Goal: Information Seeking & Learning: Learn about a topic

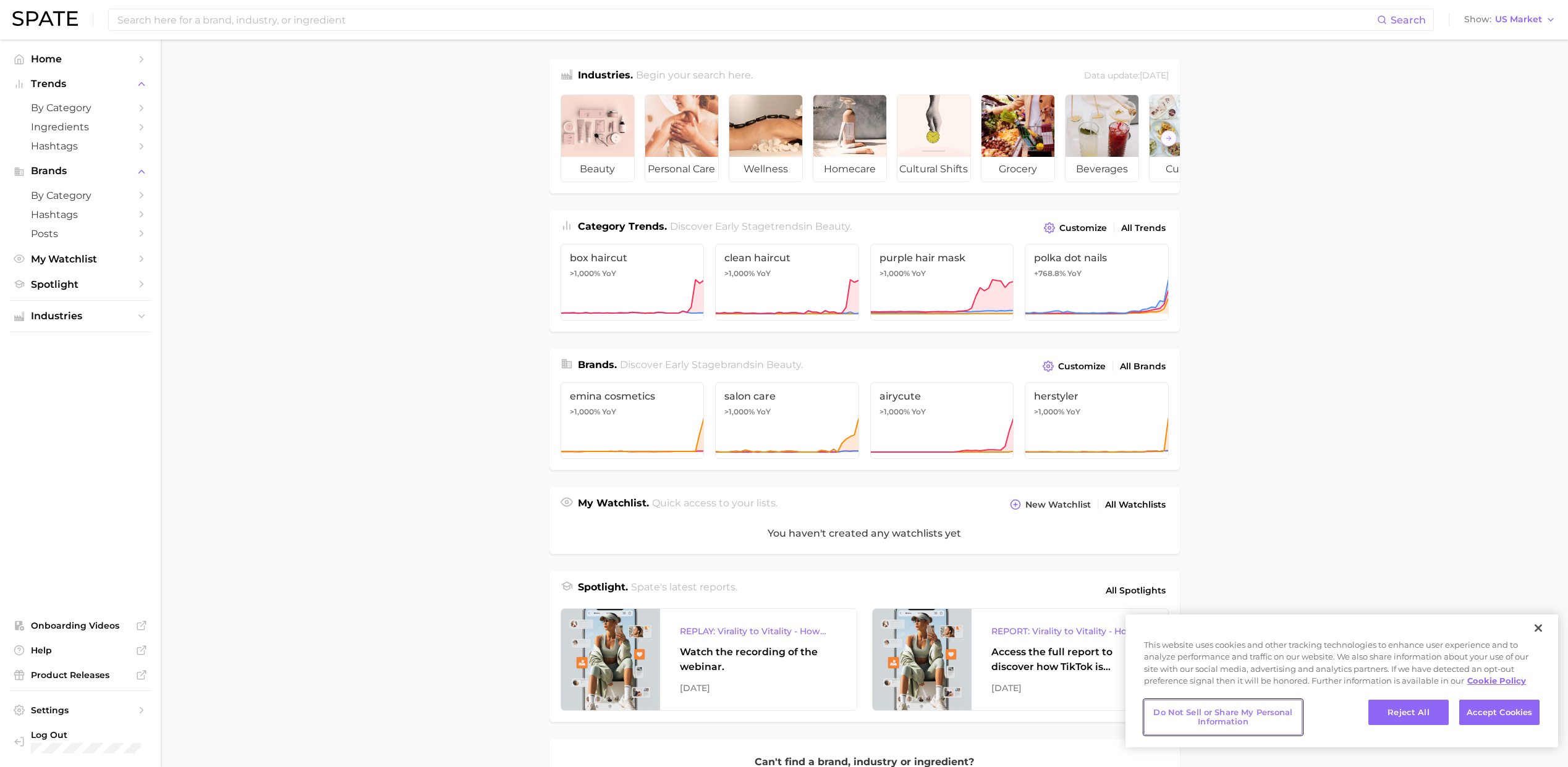
click at [1225, 716] on button "Do Not Sell or Share My Personal Information" at bounding box center [1222, 717] width 158 height 35
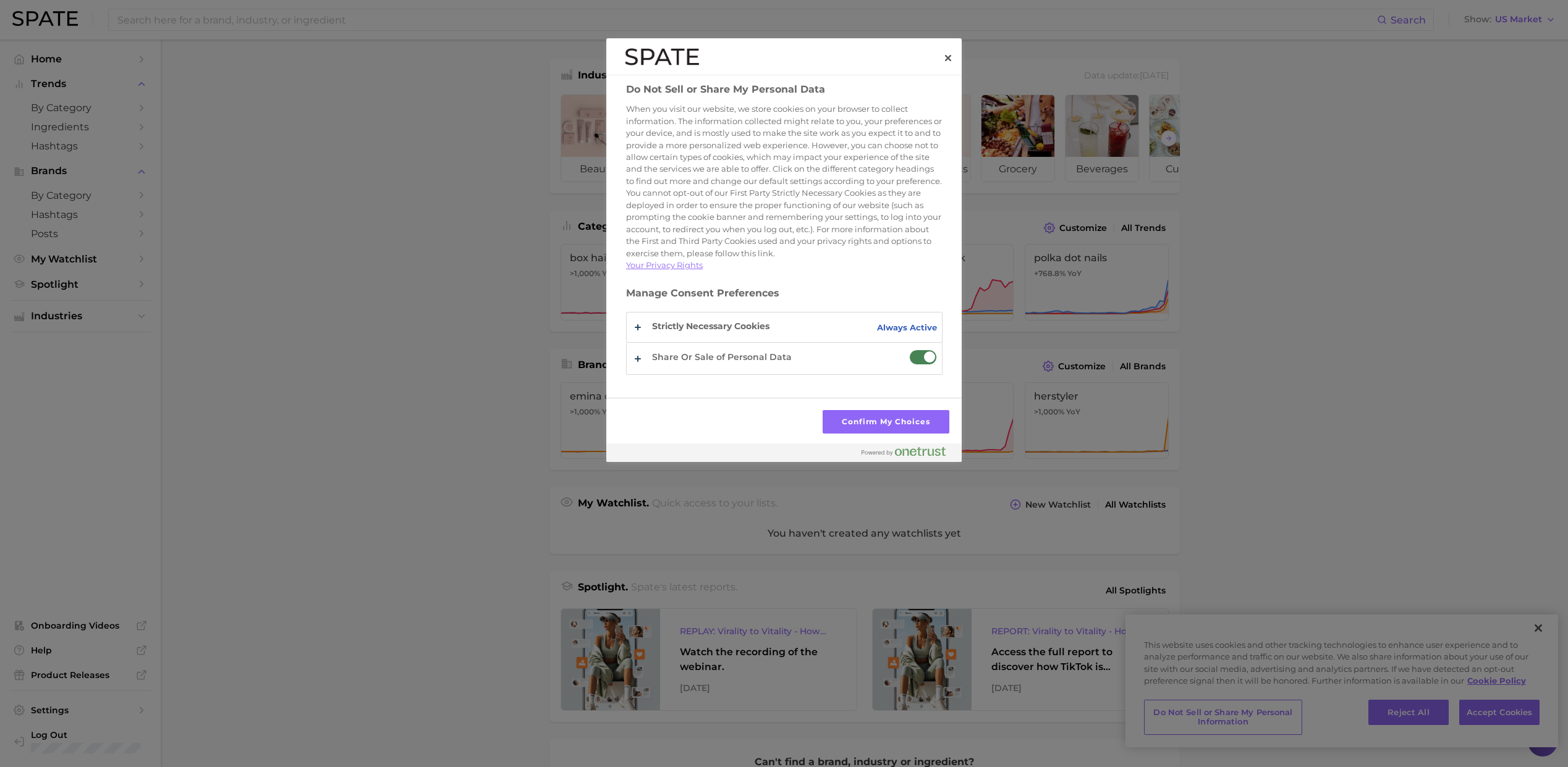
click at [918, 365] on span "Do Not Sell or Share My Personal Data" at bounding box center [923, 358] width 28 height 16
click at [909, 350] on input "Share Or Sale of Personal Data" at bounding box center [909, 350] width 0 height 0
click at [920, 422] on button "Confirm My Choices" at bounding box center [885, 422] width 127 height 24
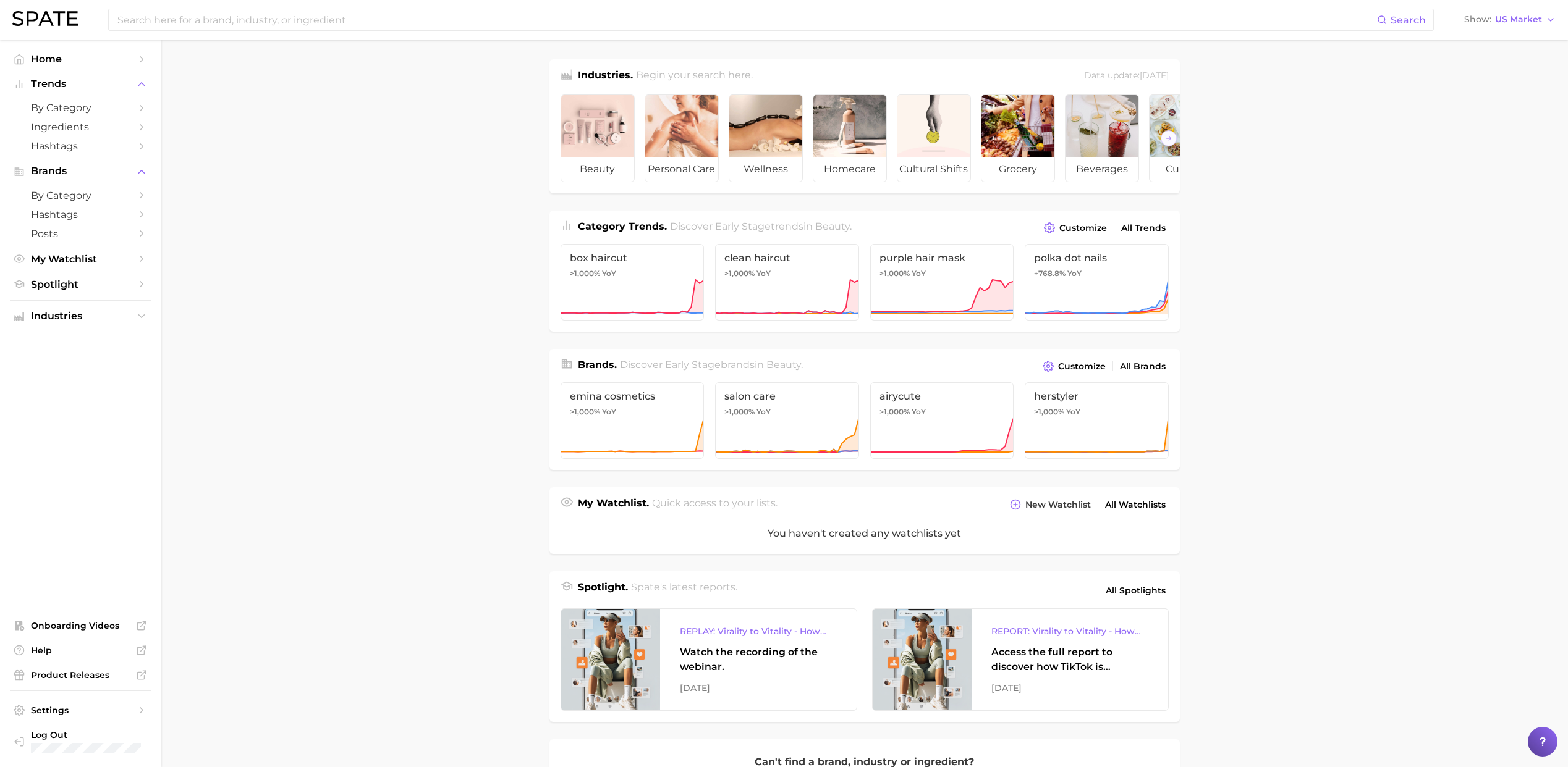
click at [1316, 125] on main "Industries. Begin your search here. Data update: [DATE] beauty personal care we…" at bounding box center [864, 512] width 1407 height 946
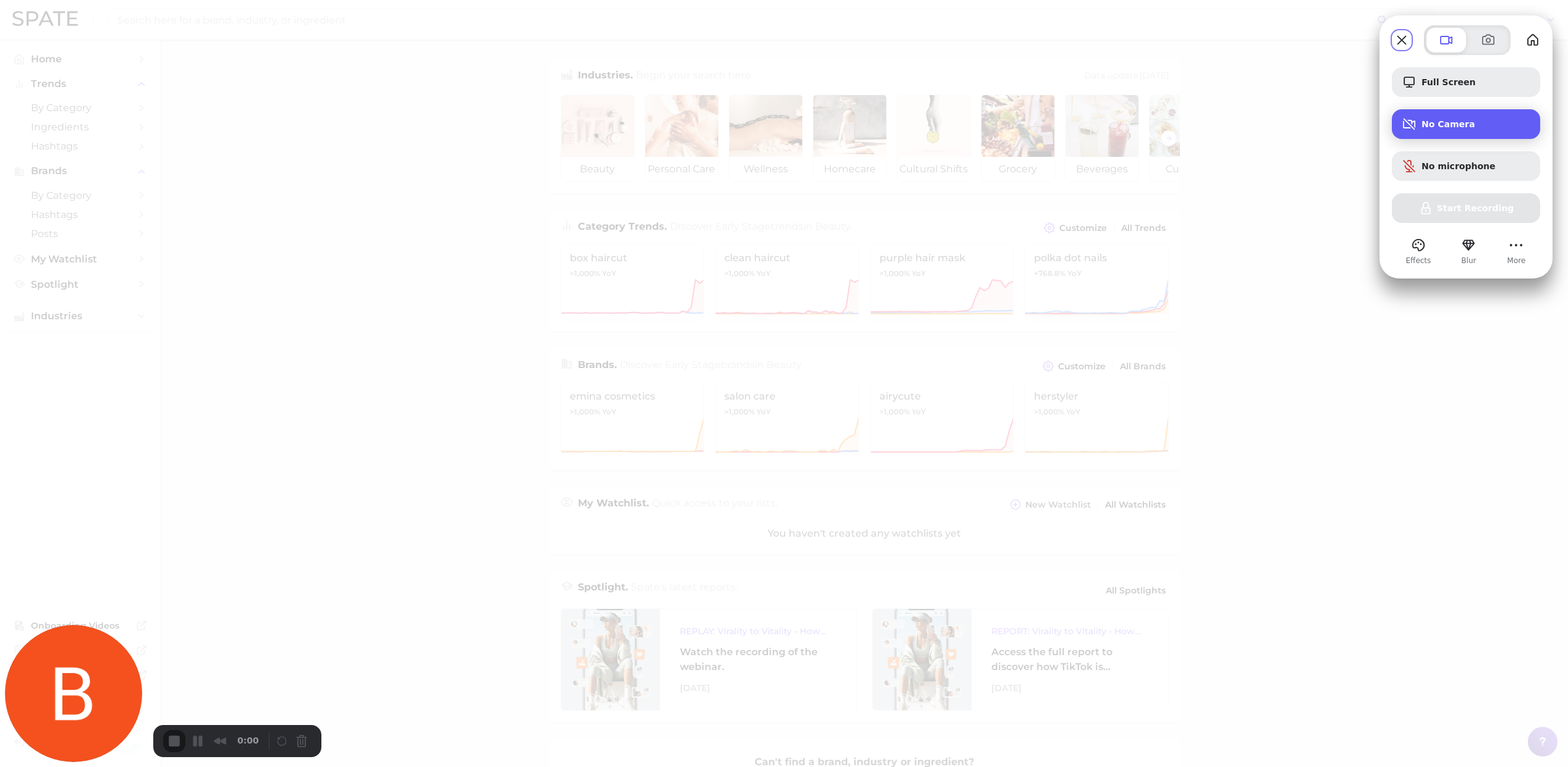
click at [1472, 128] on span "No Camera" at bounding box center [1475, 124] width 108 height 10
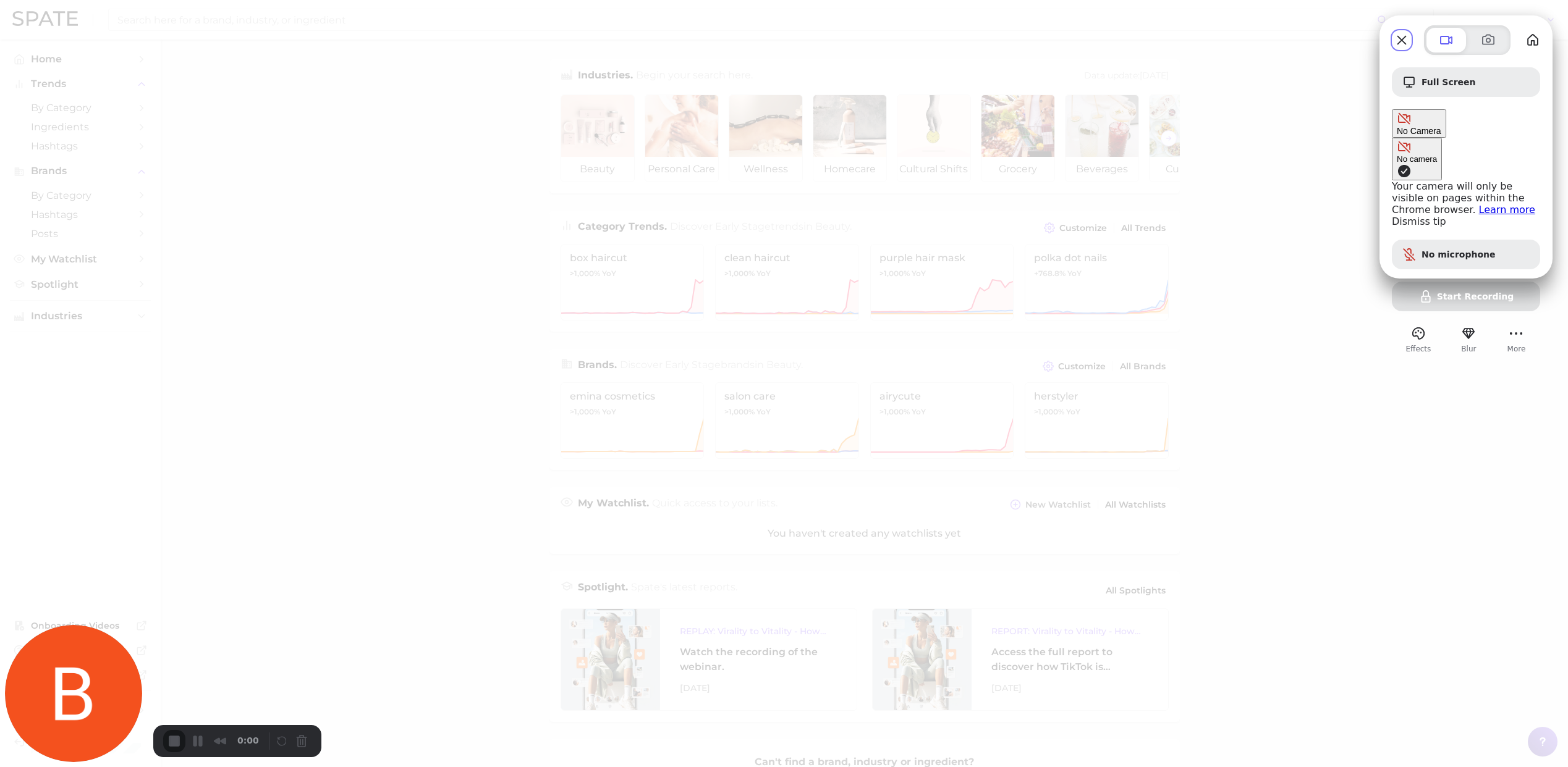
click at [1397, 163] on span "Camera options" at bounding box center [1404, 171] width 15 height 15
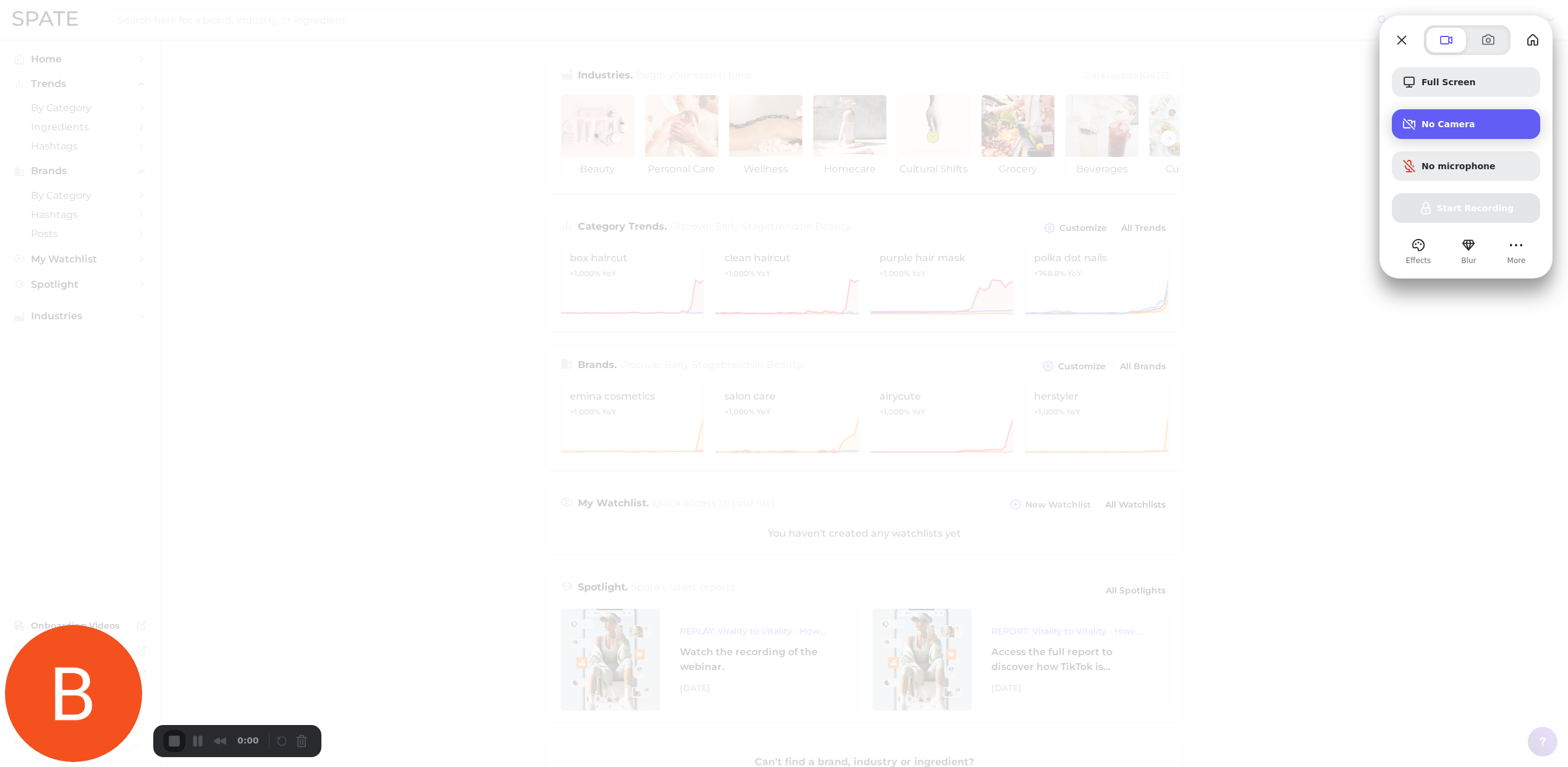
click at [1467, 114] on div "No Camera" at bounding box center [1466, 124] width 149 height 30
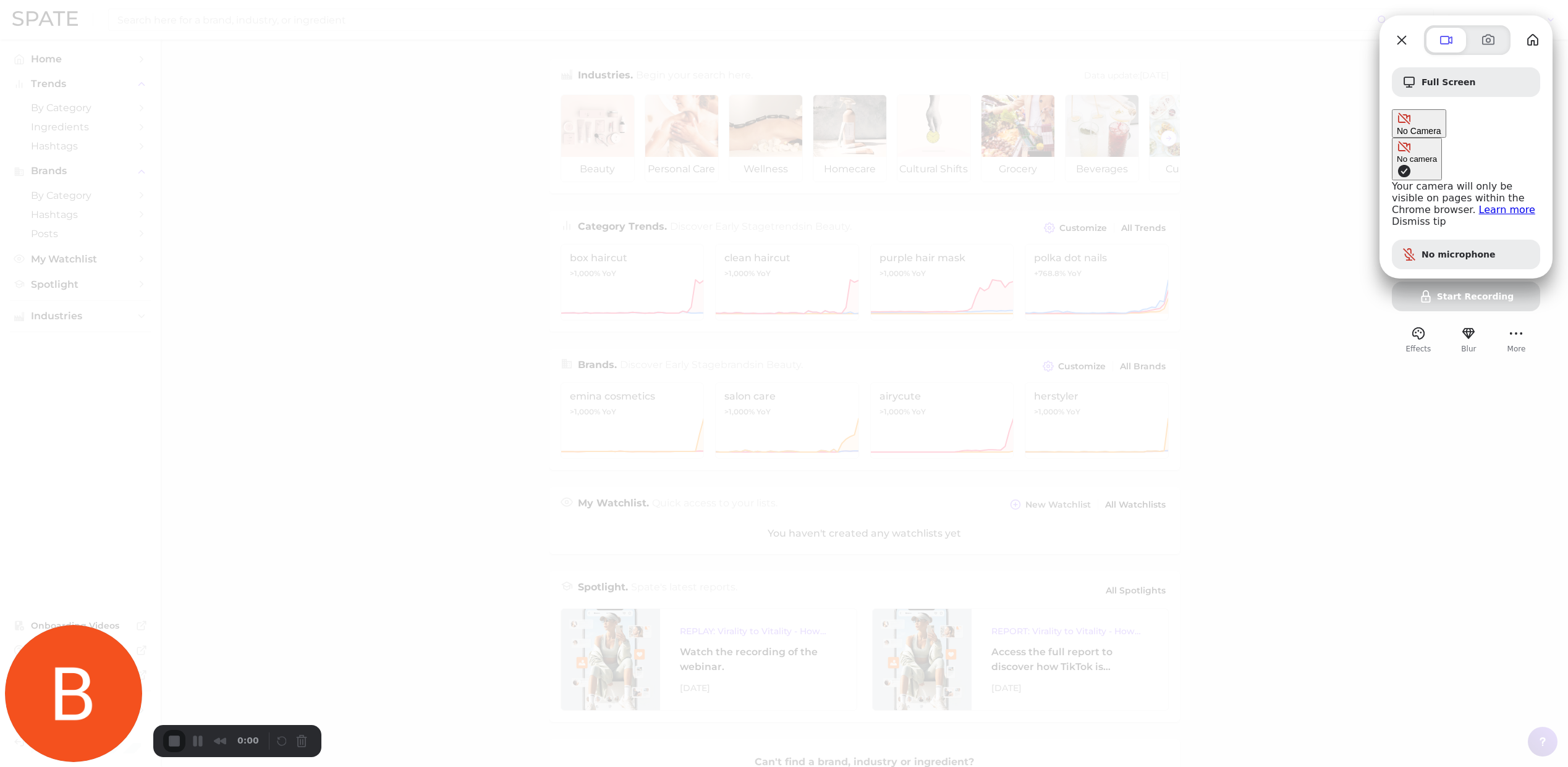
click at [1397, 155] on div "No camera" at bounding box center [1416, 160] width 40 height 9
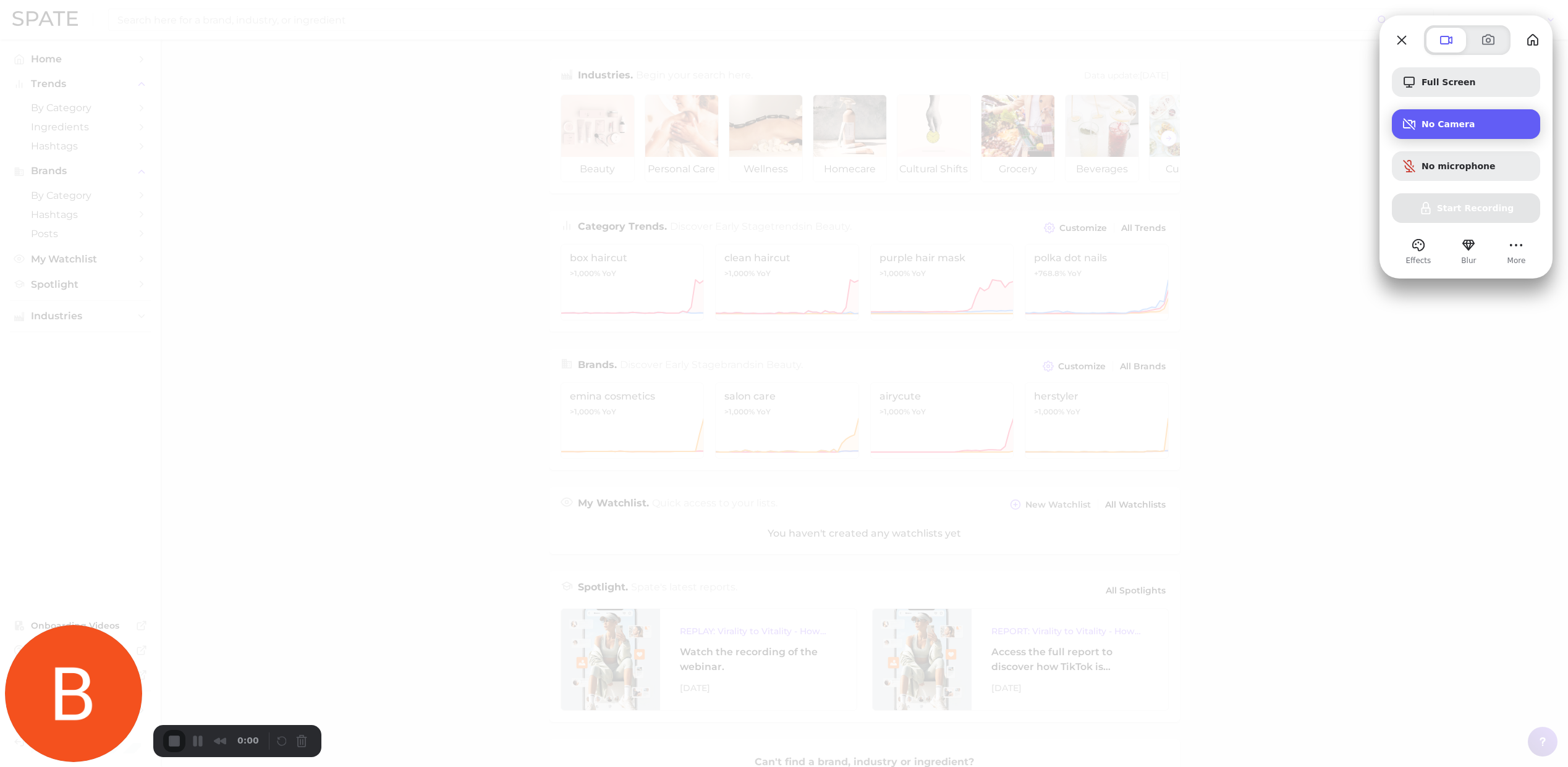
click at [1444, 125] on span "No Camera" at bounding box center [1475, 124] width 108 height 10
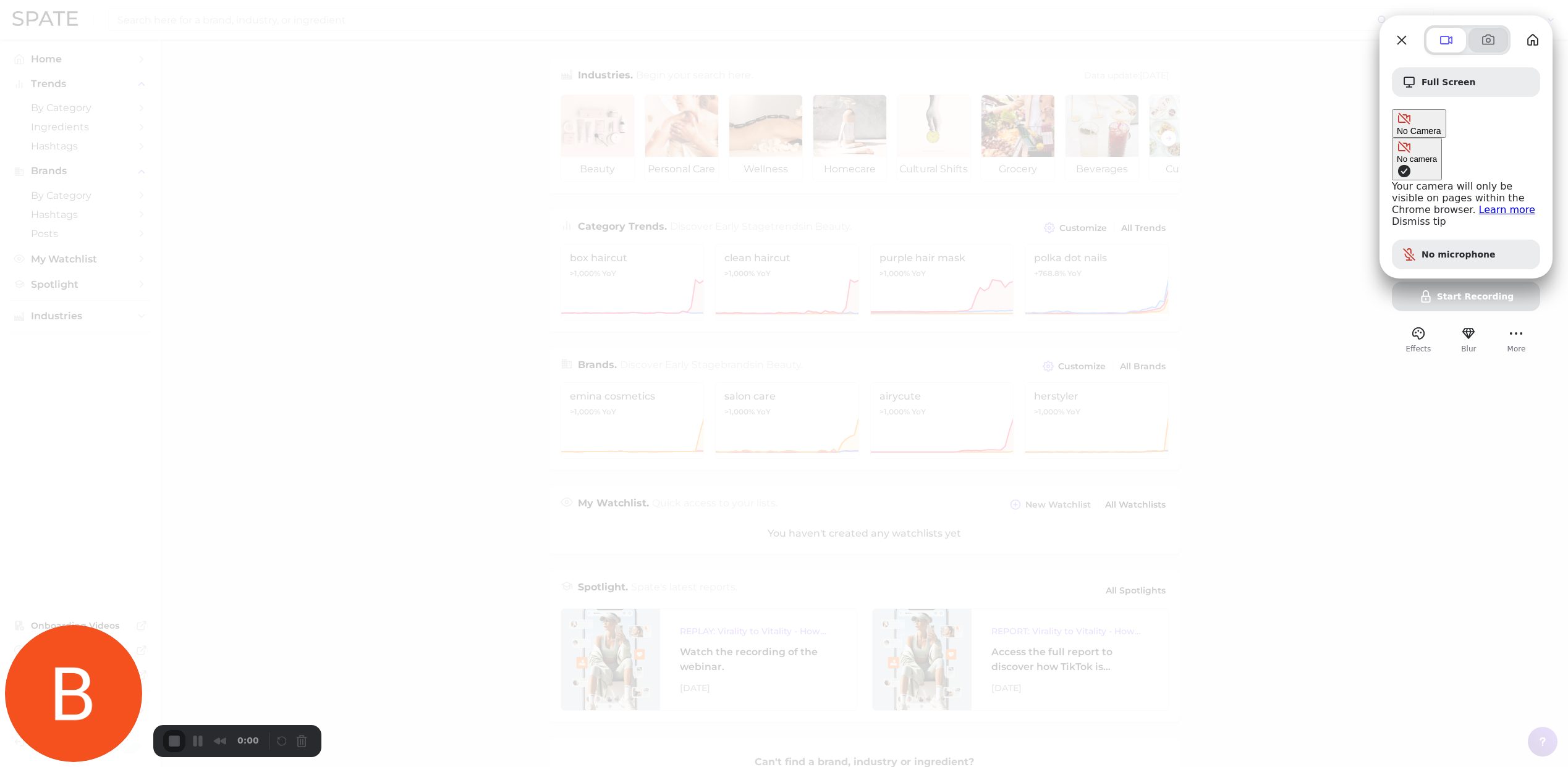
click at [1493, 32] on button at bounding box center [1488, 39] width 39 height 24
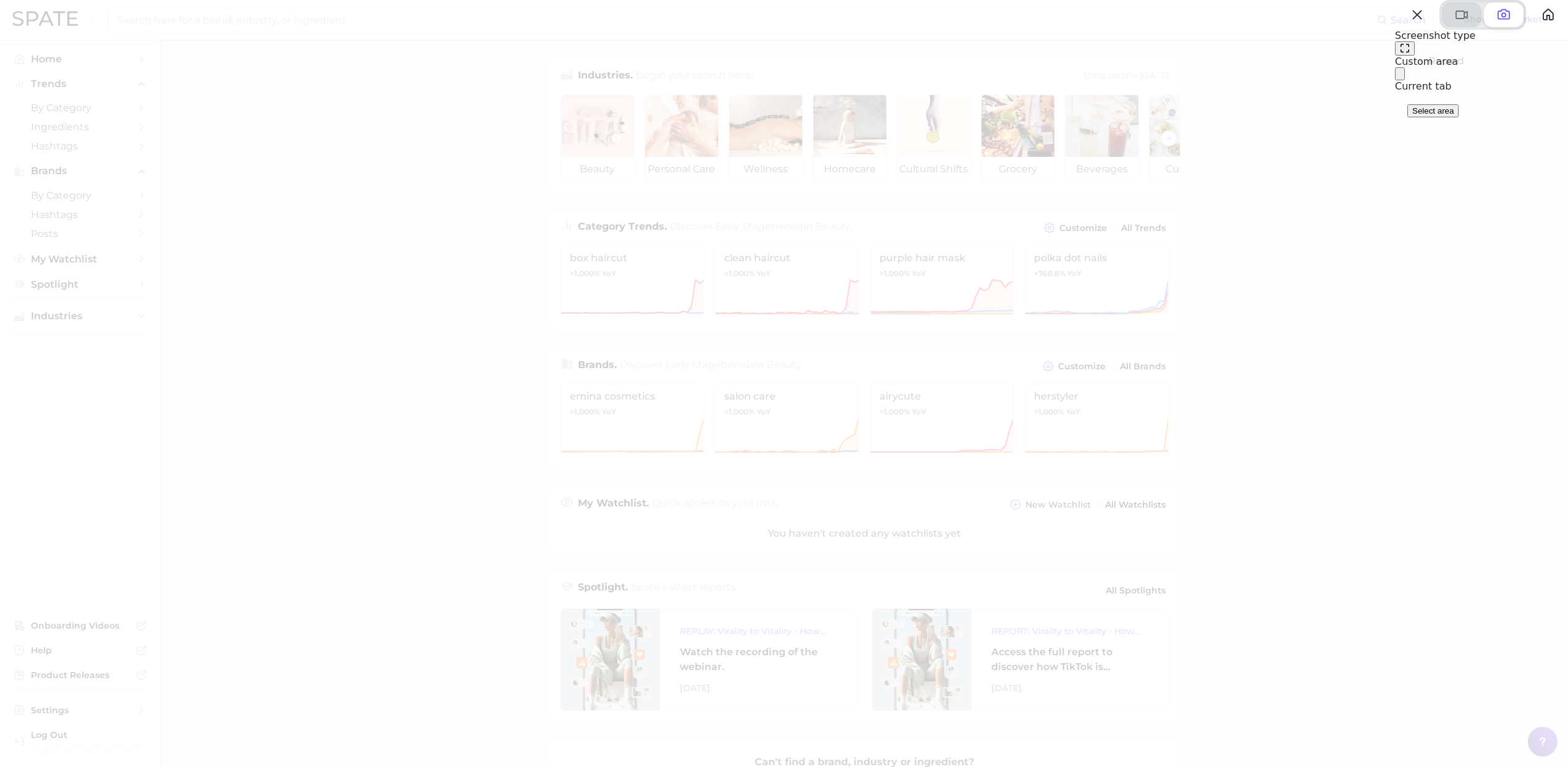
click at [1454, 22] on span at bounding box center [1461, 14] width 15 height 15
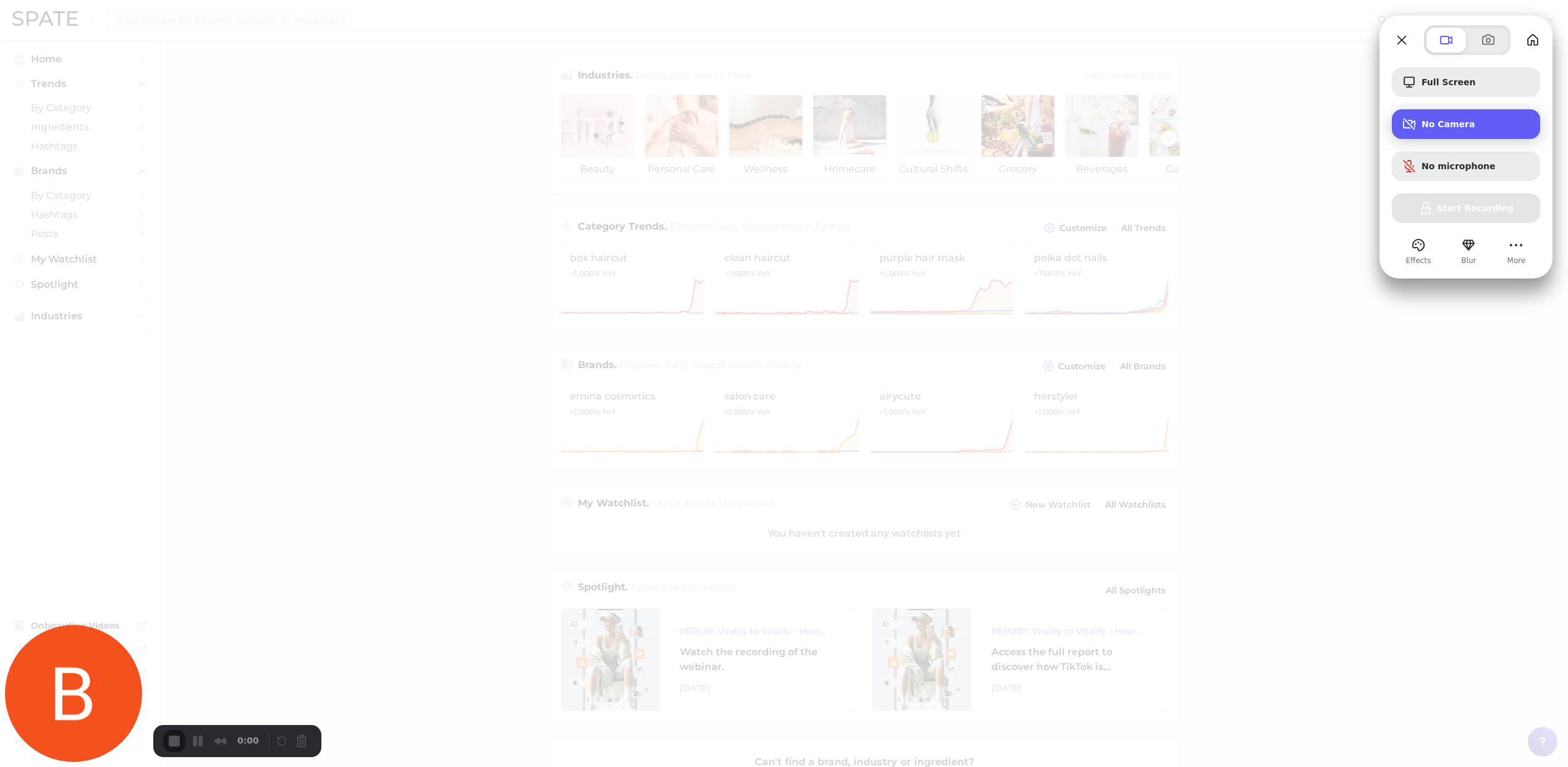
click at [1427, 119] on span "No Camera" at bounding box center [1475, 124] width 108 height 10
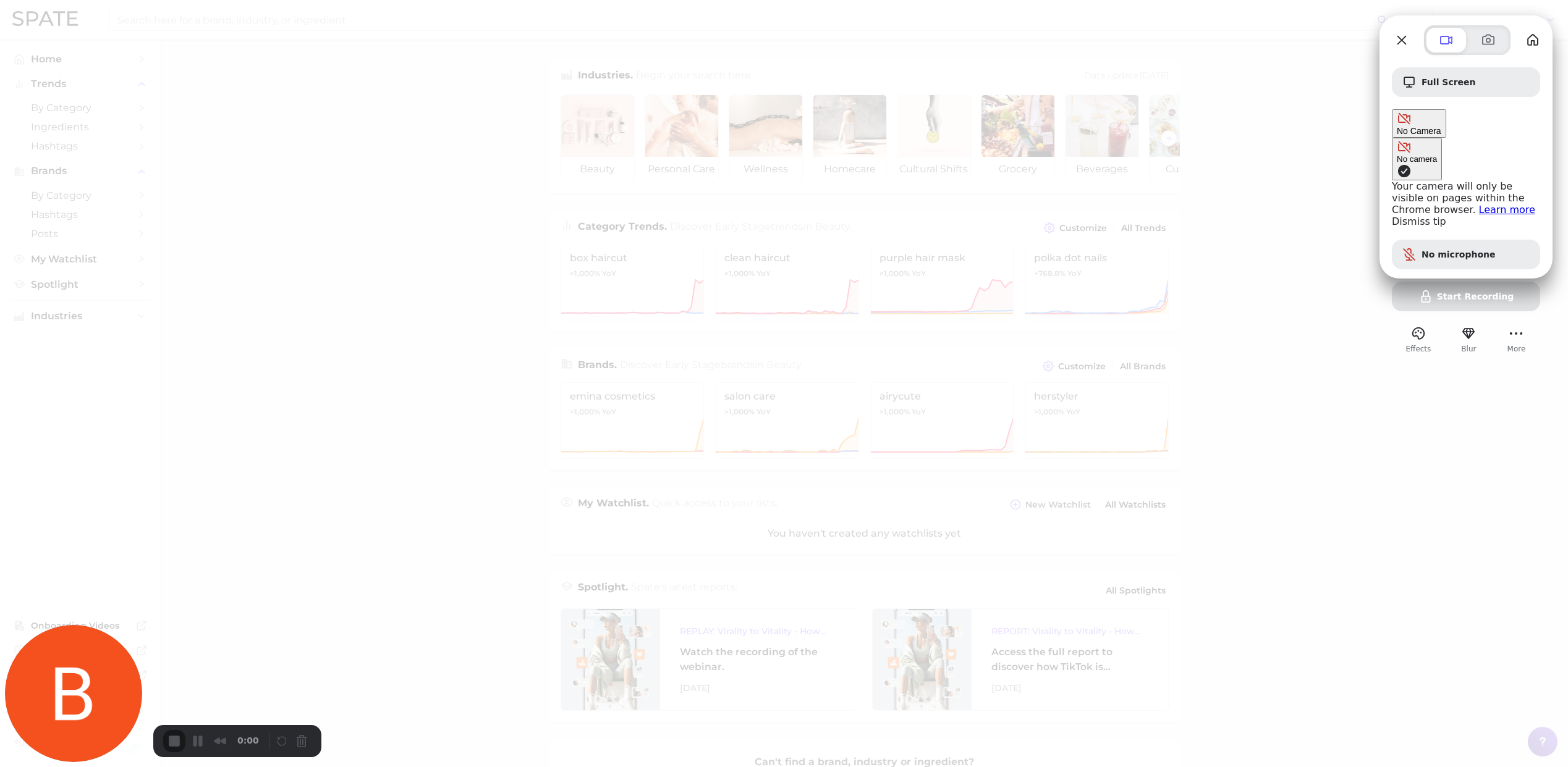
click at [1392, 215] on link "Dismiss tip" at bounding box center [1419, 221] width 54 height 12
click at [1421, 193] on div "No microphone" at bounding box center [1466, 207] width 149 height 30
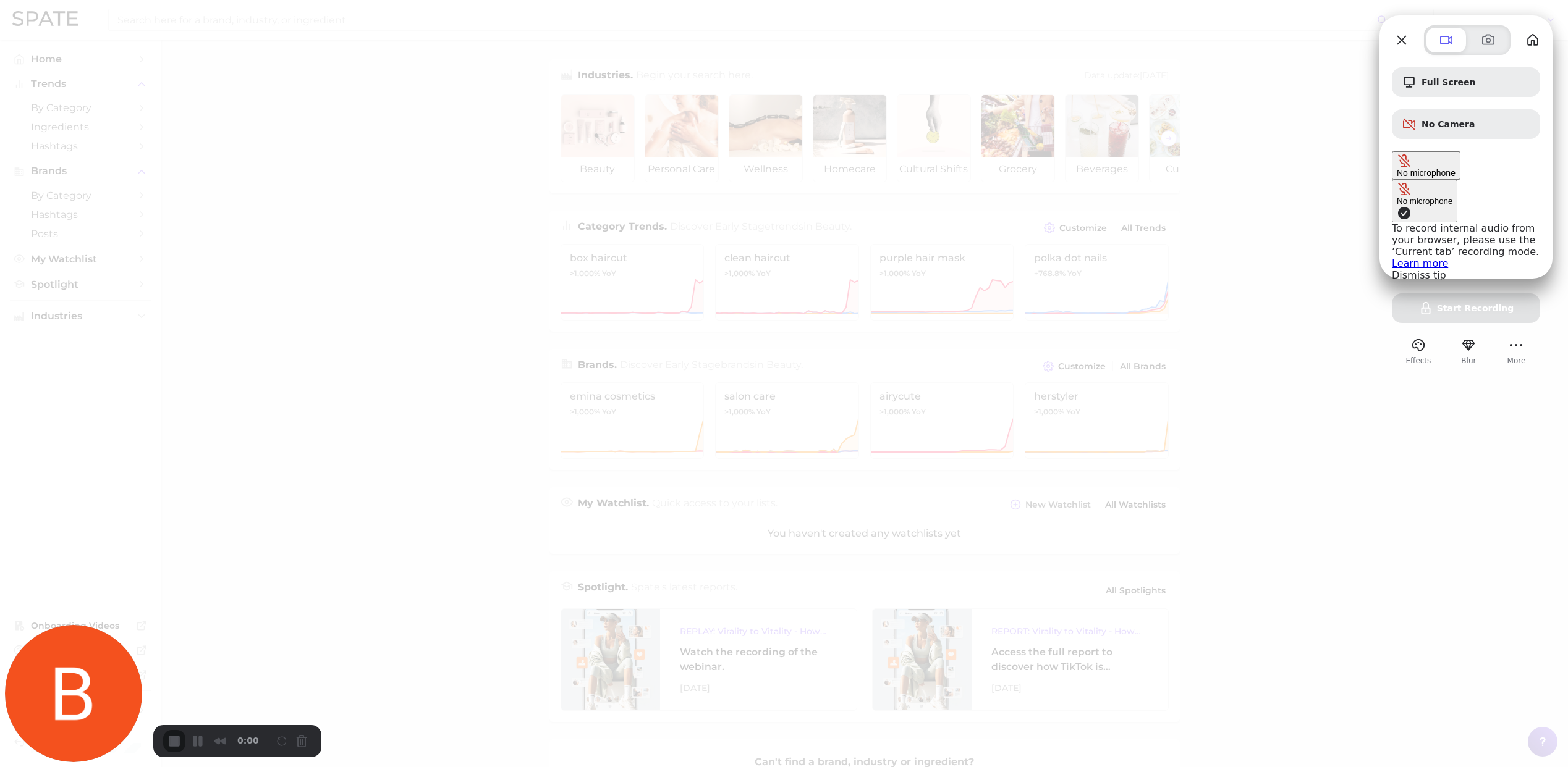
click at [1397, 206] on span "Microphone options" at bounding box center [1404, 213] width 15 height 15
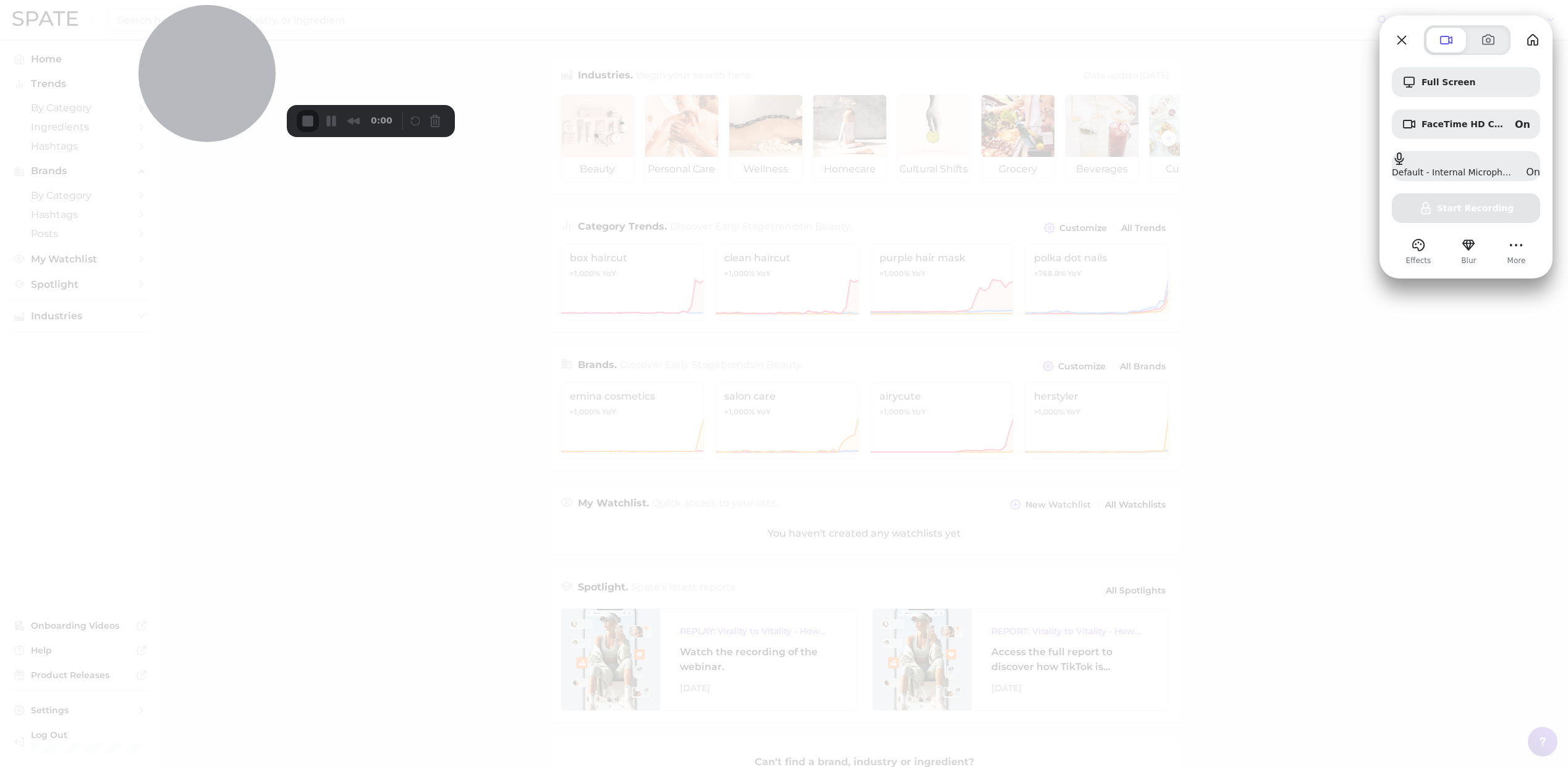
drag, startPoint x: 66, startPoint y: 673, endPoint x: 200, endPoint y: -35, distance: 720.6
click at [200, 0] on html "Search Show US Market Home Trends by Category Ingredients Hashtags Brands by Ca…" at bounding box center [784, 384] width 1568 height 767
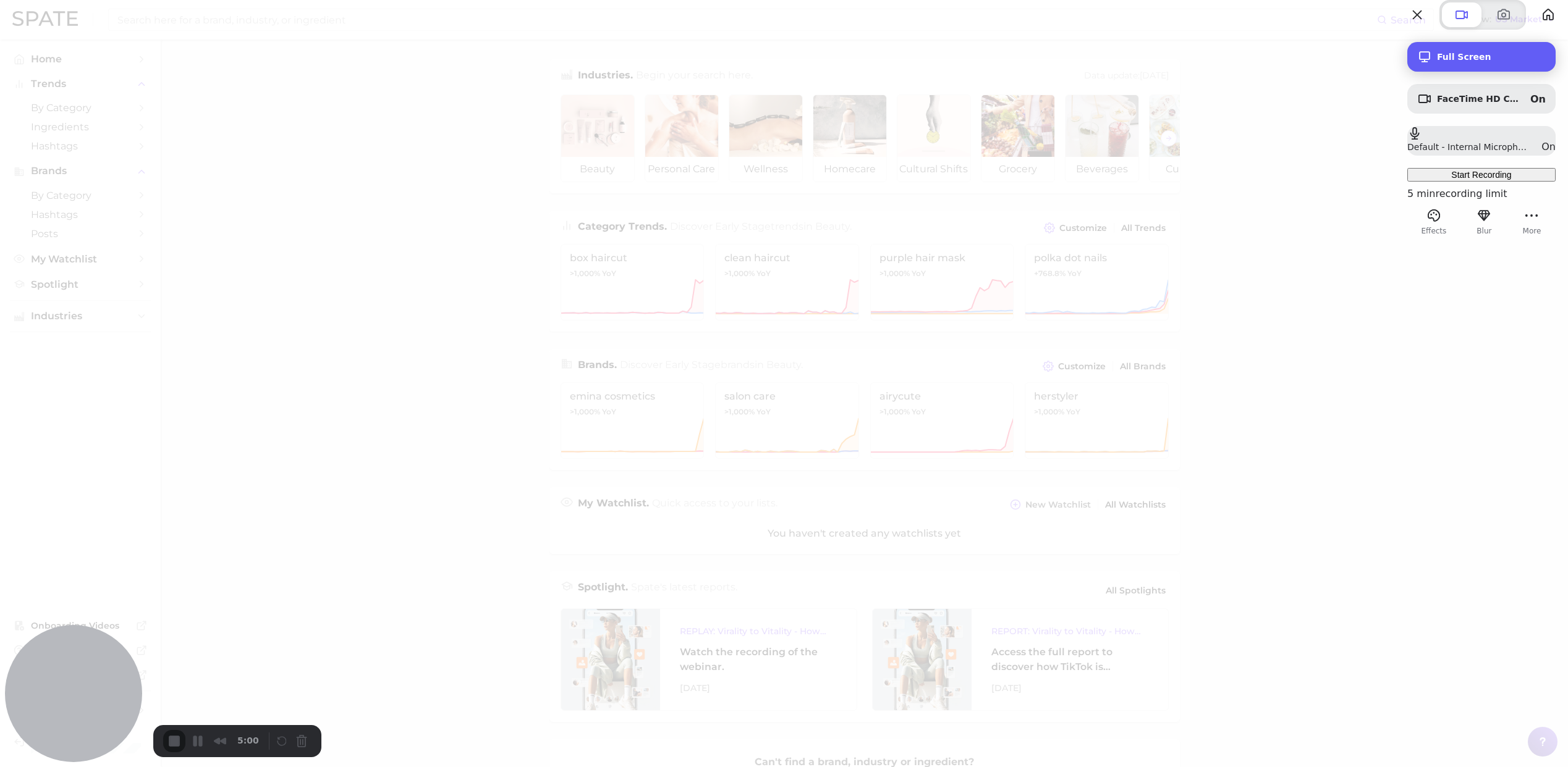
click at [1437, 62] on span "Full Screen" at bounding box center [1491, 57] width 108 height 10
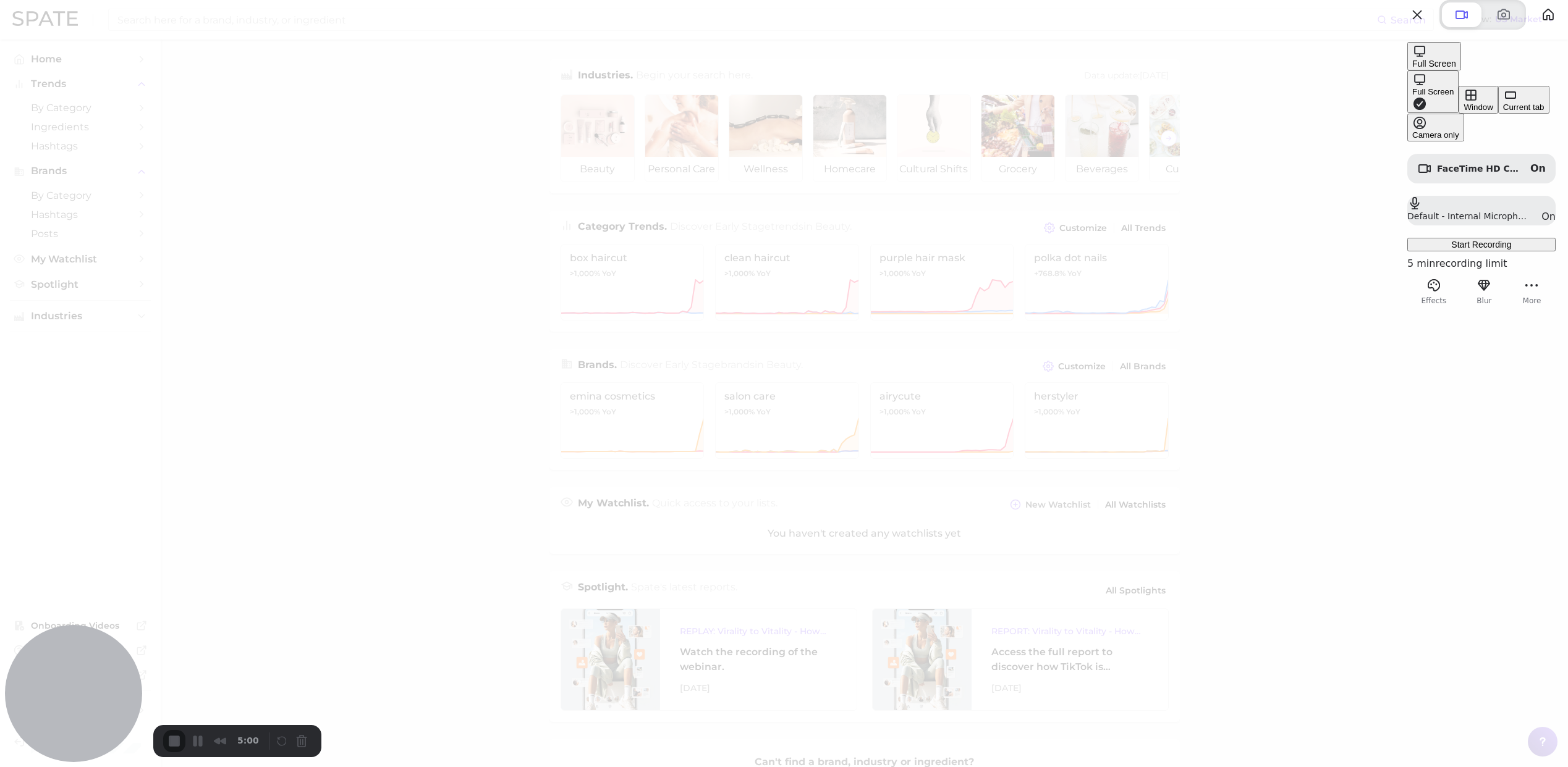
click at [1503, 112] on div "Current tab" at bounding box center [1523, 108] width 42 height 9
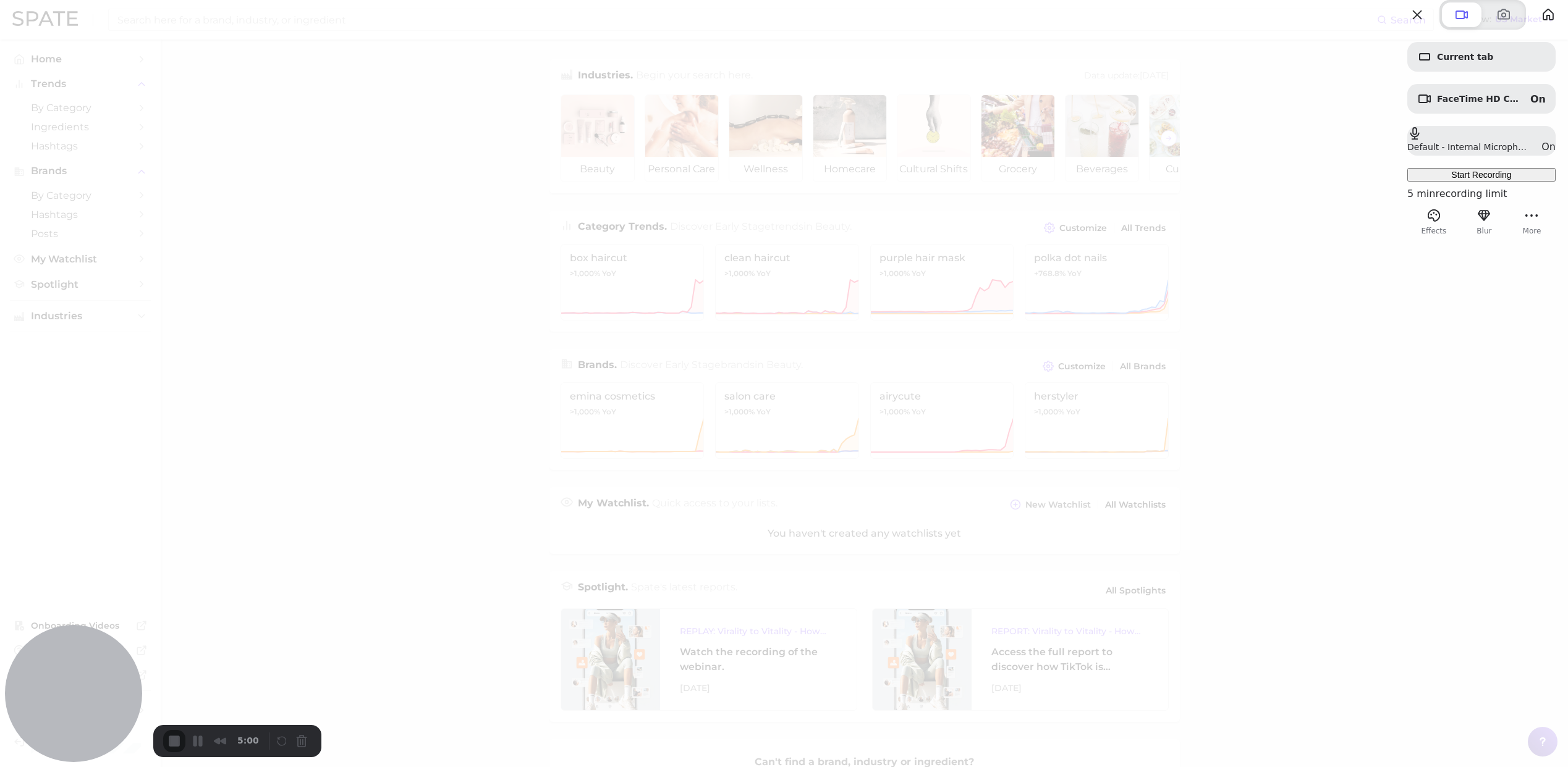
click at [1451, 180] on span "Start Recording" at bounding box center [1481, 174] width 60 height 10
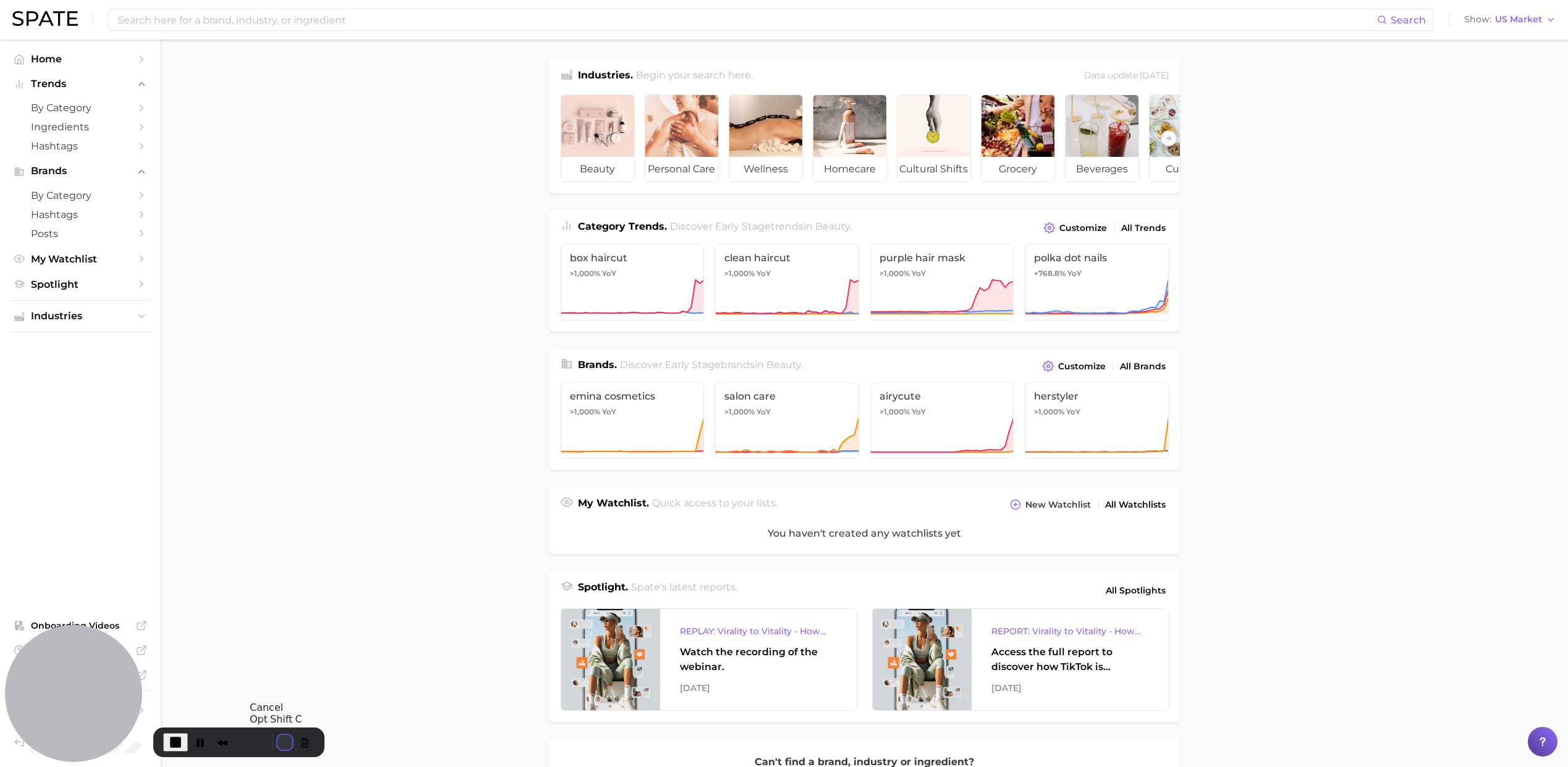
click at [282, 743] on button "Restart Recording" at bounding box center [285, 743] width 15 height 15
click at [818, 767] on div at bounding box center [784, 767] width 1568 height 0
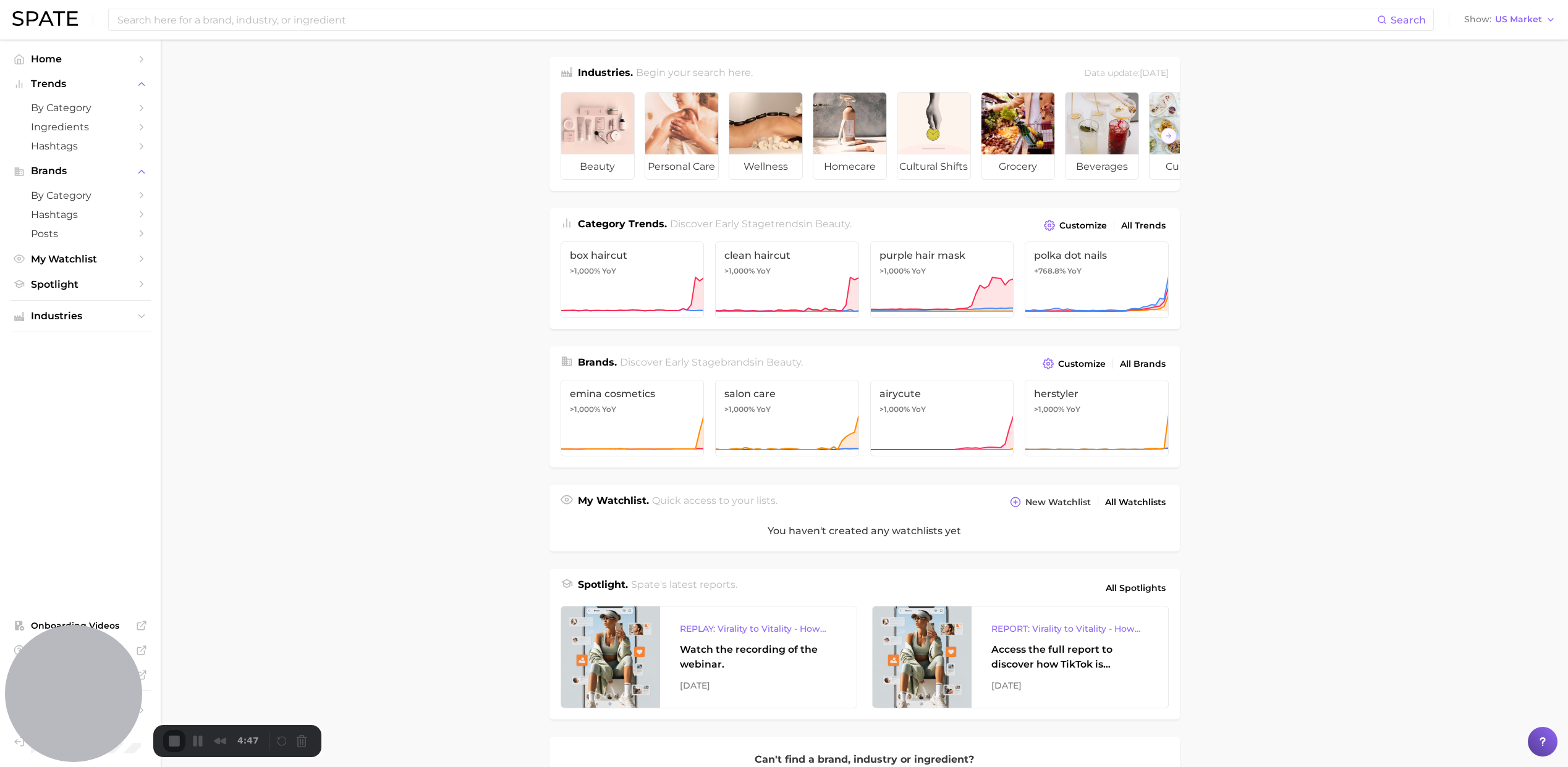
scroll to position [6, 0]
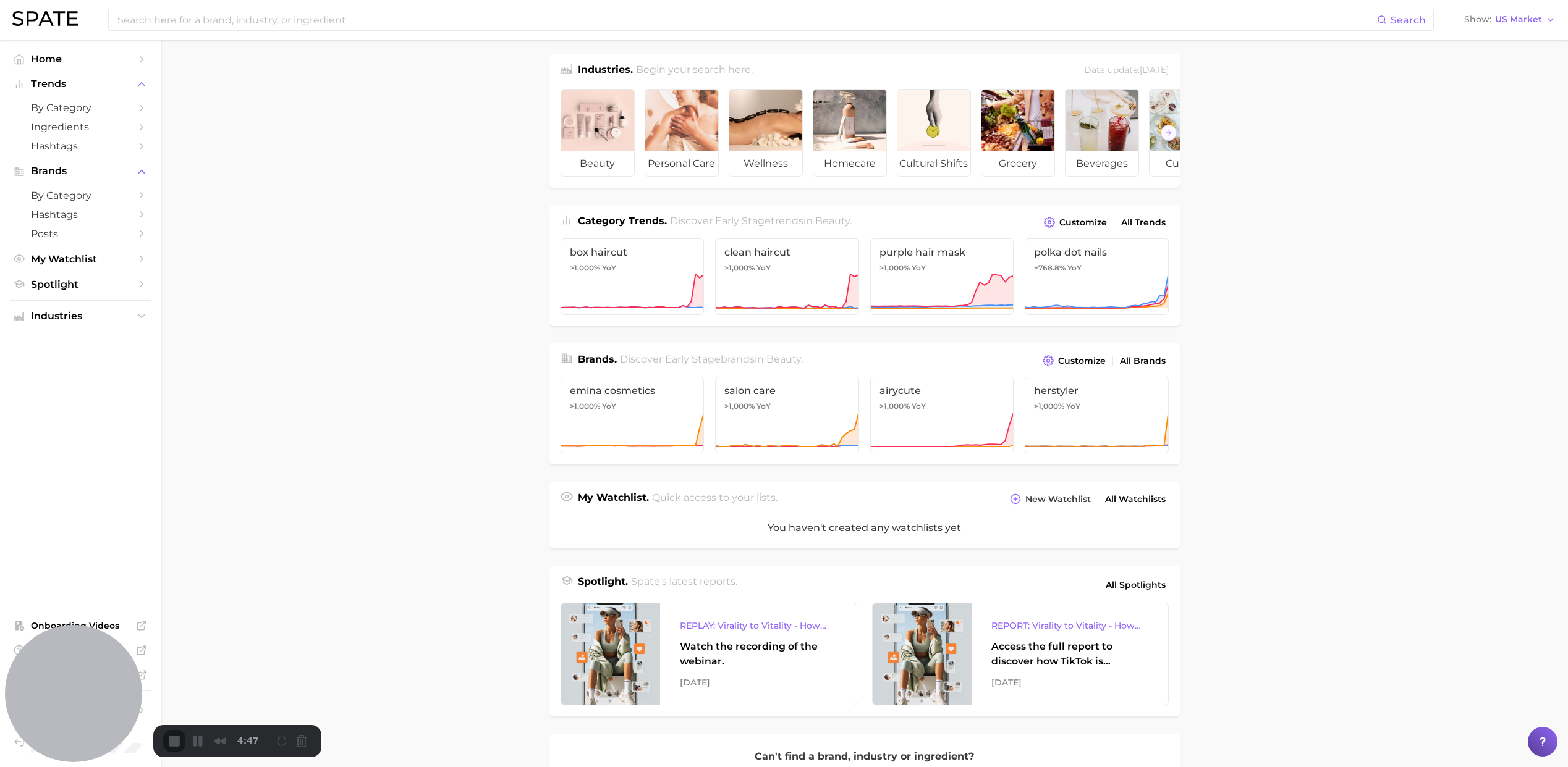
click at [116, 80] on span "Trends" at bounding box center [80, 84] width 99 height 11
click at [122, 111] on span "by Category" at bounding box center [80, 108] width 99 height 12
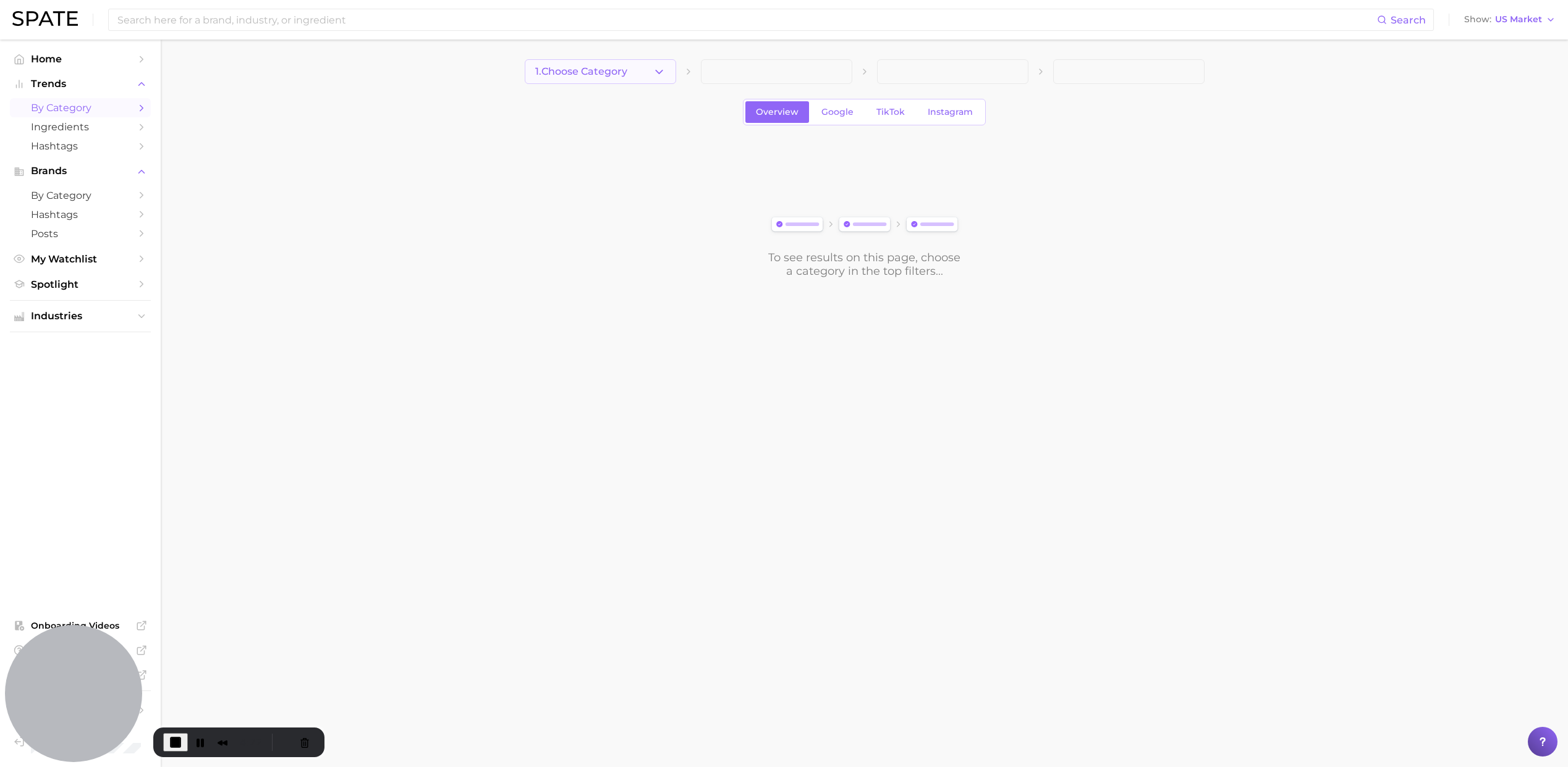
click at [630, 74] on button "1. Choose Category" at bounding box center [600, 71] width 152 height 24
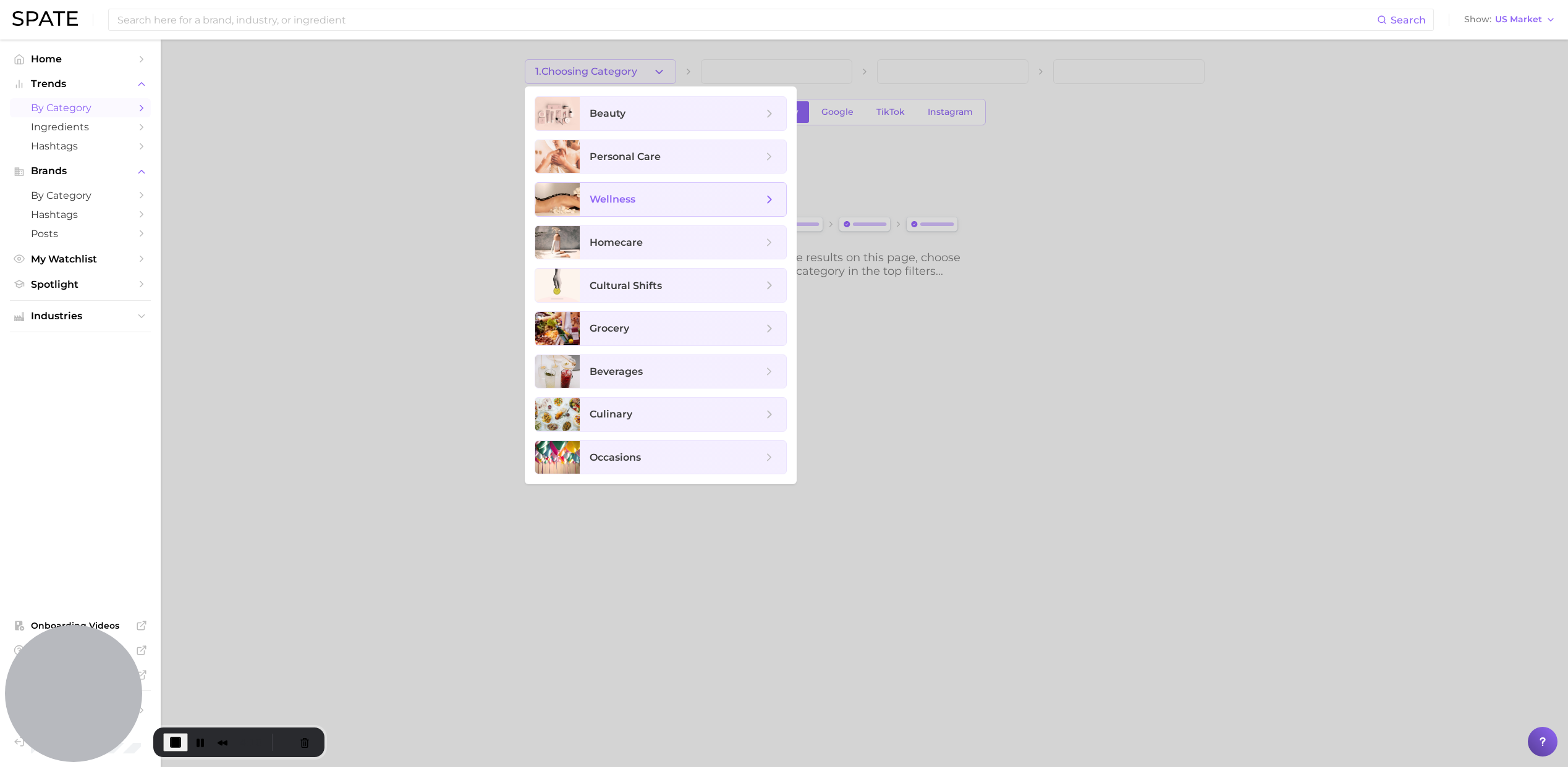
click at [689, 205] on span "wellness" at bounding box center [676, 199] width 173 height 13
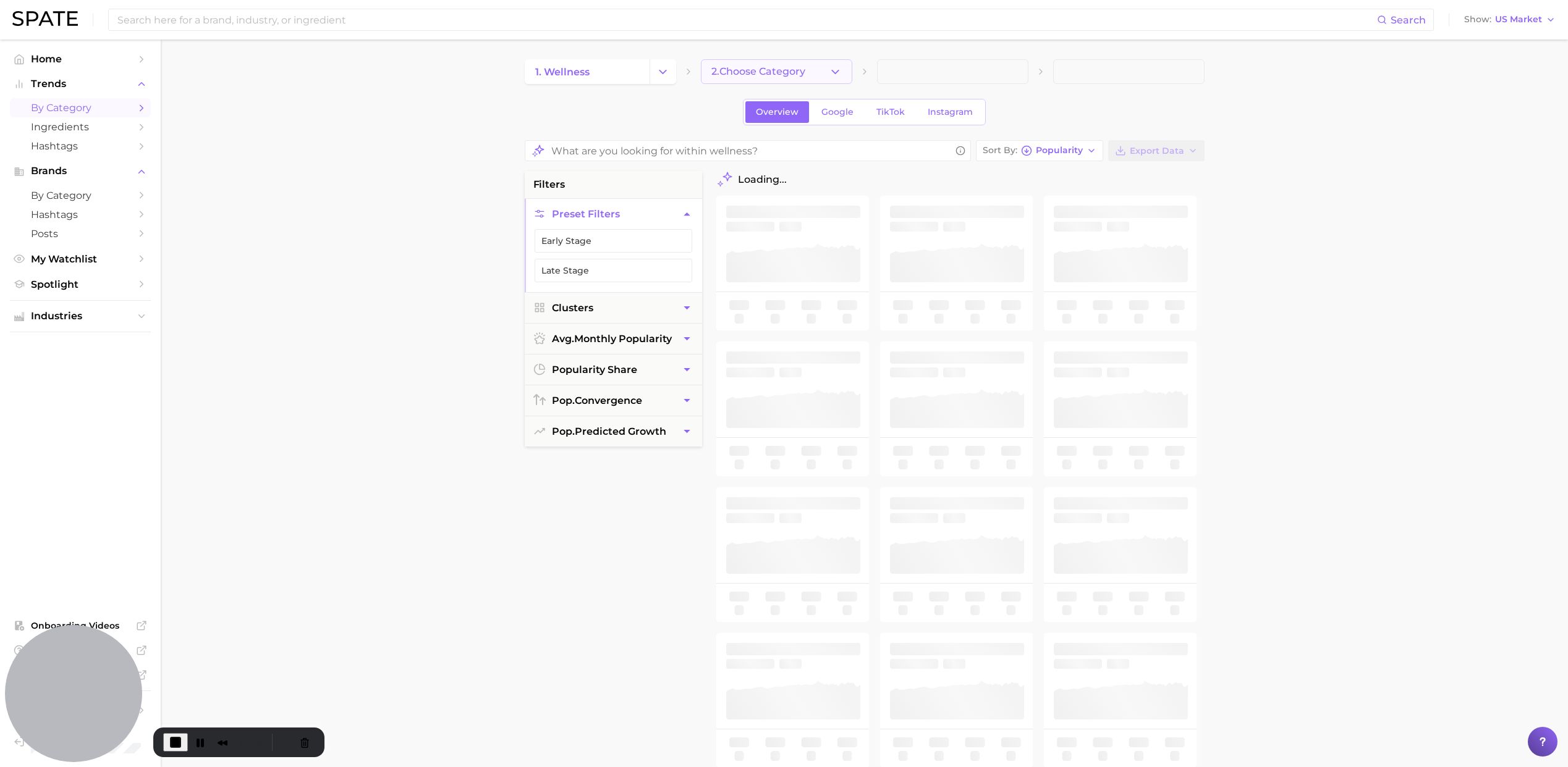
click at [747, 67] on span "2. Choose Category" at bounding box center [758, 72] width 94 height 11
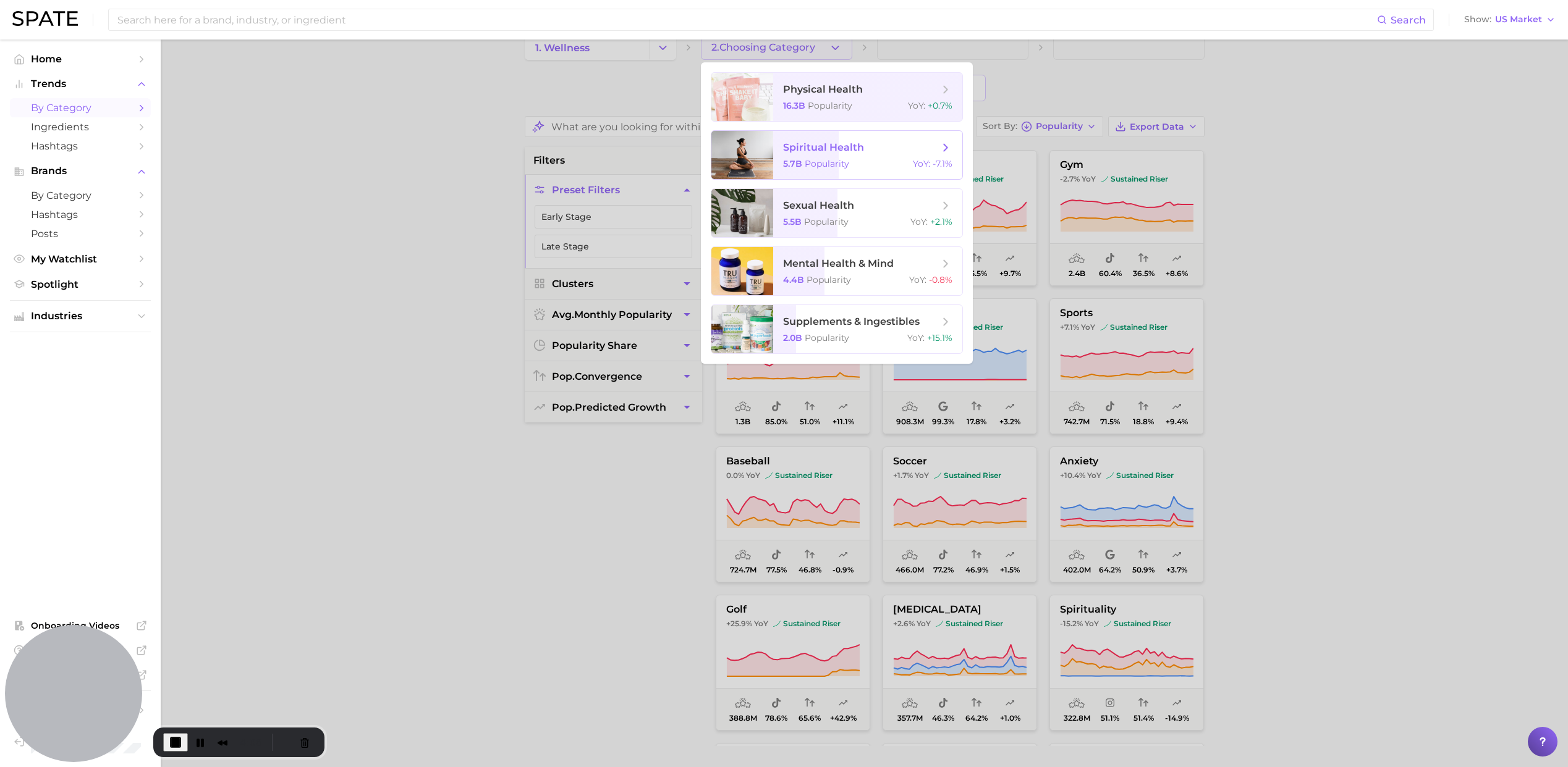
scroll to position [25, 0]
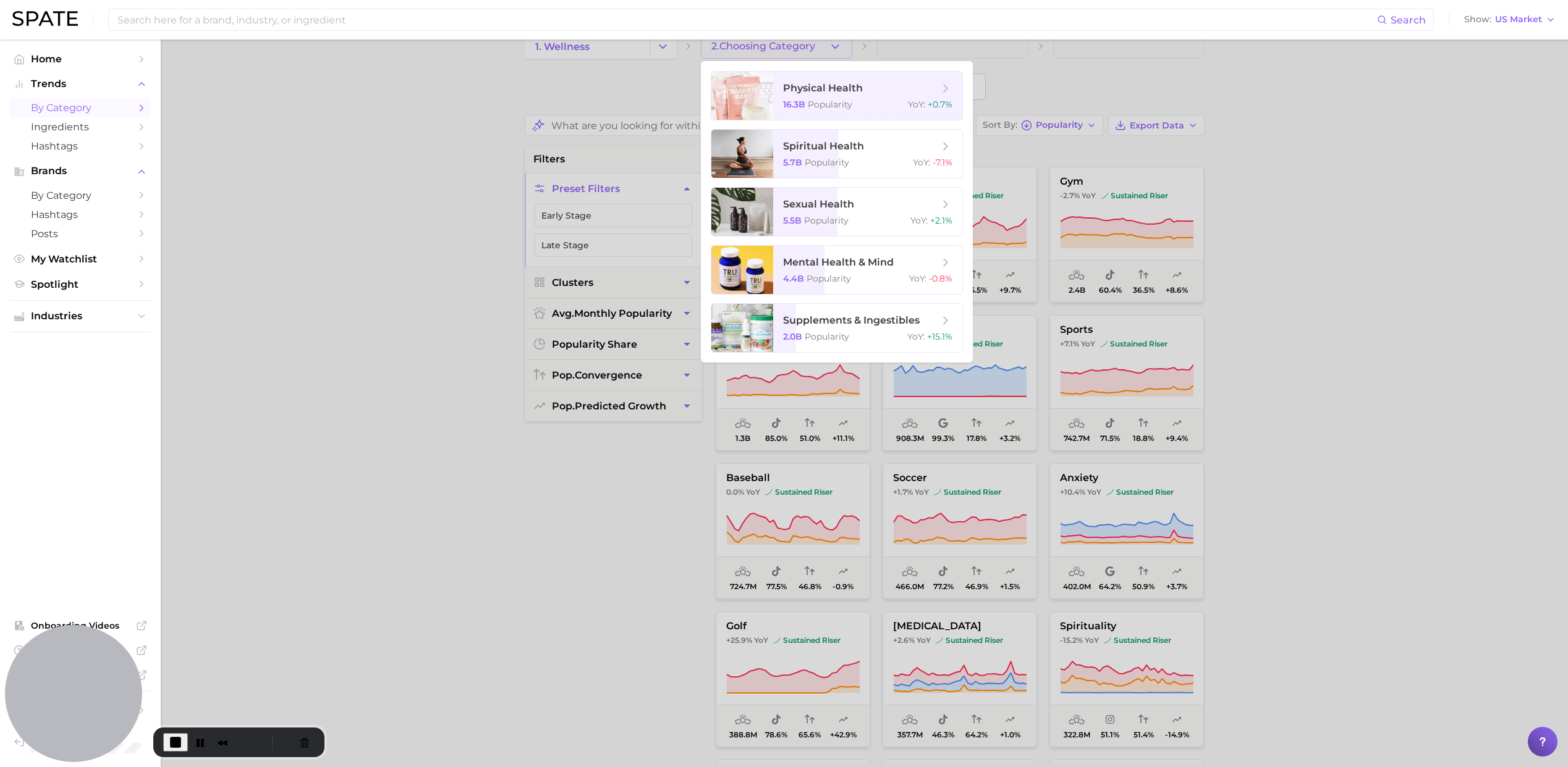
click at [1292, 222] on div at bounding box center [784, 384] width 1568 height 767
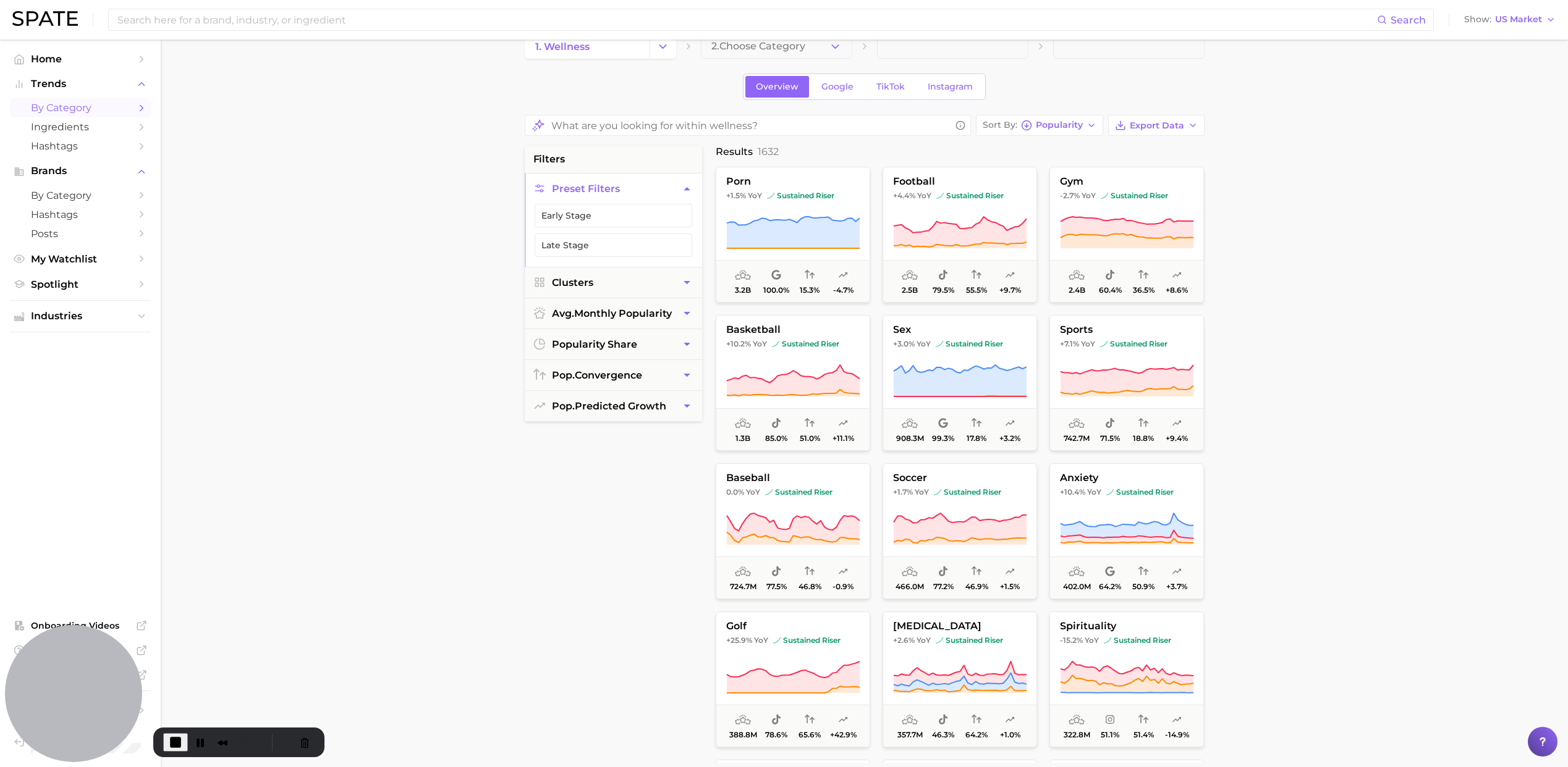
click at [780, 48] on span "2. Choose Category" at bounding box center [758, 46] width 94 height 11
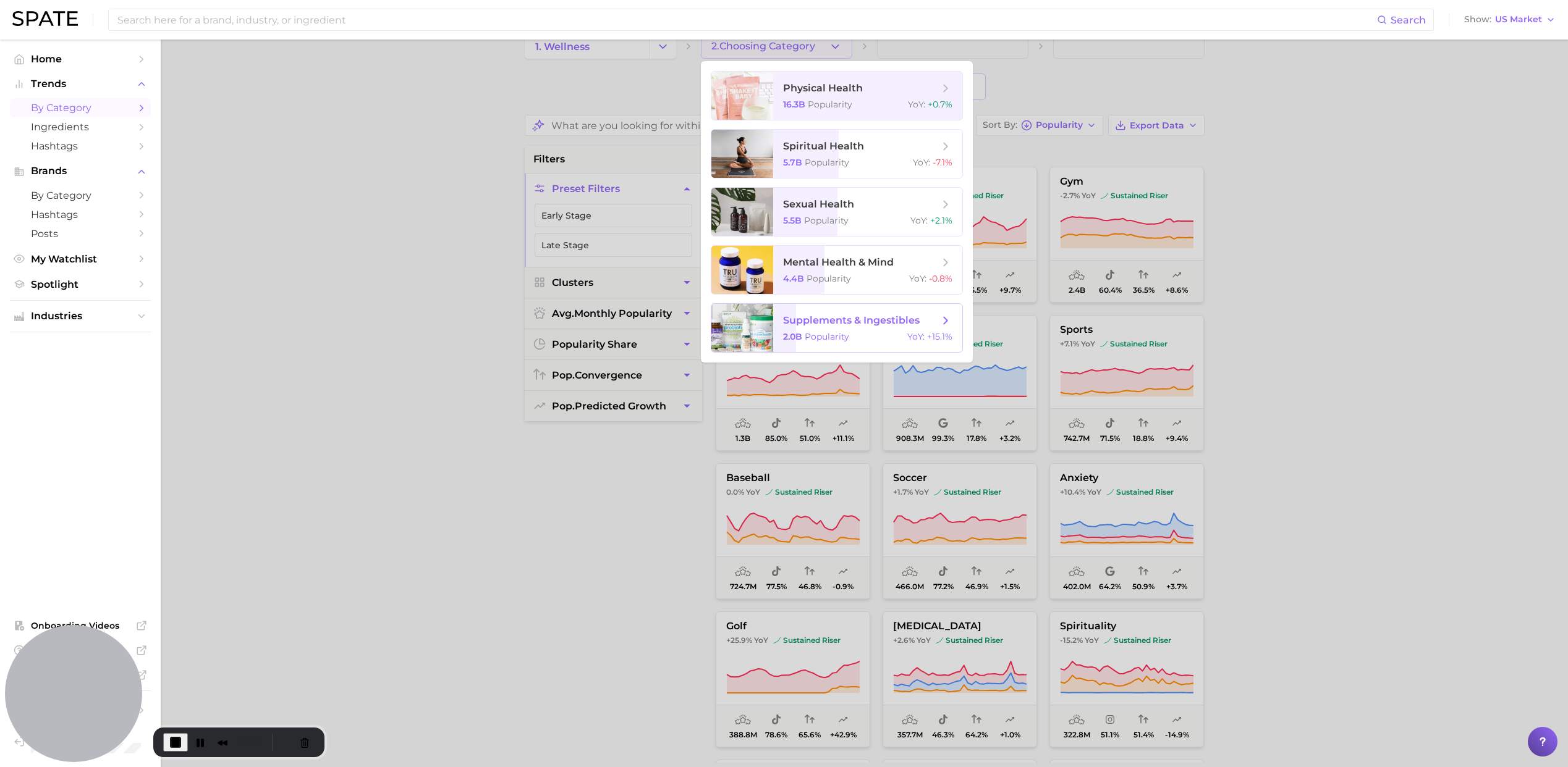
click at [872, 317] on span "supplements & ingestibles" at bounding box center [851, 320] width 137 height 12
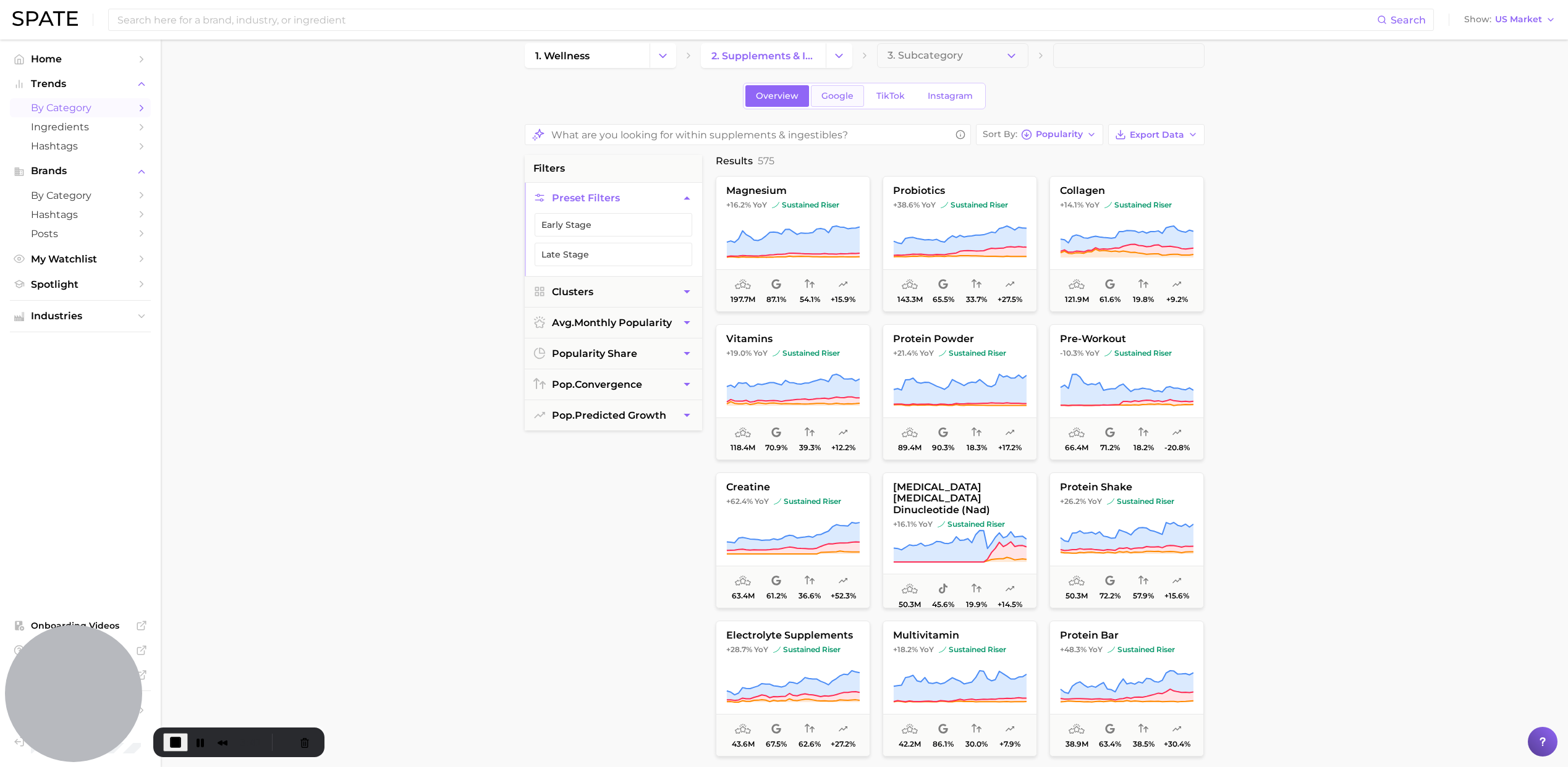
click at [835, 107] on div "Overview Google TikTok Instagram" at bounding box center [864, 96] width 243 height 27
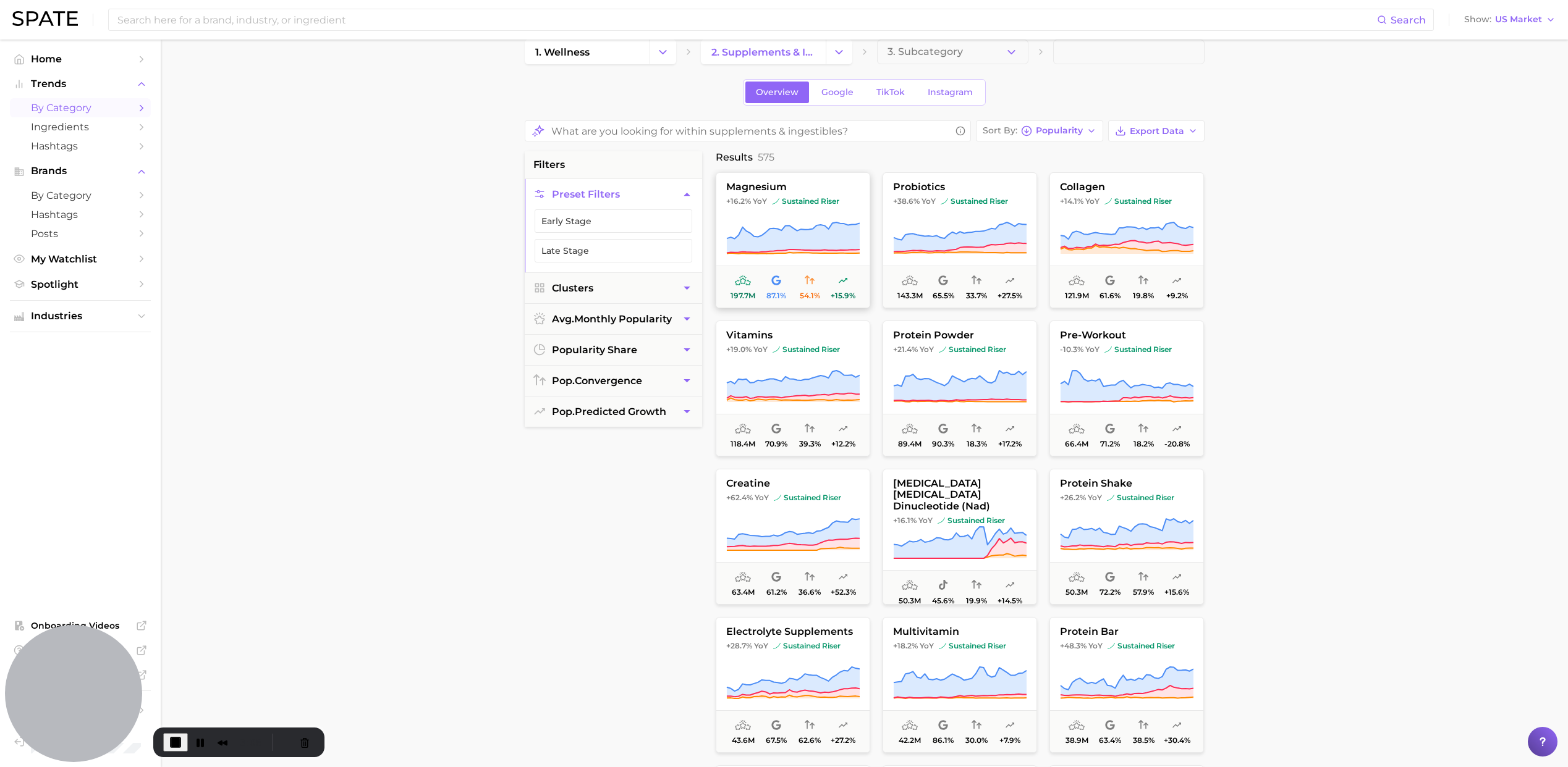
click at [799, 204] on span "sustained riser" at bounding box center [806, 201] width 68 height 10
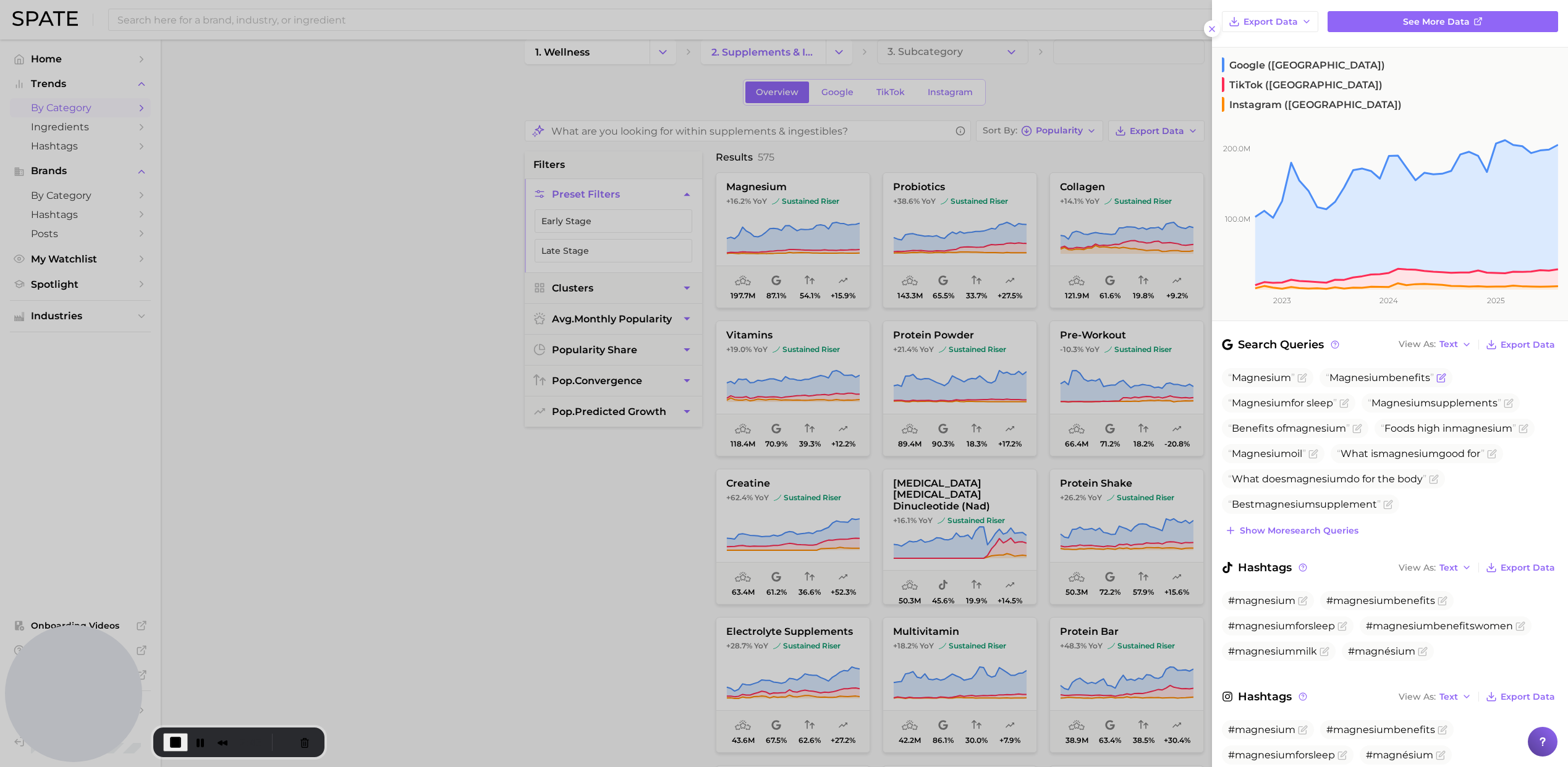
scroll to position [163, 0]
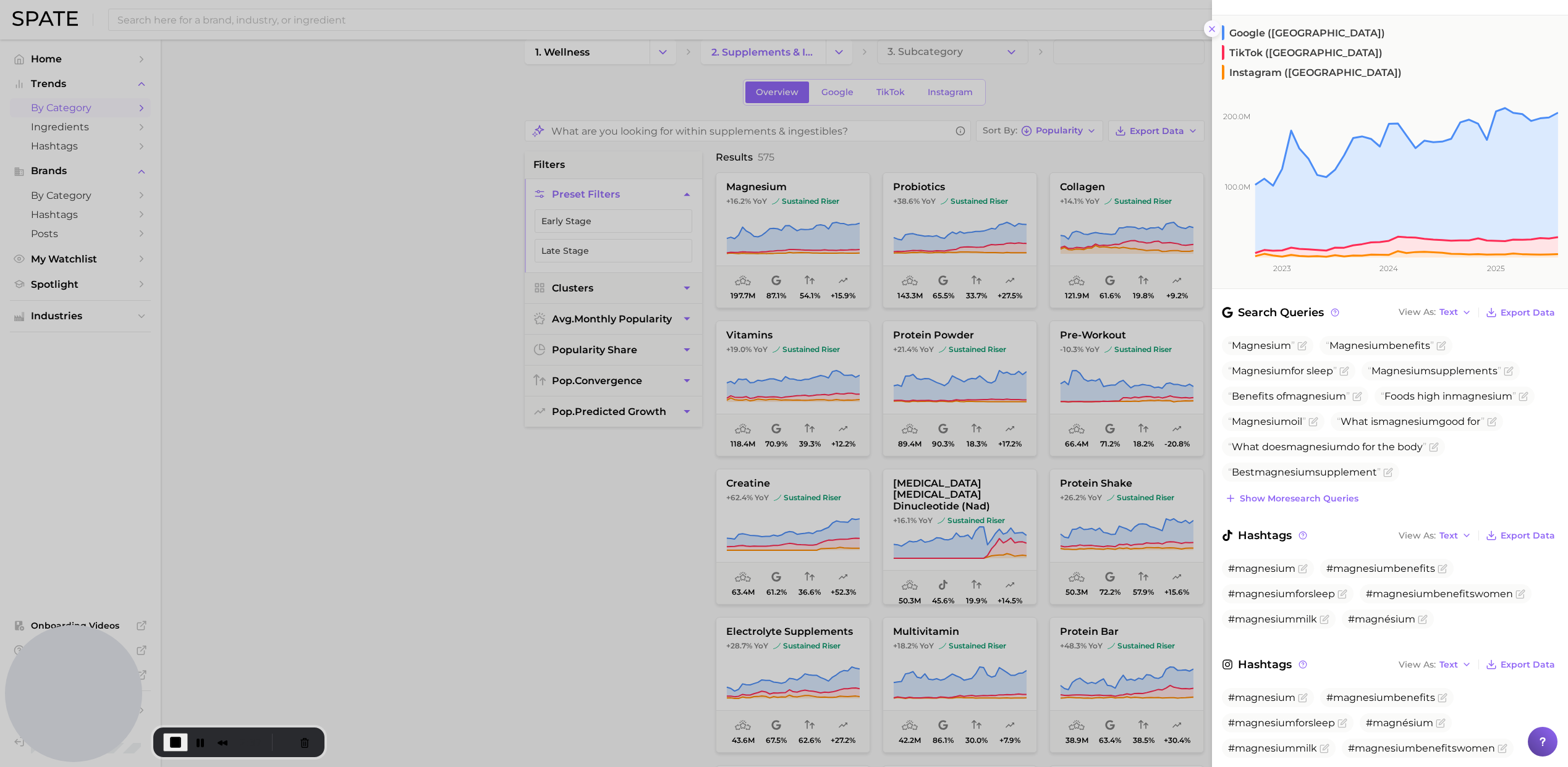
click at [1214, 28] on icon at bounding box center [1211, 29] width 10 height 10
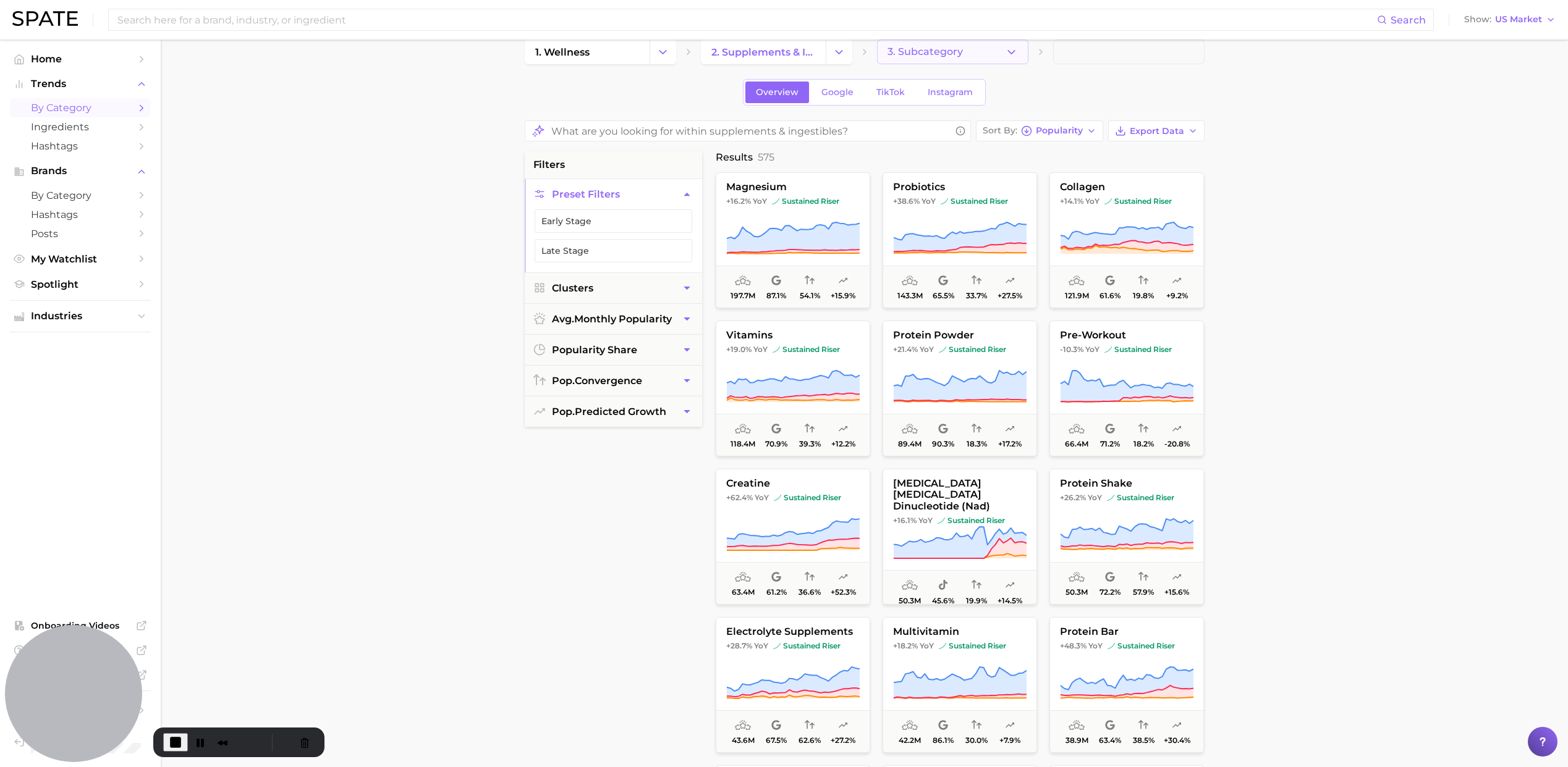
scroll to position [23, 0]
click at [905, 58] on button "3. Subcategory" at bounding box center [953, 48] width 152 height 24
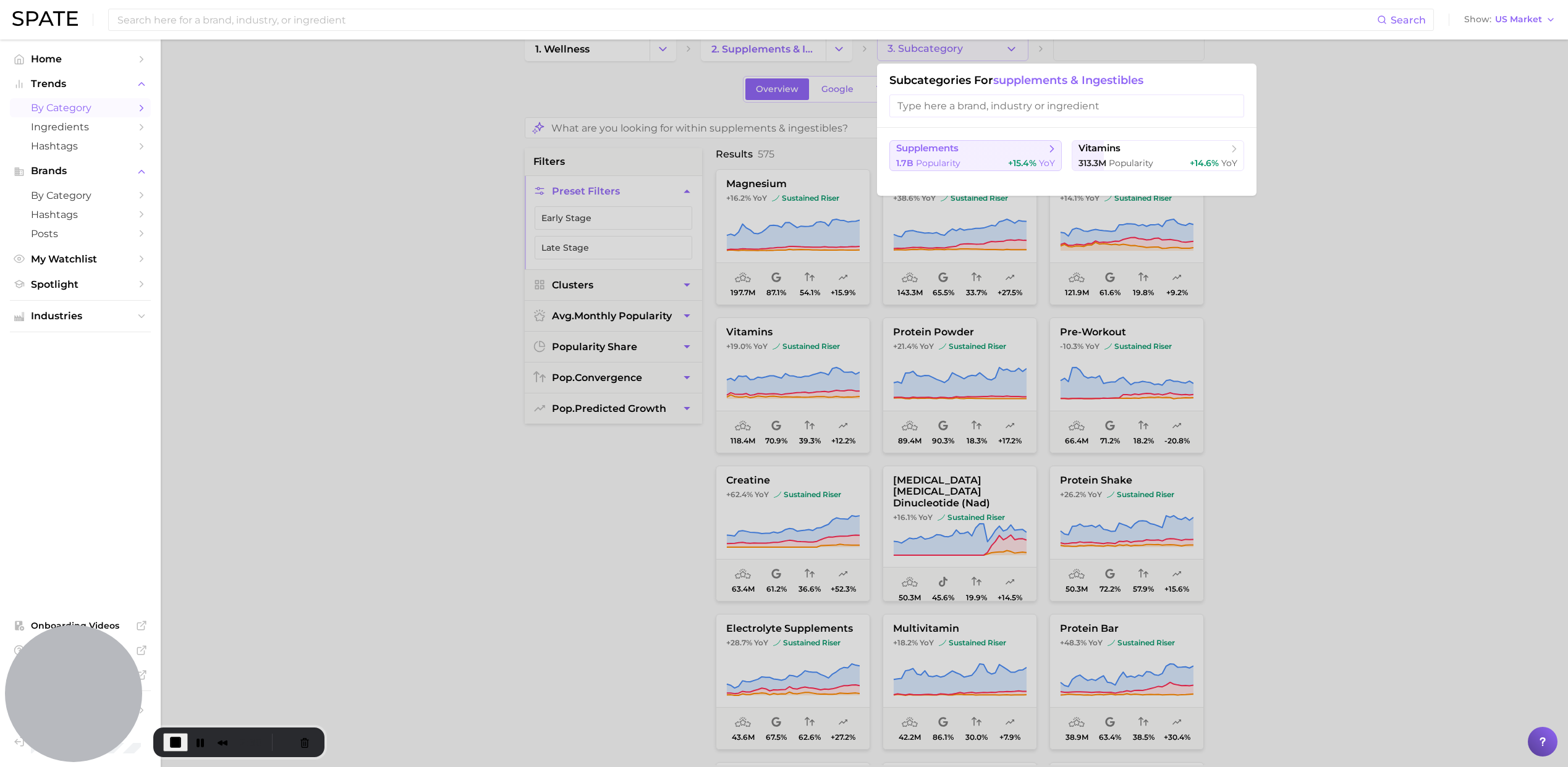
click at [982, 161] on div "1.7b Popularity +15.4% YoY" at bounding box center [975, 163] width 159 height 12
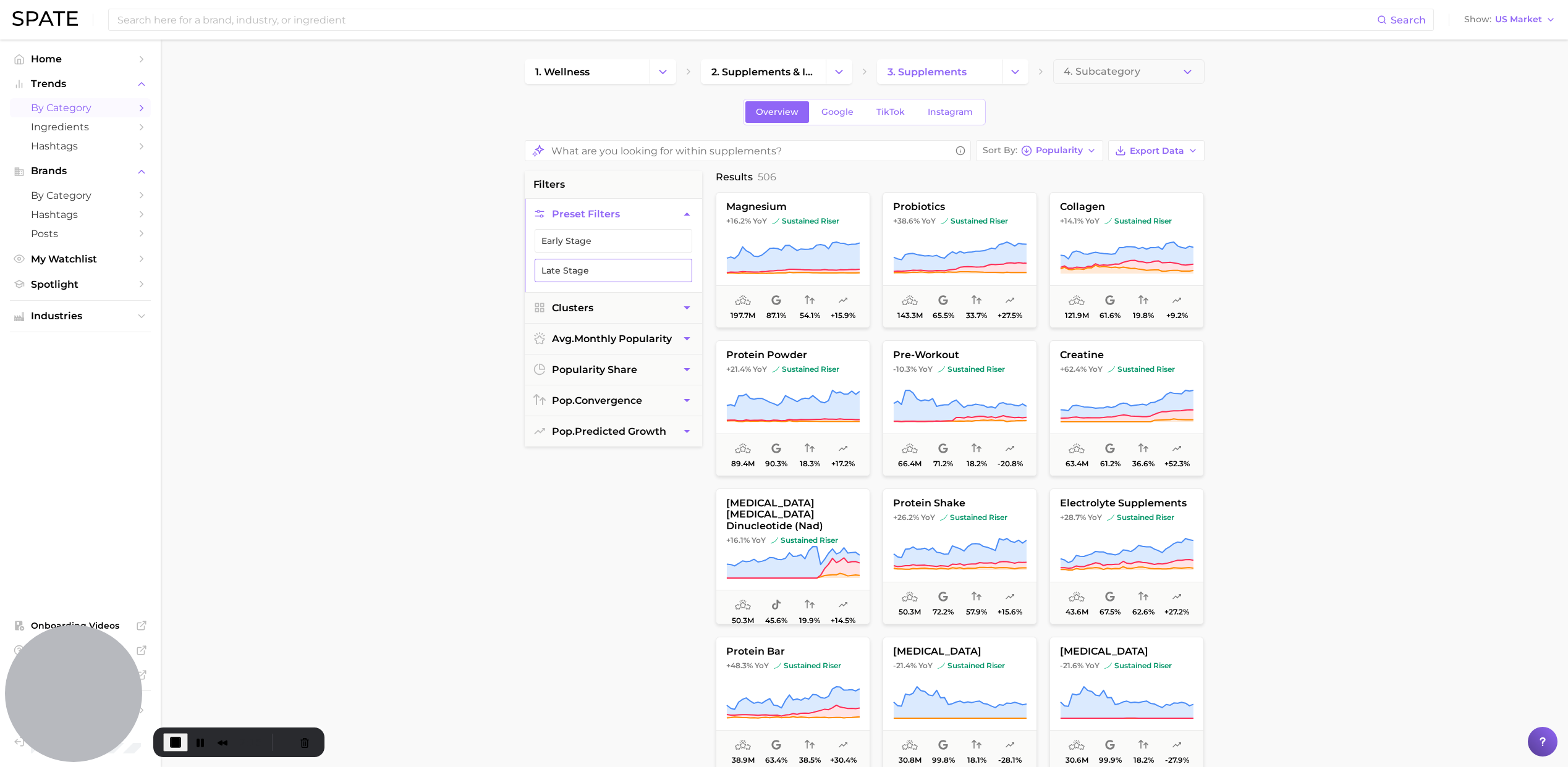
click at [571, 271] on button "Late Stage" at bounding box center [613, 270] width 157 height 24
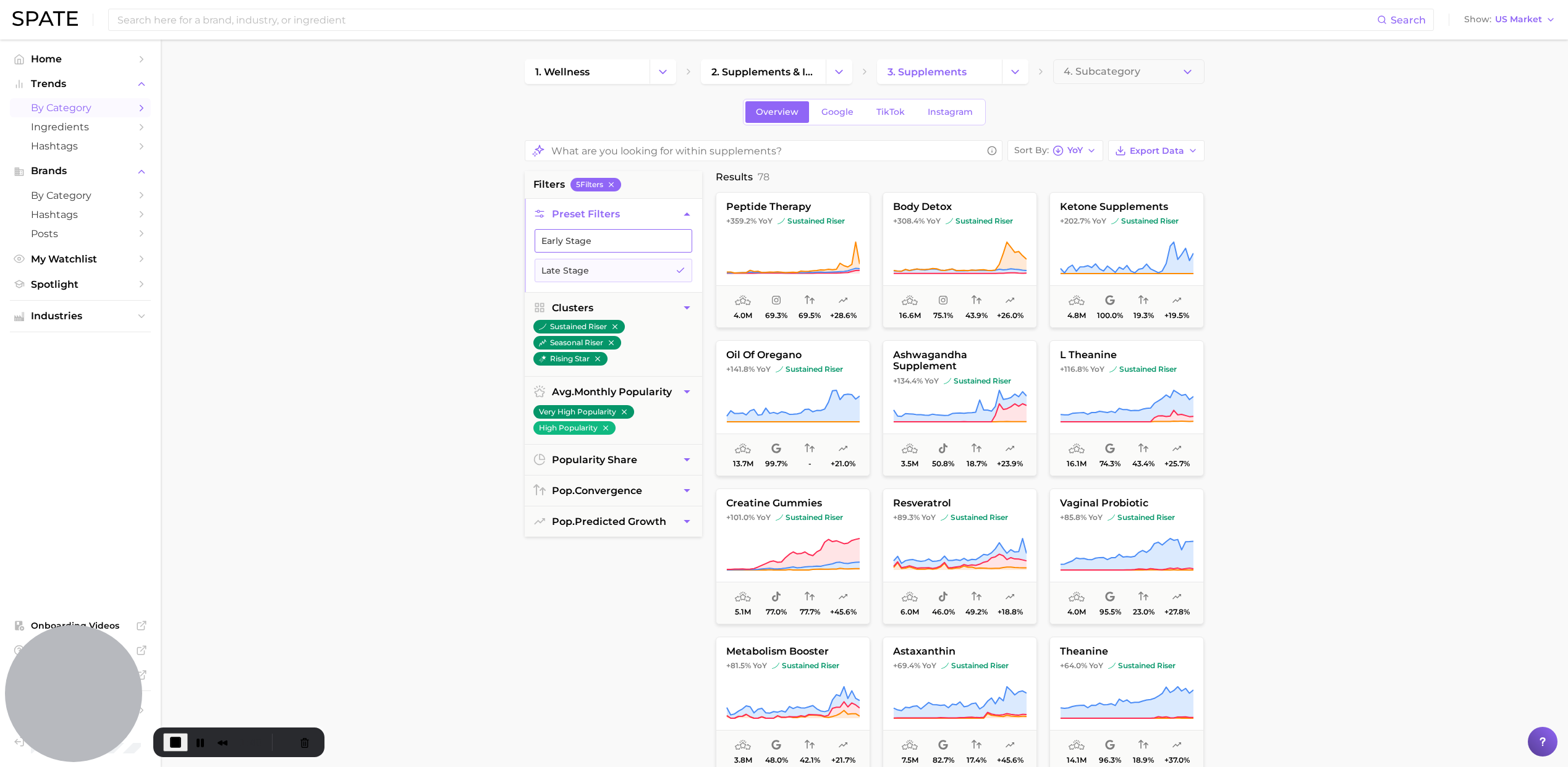
click at [597, 240] on button "Early Stage" at bounding box center [613, 241] width 157 height 24
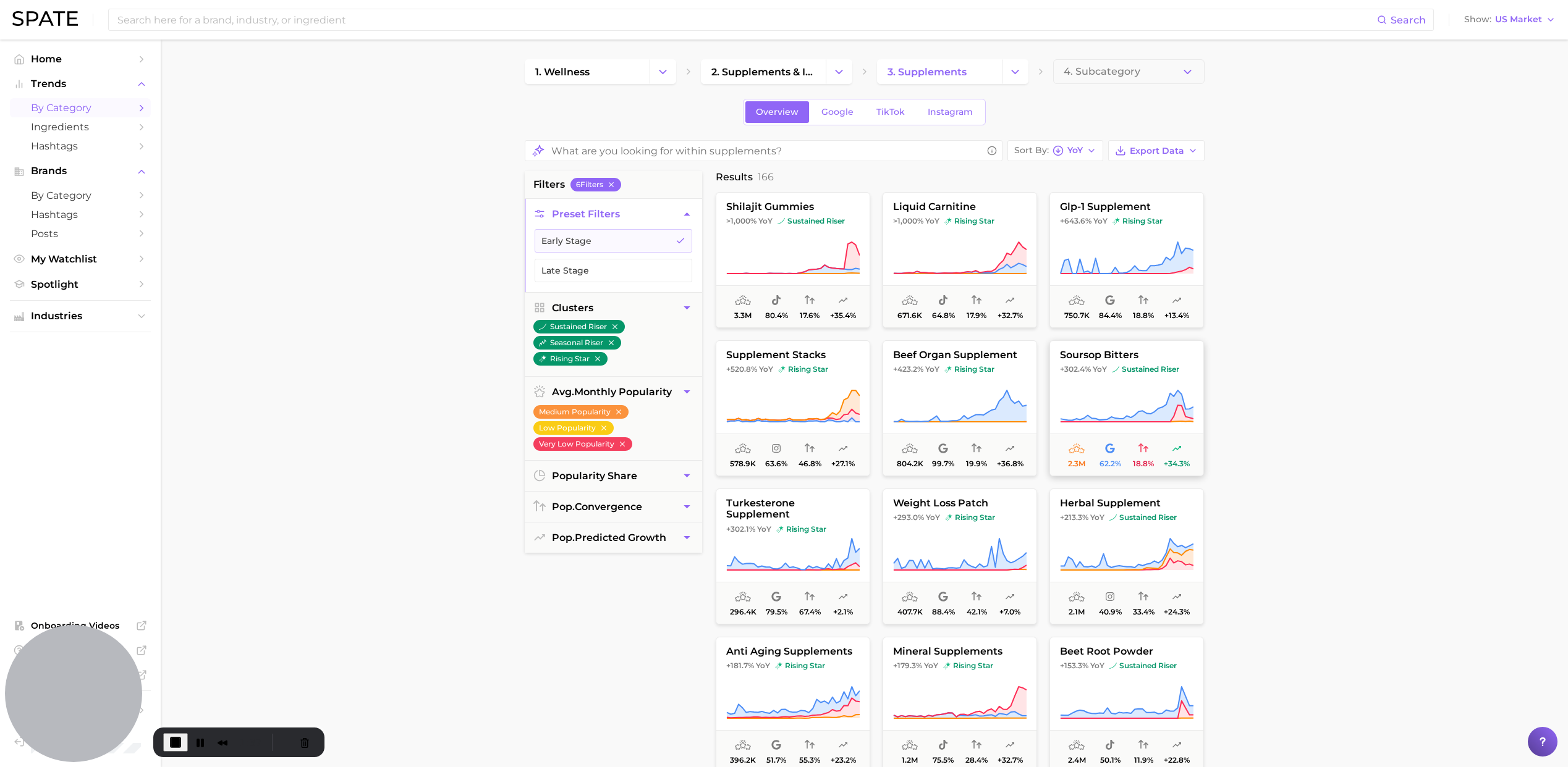
scroll to position [15, 0]
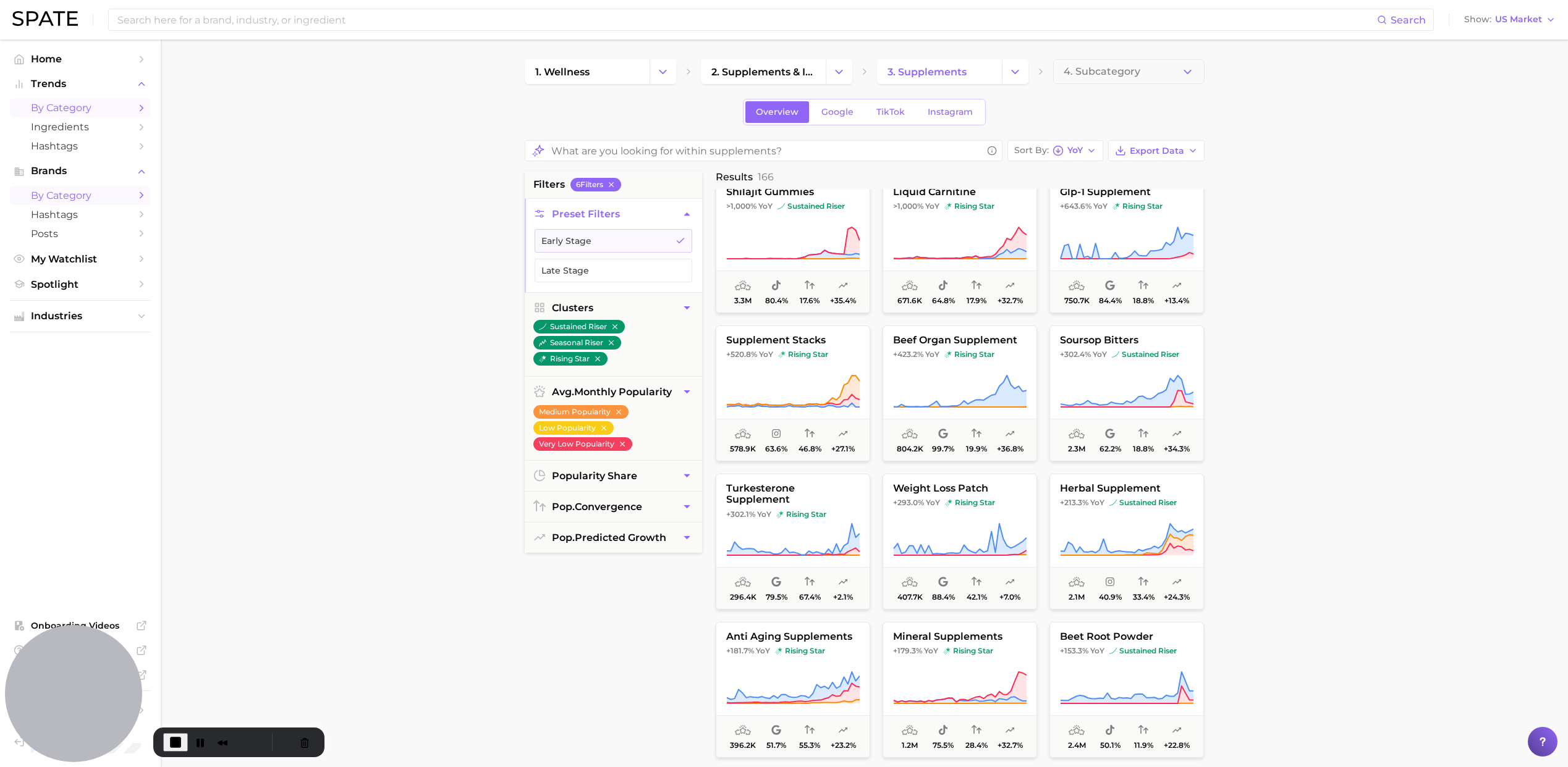
click at [68, 198] on span "by Category" at bounding box center [80, 195] width 99 height 12
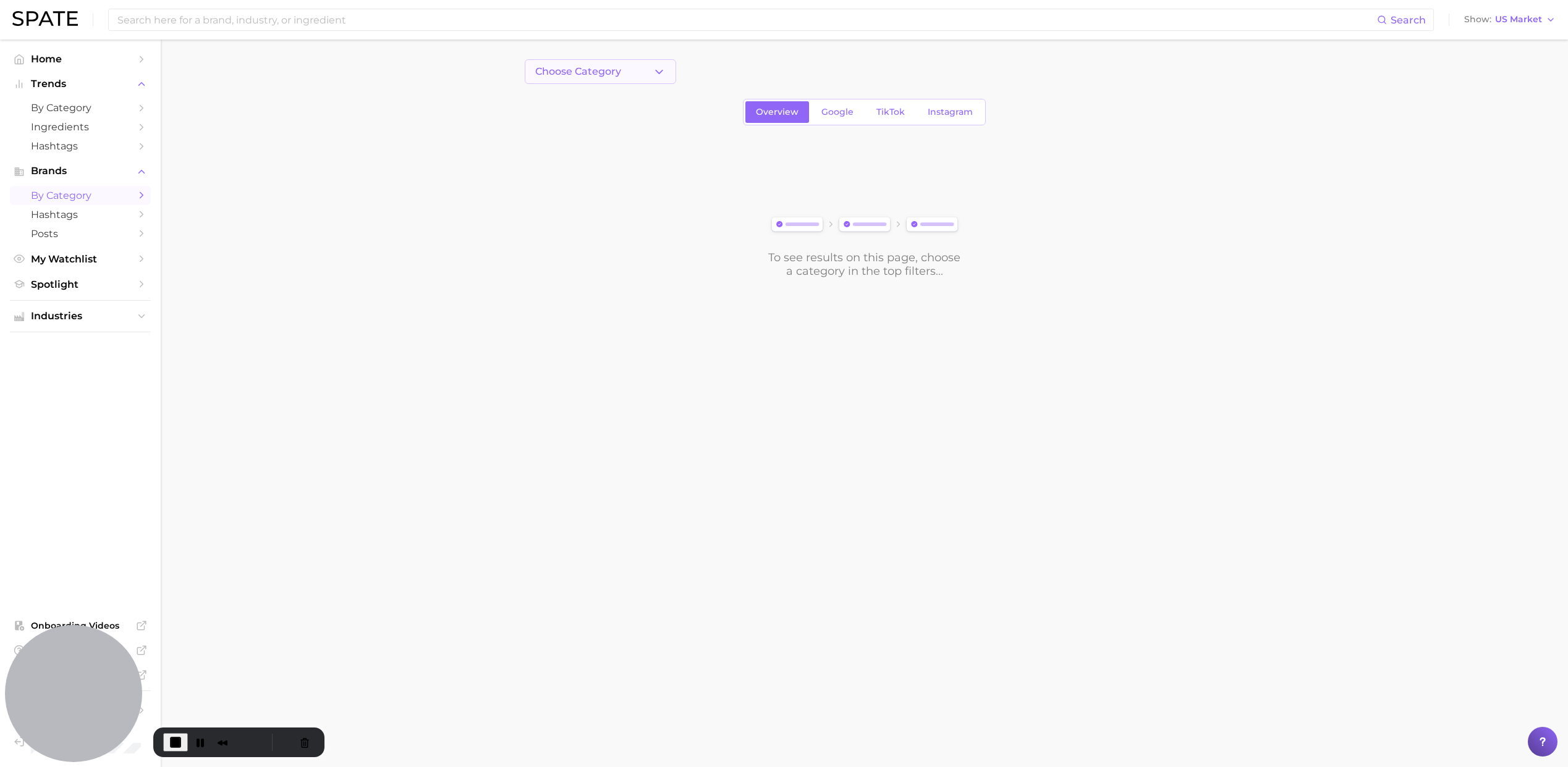
click at [622, 83] on button "Choose Category" at bounding box center [600, 71] width 152 height 24
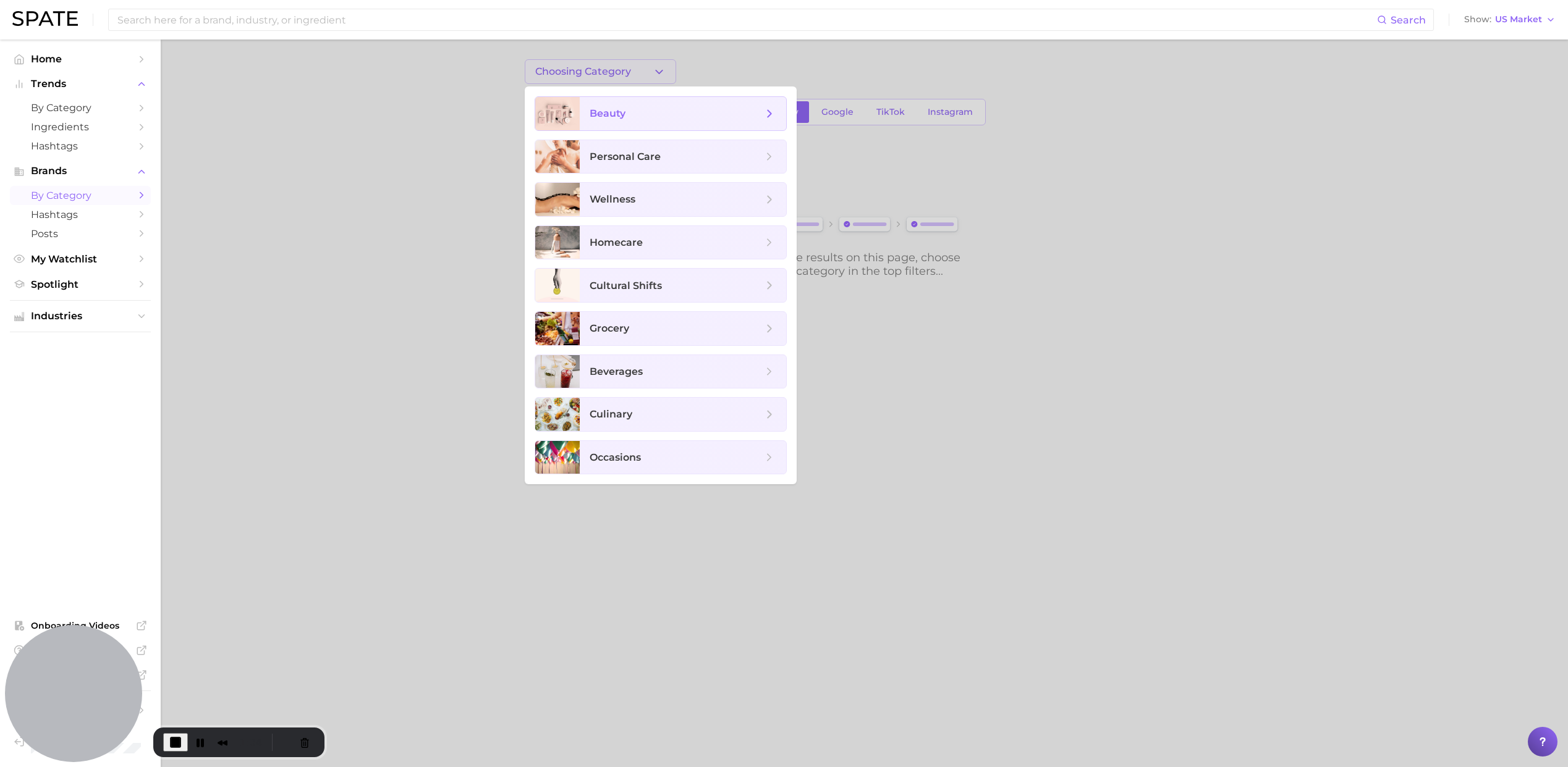
click at [608, 116] on span "beauty" at bounding box center [608, 113] width 36 height 12
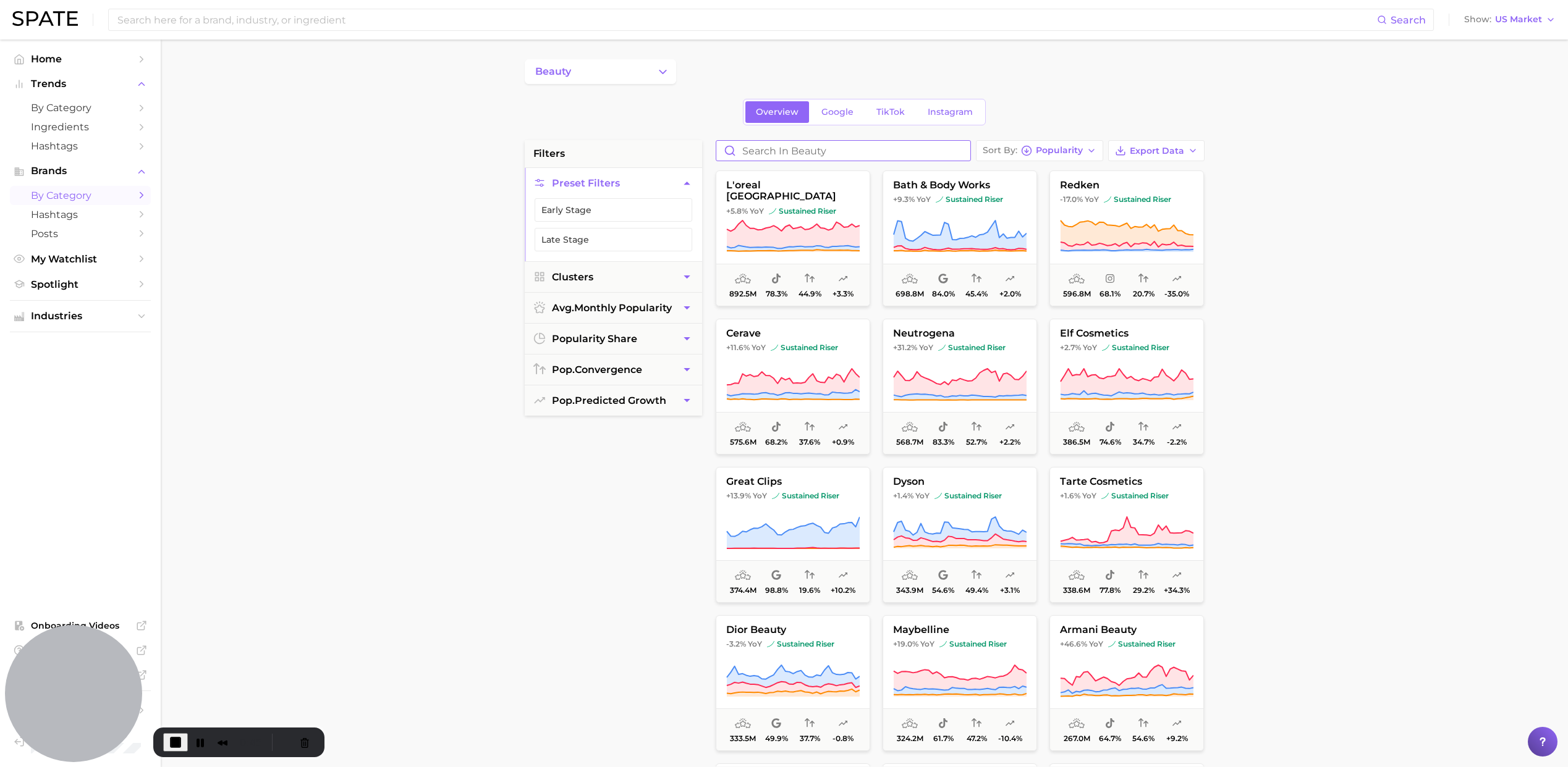
click at [773, 147] on input "Search in beauty" at bounding box center [843, 150] width 254 height 20
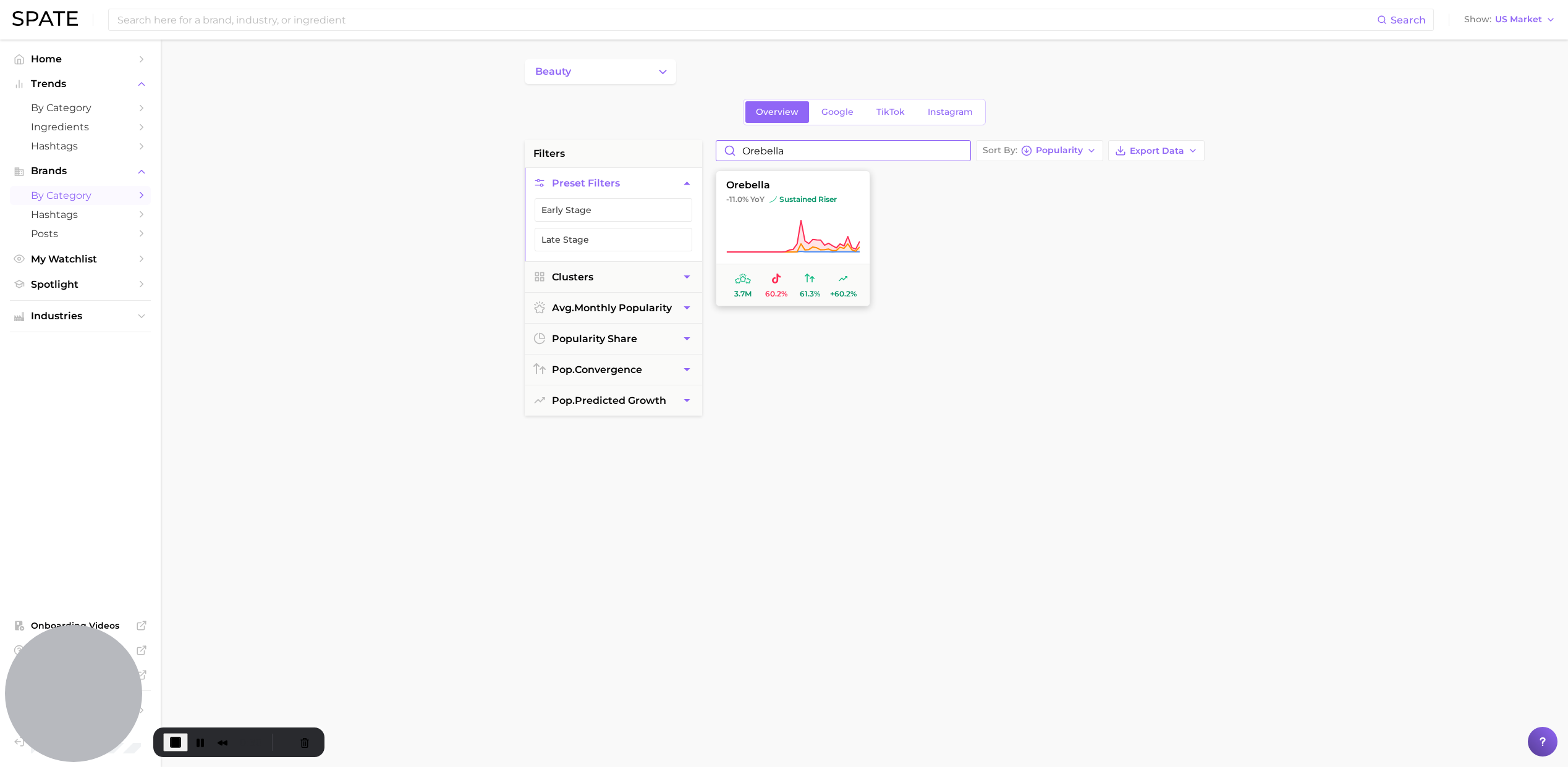
type input "orebella"
click at [784, 284] on span "60.2%" at bounding box center [776, 285] width 33 height 27
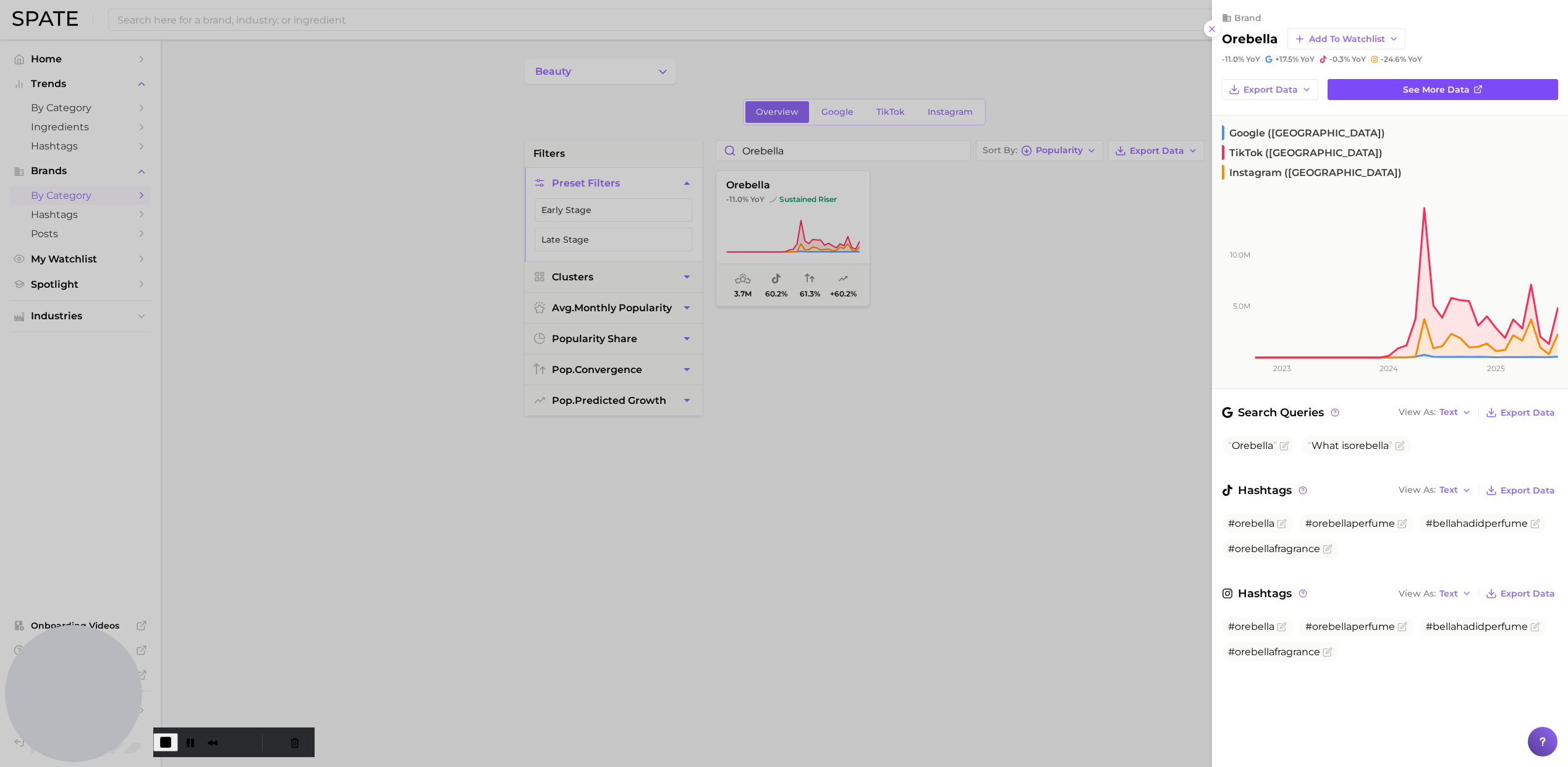
click at [1379, 85] on link "See more data" at bounding box center [1442, 90] width 230 height 21
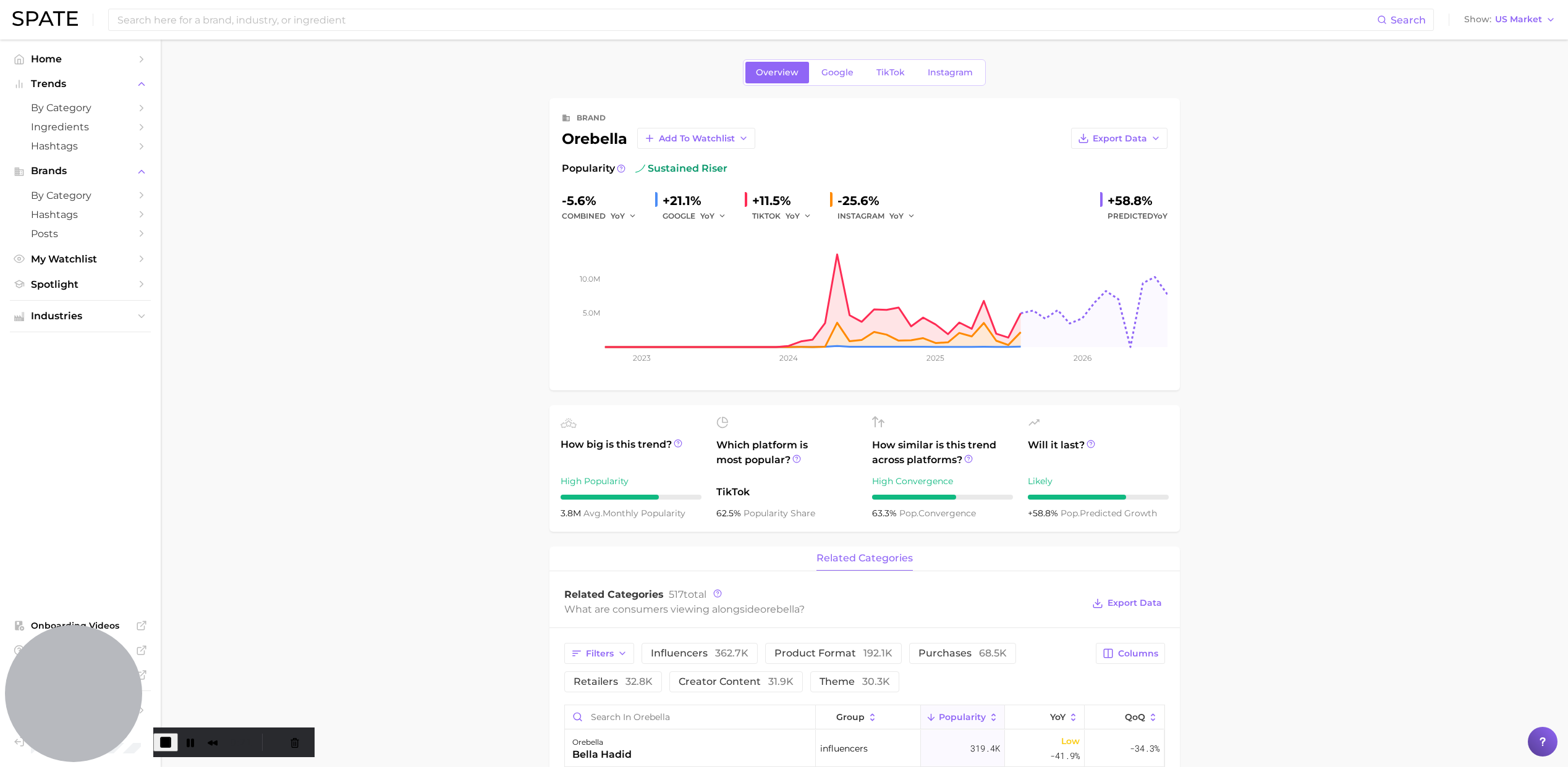
scroll to position [13, 0]
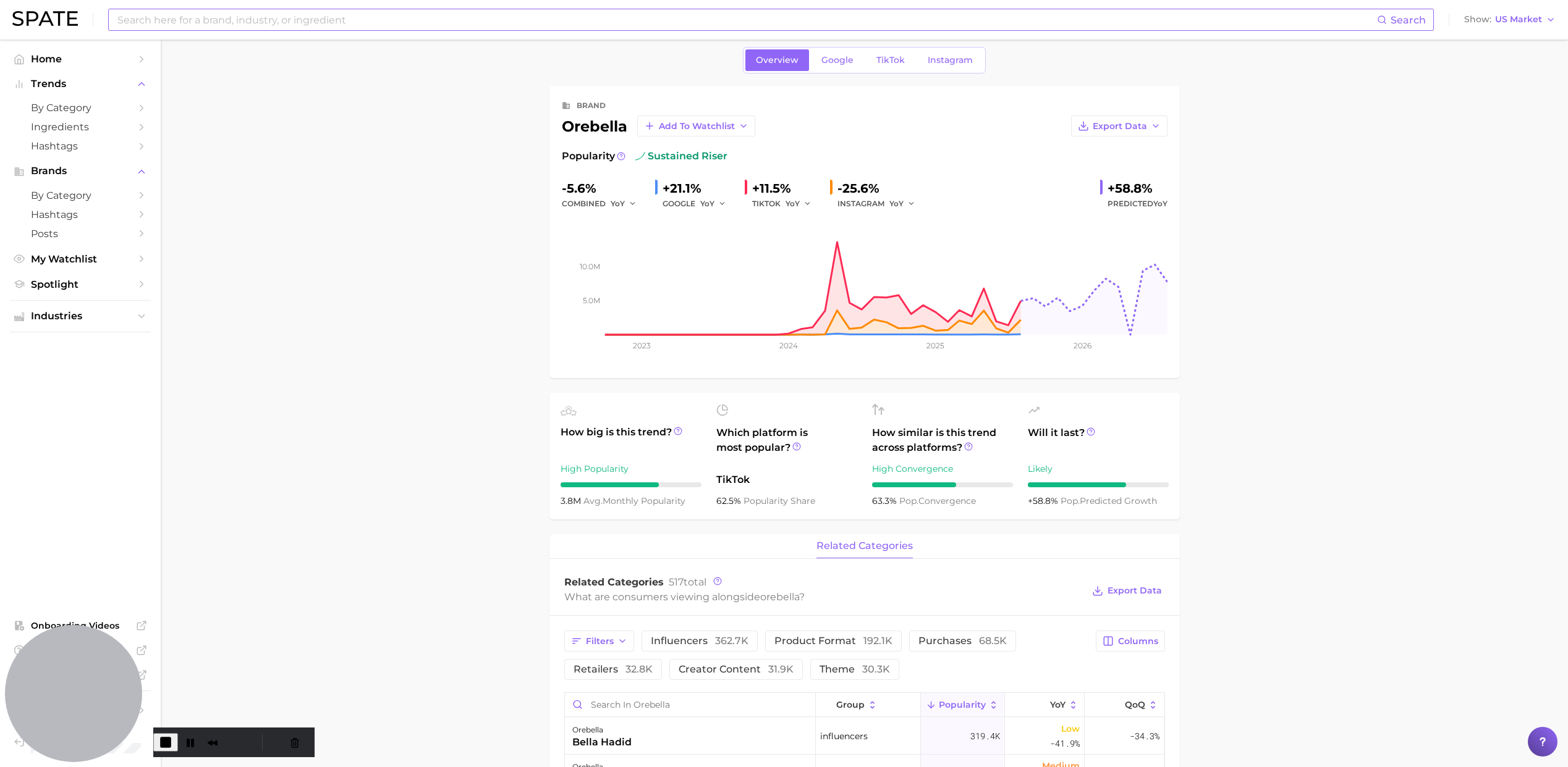
click at [138, 31] on div "Search" at bounding box center [771, 20] width 1325 height 22
click at [138, 25] on input at bounding box center [747, 20] width 1261 height 21
type input "for h"
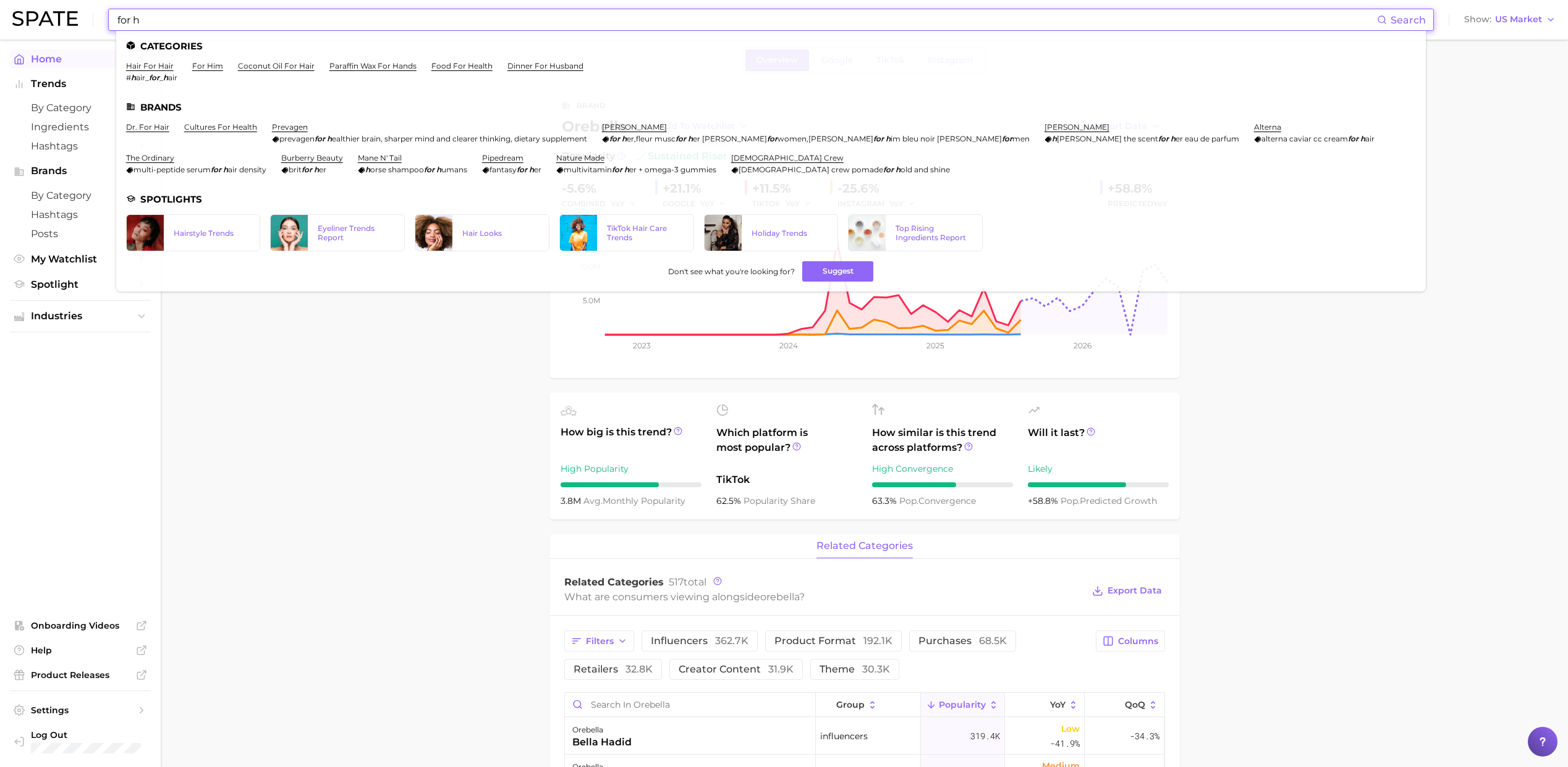
click at [51, 57] on span "Home" at bounding box center [80, 59] width 99 height 12
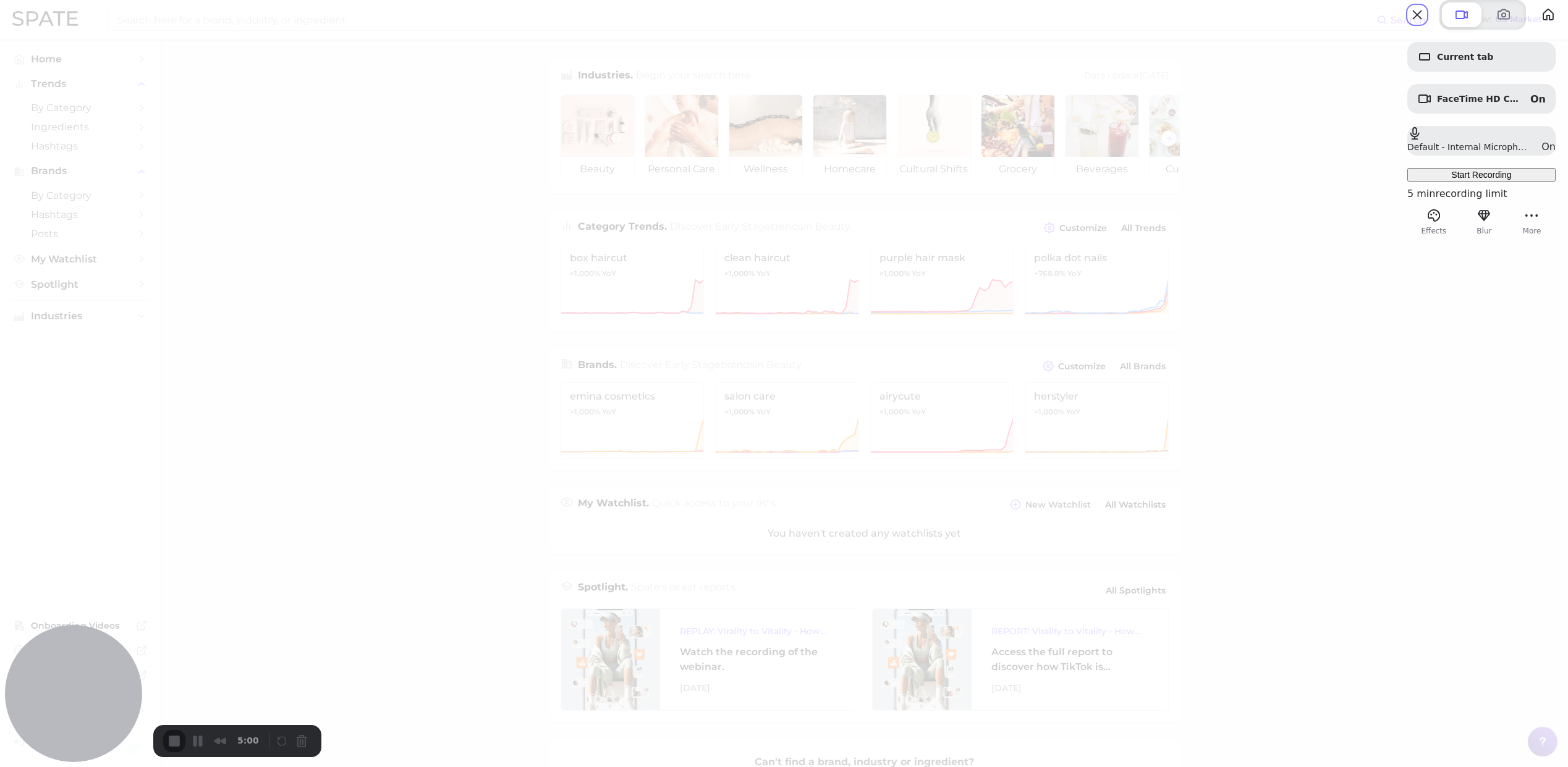
click at [1474, 180] on span "Start Recording" at bounding box center [1481, 174] width 60 height 10
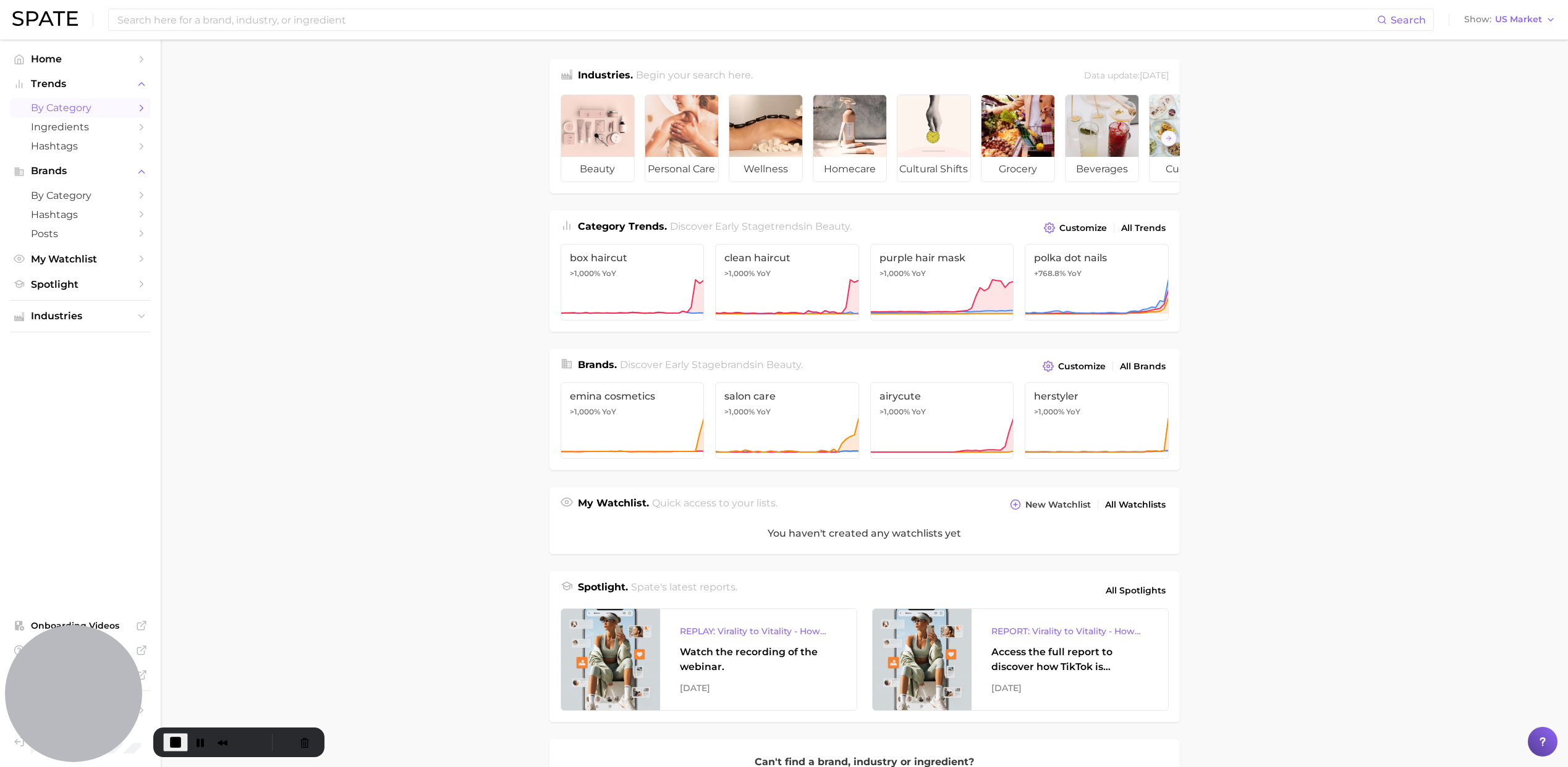
click at [123, 109] on span "by Category" at bounding box center [80, 108] width 99 height 12
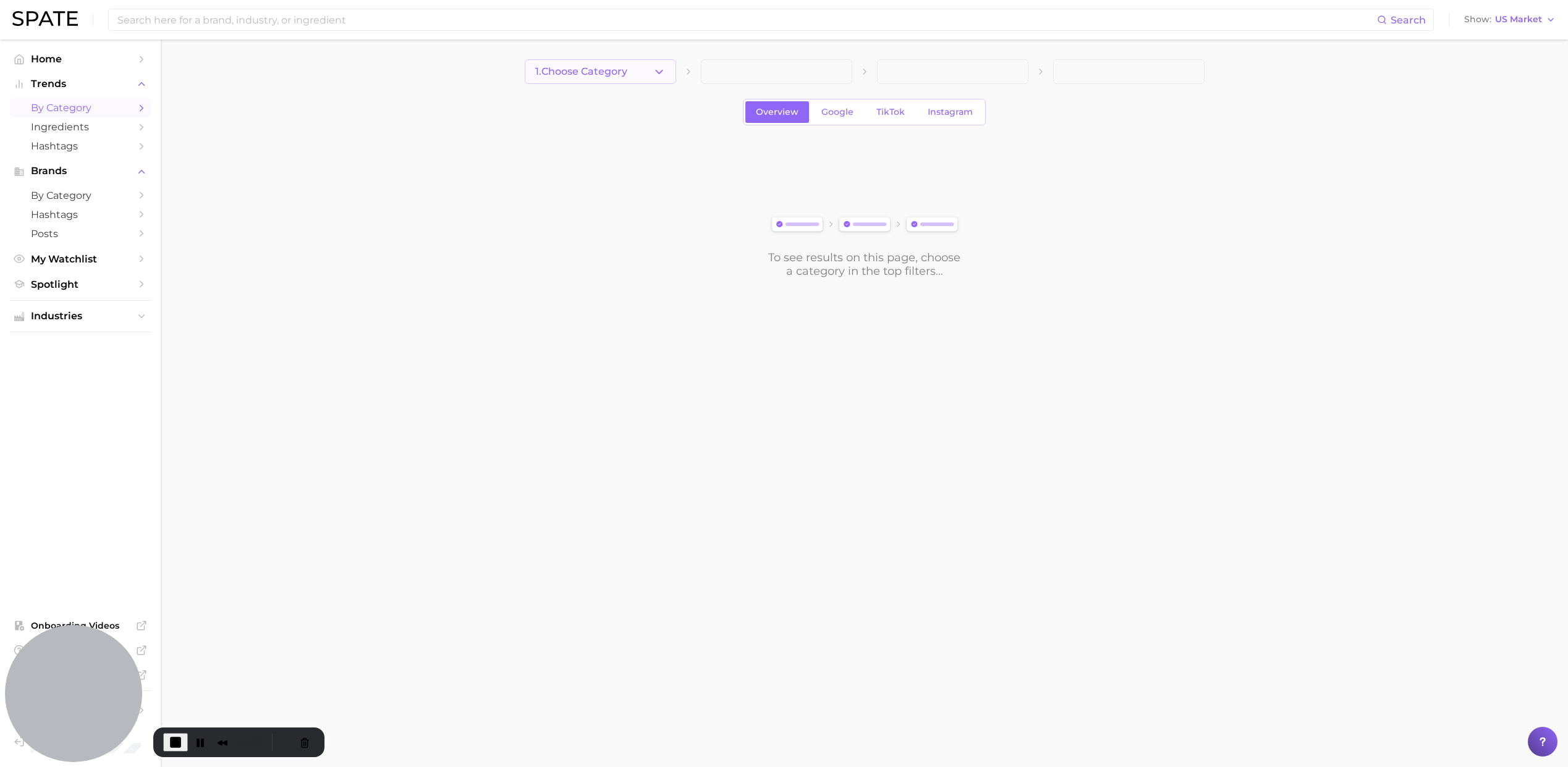
click at [571, 68] on span "1. Choose Category" at bounding box center [581, 72] width 92 height 11
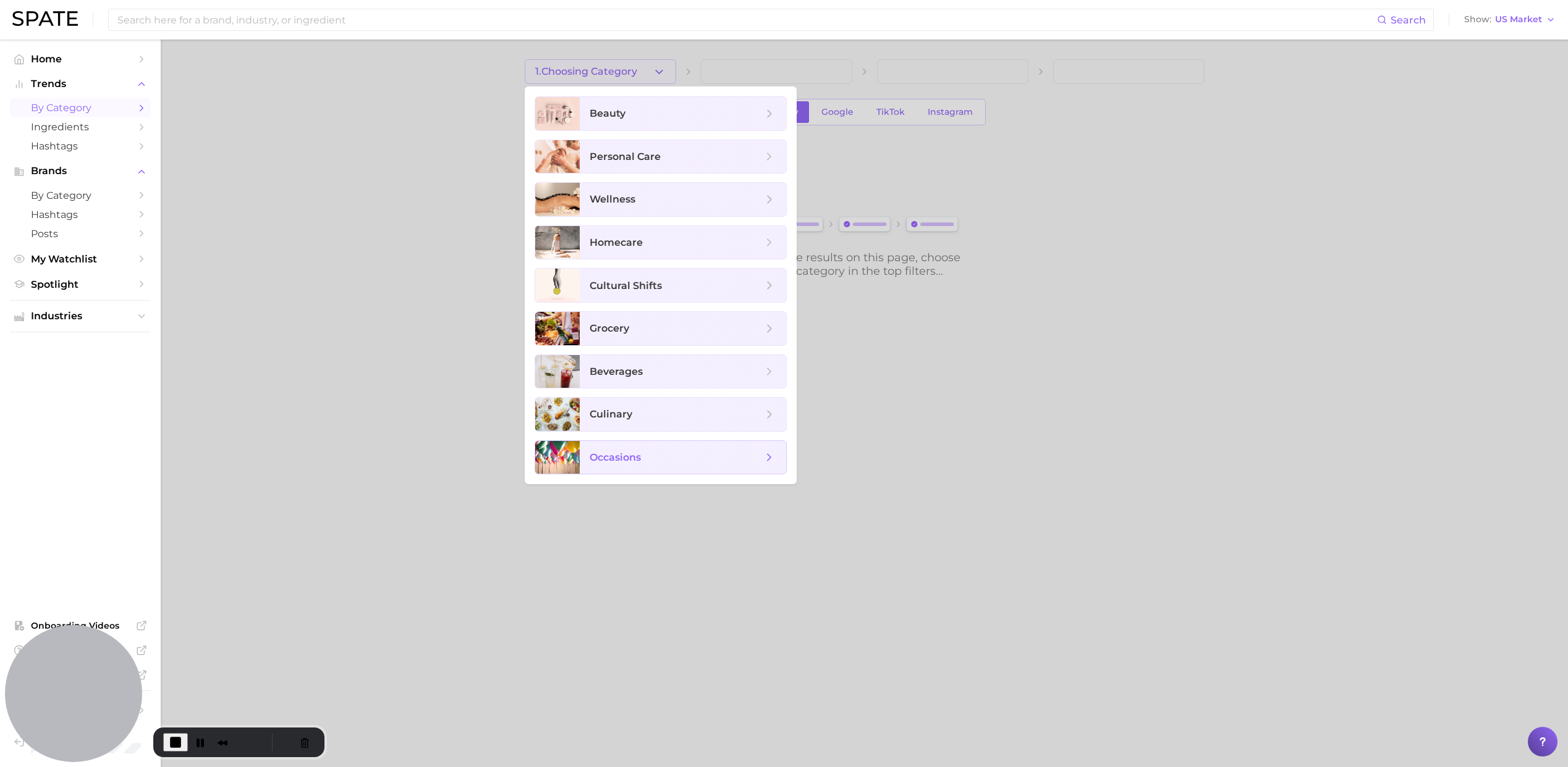
click at [647, 451] on span "occasions" at bounding box center [676, 457] width 173 height 13
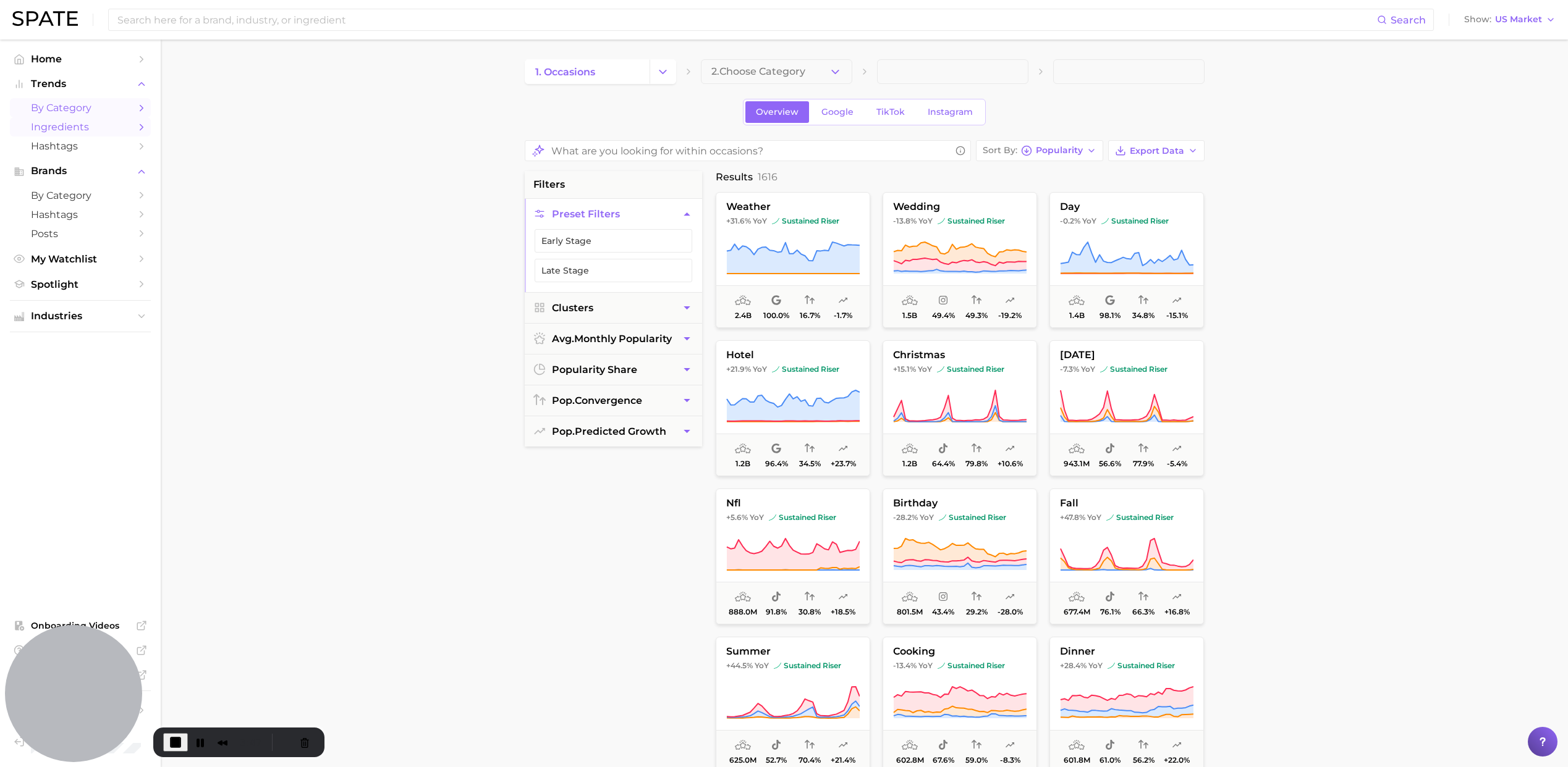
click at [63, 128] on span "Ingredients" at bounding box center [80, 127] width 99 height 12
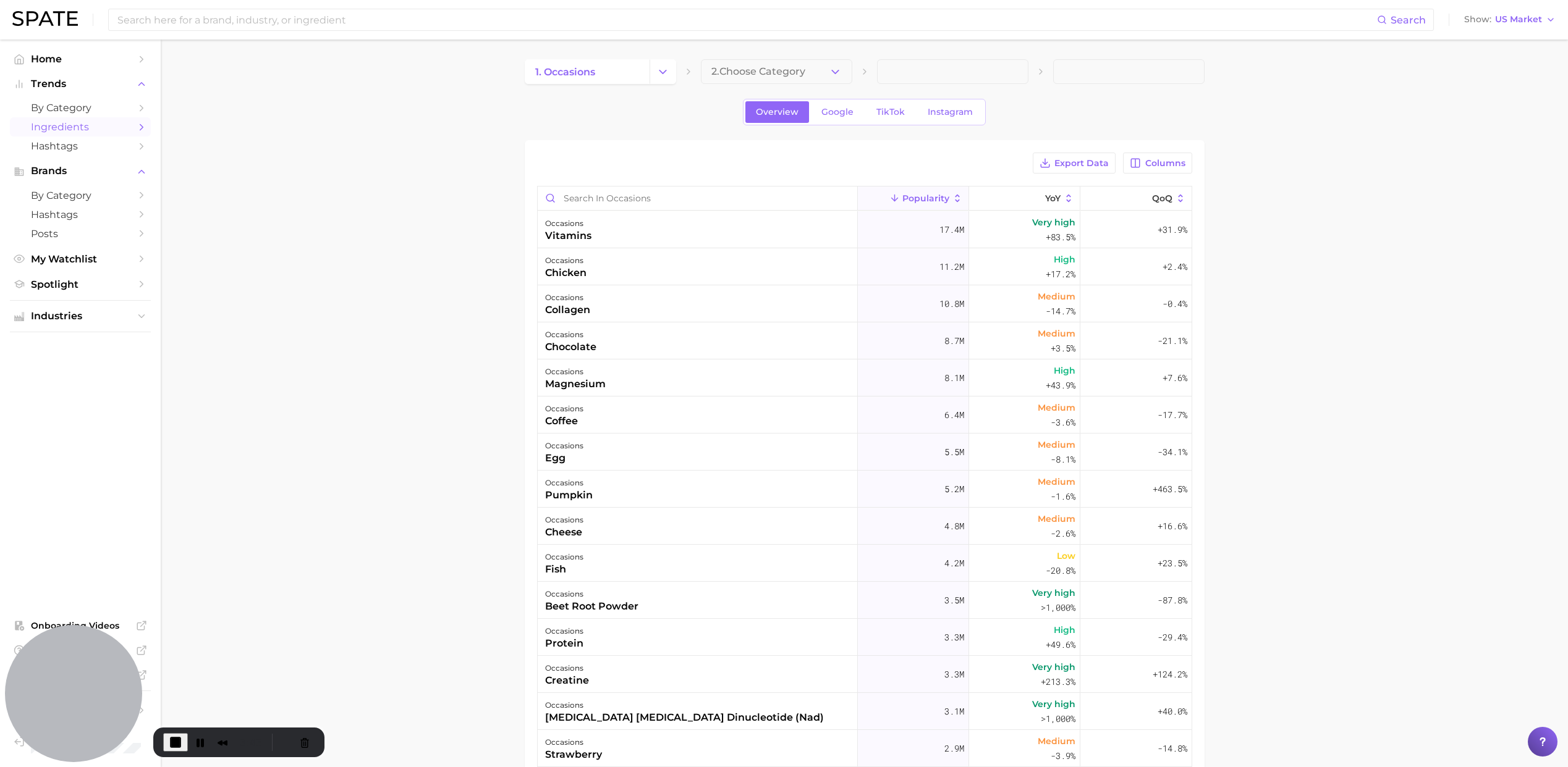
click at [143, 129] on icon "Sidebar" at bounding box center [141, 127] width 11 height 11
click at [108, 127] on span "Ingredients" at bounding box center [80, 127] width 99 height 12
click at [668, 75] on icon "Change Category" at bounding box center [663, 72] width 13 height 13
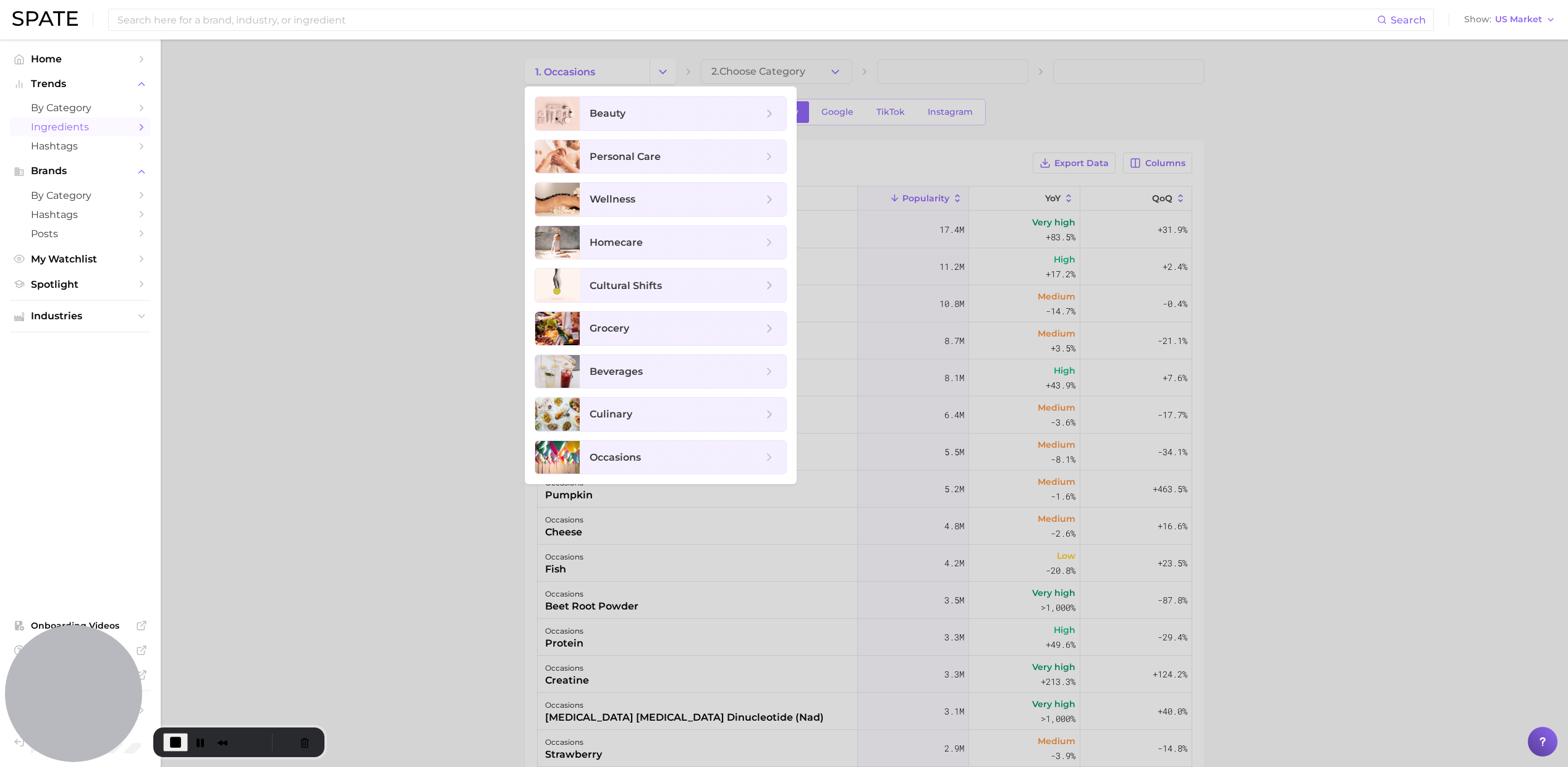
click at [238, 186] on div at bounding box center [784, 384] width 1568 height 767
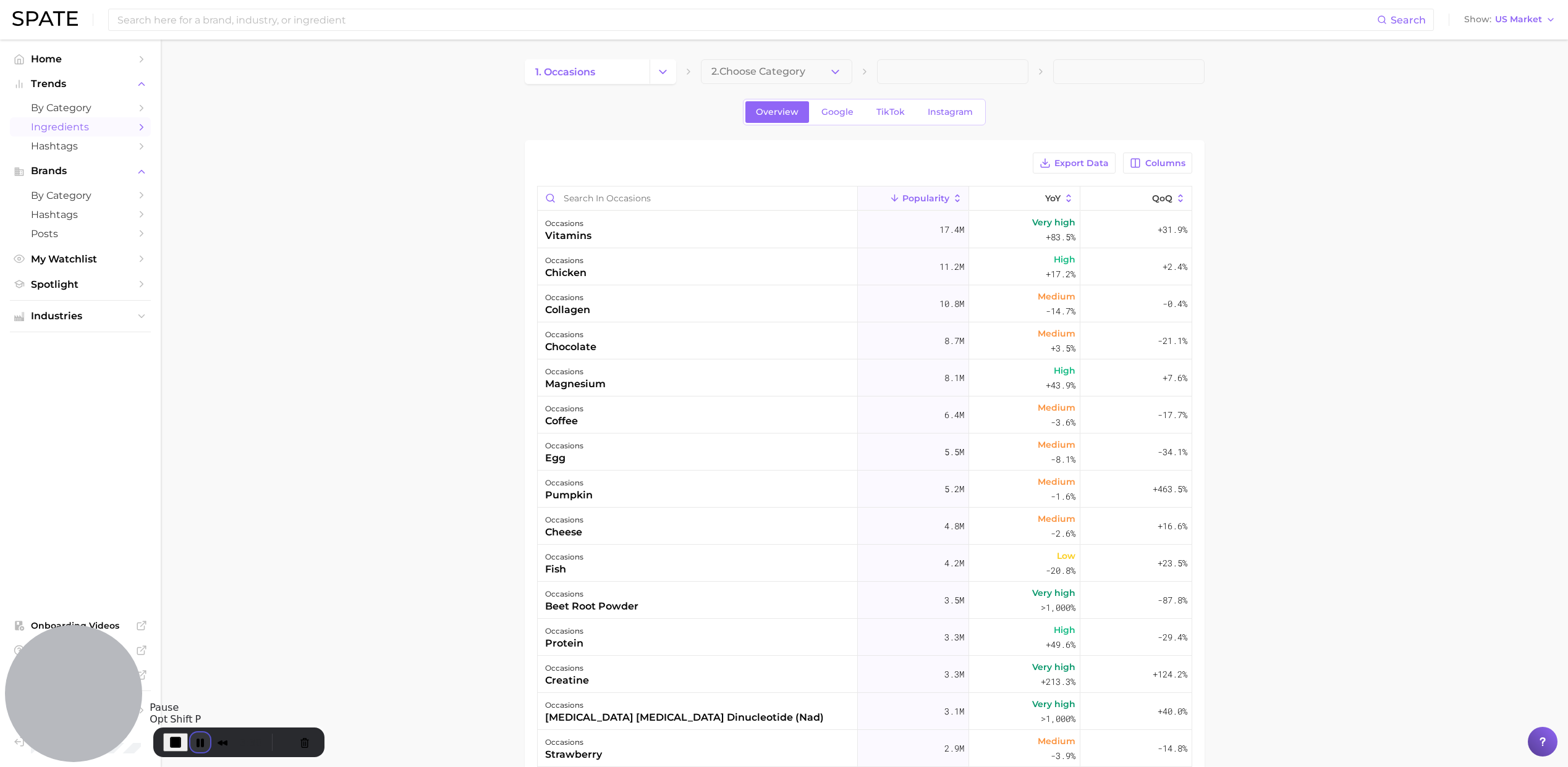
click at [200, 743] on button "Pause Recording" at bounding box center [200, 742] width 20 height 20
click at [241, 740] on span "3:30" at bounding box center [251, 742] width 22 height 13
click at [224, 739] on button "Rewind and Trim Recording" at bounding box center [222, 742] width 20 height 20
click at [277, 739] on button "Restart Recording" at bounding box center [284, 743] width 15 height 15
drag, startPoint x: 909, startPoint y: 212, endPoint x: 887, endPoint y: 213, distance: 22.0
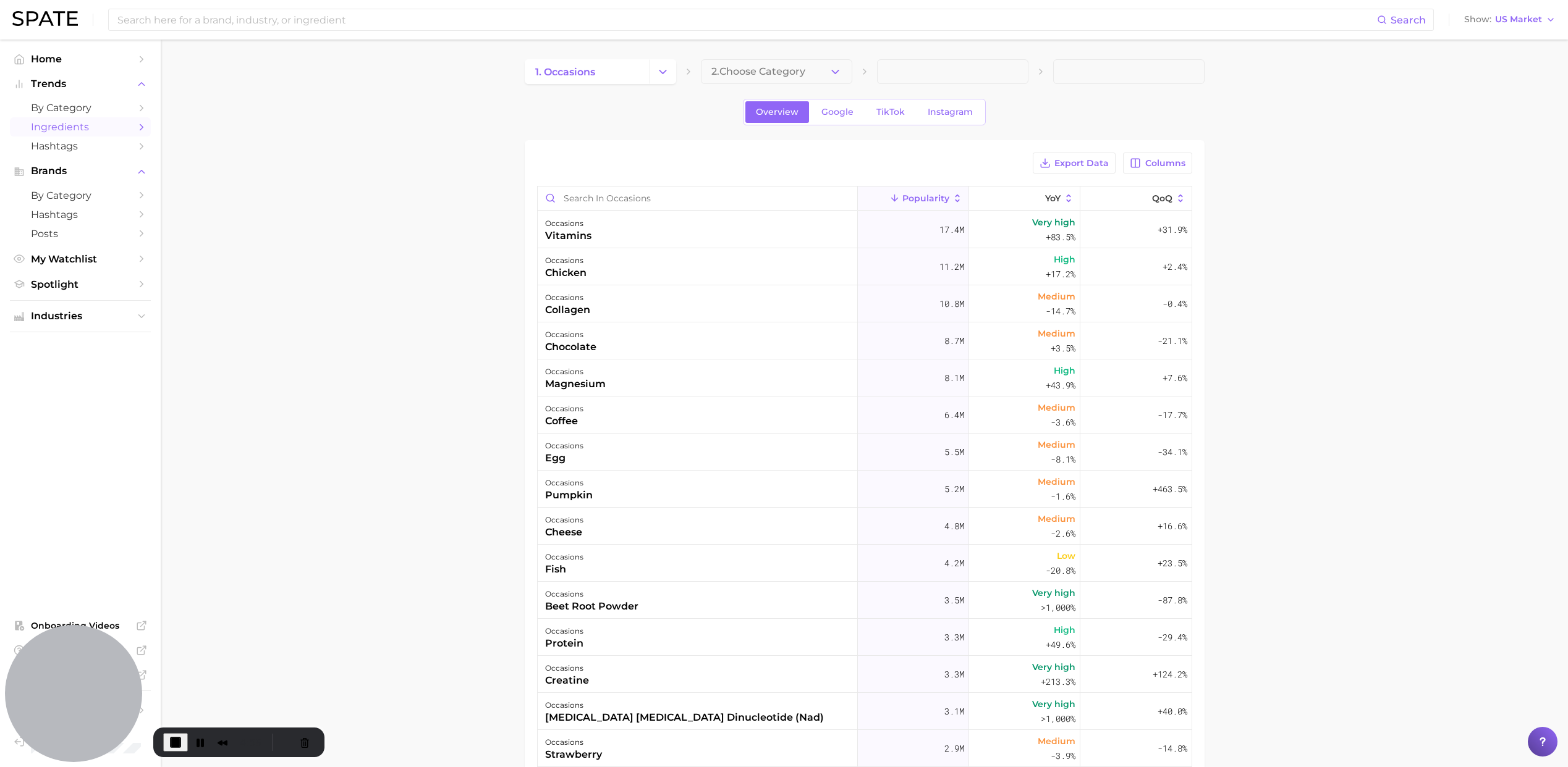
click at [61, 20] on img at bounding box center [45, 18] width 65 height 15
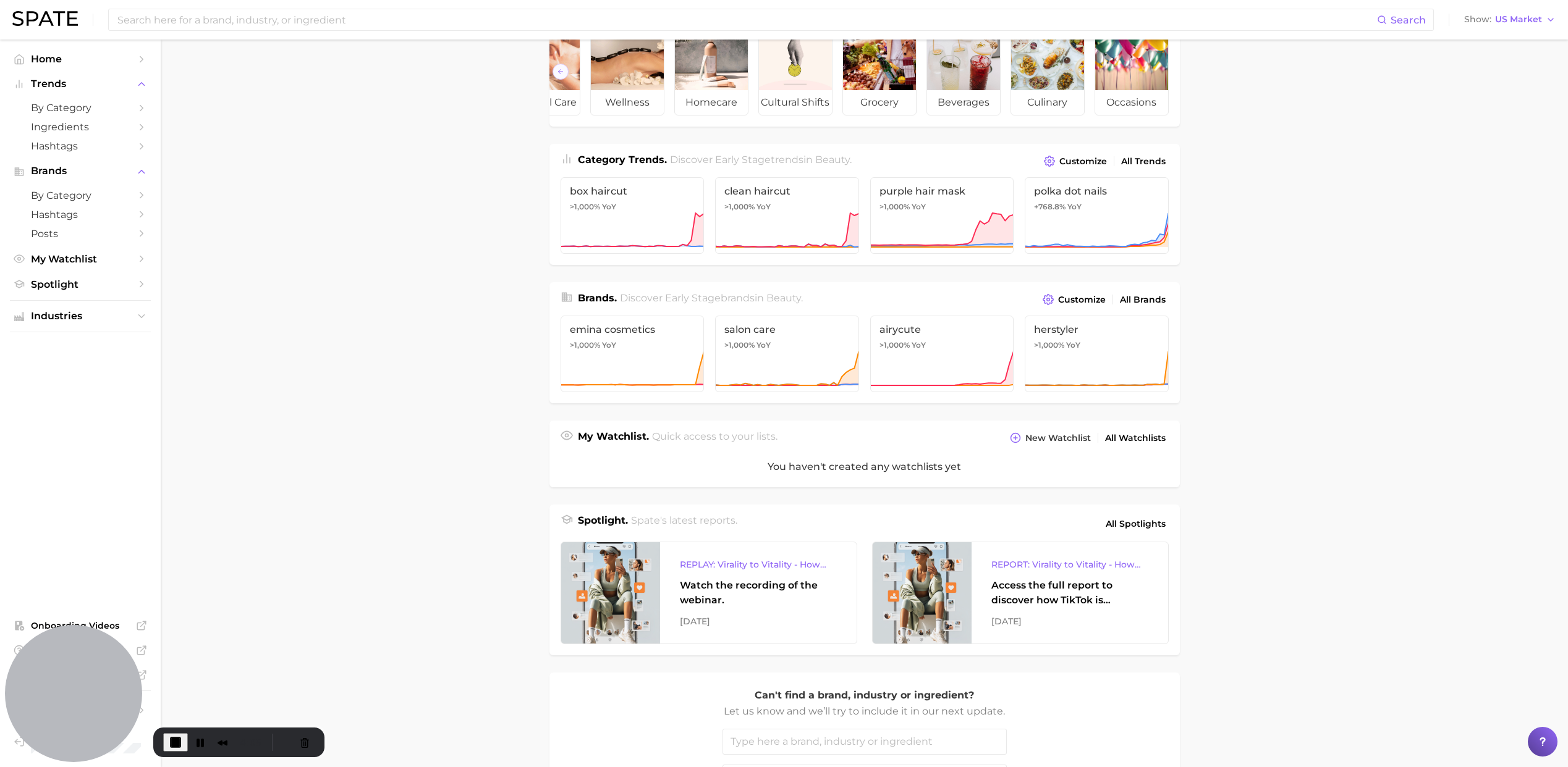
scroll to position [68, 0]
click at [133, 110] on link "by Category" at bounding box center [80, 108] width 141 height 19
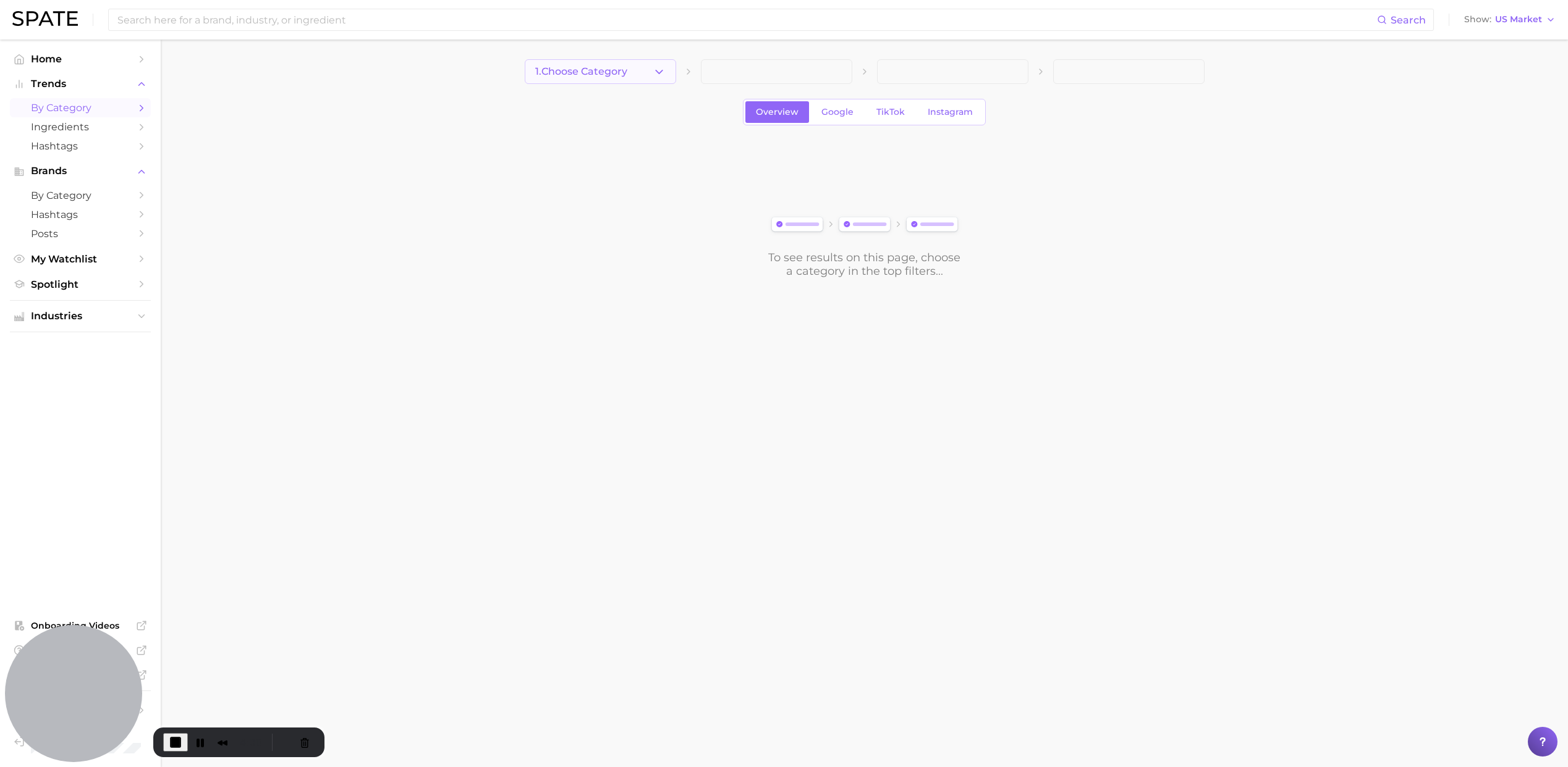
click at [657, 72] on polyline "button" at bounding box center [659, 72] width 7 height 3
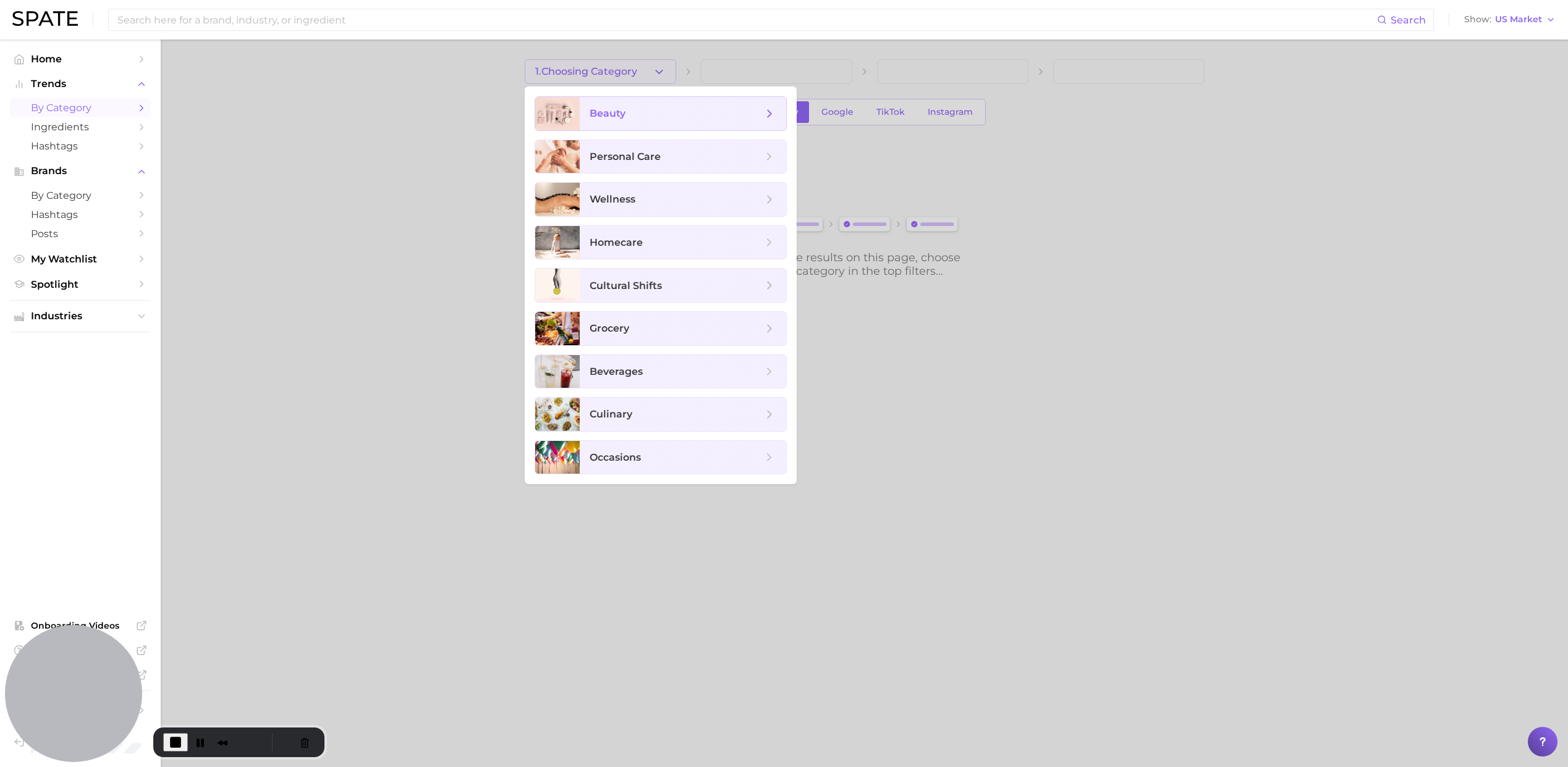
click at [632, 119] on span "beauty" at bounding box center [676, 113] width 173 height 13
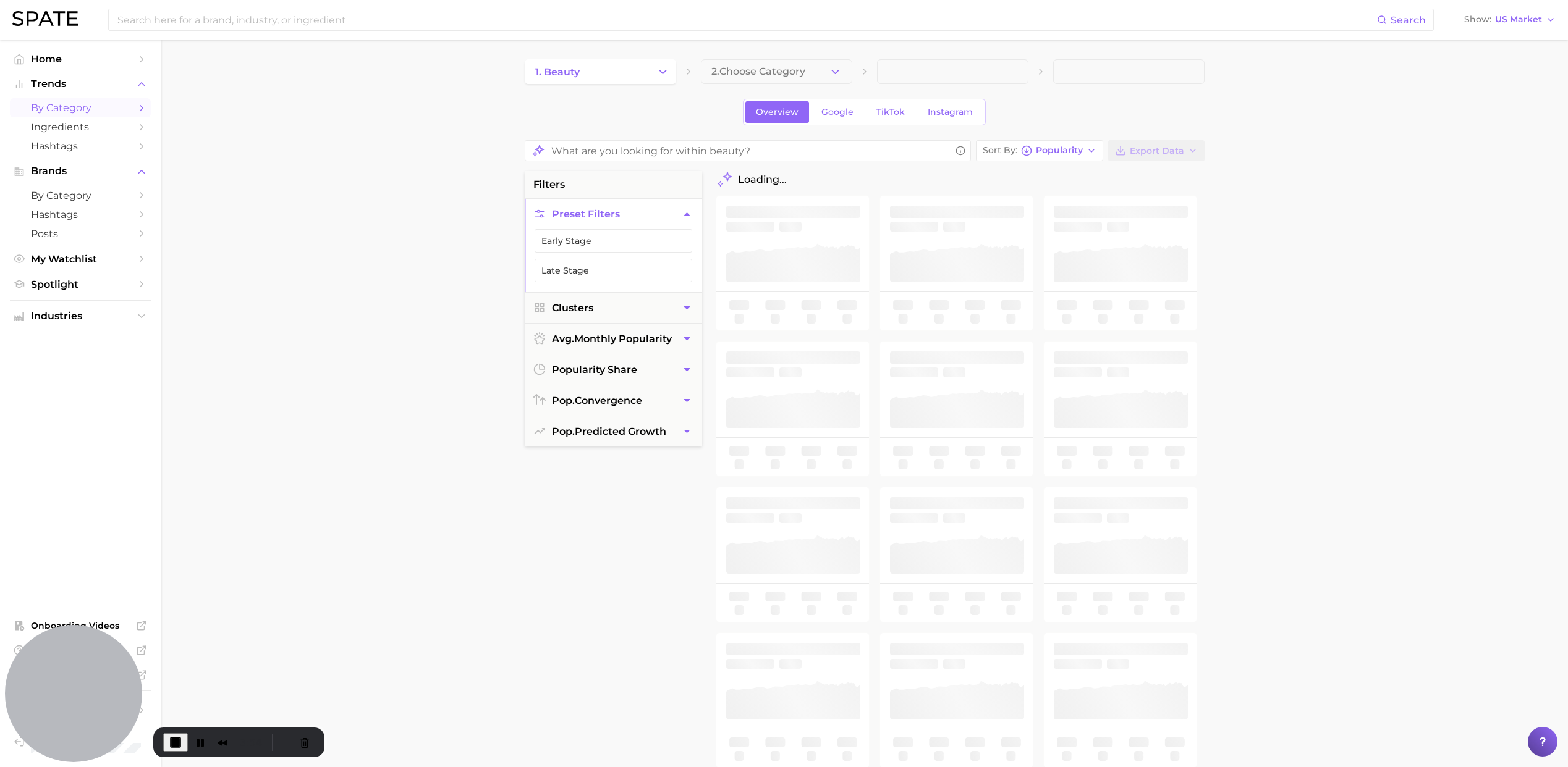
click at [742, 74] on span "2. Choose Category" at bounding box center [758, 72] width 94 height 11
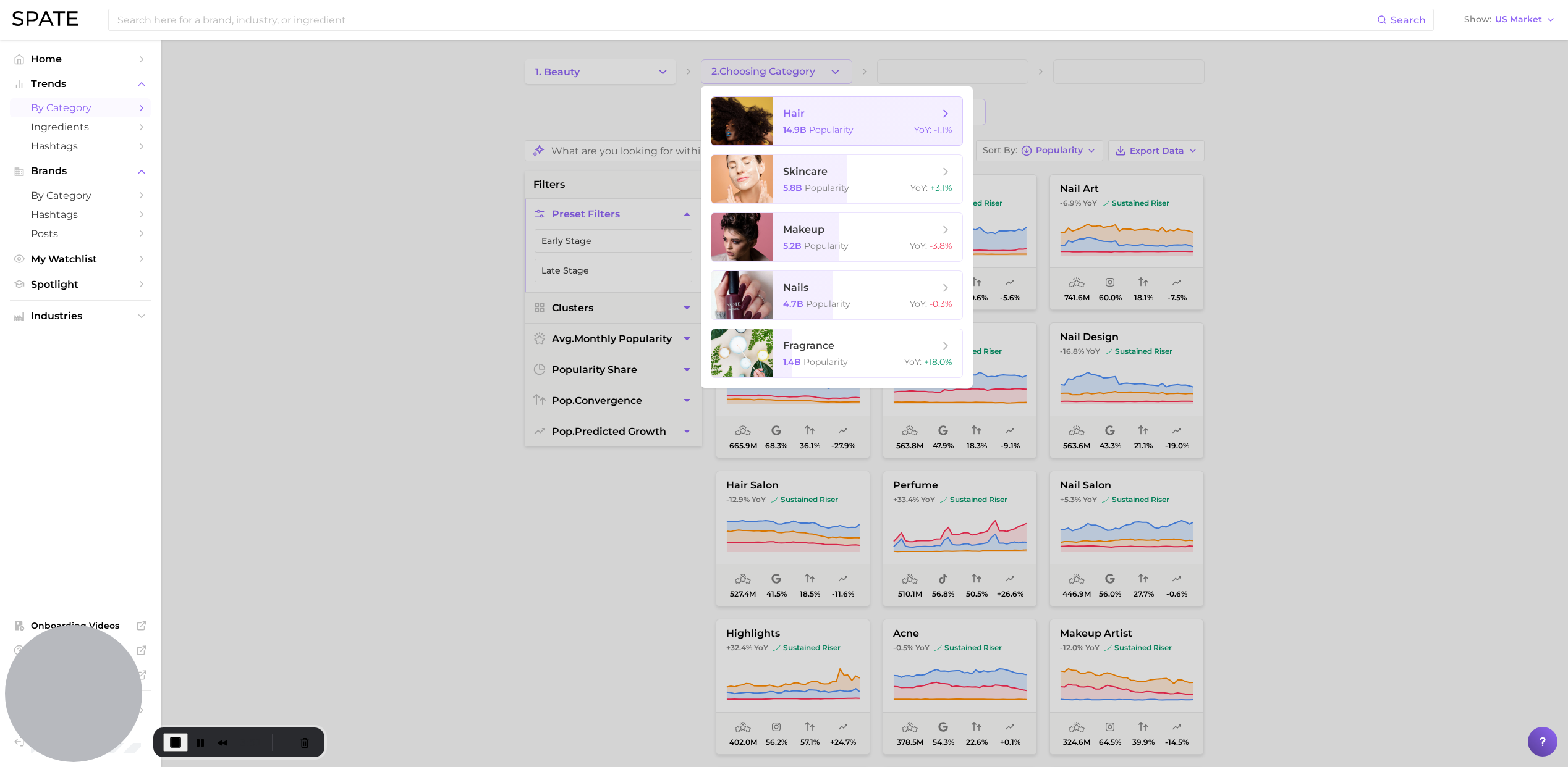
click at [861, 120] on span "hair 14.9b Popularity YoY : -1.1%" at bounding box center [868, 120] width 189 height 48
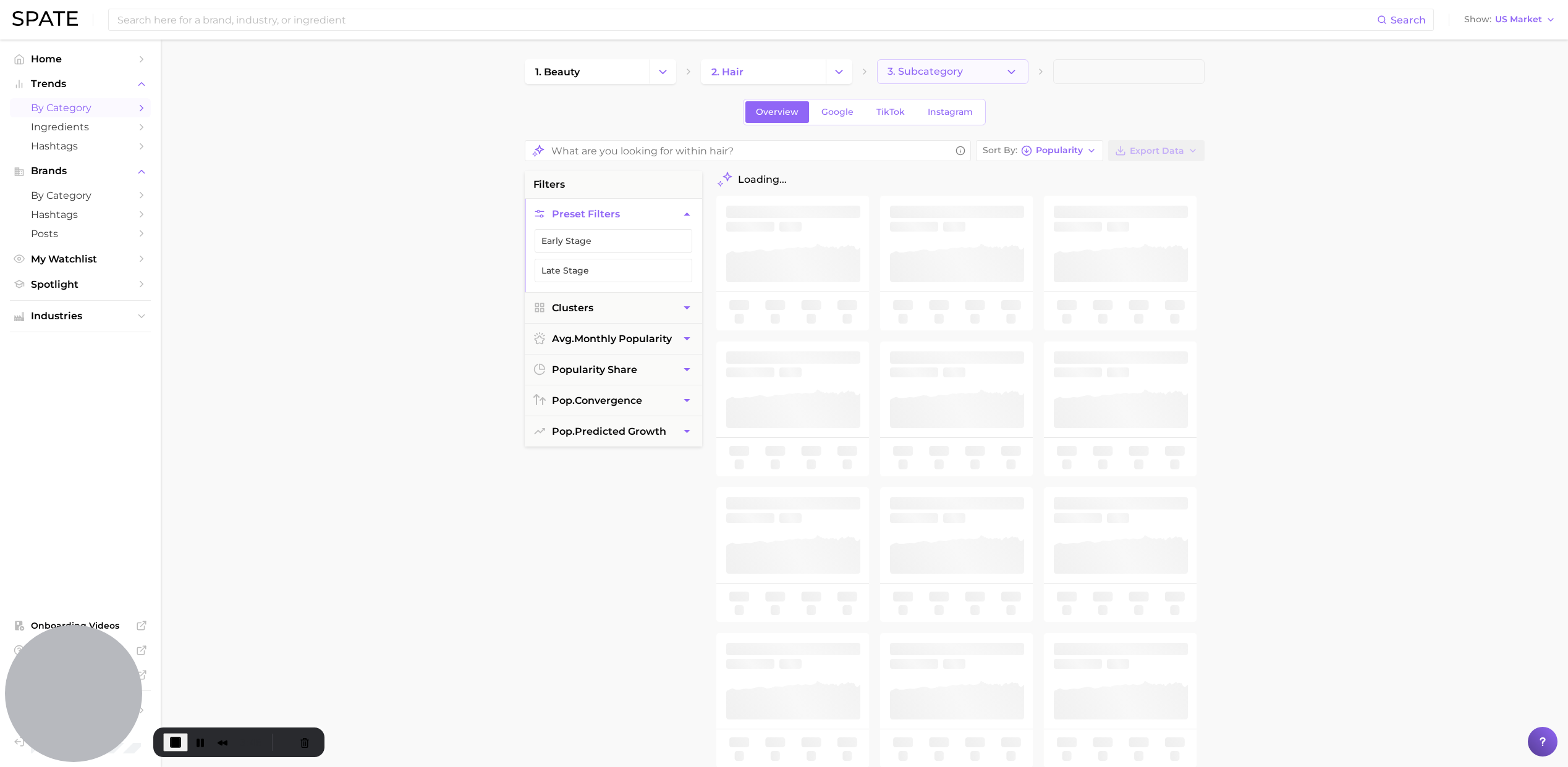
click at [900, 75] on span "3. Subcategory" at bounding box center [925, 72] width 75 height 11
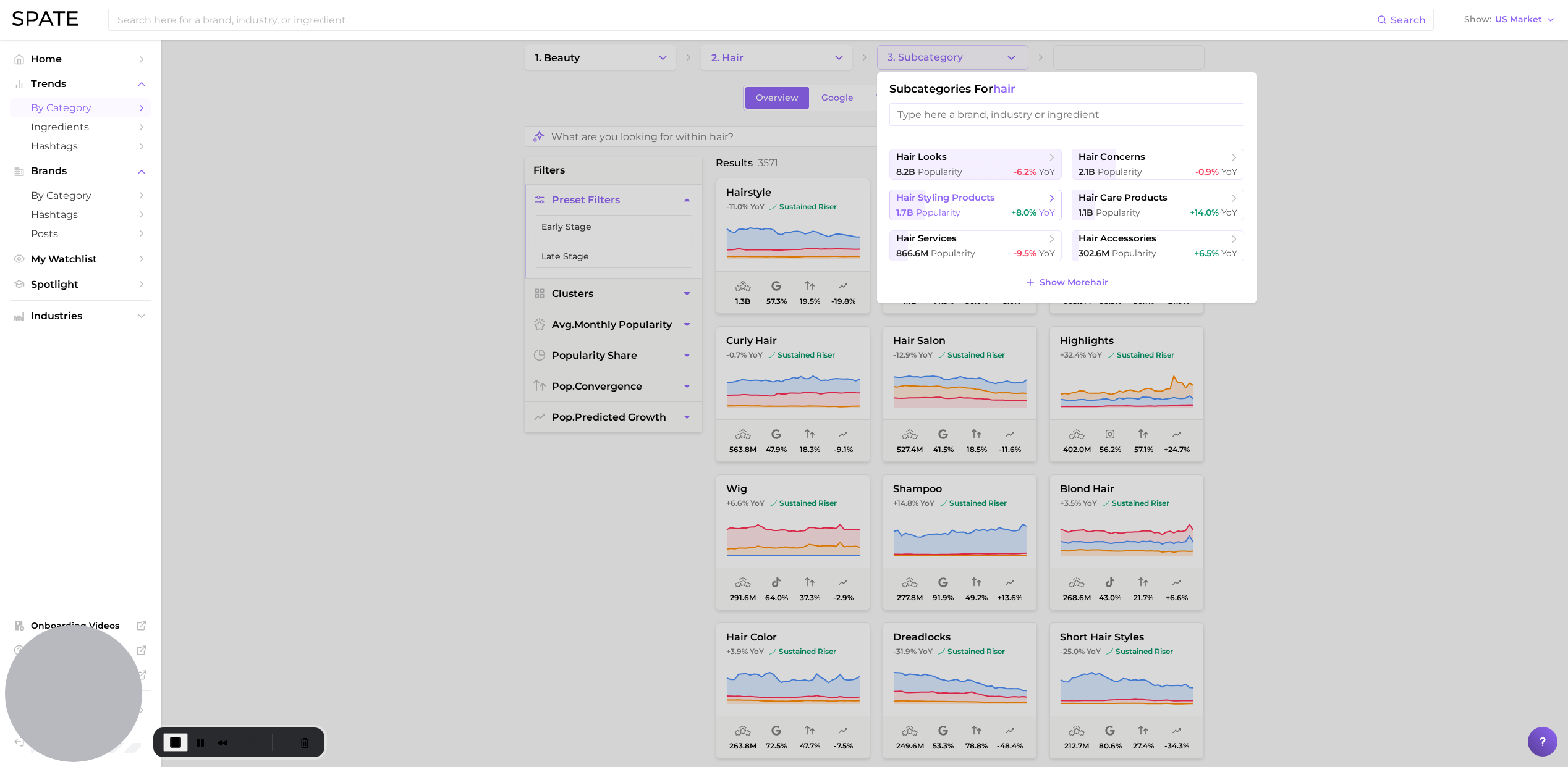
scroll to position [13, 0]
click at [1276, 160] on div at bounding box center [784, 384] width 1568 height 767
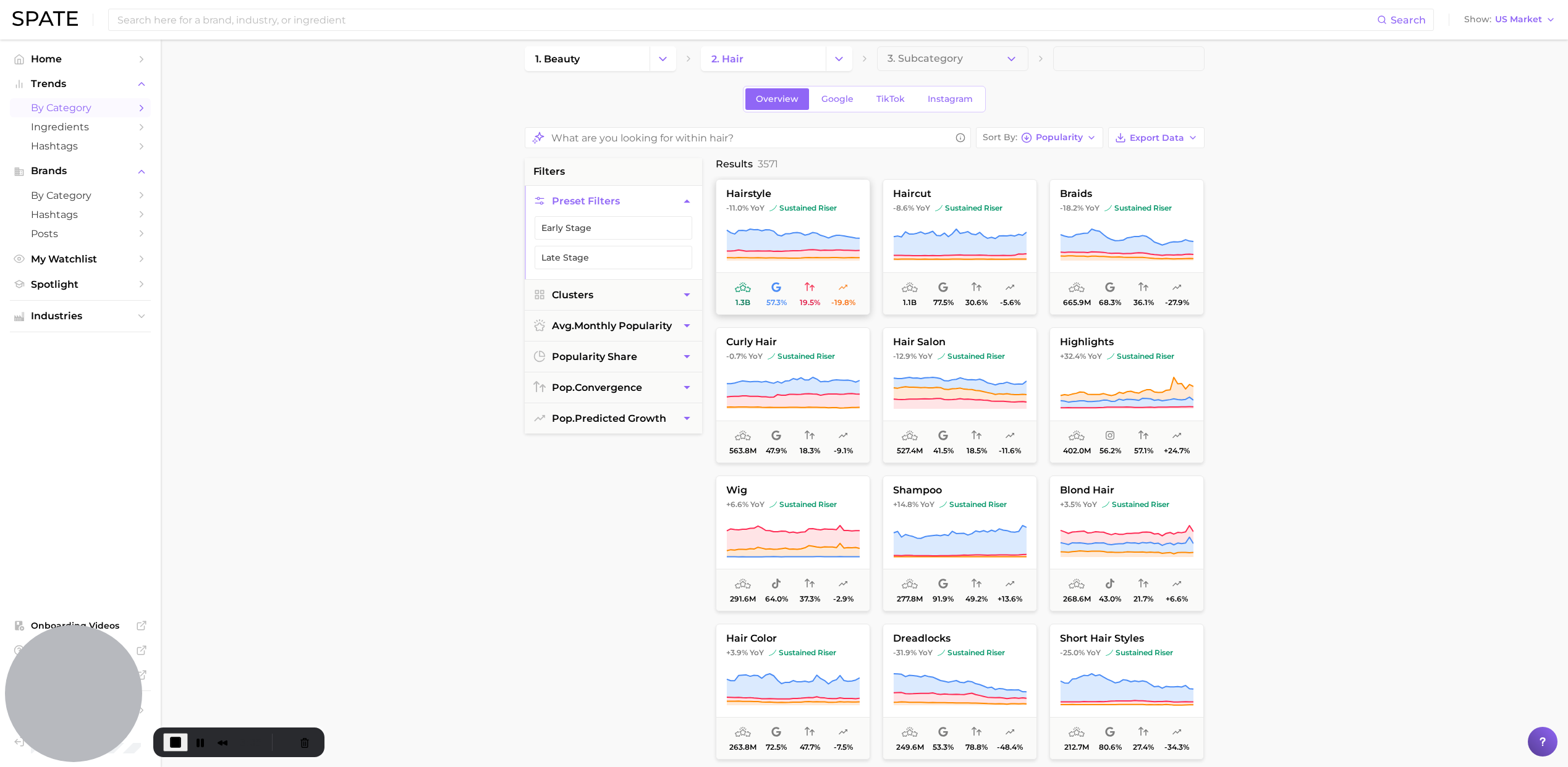
click at [830, 244] on icon at bounding box center [792, 240] width 133 height 22
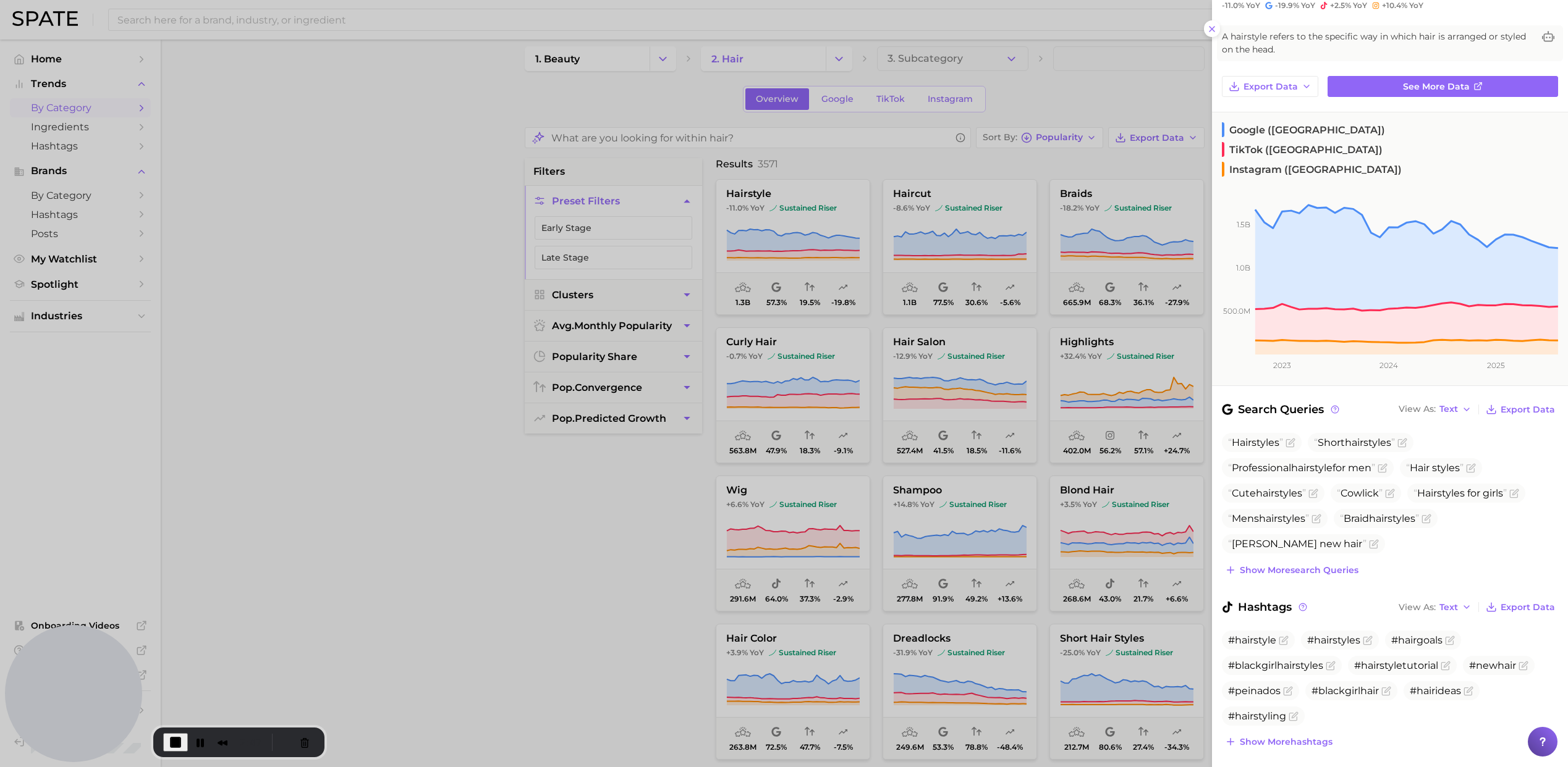
scroll to position [0, 0]
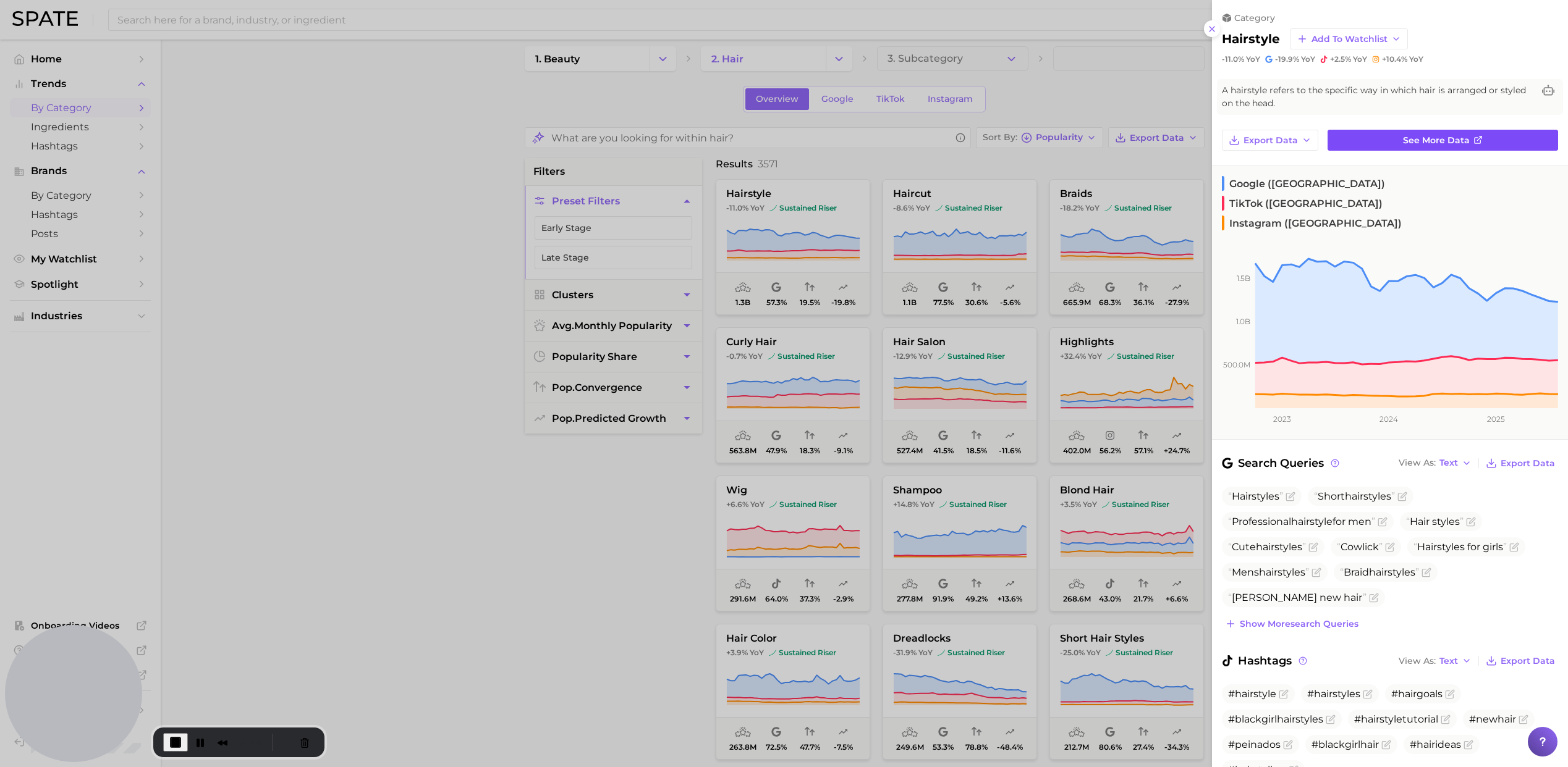
click at [1372, 139] on link "See more data" at bounding box center [1442, 140] width 230 height 21
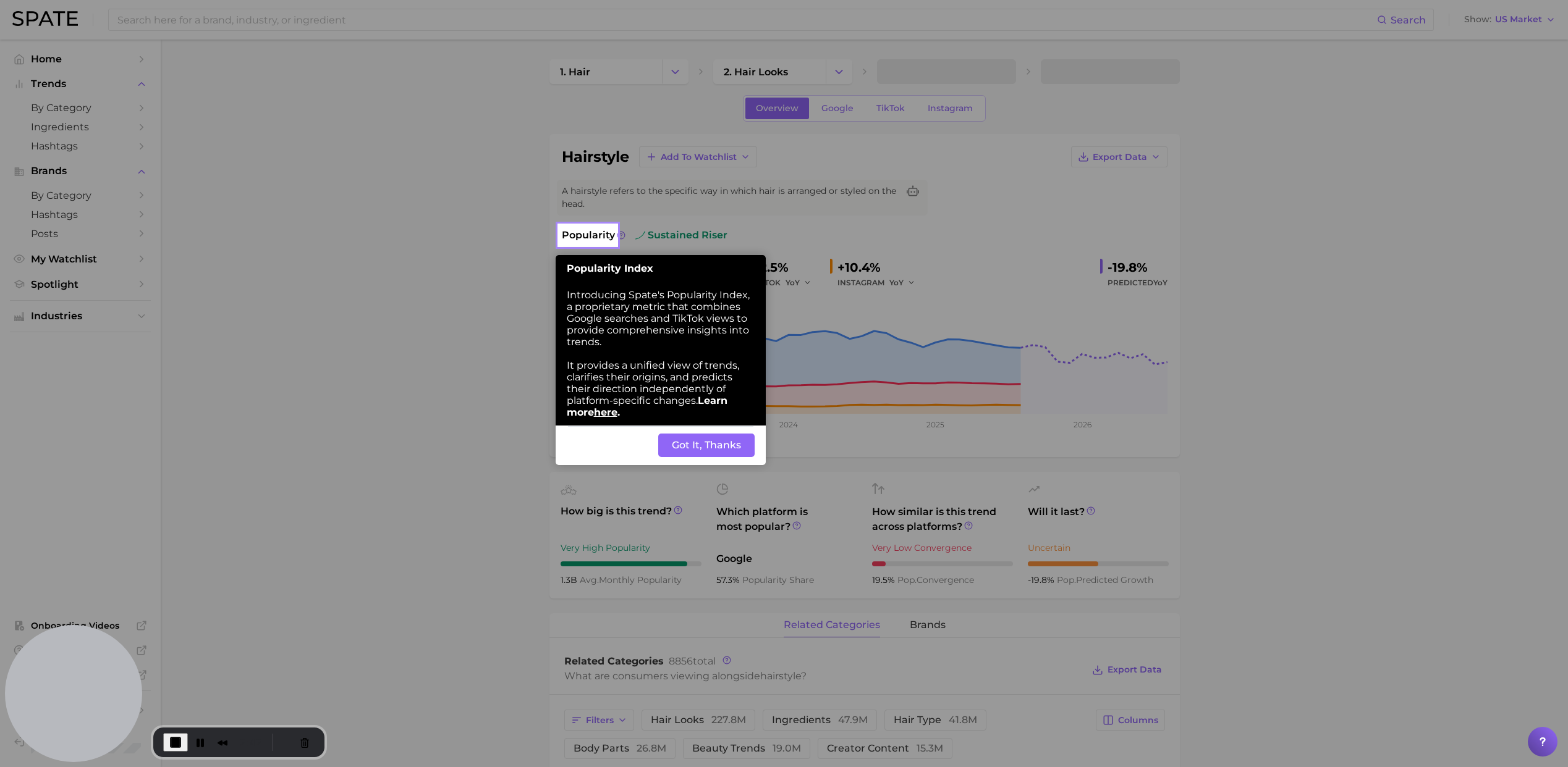
click at [689, 452] on button "Got It, Thanks" at bounding box center [706, 446] width 97 height 24
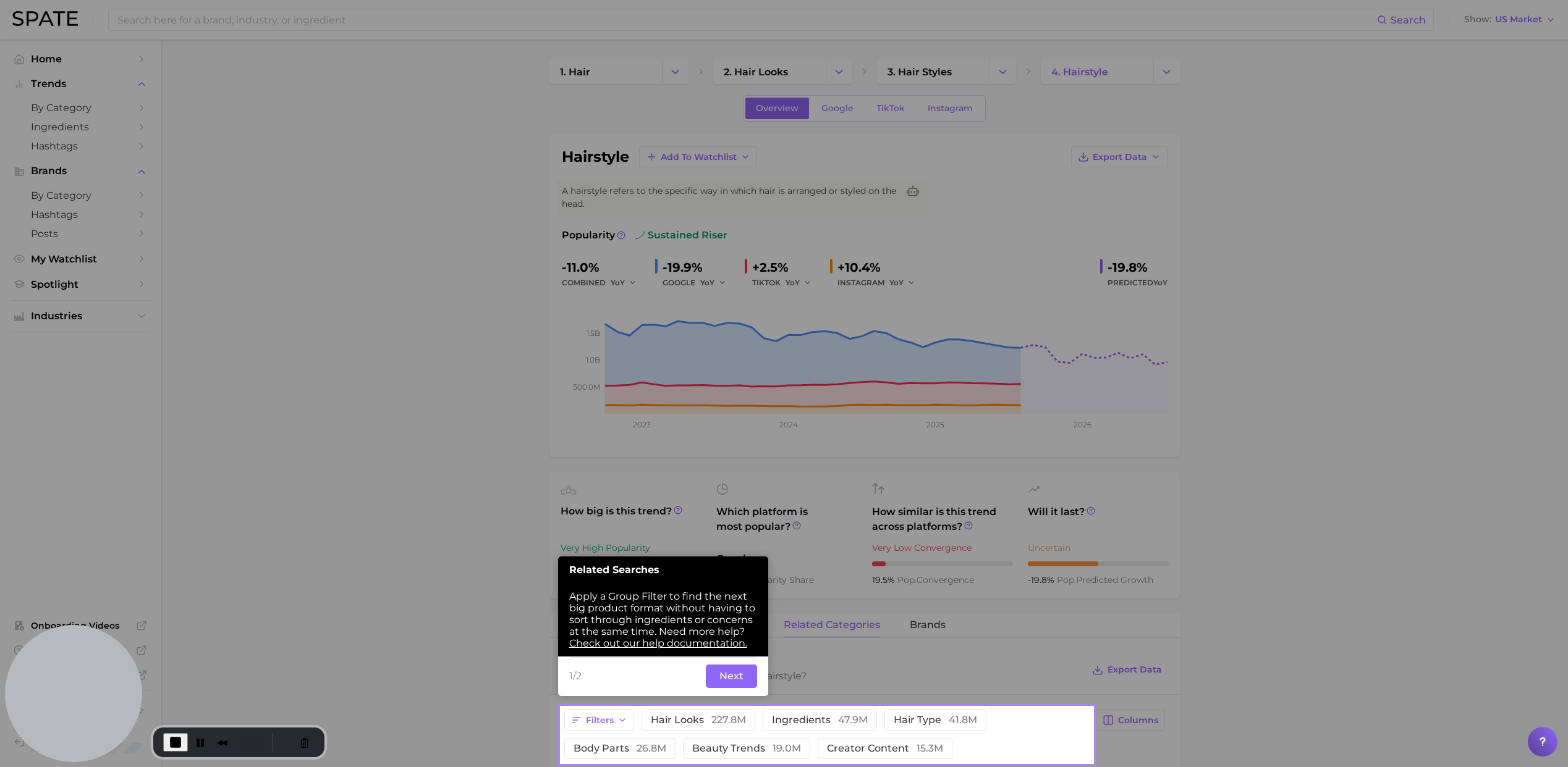
click at [733, 677] on button "Next" at bounding box center [731, 677] width 51 height 24
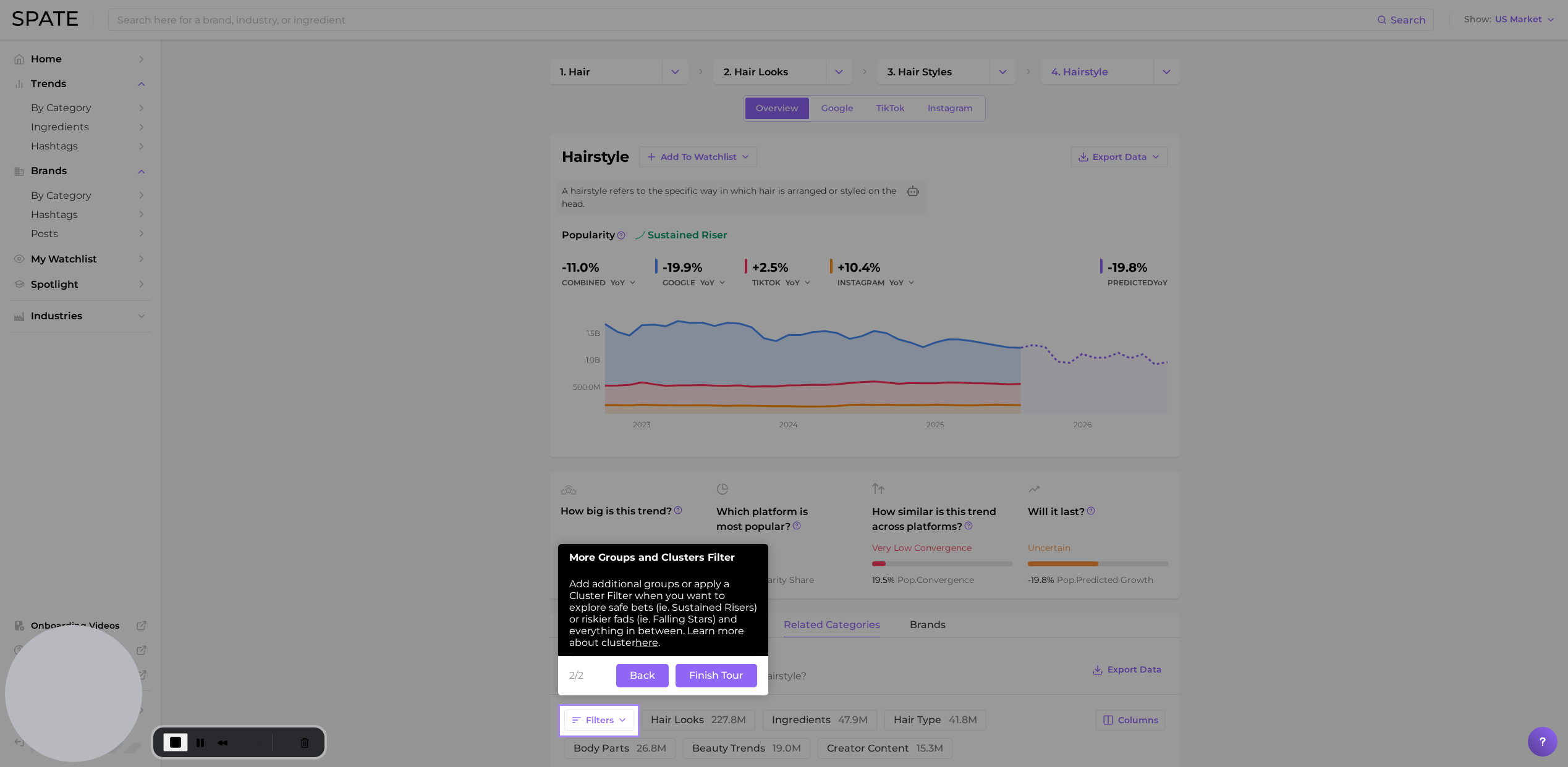
drag, startPoint x: 692, startPoint y: 678, endPoint x: 567, endPoint y: 634, distance: 132.5
click at [692, 678] on button "Finish Tour" at bounding box center [716, 676] width 82 height 24
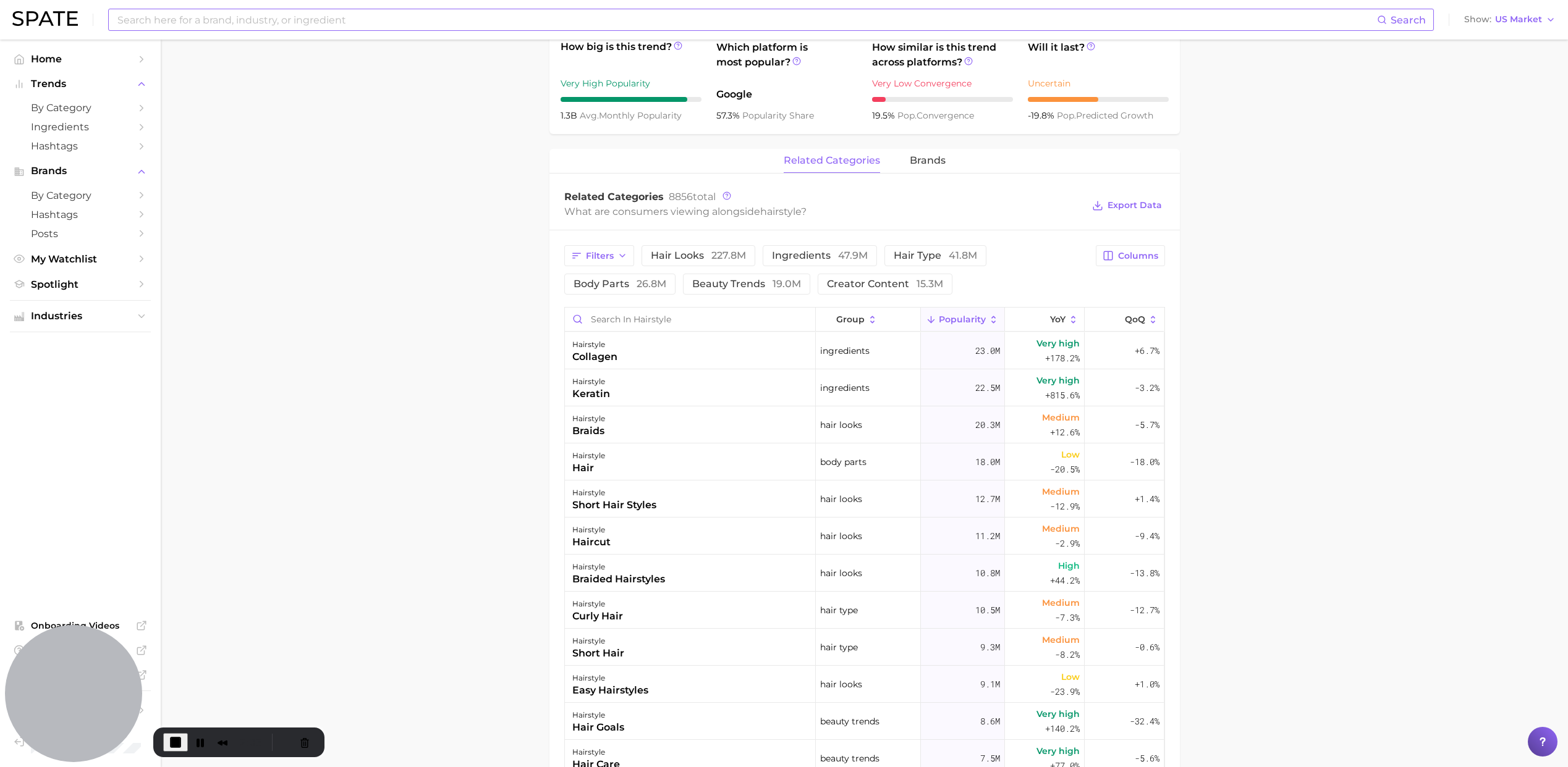
scroll to position [461, 0]
click at [164, 22] on input at bounding box center [747, 20] width 1261 height 21
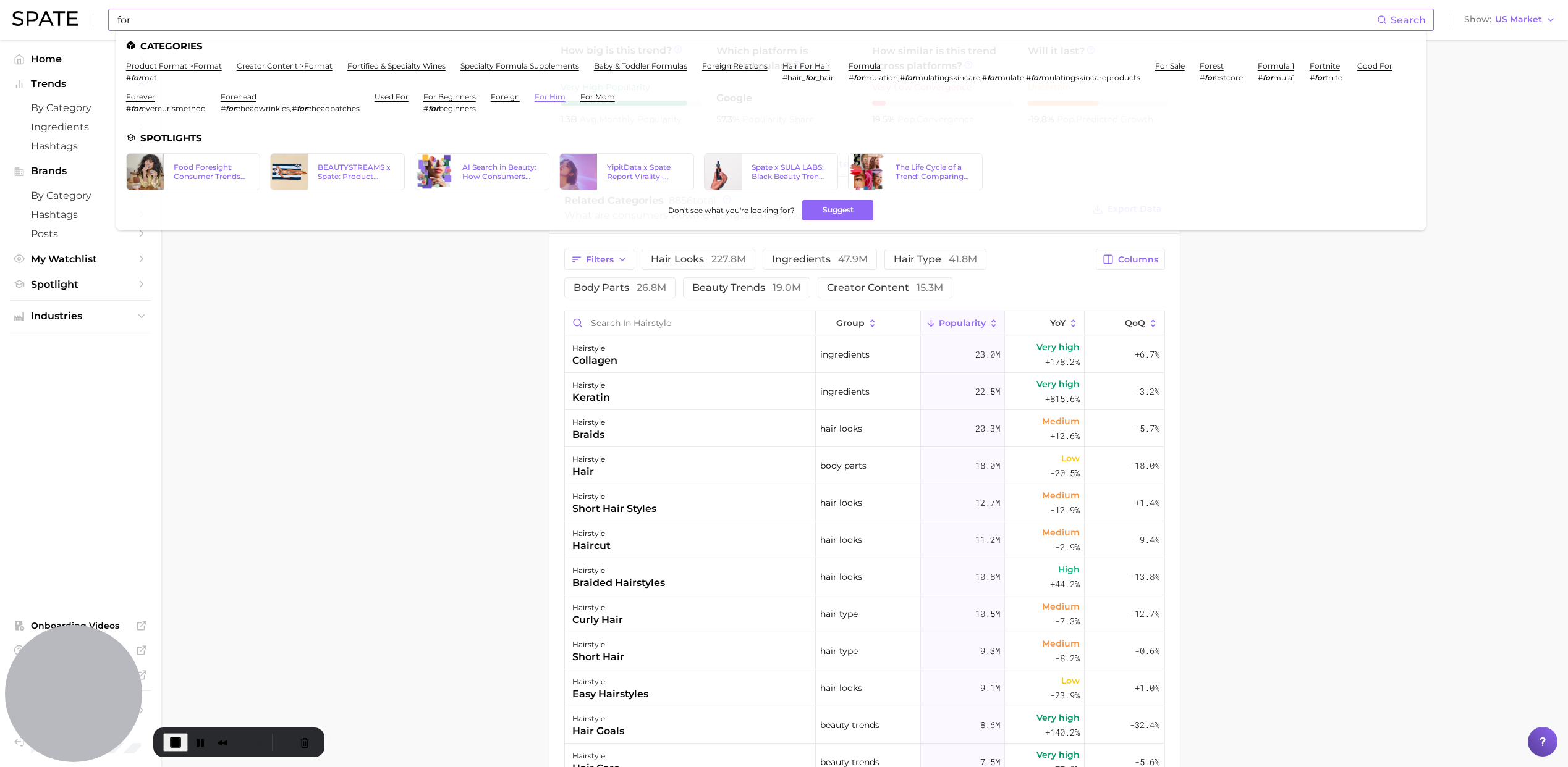
click at [545, 94] on link "for him" at bounding box center [549, 97] width 31 height 9
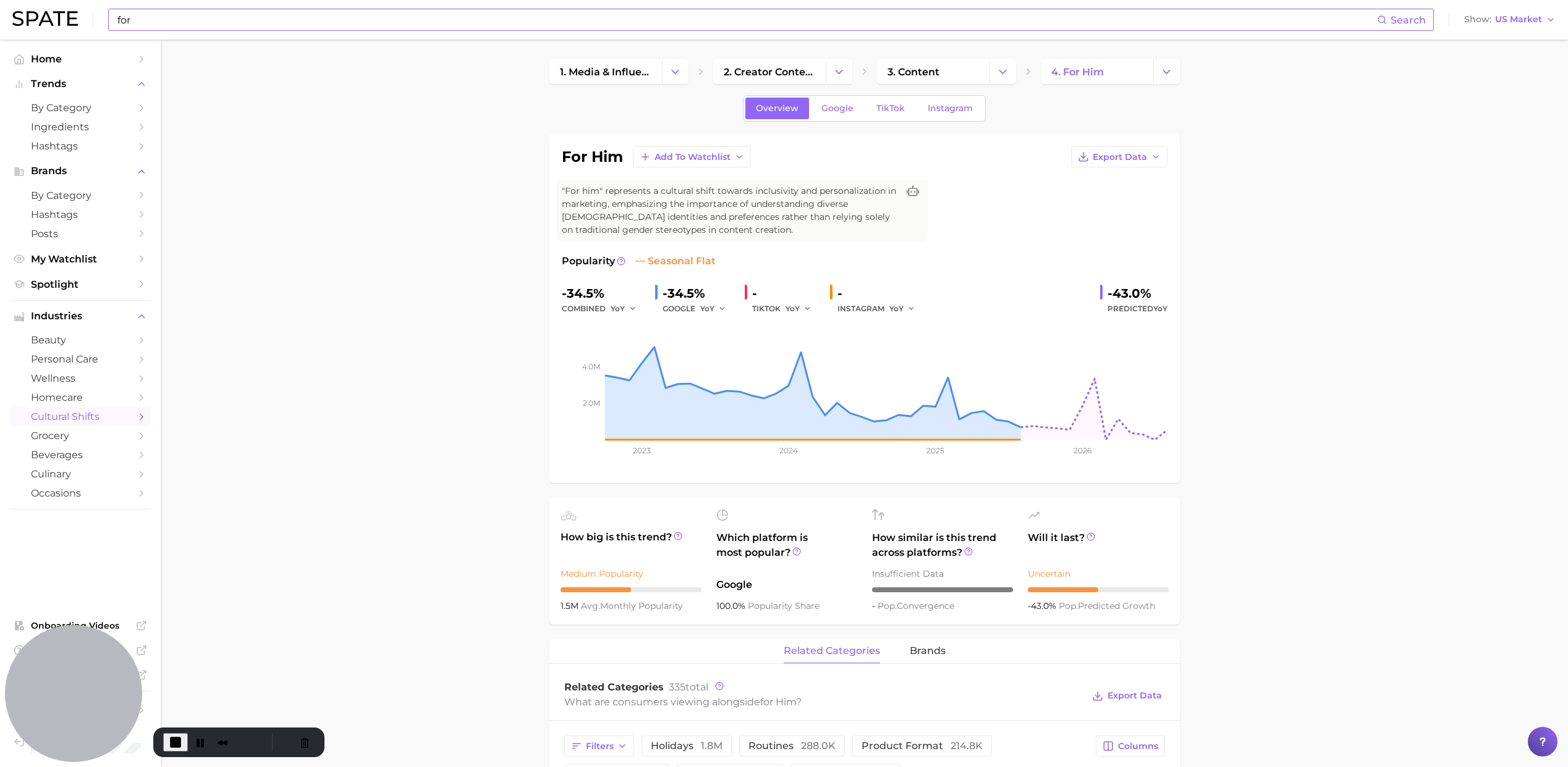
click at [160, 19] on input "for" at bounding box center [747, 20] width 1261 height 21
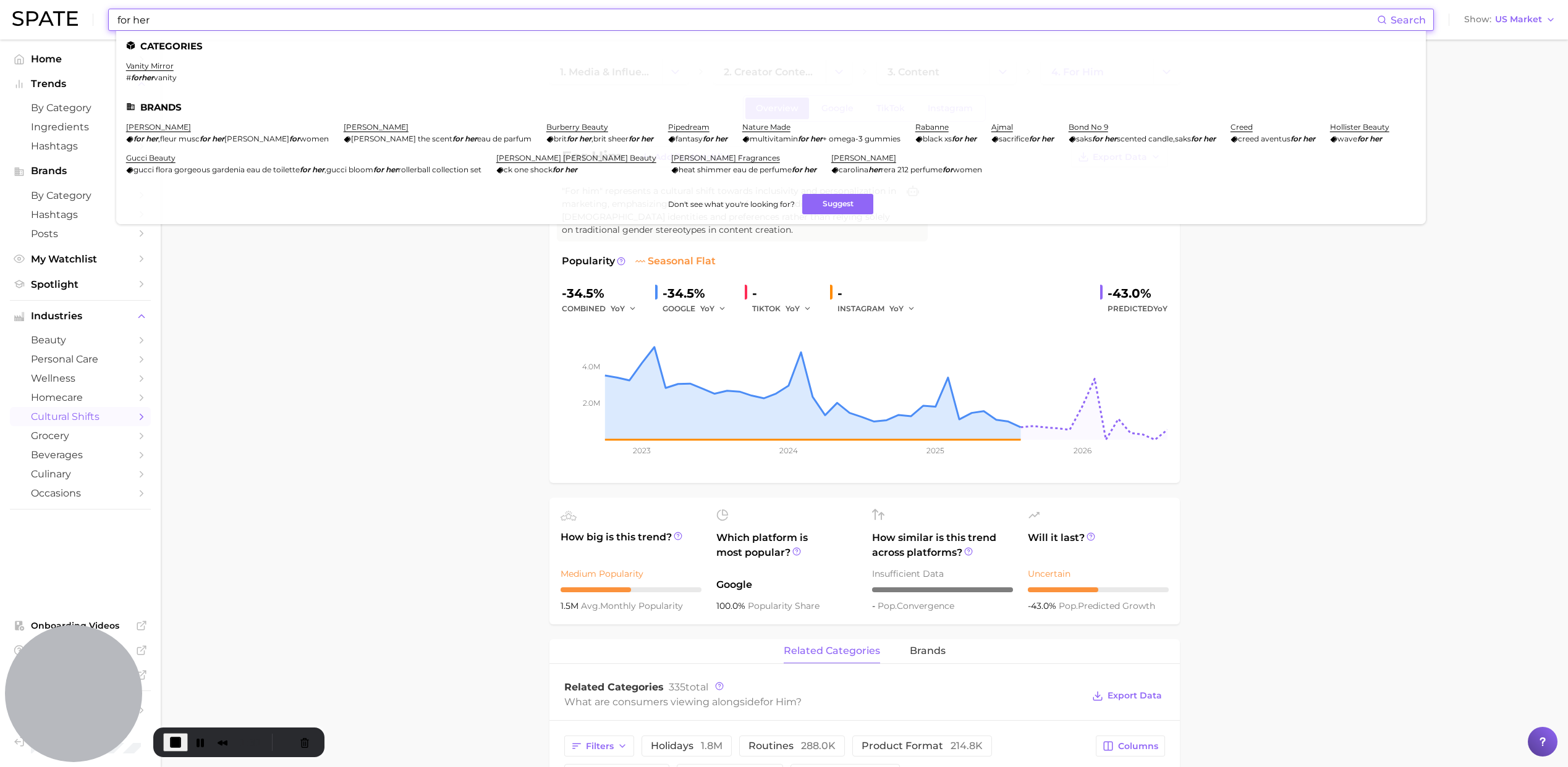
click at [155, 22] on input "for her" at bounding box center [747, 20] width 1261 height 21
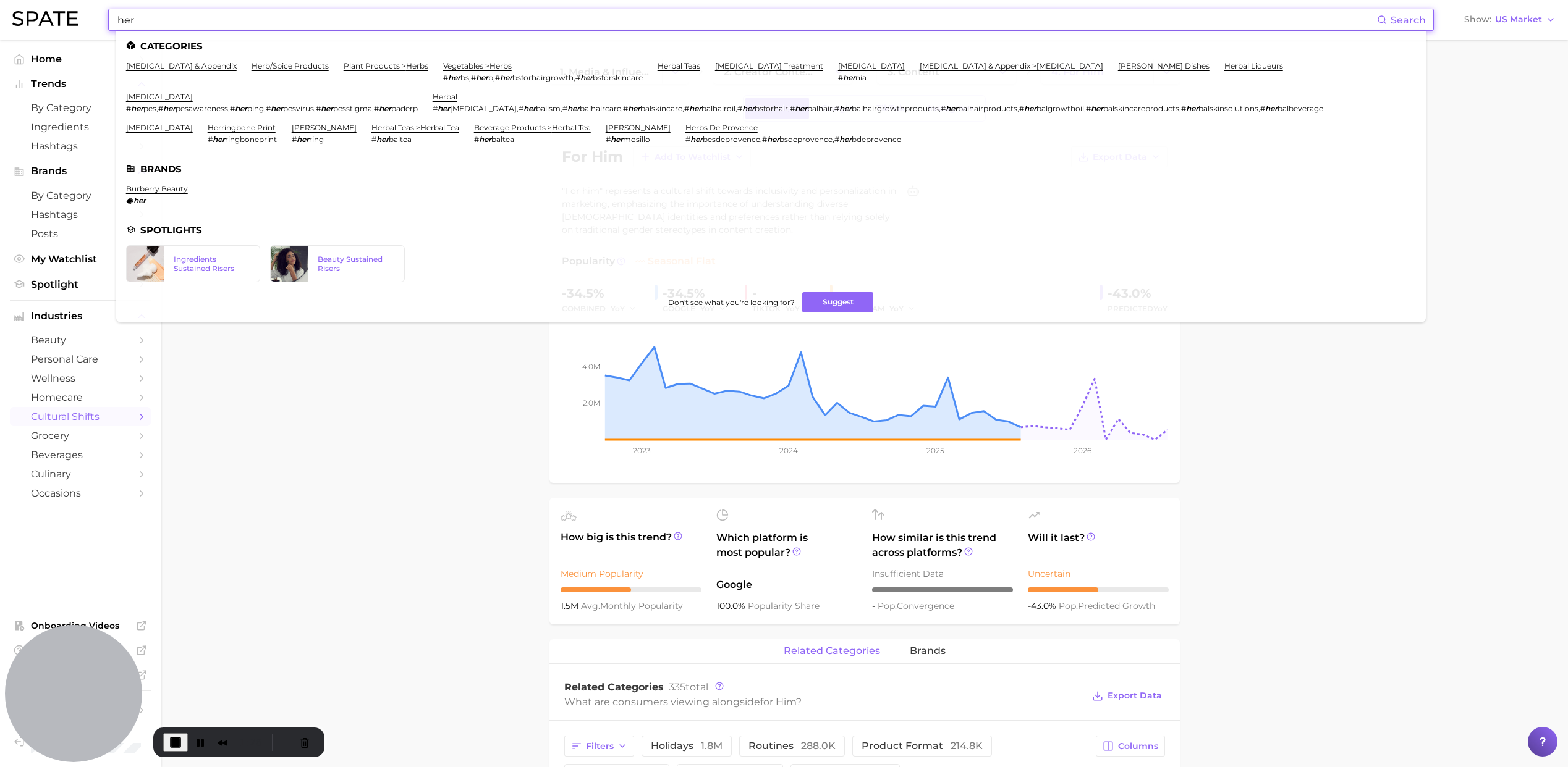
click at [141, 24] on input "her" at bounding box center [747, 20] width 1261 height 21
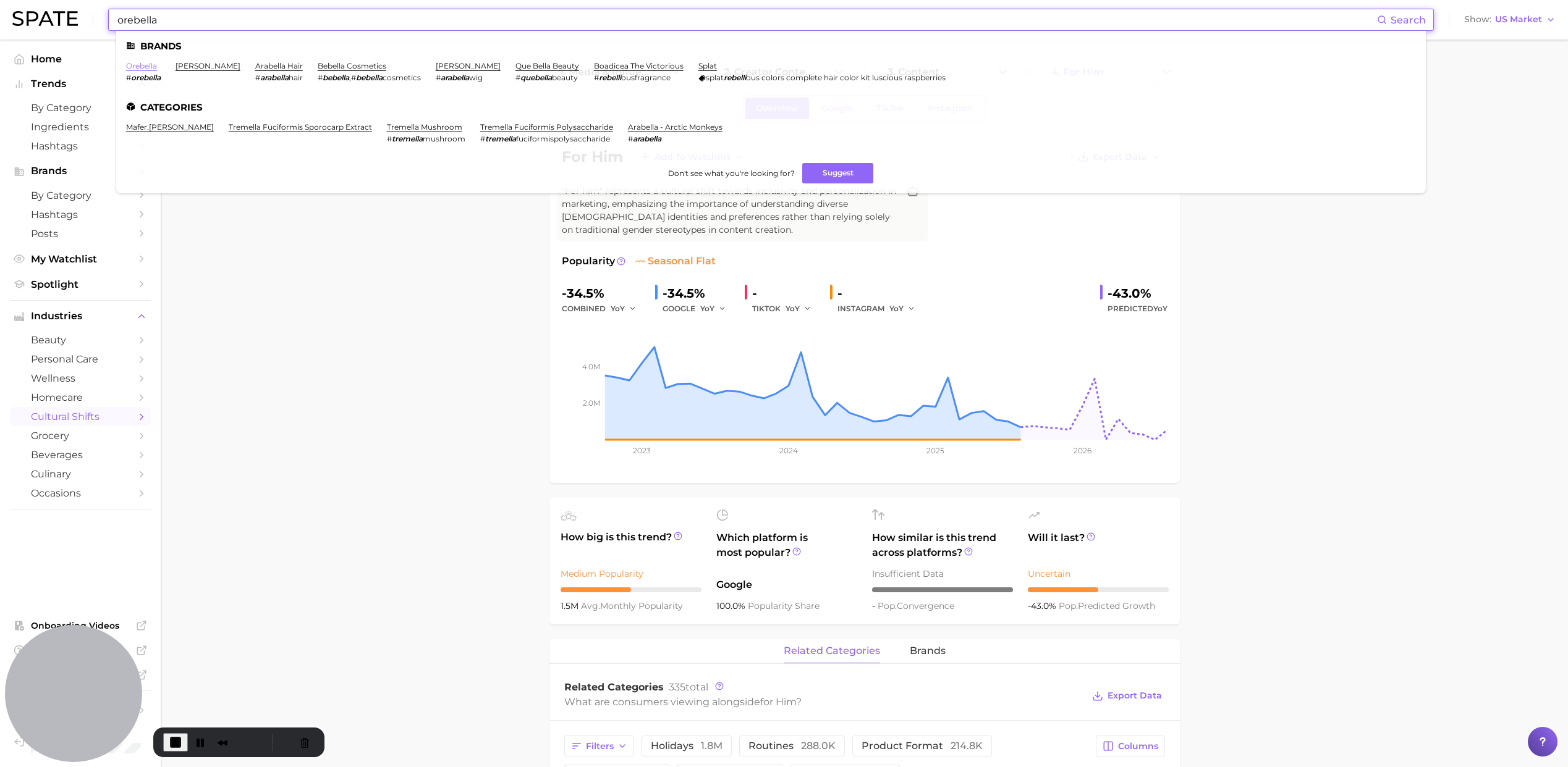
type input "orebella"
click at [142, 65] on link "orebella" at bounding box center [141, 66] width 31 height 9
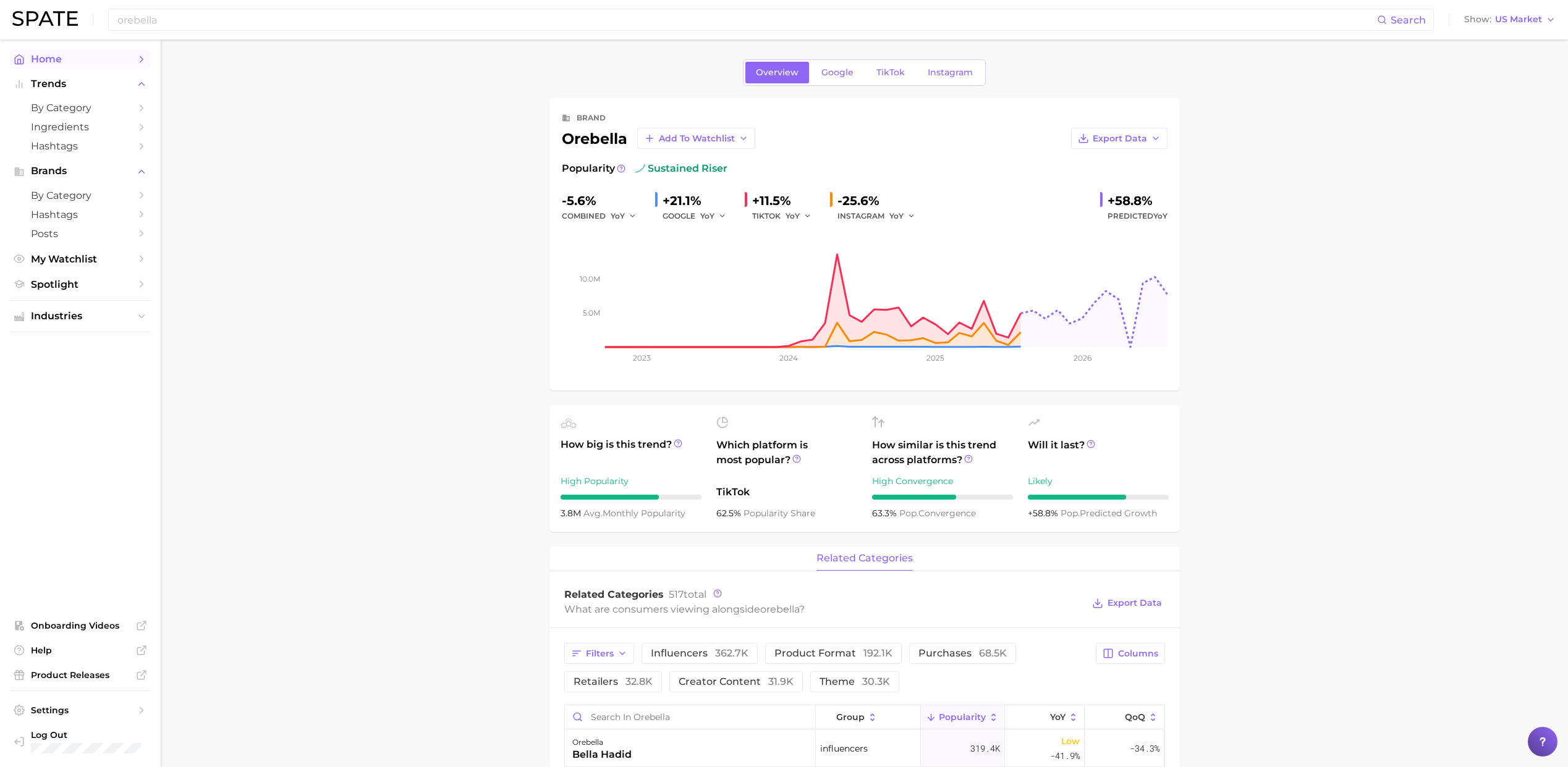
click at [66, 57] on span "Home" at bounding box center [80, 59] width 99 height 12
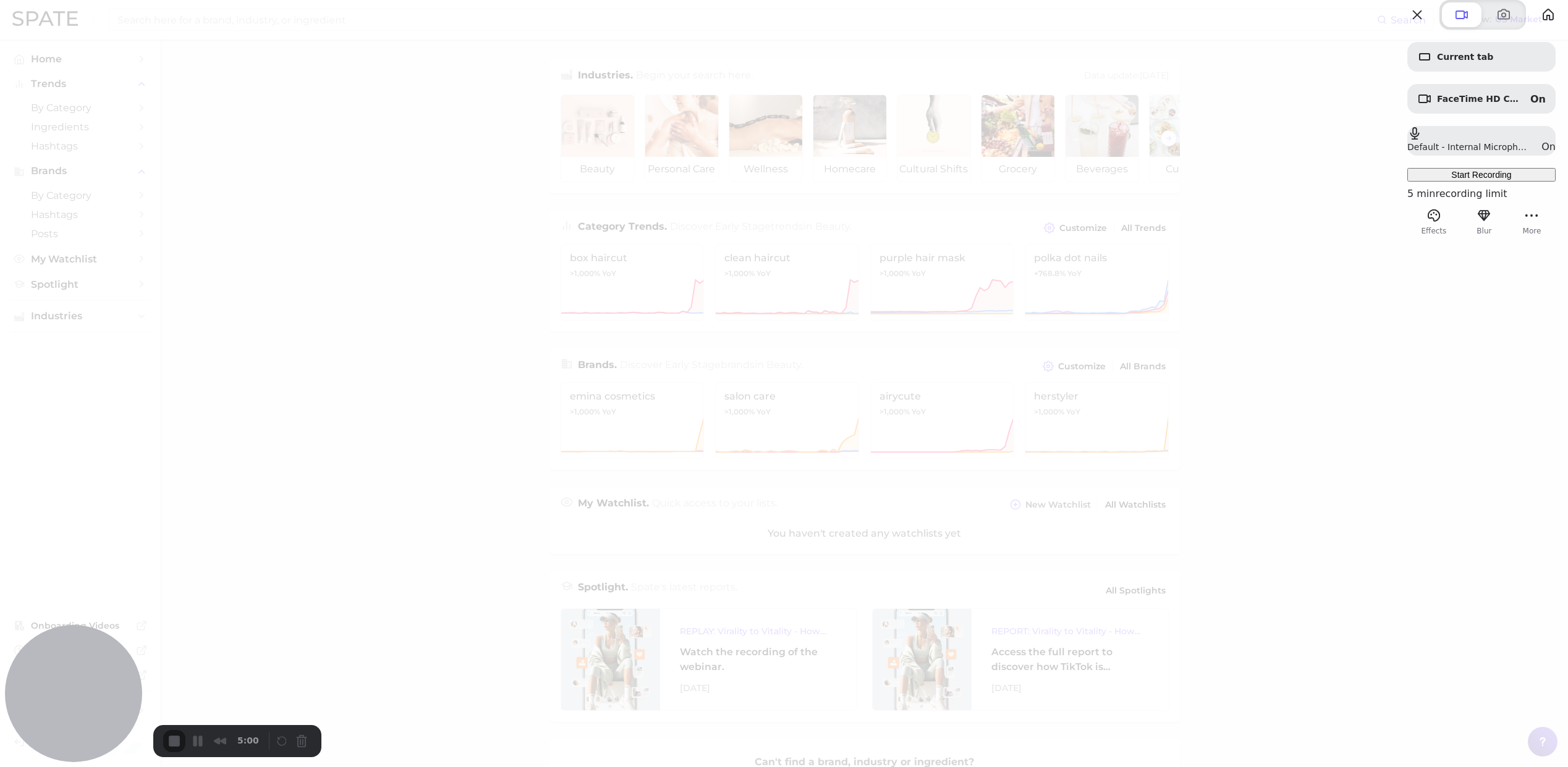
click at [1452, 180] on span "Start Recording" at bounding box center [1481, 174] width 60 height 10
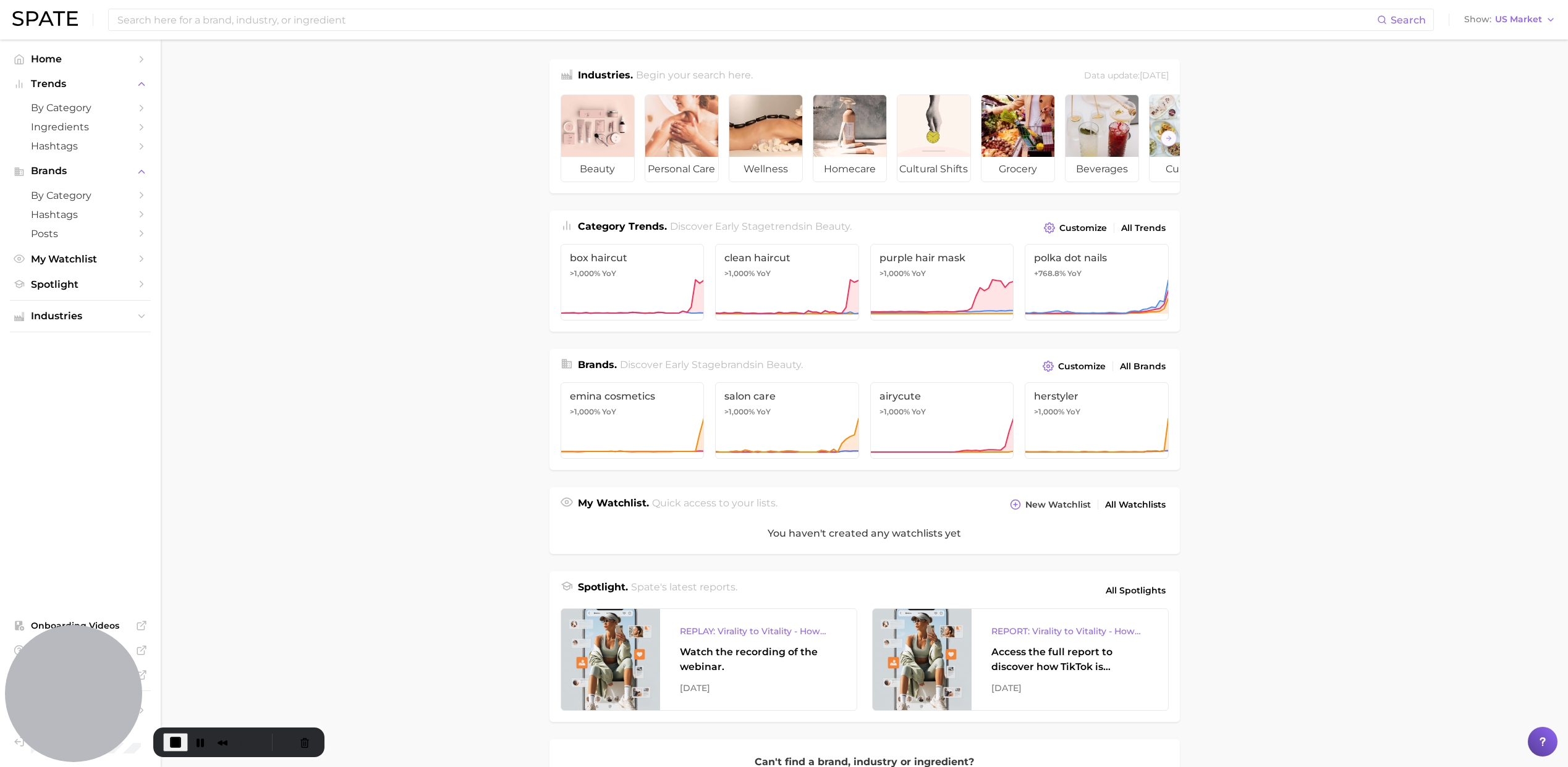
scroll to position [11, 0]
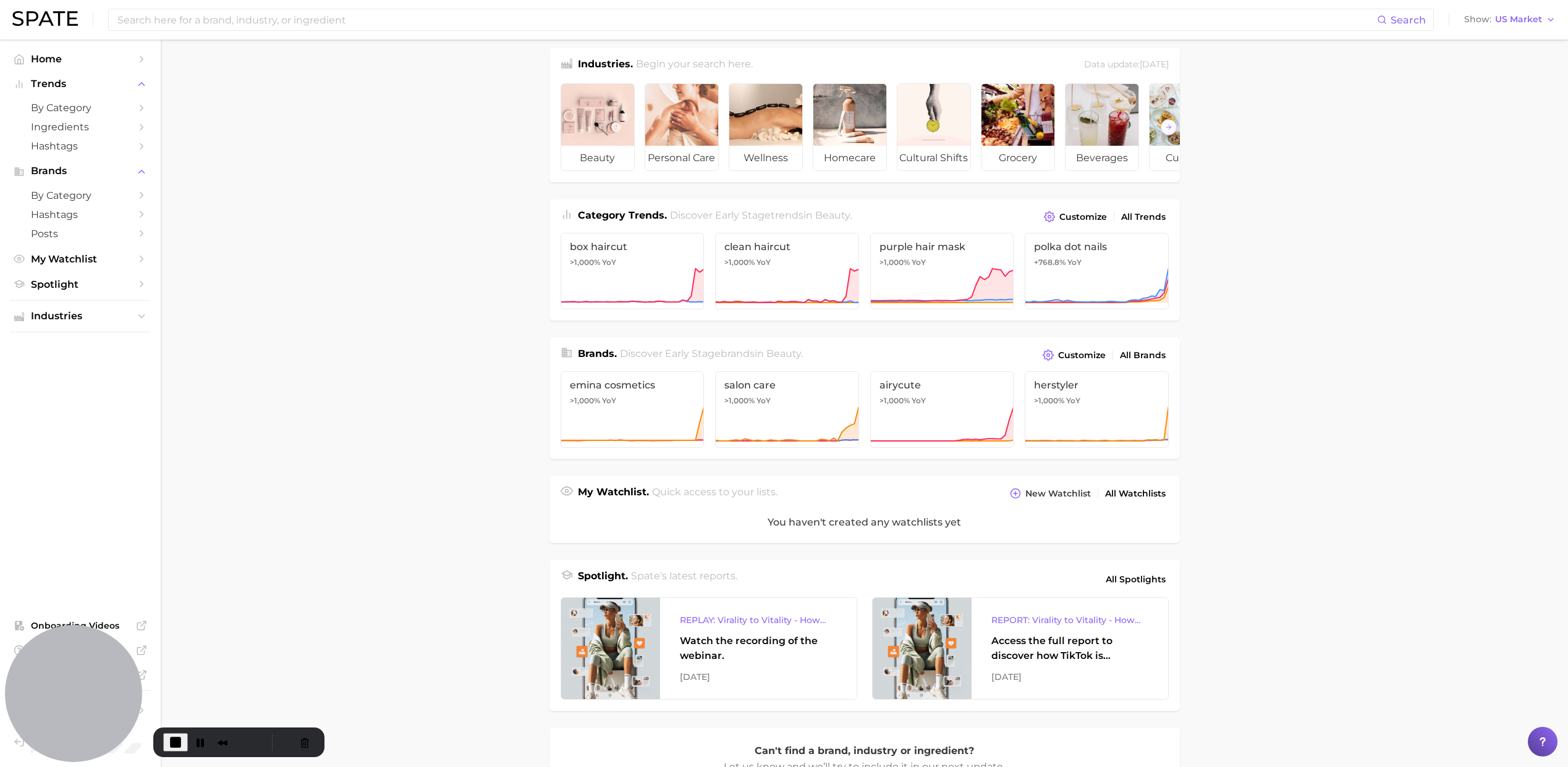
click at [35, 16] on img at bounding box center [45, 18] width 65 height 15
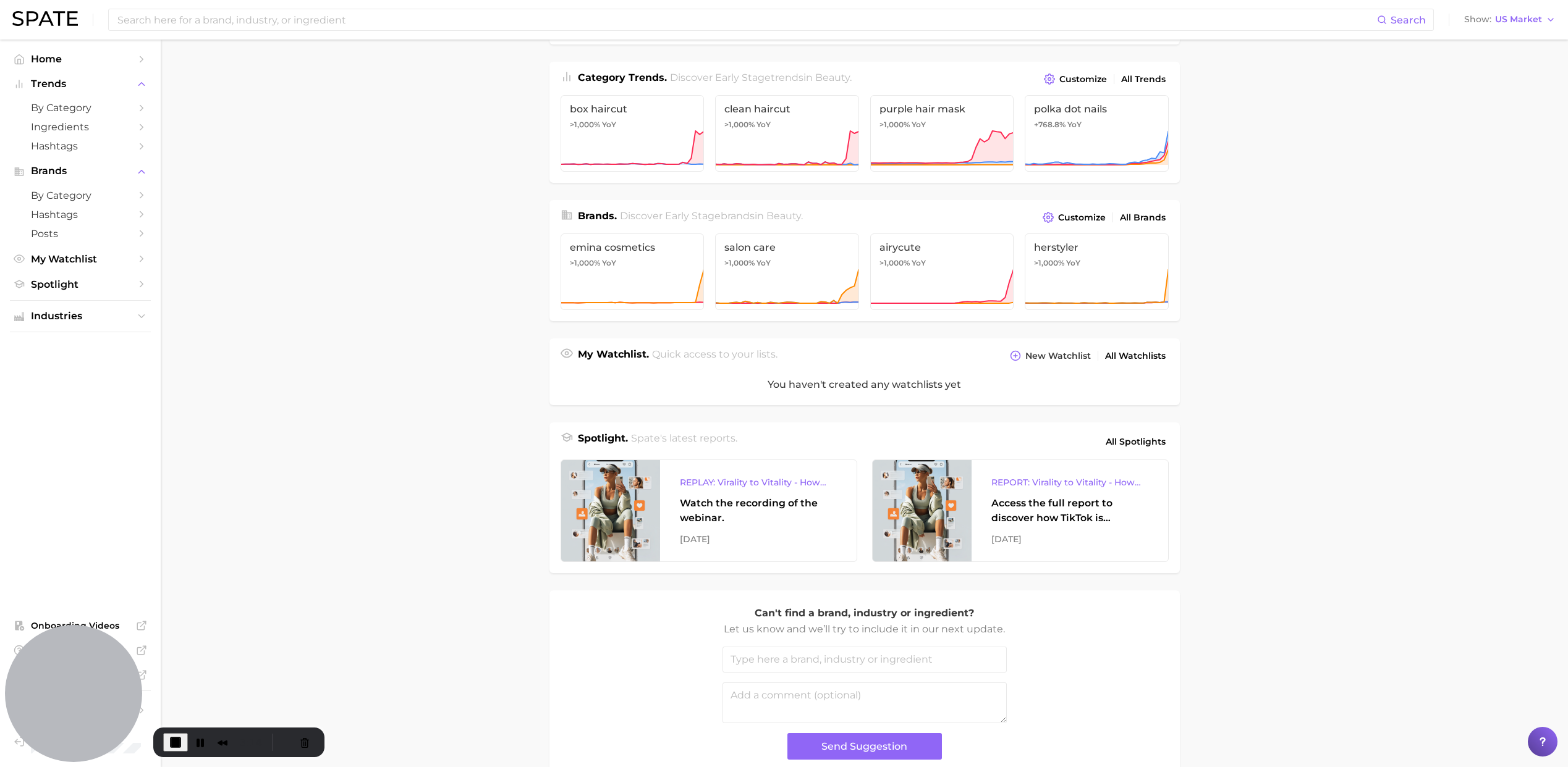
scroll to position [218, 0]
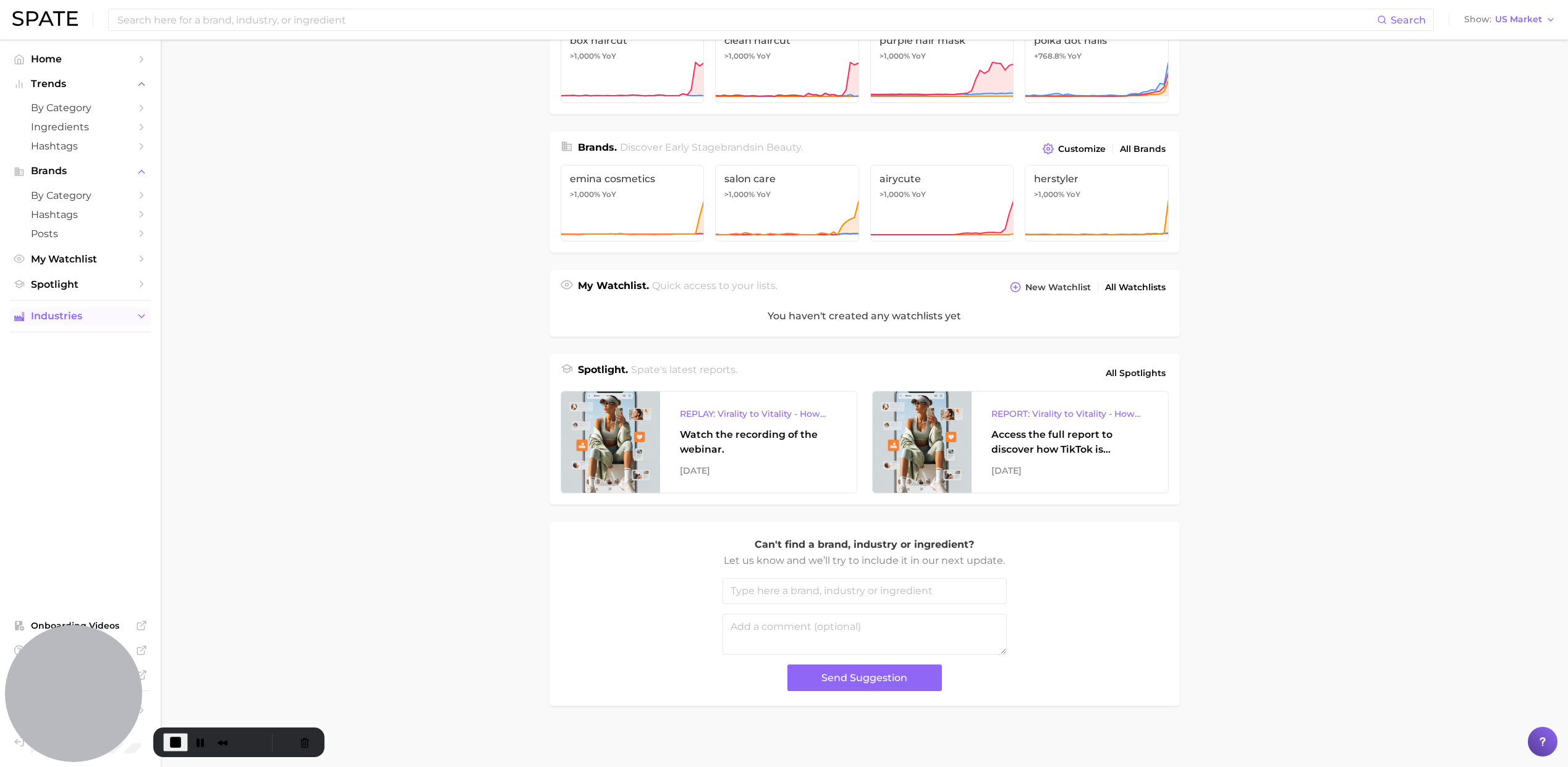
click at [62, 321] on span "Industries" at bounding box center [80, 316] width 99 height 11
click at [80, 77] on button "Trends" at bounding box center [80, 84] width 141 height 19
drag, startPoint x: 64, startPoint y: 79, endPoint x: 49, endPoint y: 57, distance: 26.6
click at [64, 79] on span "Trends" at bounding box center [80, 84] width 99 height 11
drag, startPoint x: 46, startPoint y: 53, endPoint x: 106, endPoint y: 68, distance: 61.8
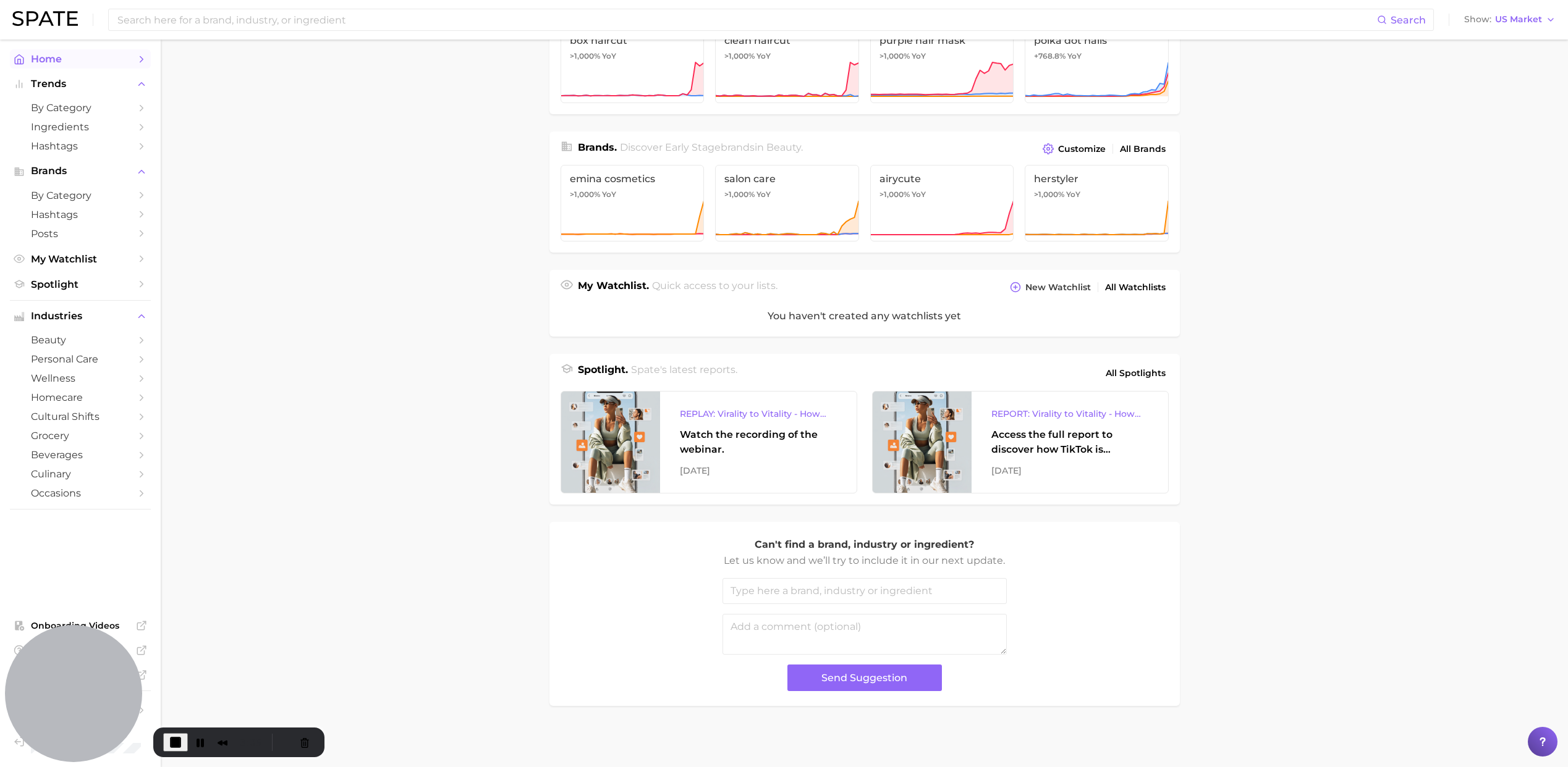
click at [46, 53] on span "Home" at bounding box center [80, 59] width 99 height 12
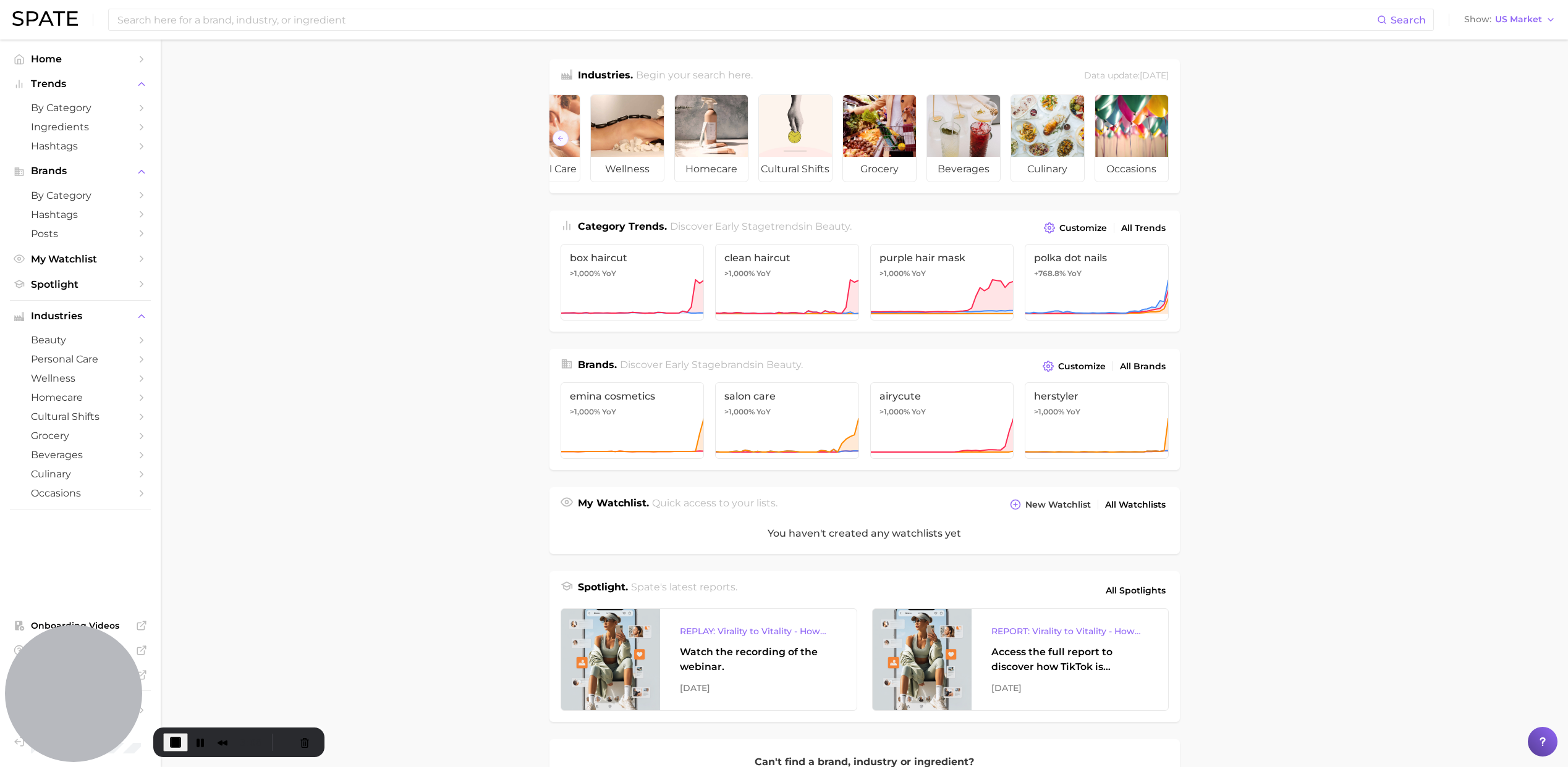
click at [55, 28] on div "Search Show US Market" at bounding box center [784, 20] width 1543 height 39
click at [49, 20] on img at bounding box center [45, 18] width 65 height 15
click at [74, 111] on span "by Category" at bounding box center [80, 108] width 99 height 12
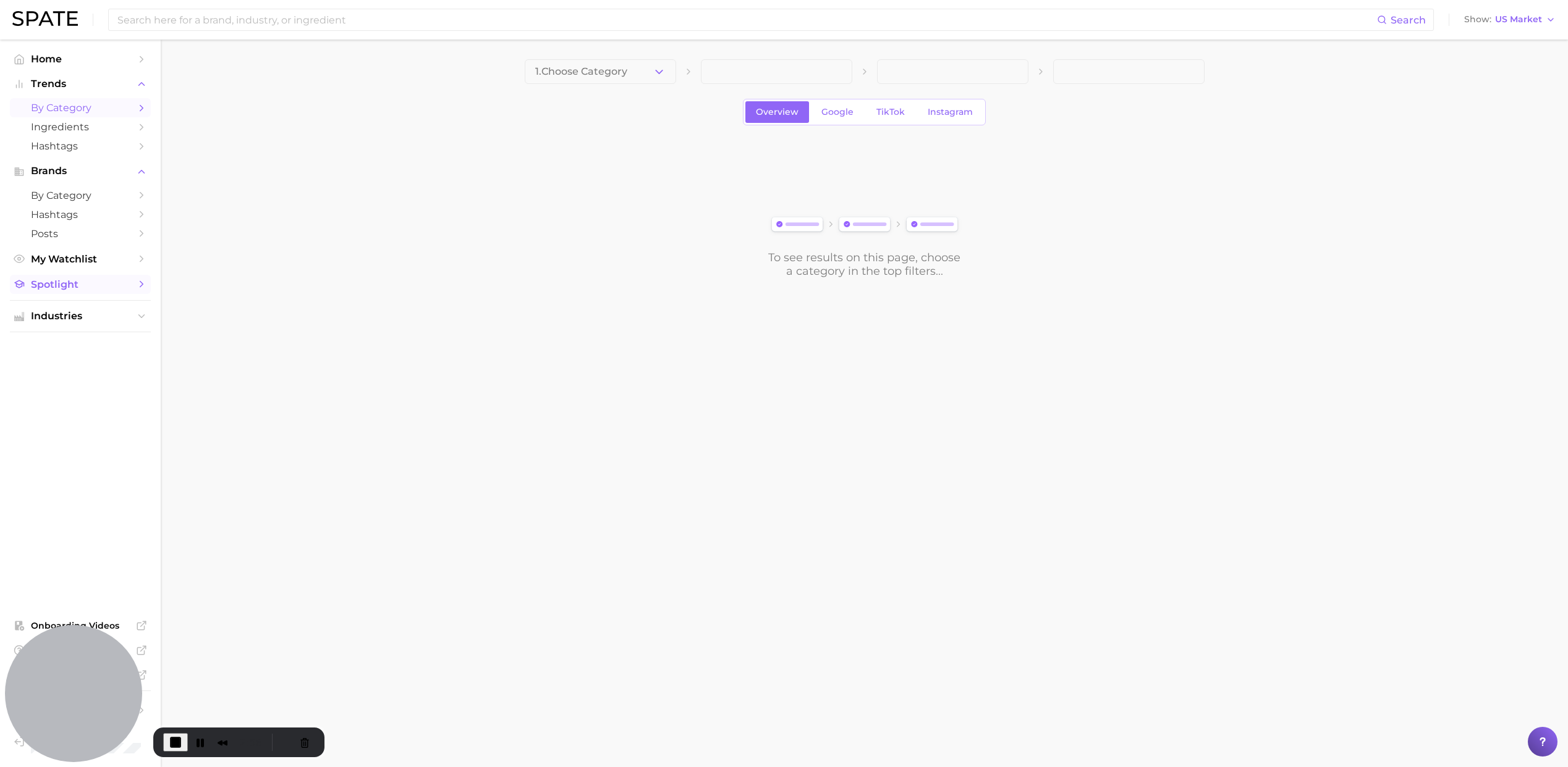
click at [83, 288] on span "Spotlight" at bounding box center [80, 284] width 99 height 12
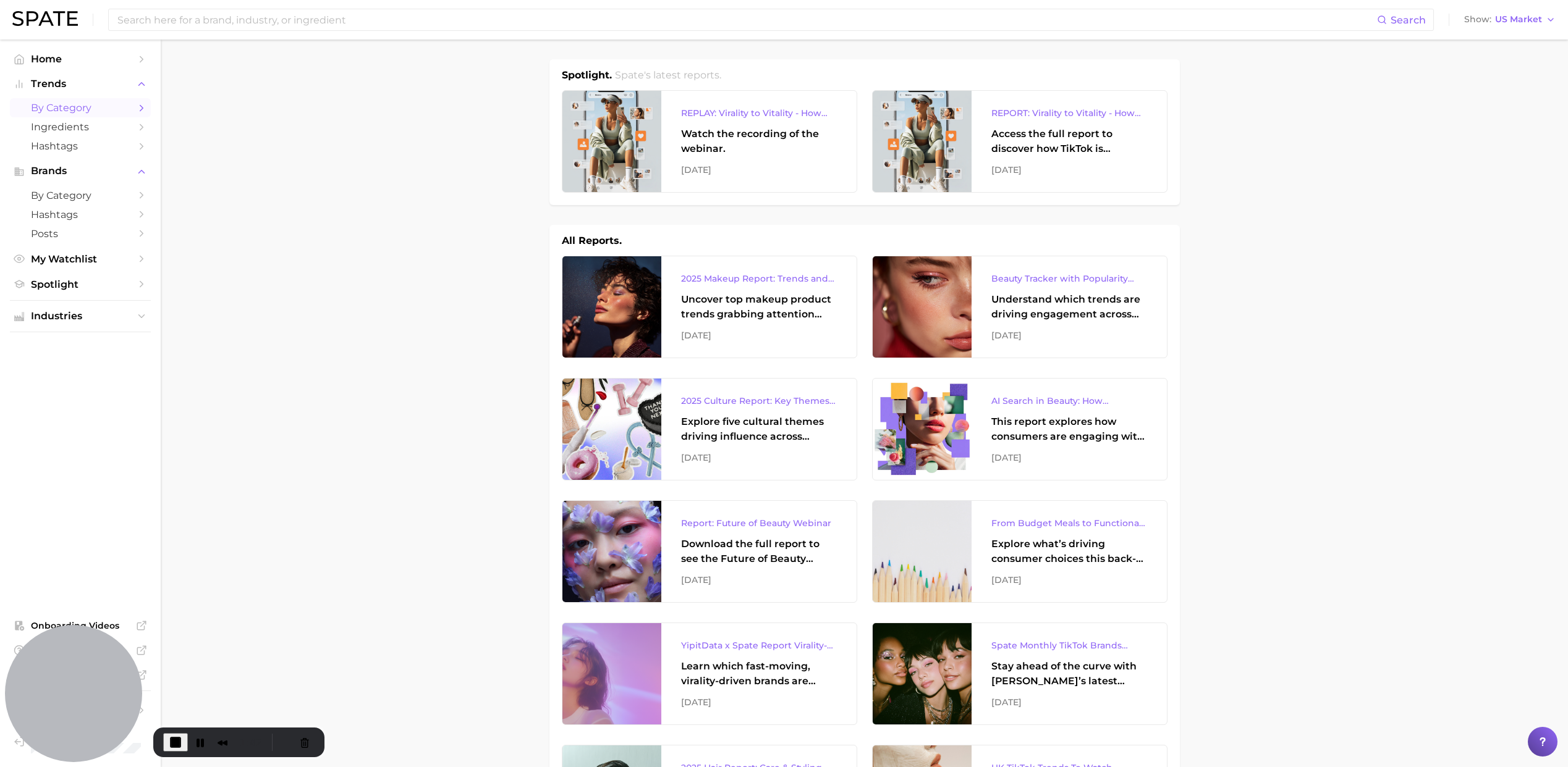
click at [69, 109] on span "by Category" at bounding box center [80, 108] width 99 height 12
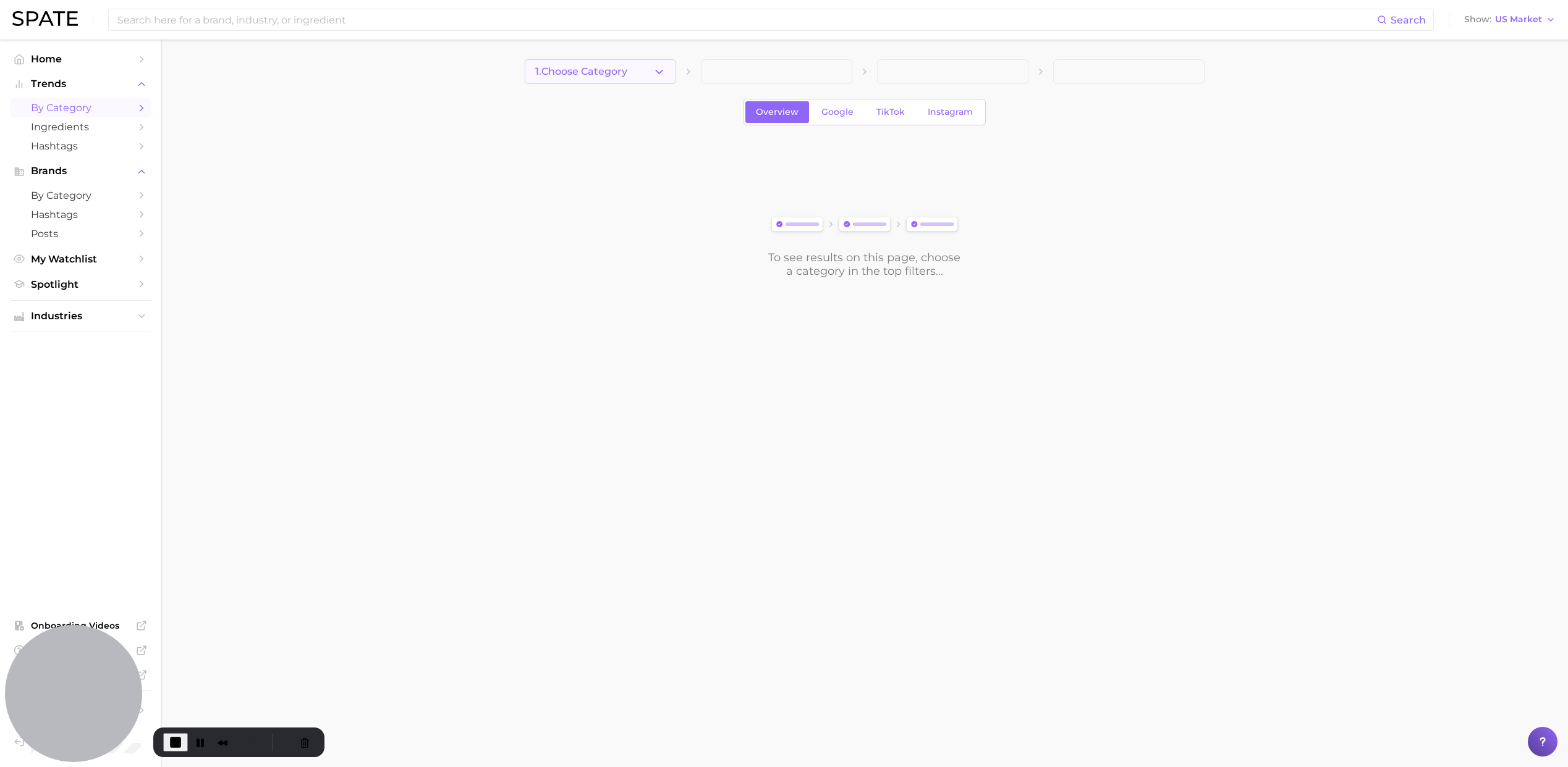
click at [636, 65] on button "1. Choose Category" at bounding box center [600, 71] width 152 height 24
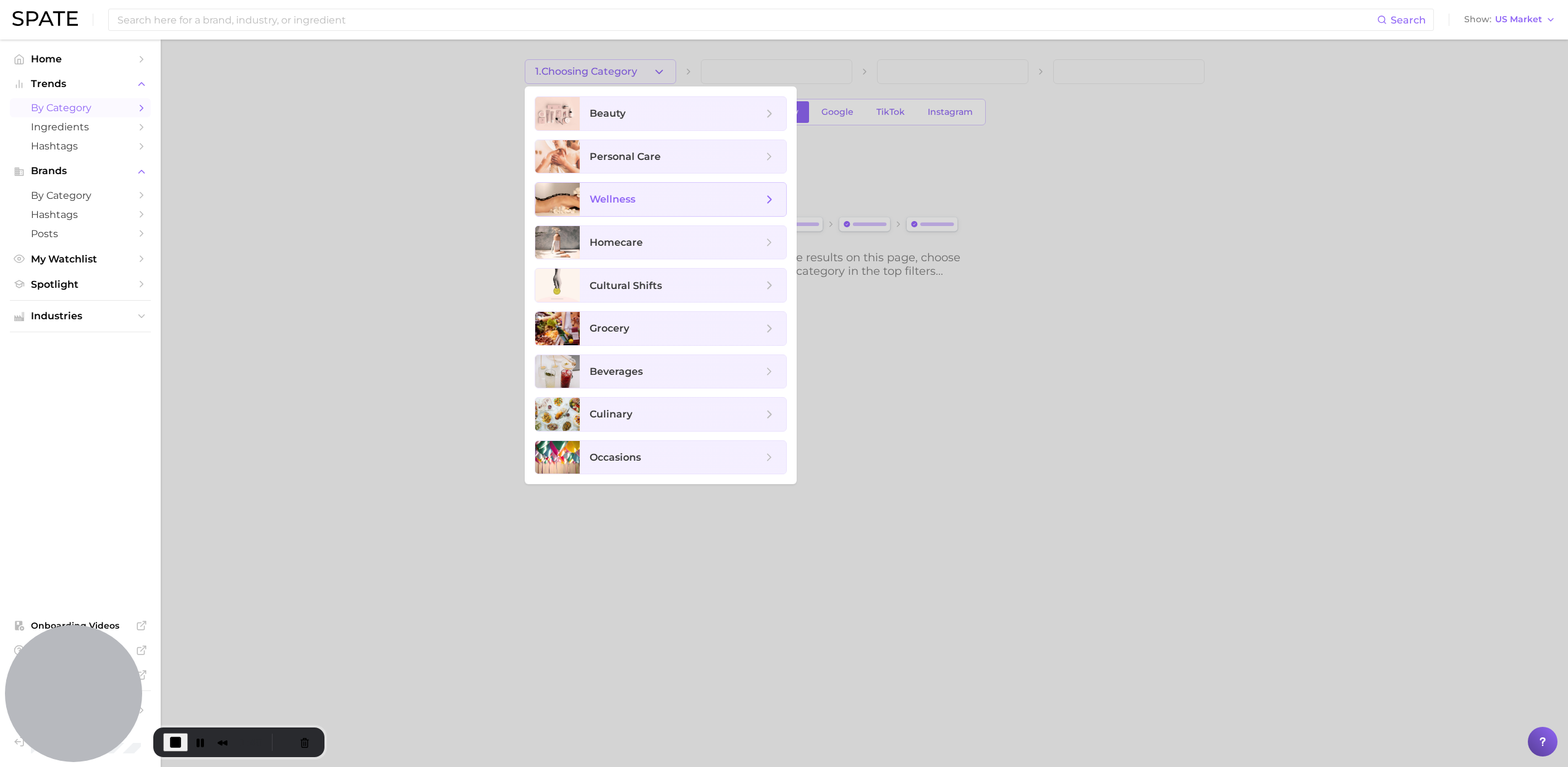
click at [641, 196] on span "wellness" at bounding box center [676, 199] width 173 height 13
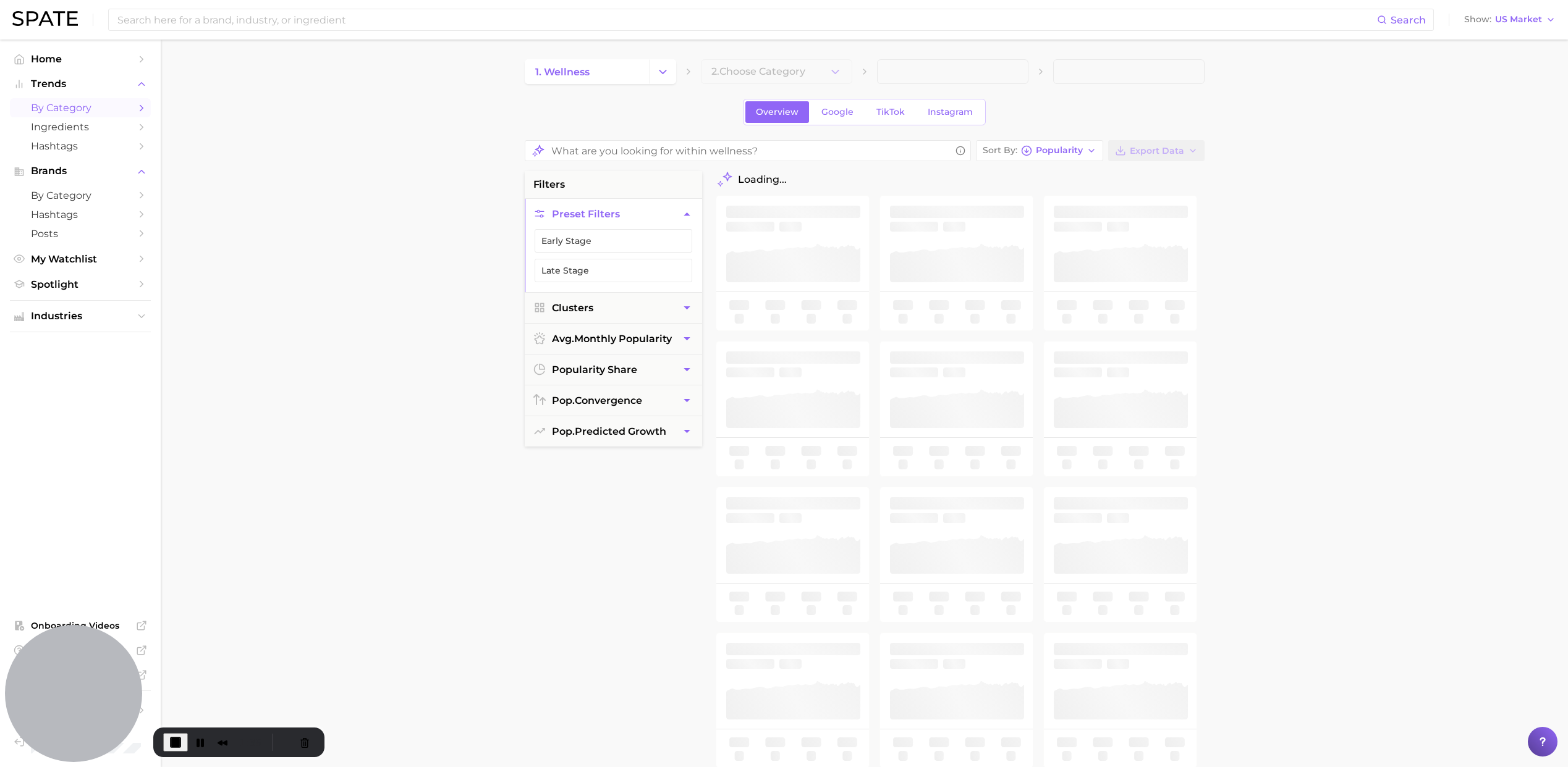
scroll to position [1, 0]
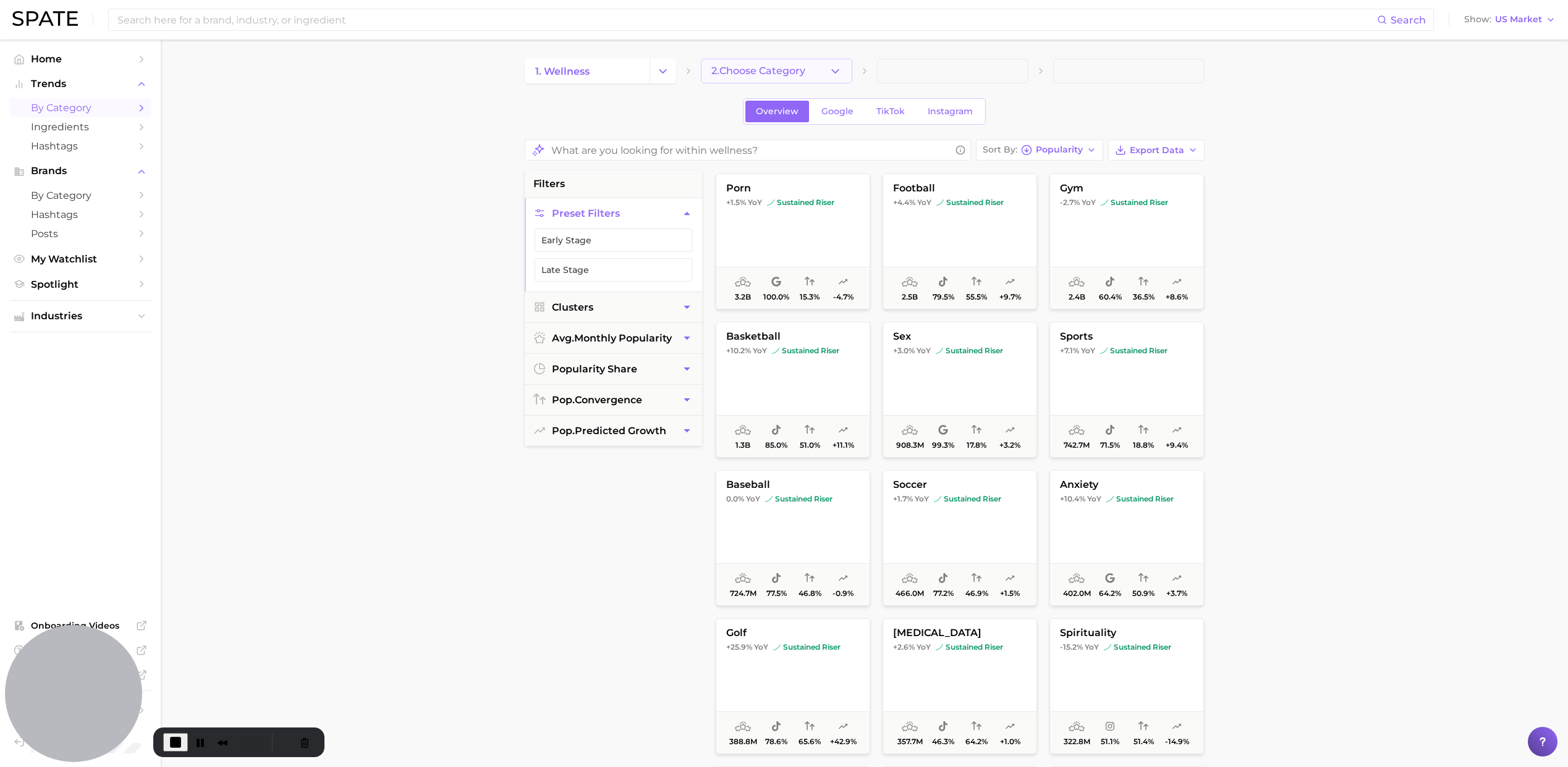
click at [805, 66] on span "2. Choose Category" at bounding box center [758, 71] width 94 height 11
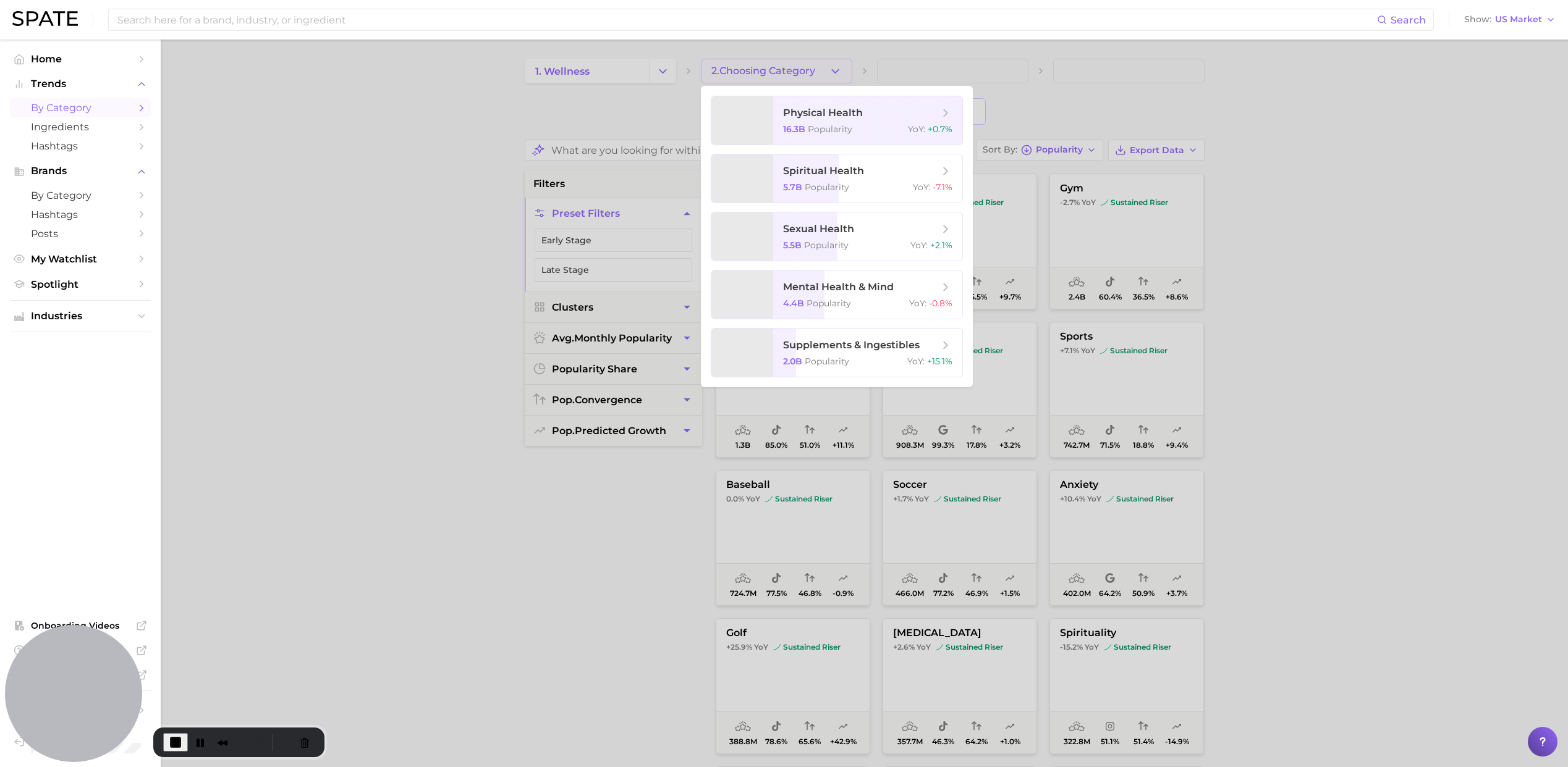
scroll to position [2, 0]
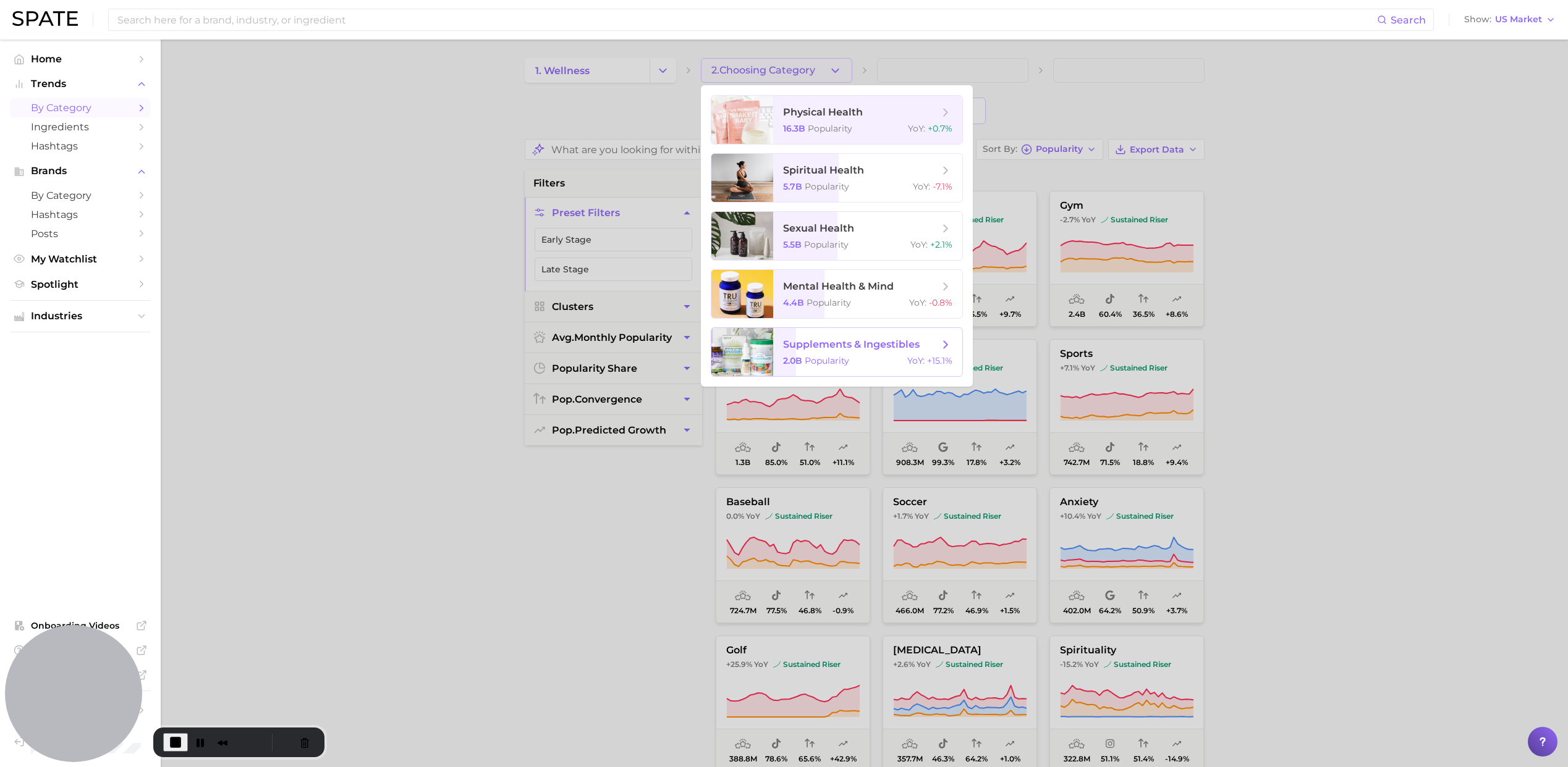
click at [847, 343] on span "supplements & ingestibles" at bounding box center [851, 344] width 137 height 12
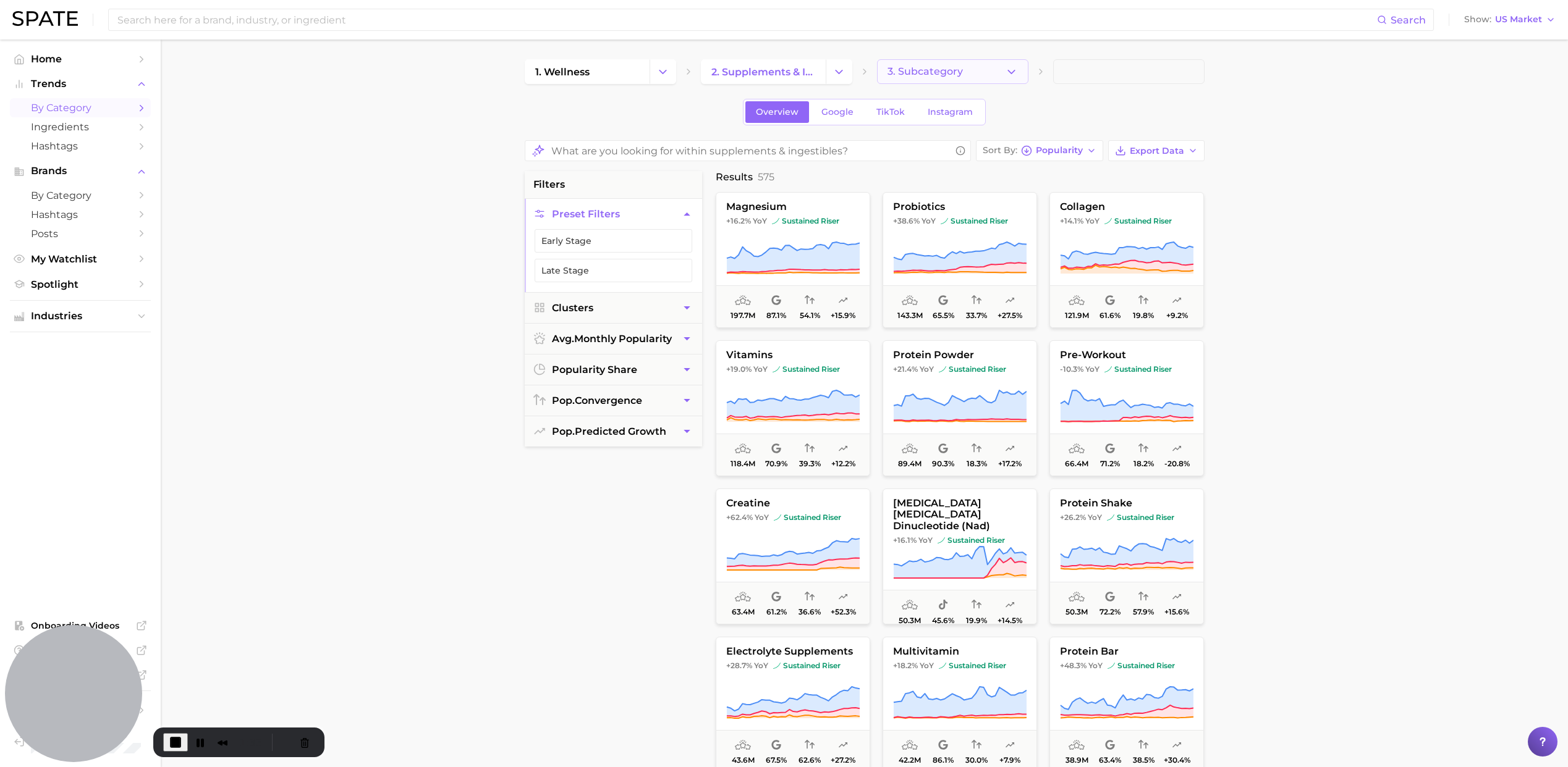
click at [911, 71] on span "3. Subcategory" at bounding box center [925, 72] width 75 height 11
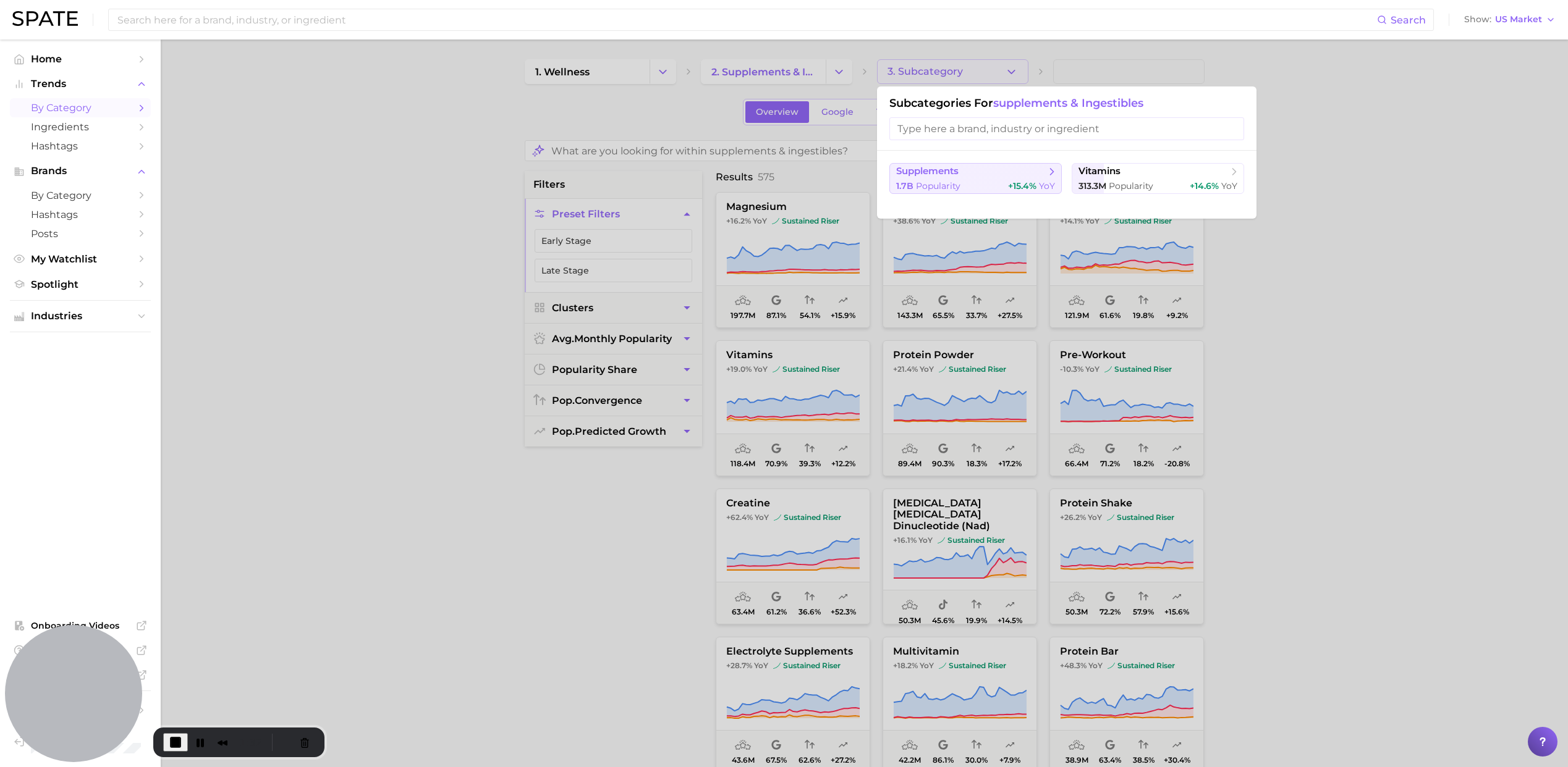
click at [972, 171] on span "supplements" at bounding box center [971, 172] width 150 height 13
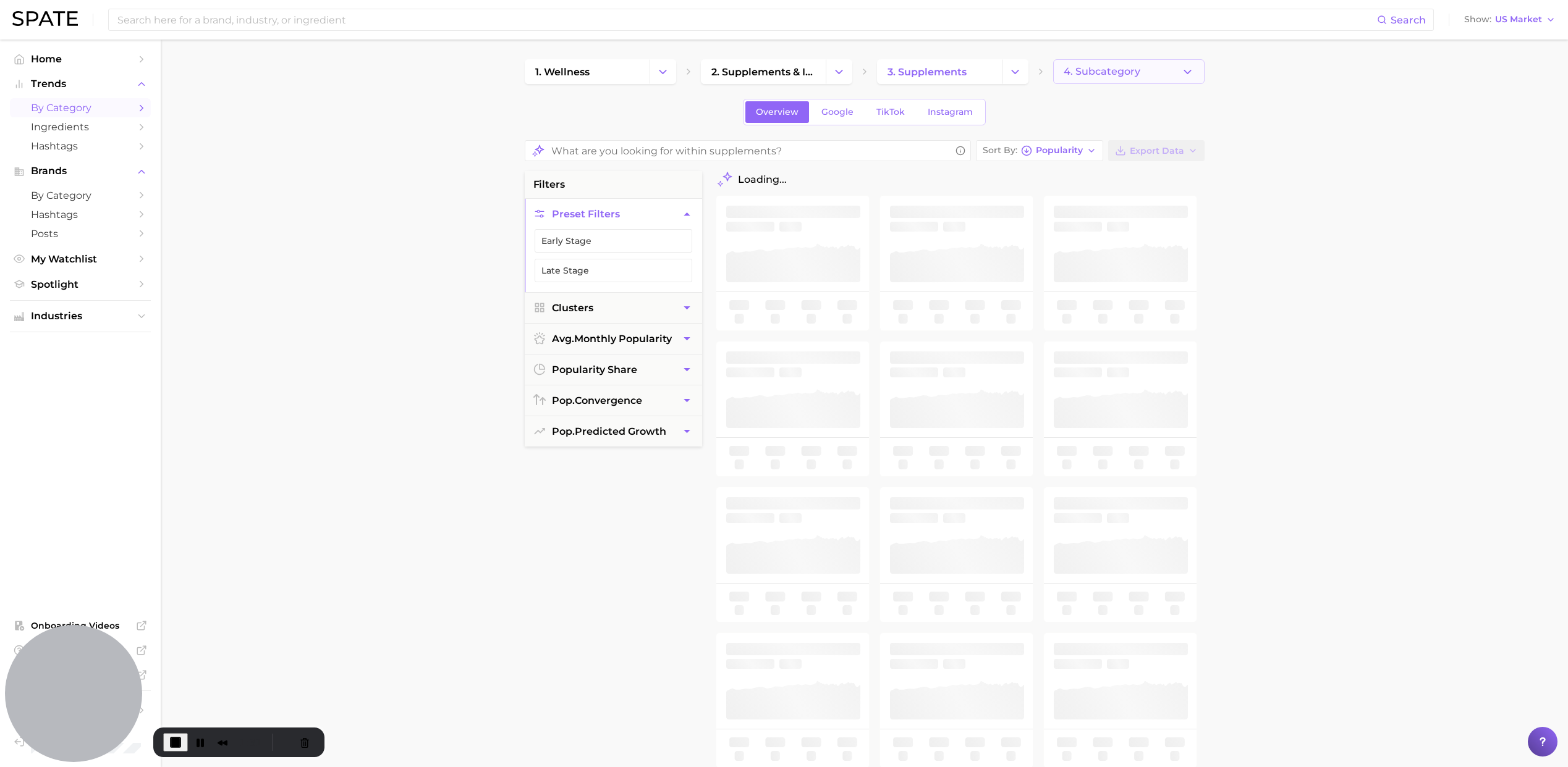
click at [1115, 73] on span "4. Subcategory" at bounding box center [1101, 72] width 76 height 11
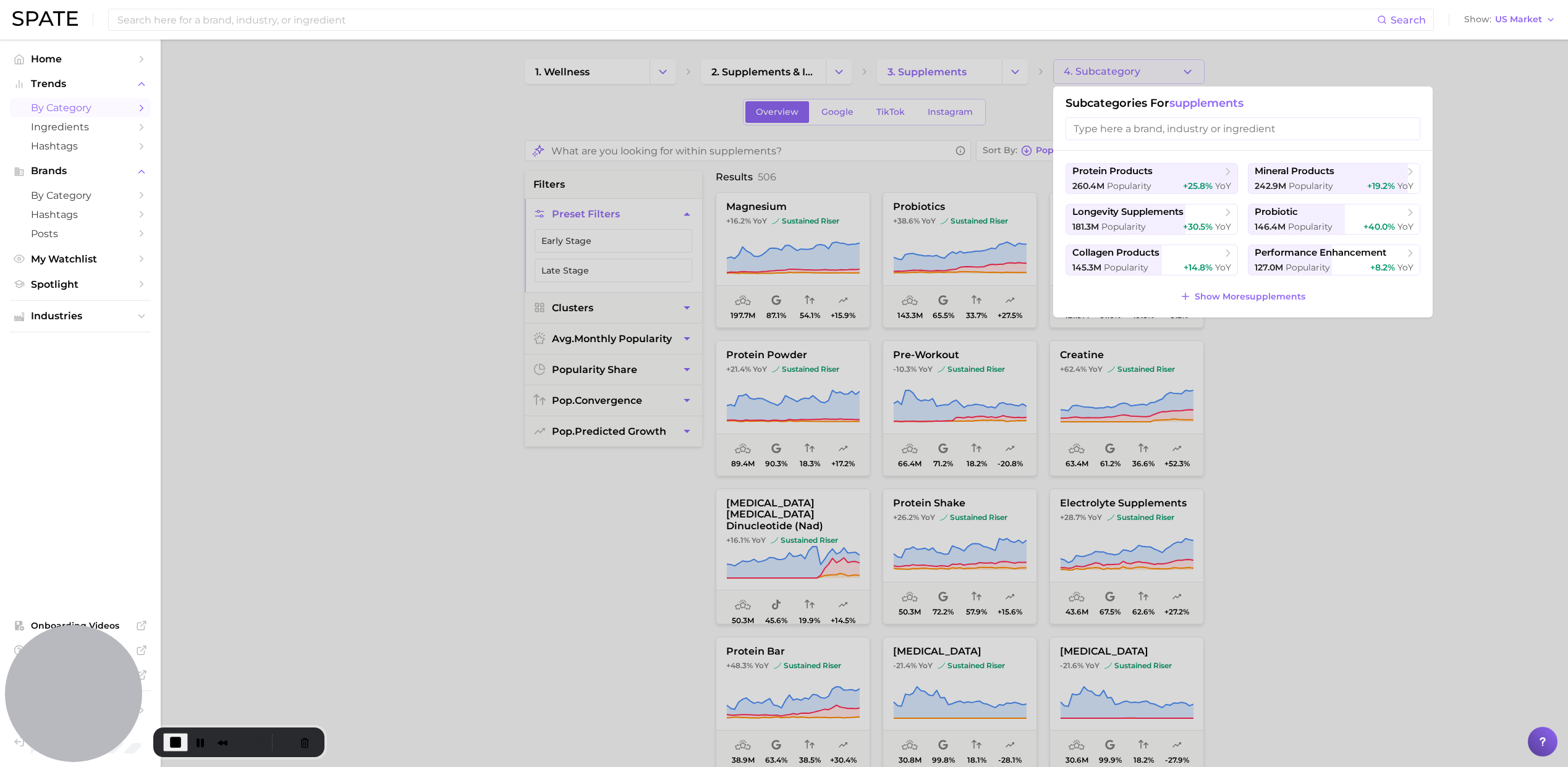
click at [1166, 130] on input "search" at bounding box center [1242, 128] width 354 height 23
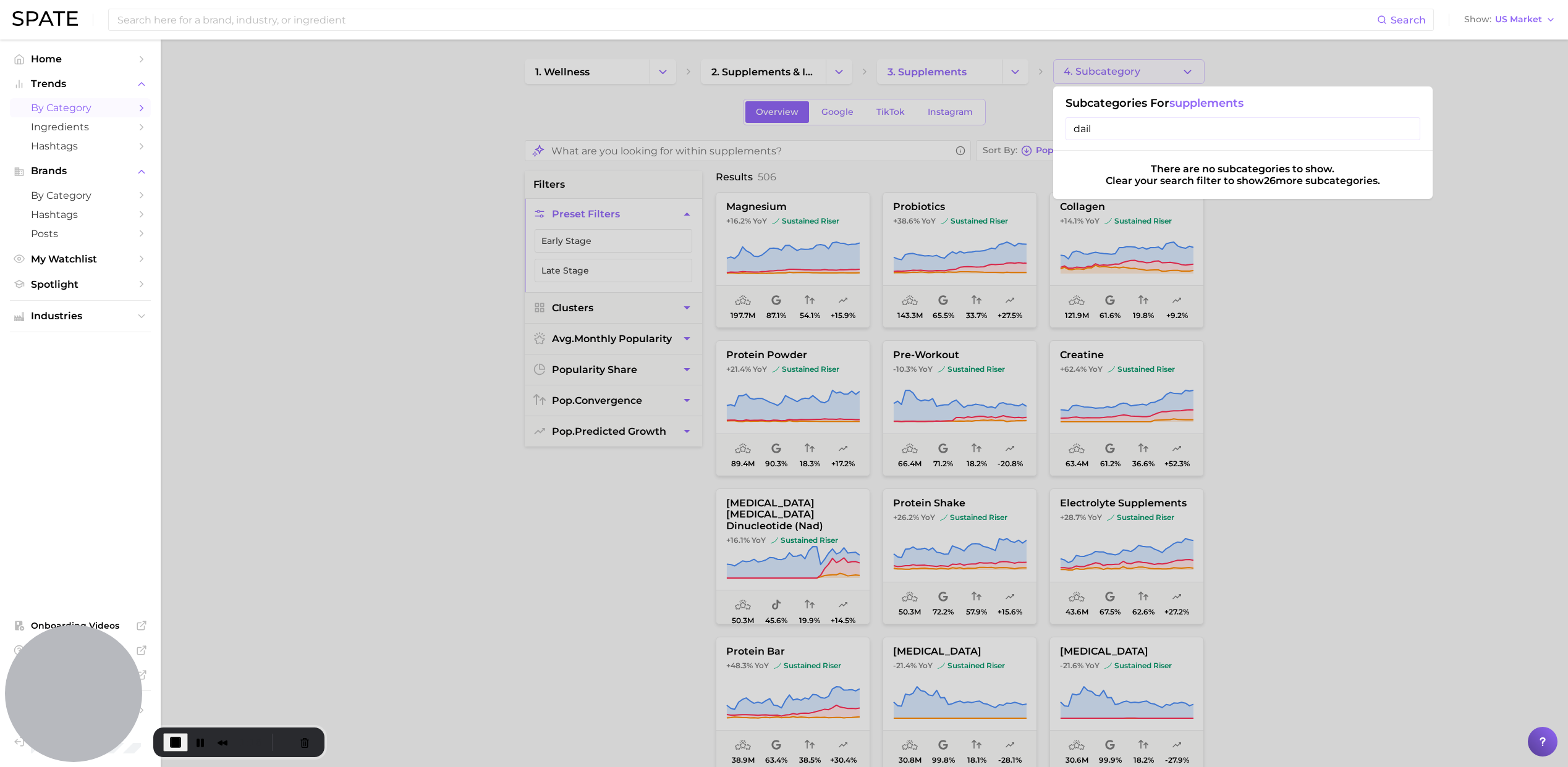
type input "daily"
click at [1166, 130] on input "daily" at bounding box center [1242, 128] width 354 height 23
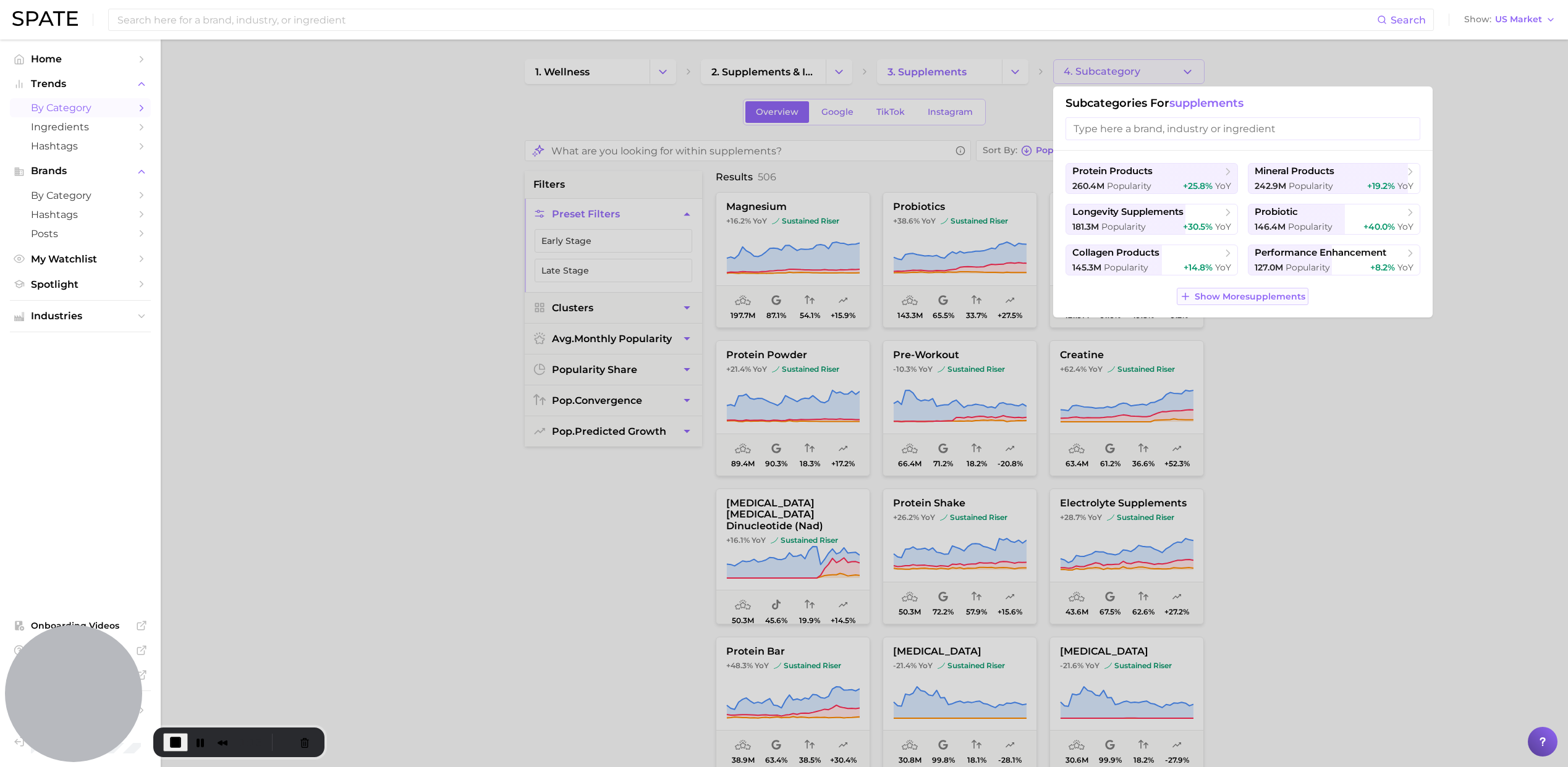
click at [1215, 299] on span "Show More supplements" at bounding box center [1250, 296] width 111 height 10
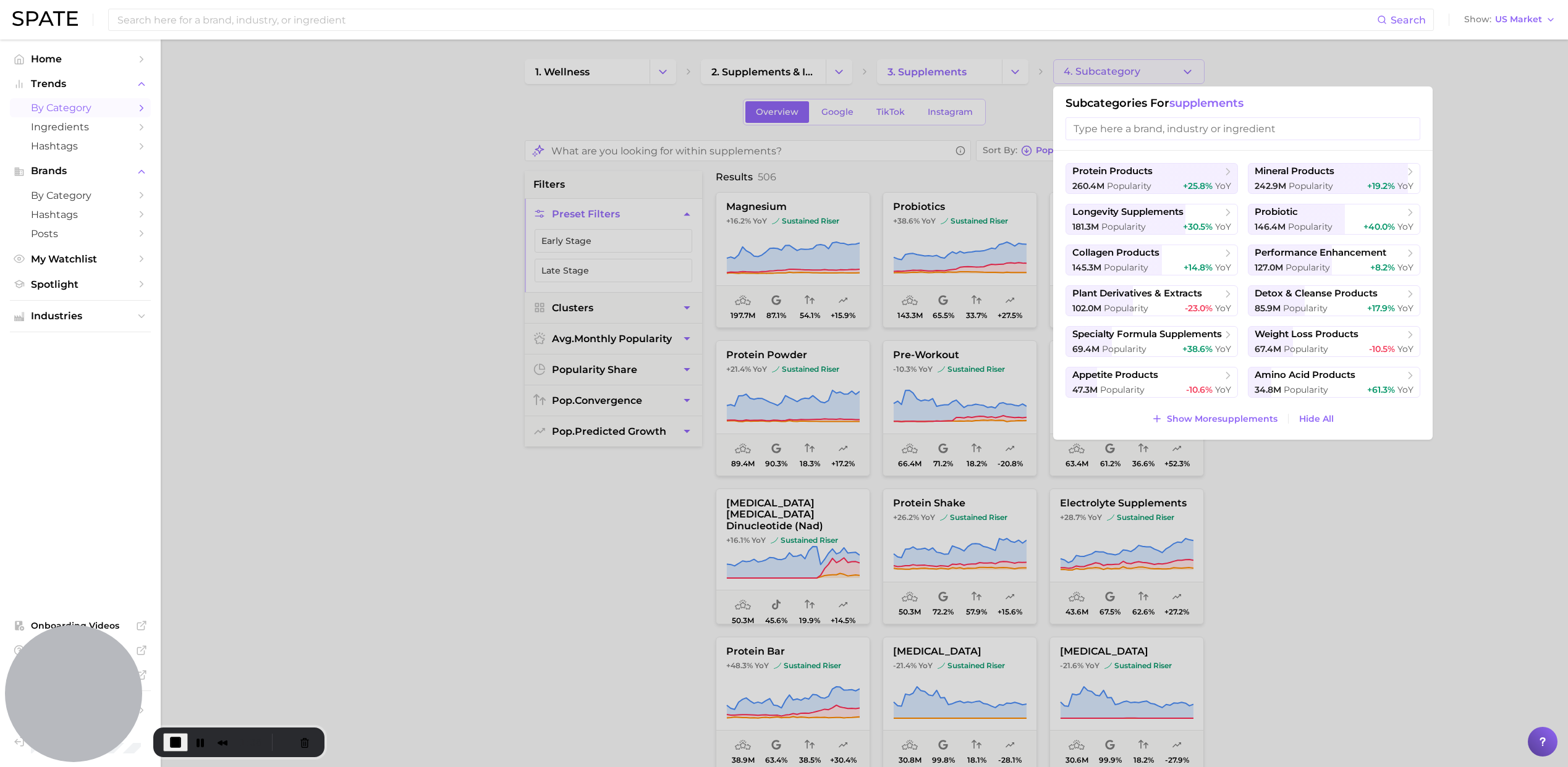
click at [1480, 111] on div at bounding box center [784, 384] width 1568 height 767
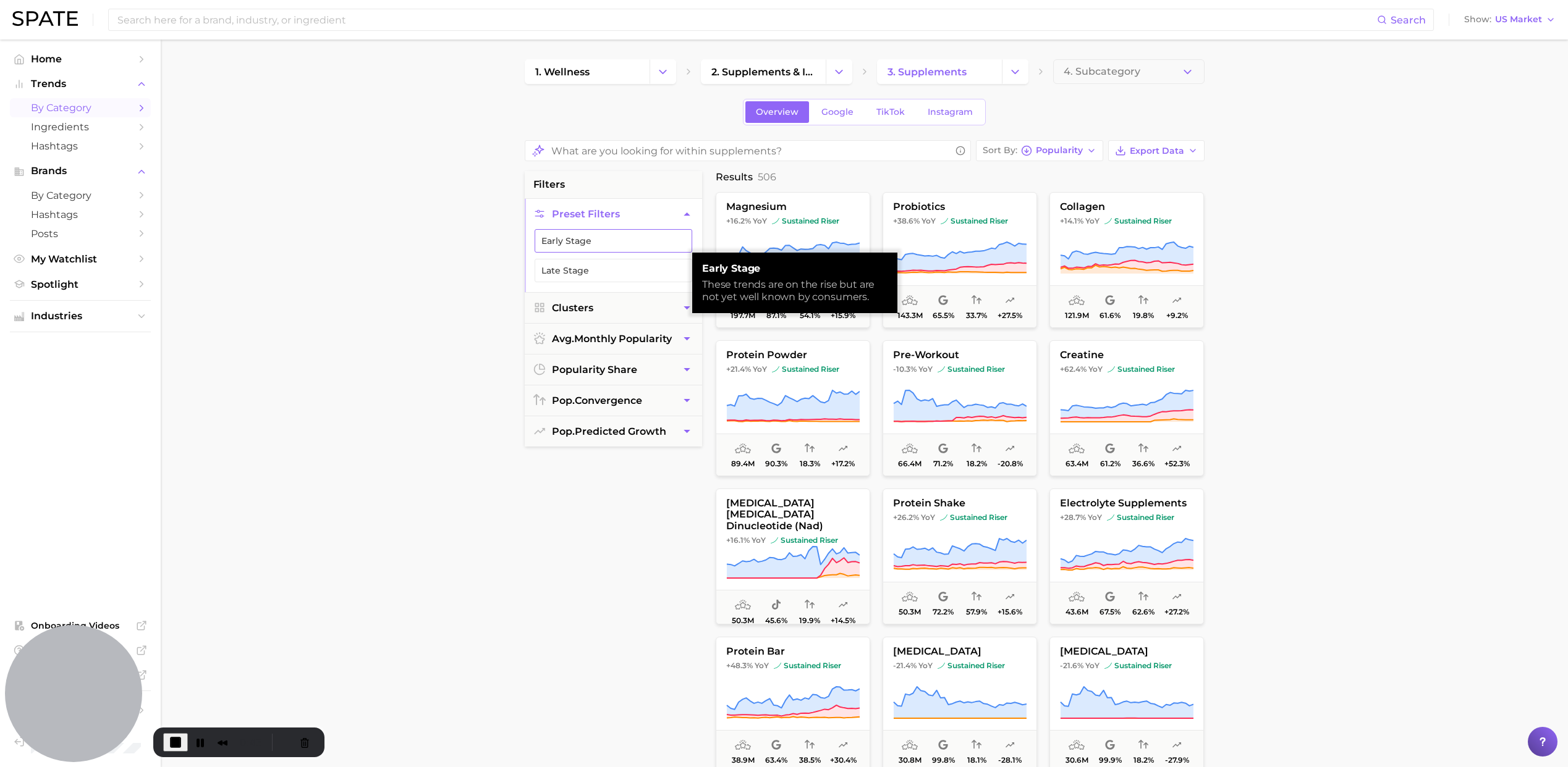
click at [567, 239] on button "Early Stage" at bounding box center [613, 241] width 157 height 24
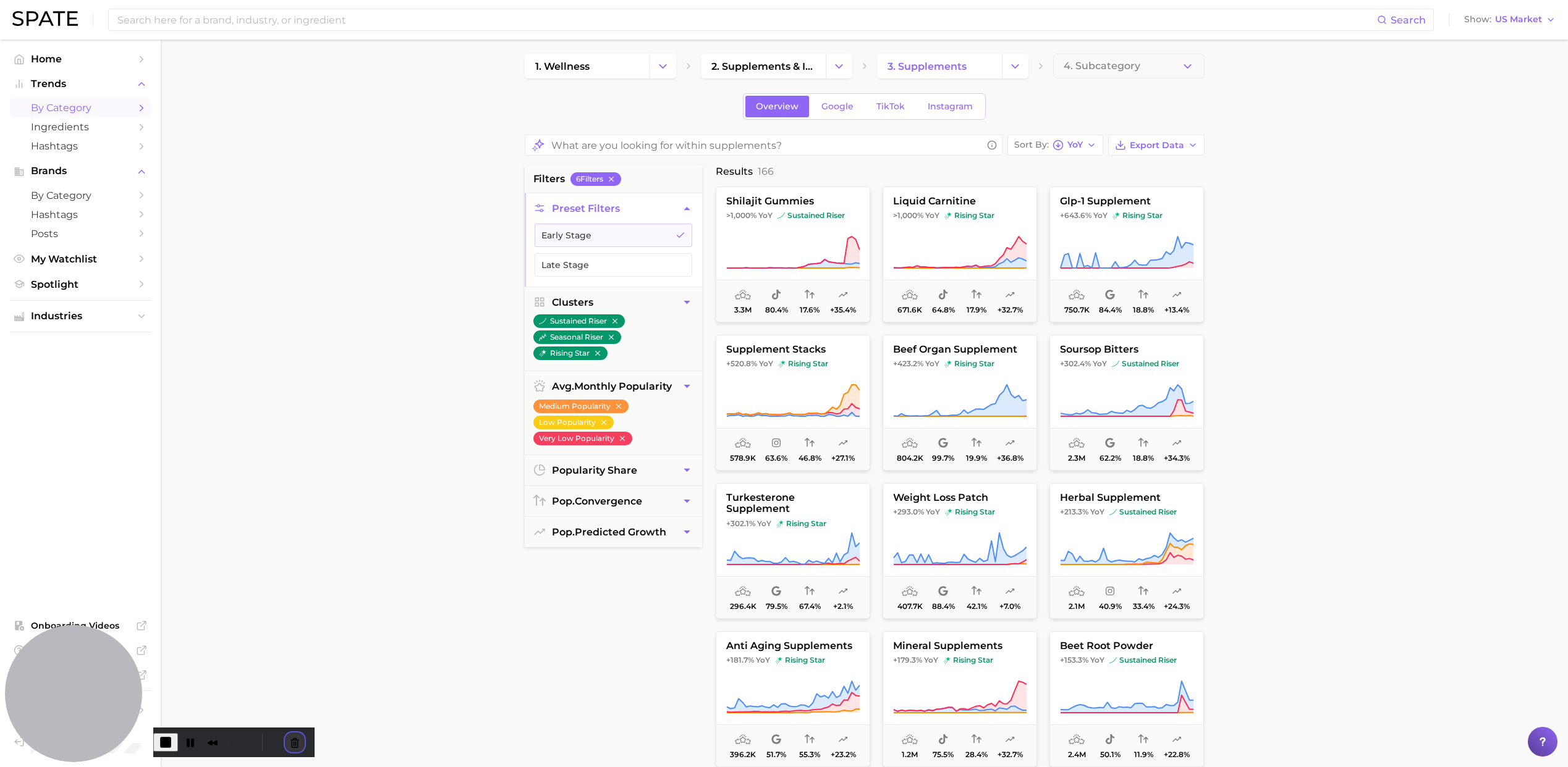
click at [298, 748] on button "Cancel Recording" at bounding box center [294, 742] width 20 height 20
click at [195, 741] on span "Play Recording" at bounding box center [188, 743] width 15 height 15
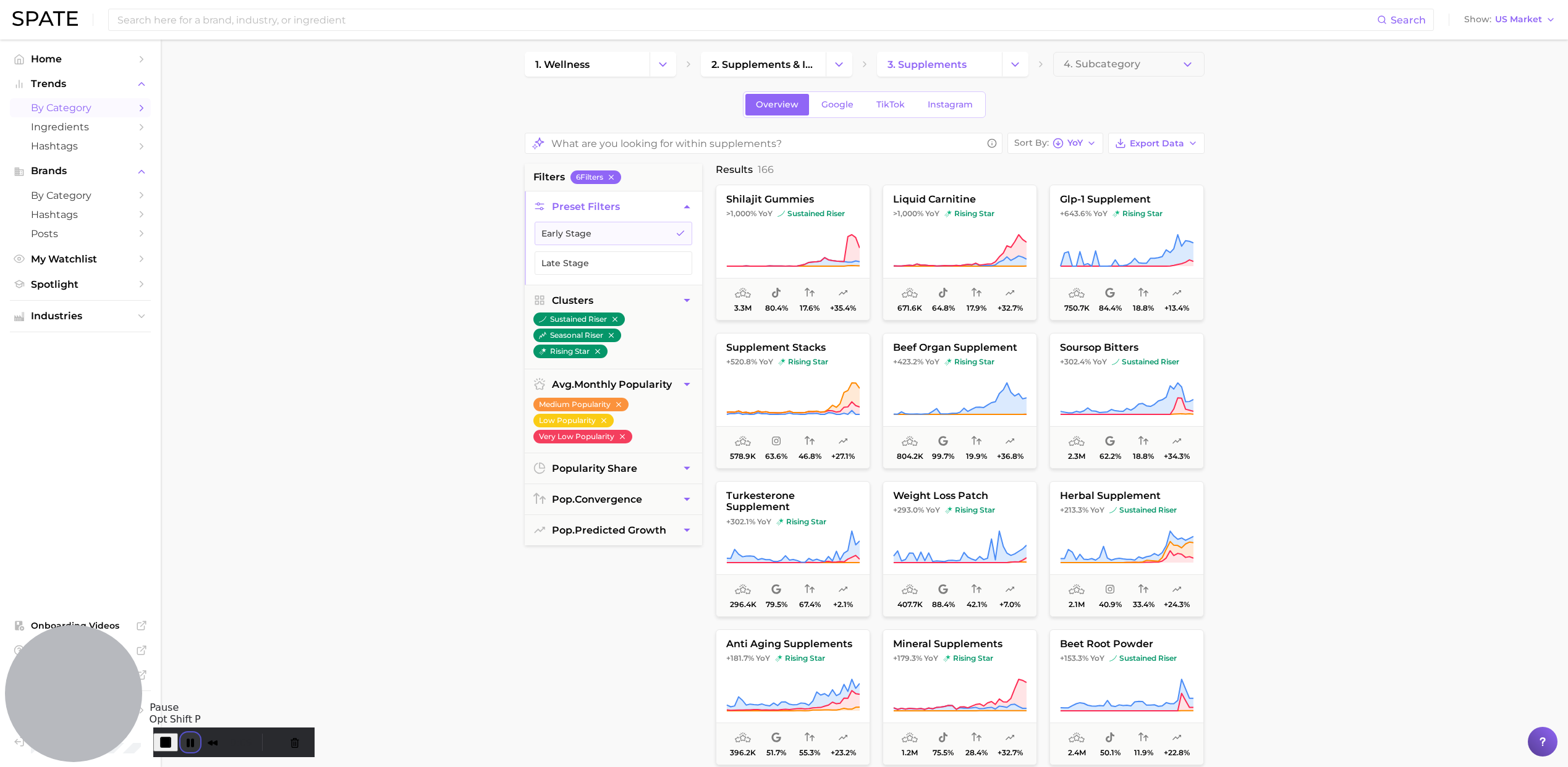
click at [195, 741] on button "Pause Recording" at bounding box center [190, 742] width 20 height 20
click at [173, 738] on button "End Recording" at bounding box center [163, 742] width 20 height 20
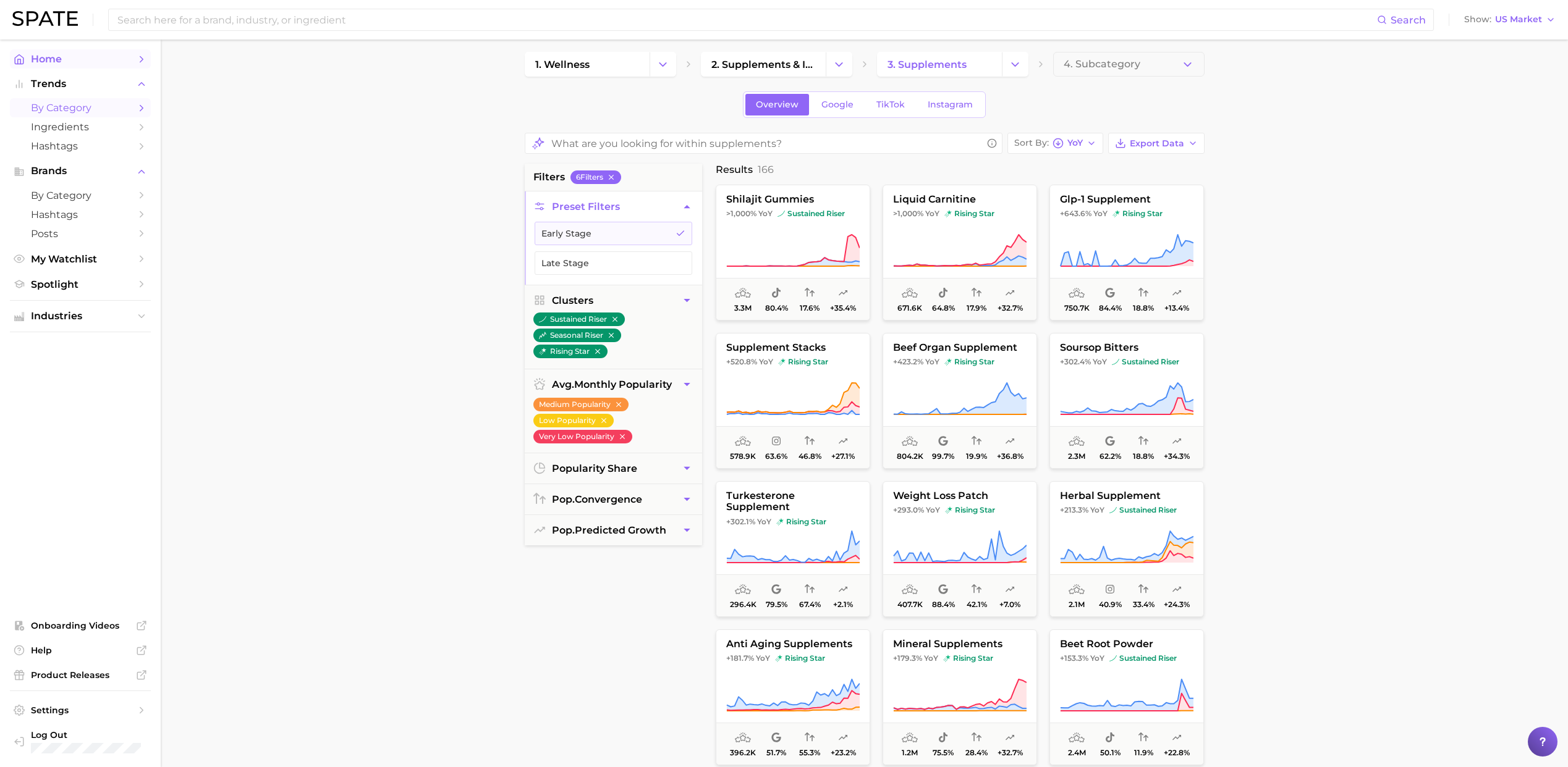
click at [48, 61] on span "Home" at bounding box center [80, 59] width 99 height 12
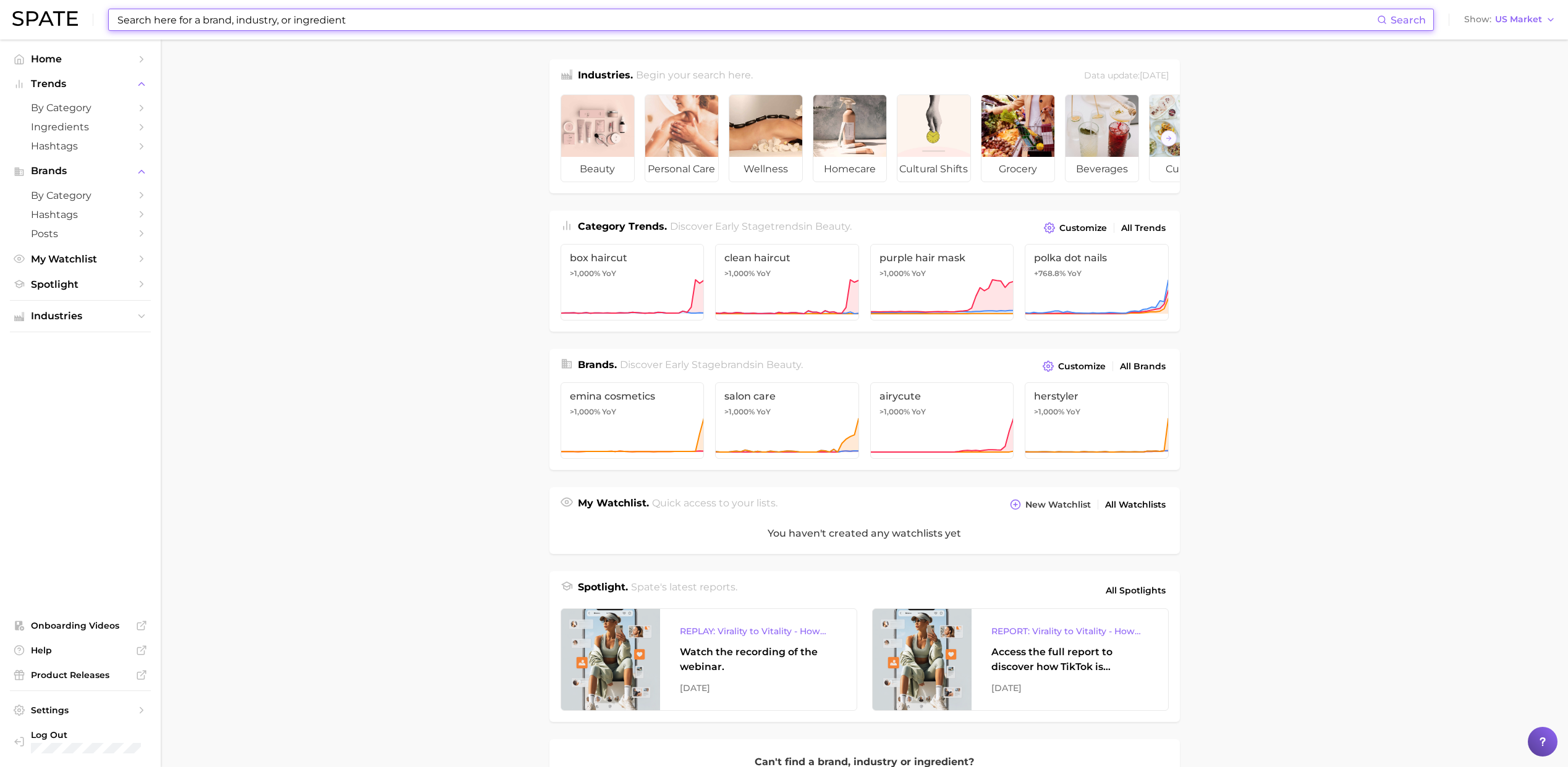
click at [663, 20] on input at bounding box center [747, 20] width 1261 height 21
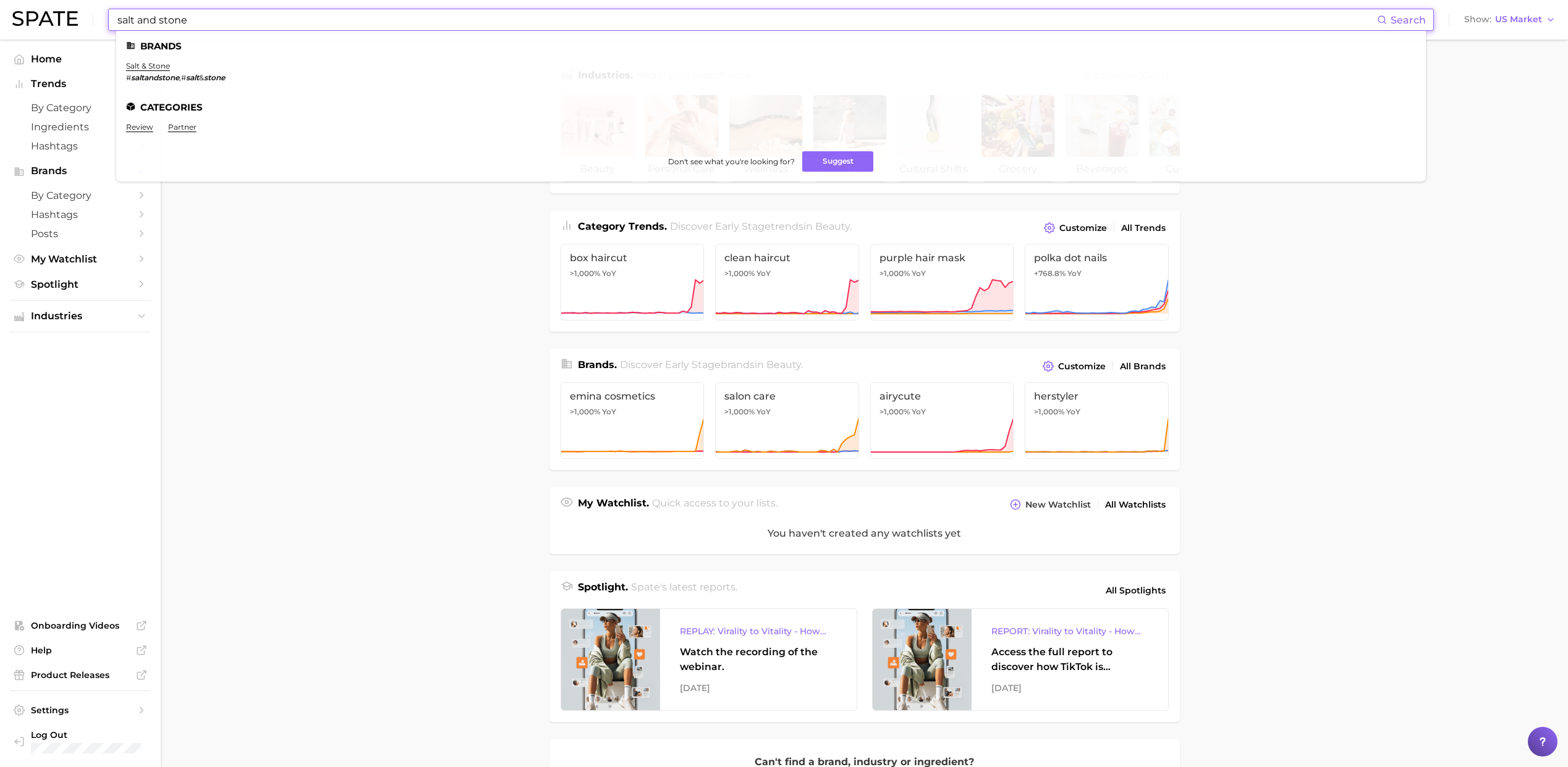
type input "salt and stone"
click at [164, 61] on ul "Brands salt & stone # saltandstone , # salt & stone Categories review partner D…" at bounding box center [771, 106] width 1309 height 151
click at [161, 65] on link "salt & stone" at bounding box center [148, 66] width 44 height 9
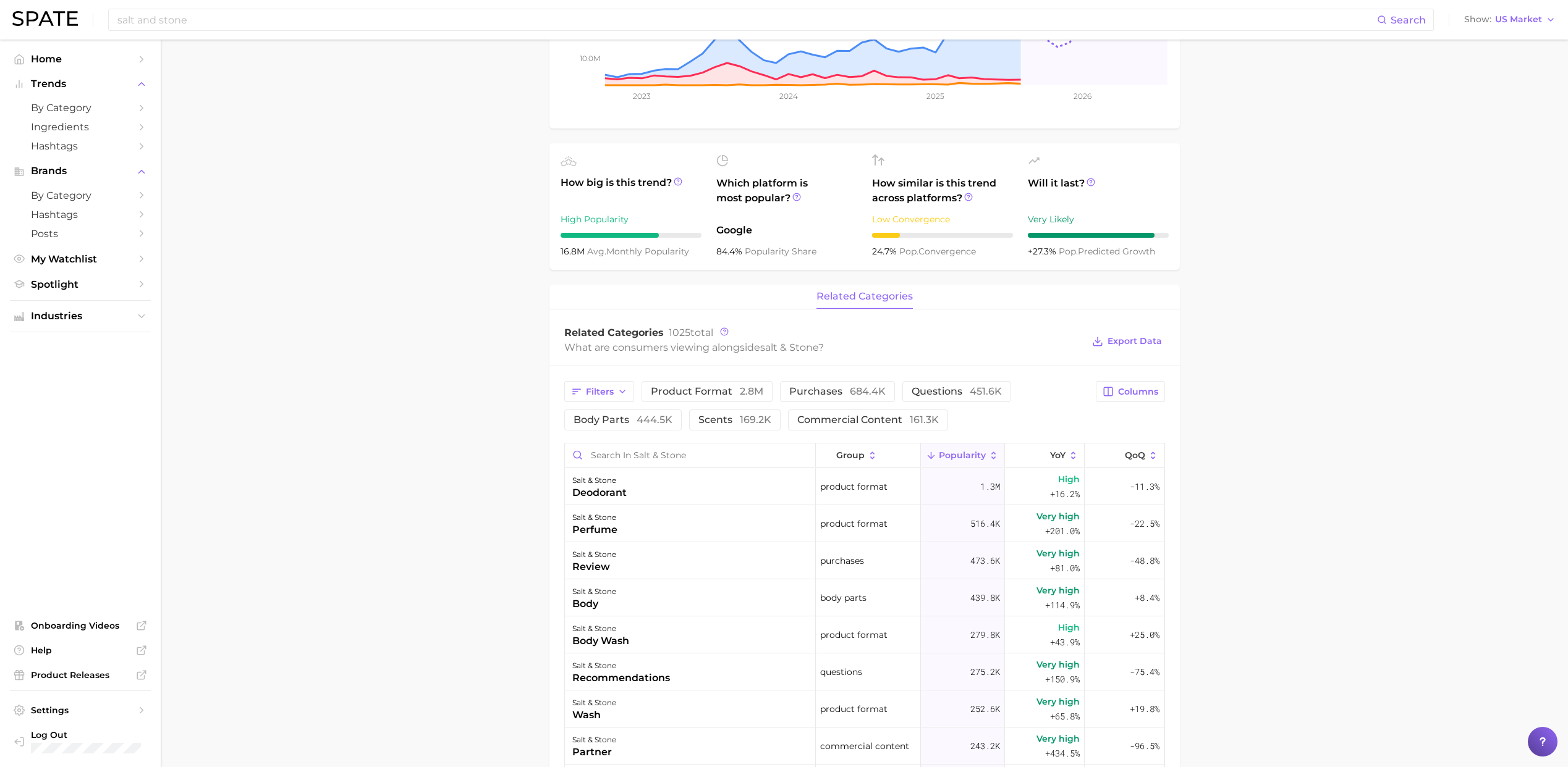
scroll to position [270, 0]
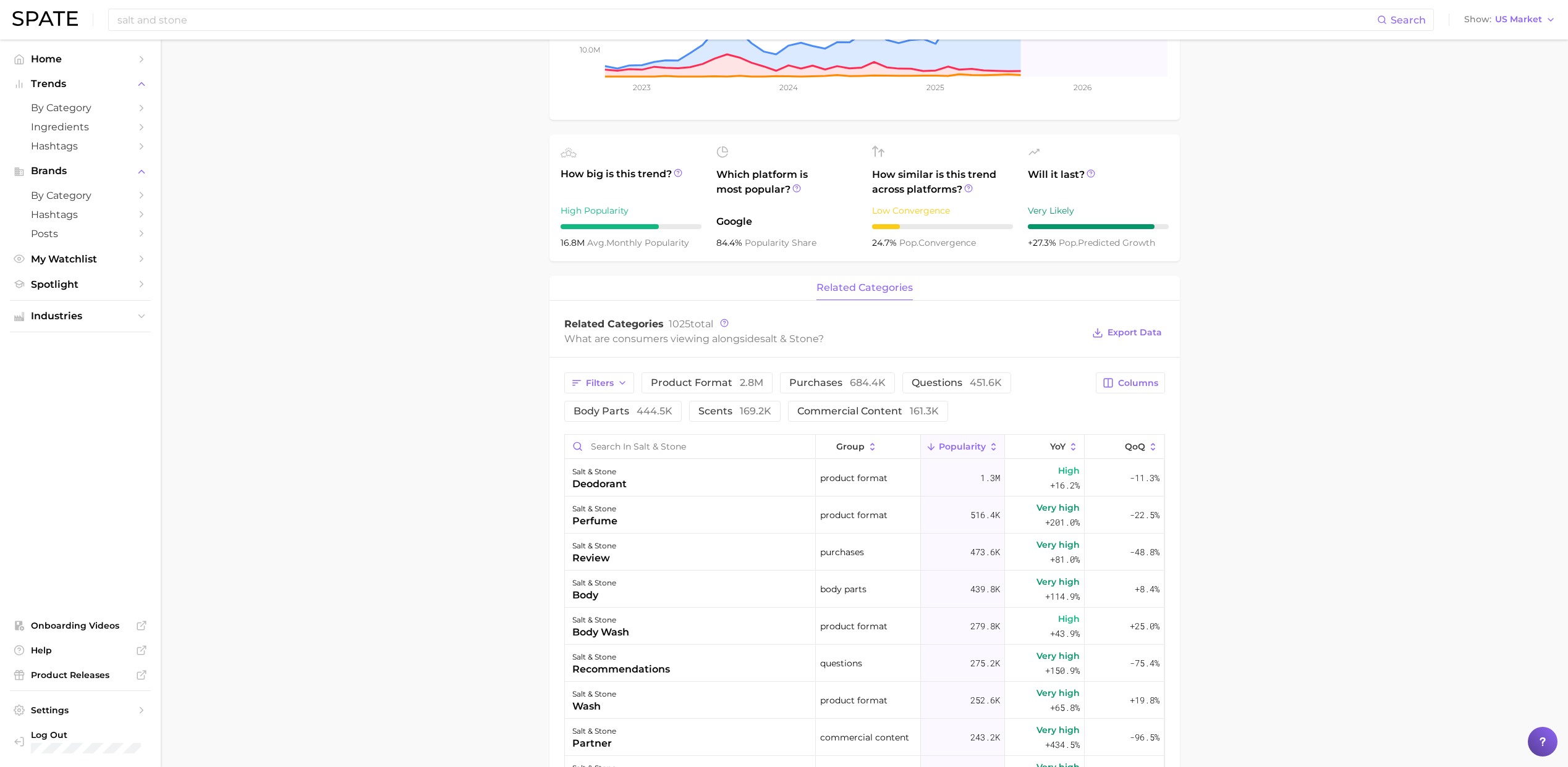
click at [843, 287] on span "related categories" at bounding box center [865, 288] width 97 height 11
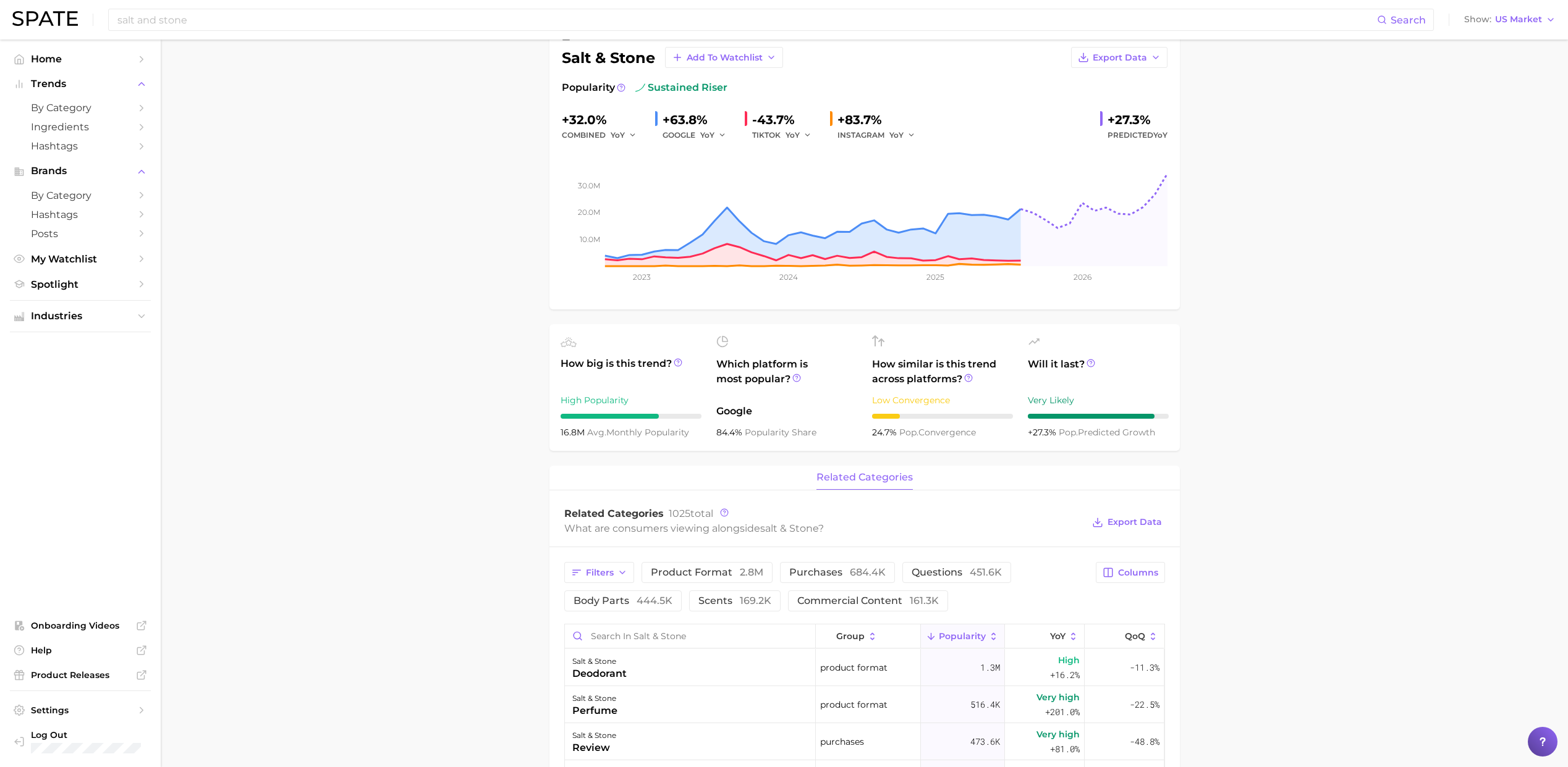
scroll to position [97, 0]
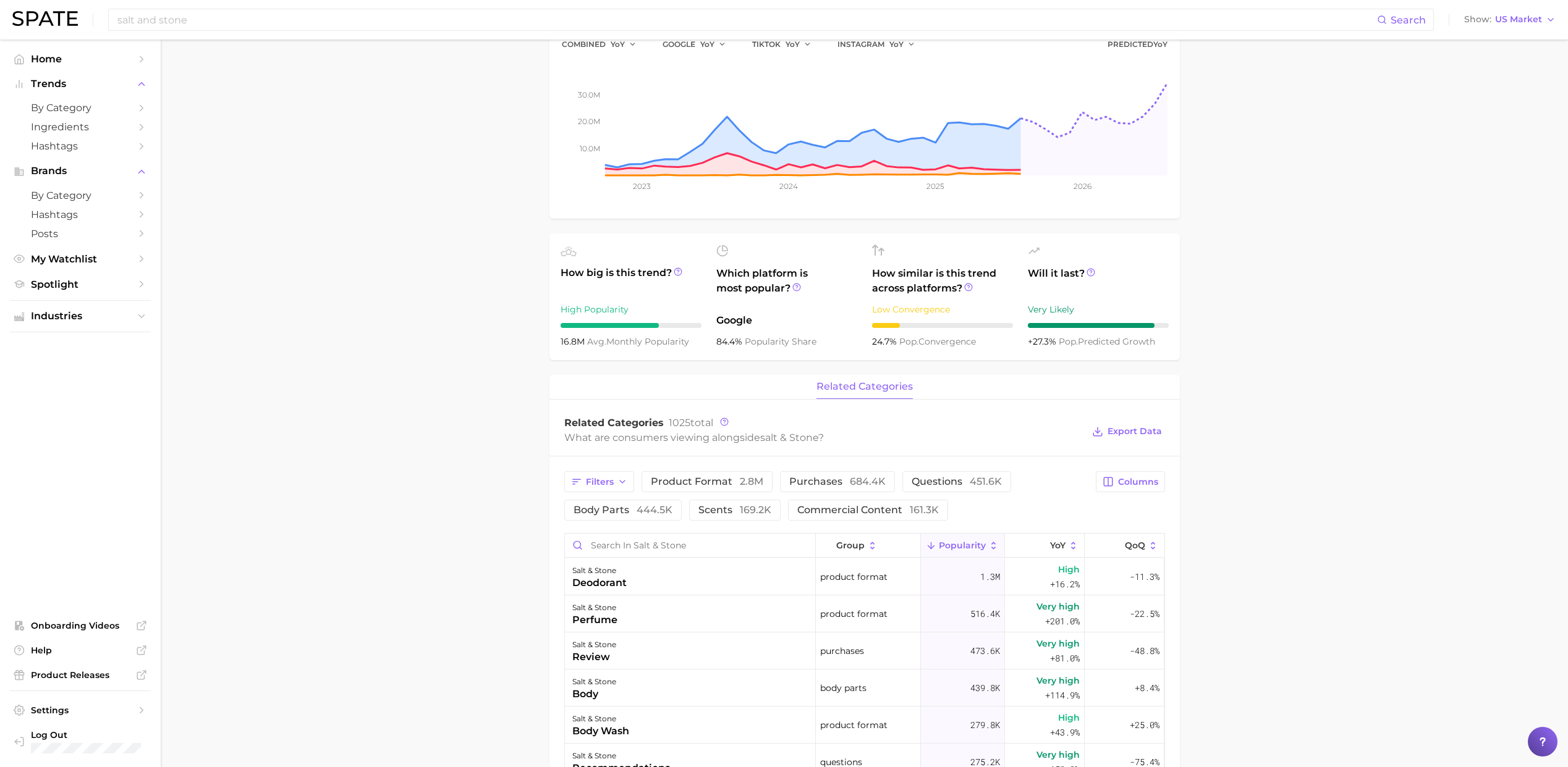
scroll to position [174, 0]
click at [850, 389] on span "related categories" at bounding box center [865, 384] width 97 height 11
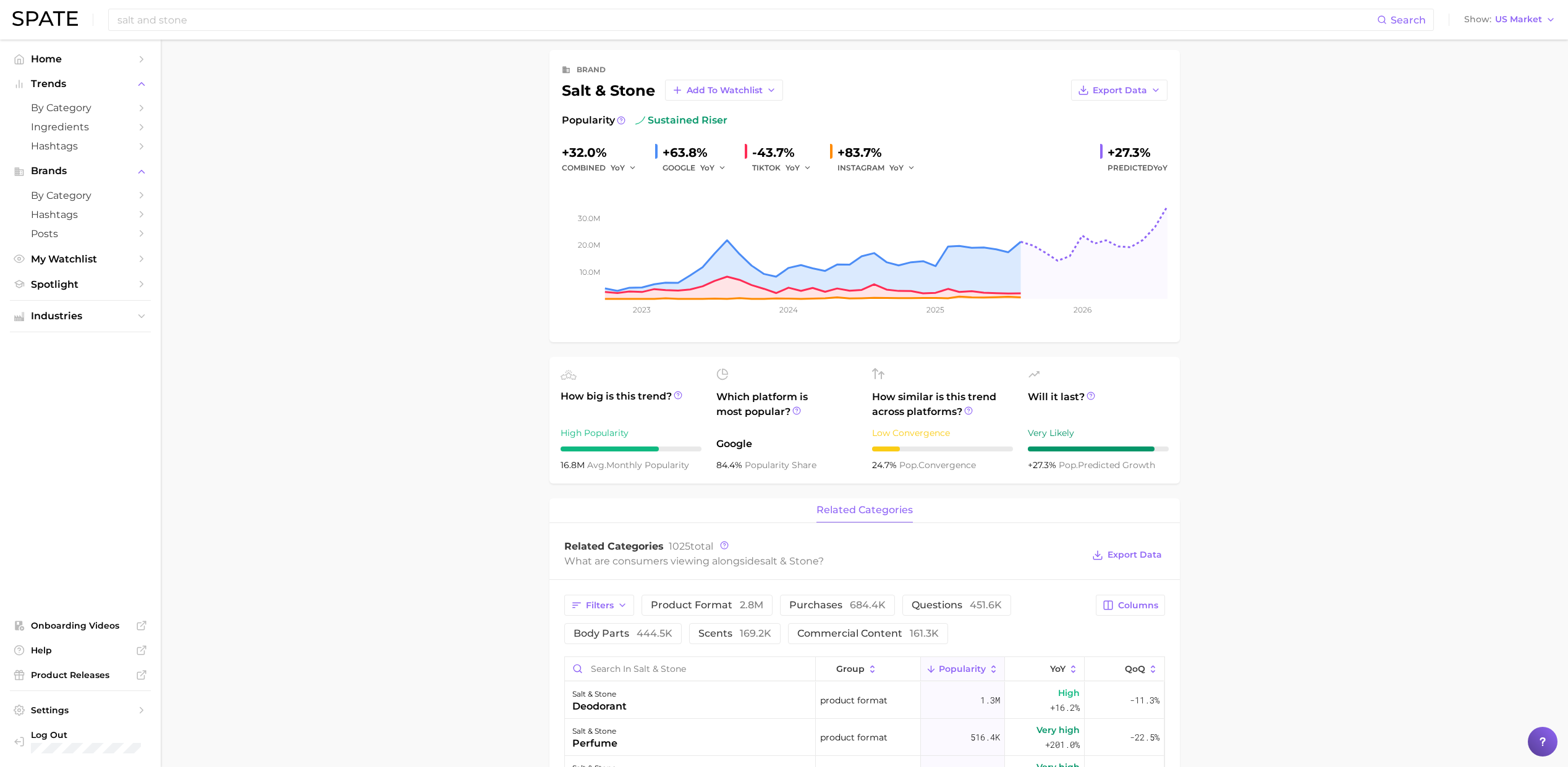
scroll to position [0, 0]
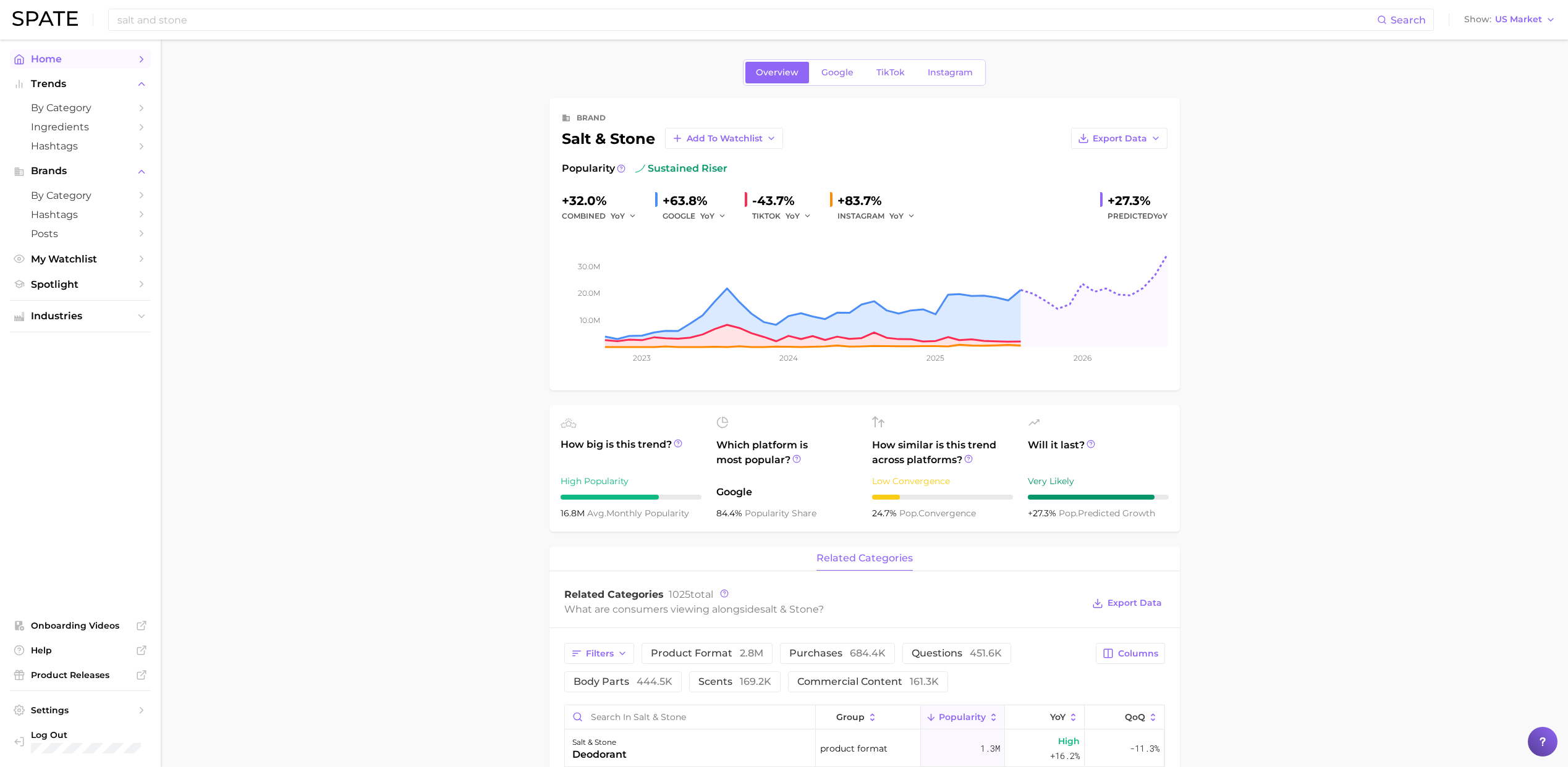
click at [36, 56] on span "Home" at bounding box center [80, 59] width 99 height 12
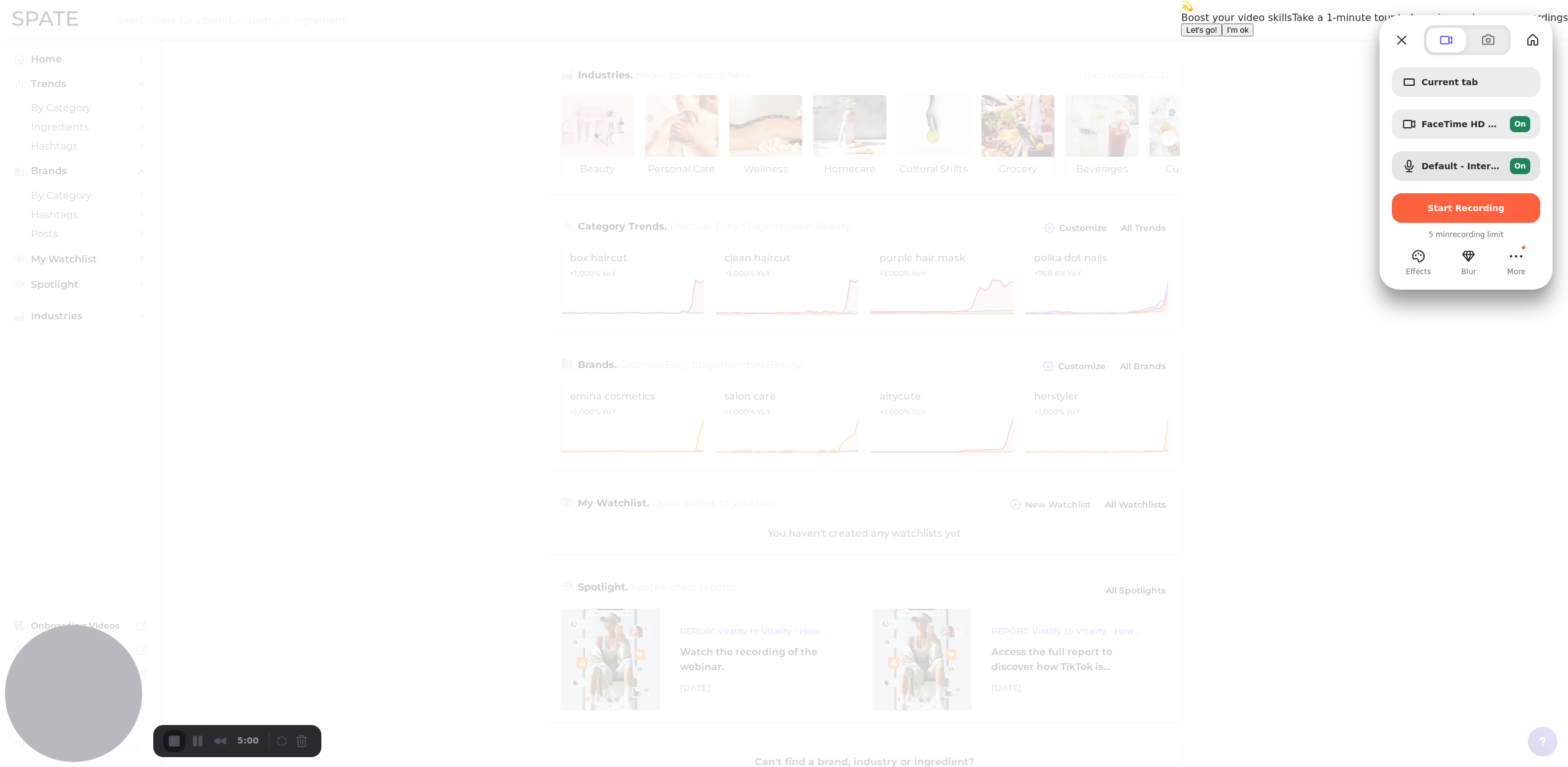
click at [1248, 35] on span "I'm ok" at bounding box center [1238, 30] width 22 height 9
click at [1451, 44] on span at bounding box center [1445, 40] width 15 height 15
click at [1444, 119] on span "FaceTime HD Camera (Built-in) (05ac:8511)" at bounding box center [1460, 124] width 79 height 10
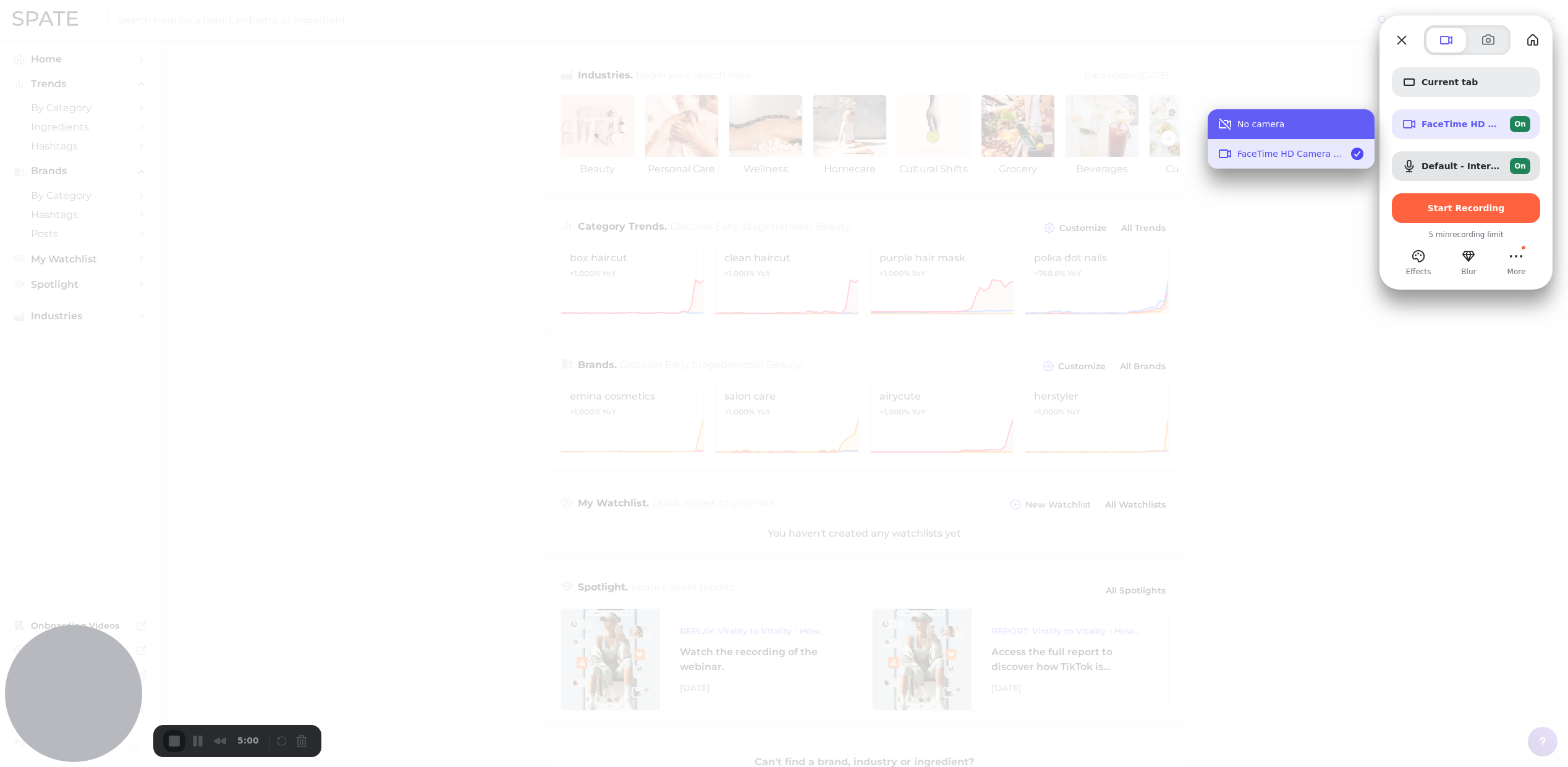
click at [1255, 130] on button "No camera" at bounding box center [1291, 124] width 167 height 30
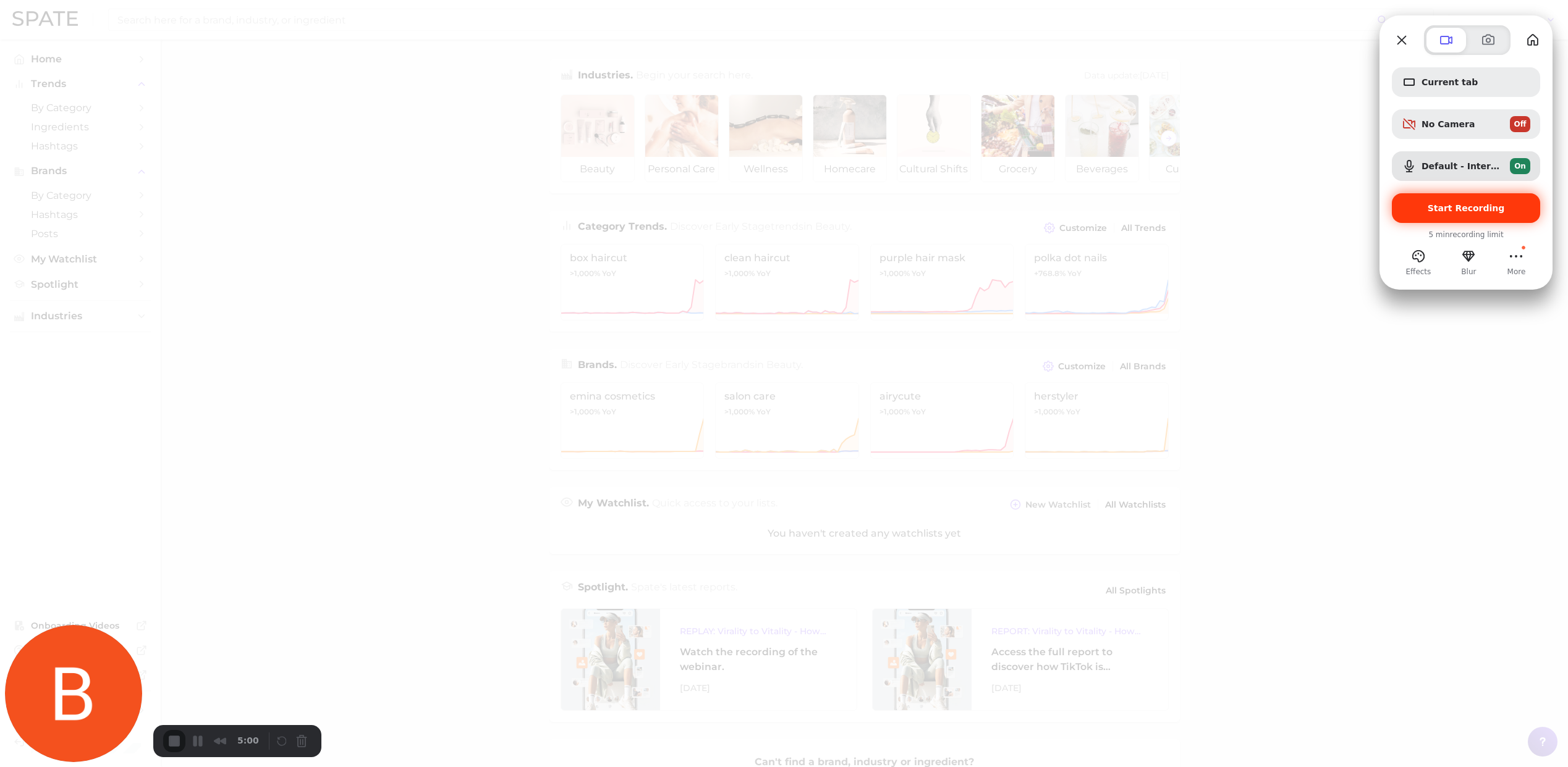
click at [1473, 213] on div "Start Recording" at bounding box center [1466, 208] width 149 height 30
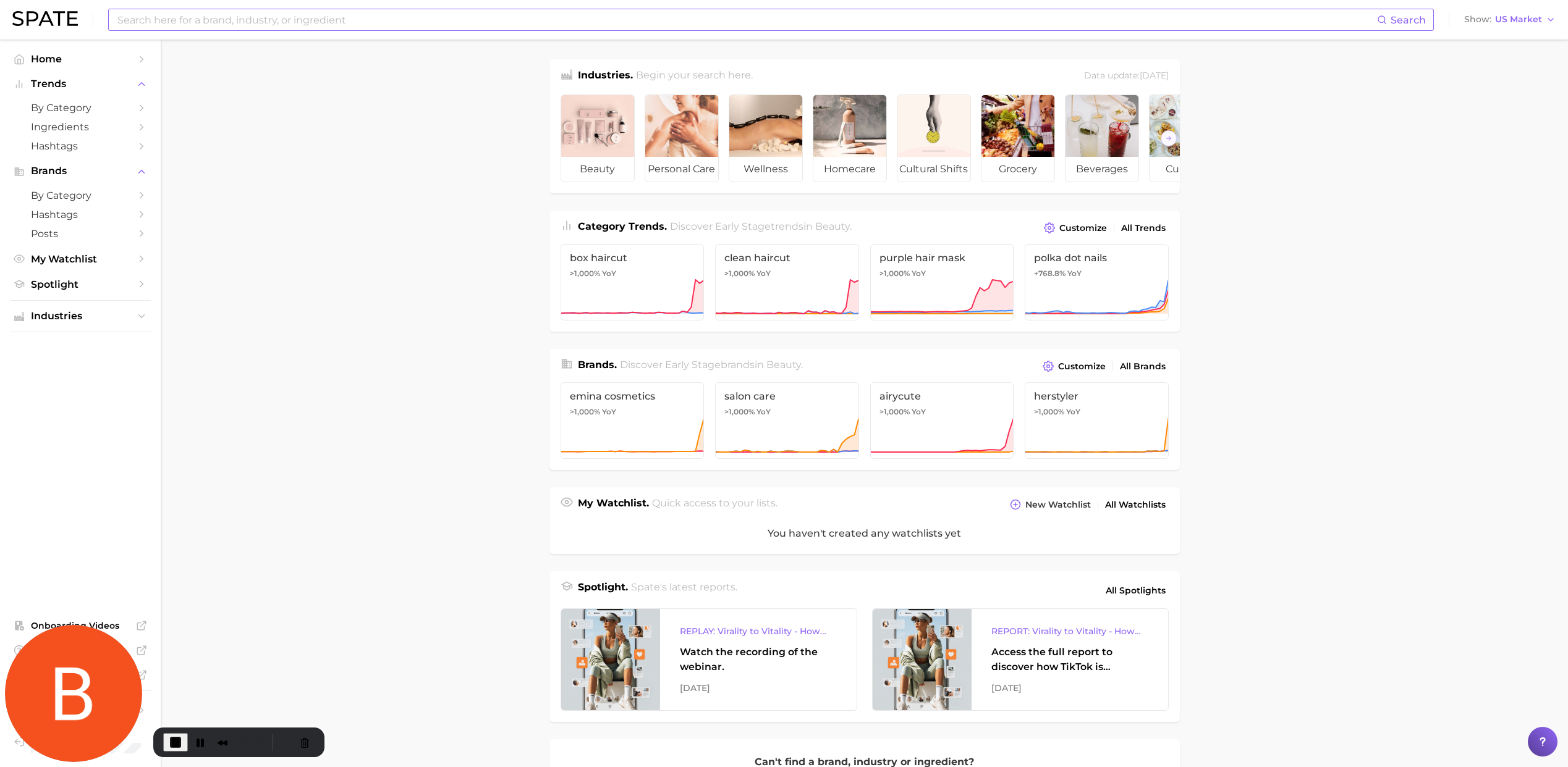
click at [157, 25] on input at bounding box center [747, 20] width 1261 height 21
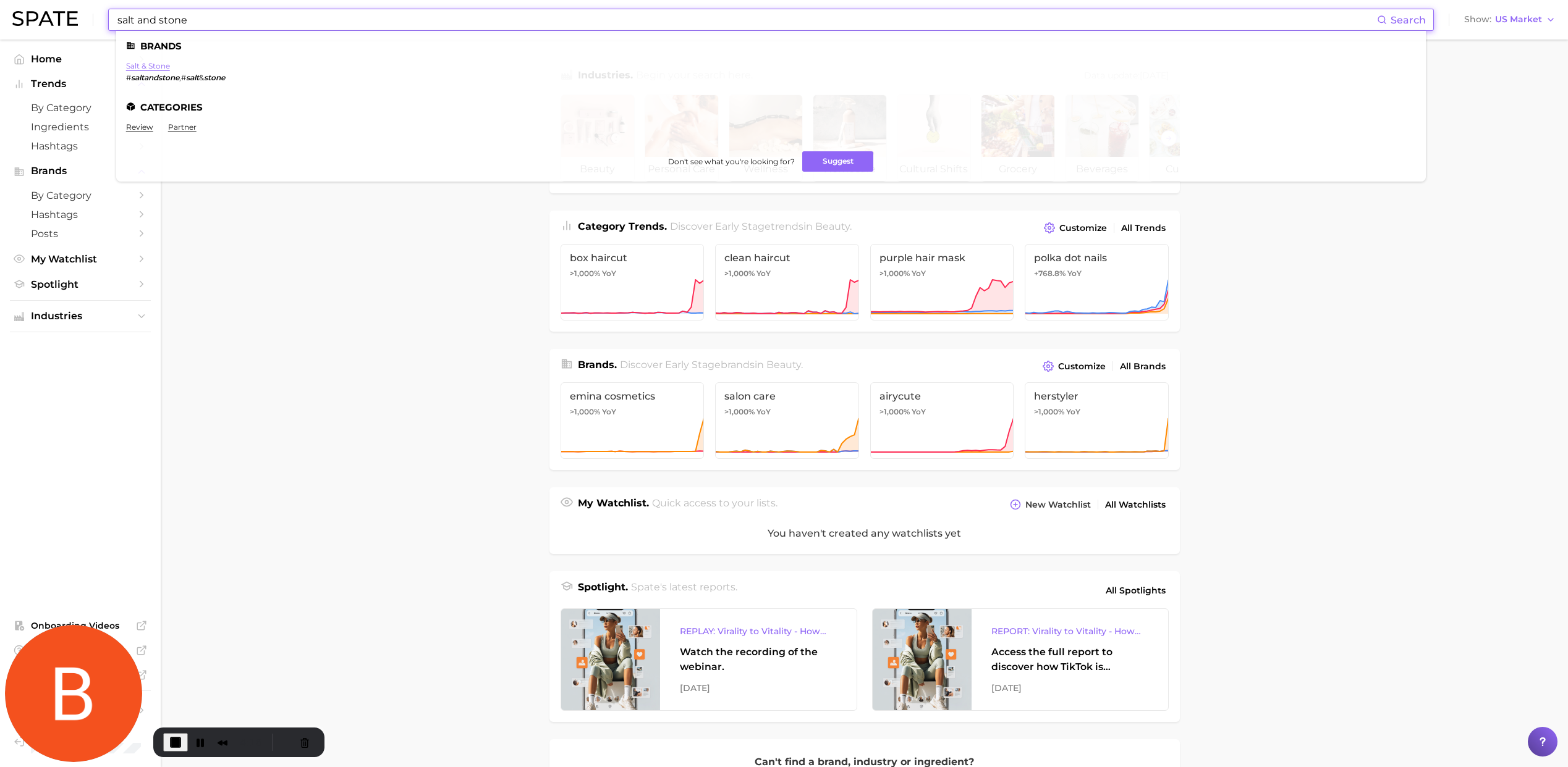
type input "salt and stone"
click at [148, 64] on link "salt & stone" at bounding box center [148, 66] width 44 height 9
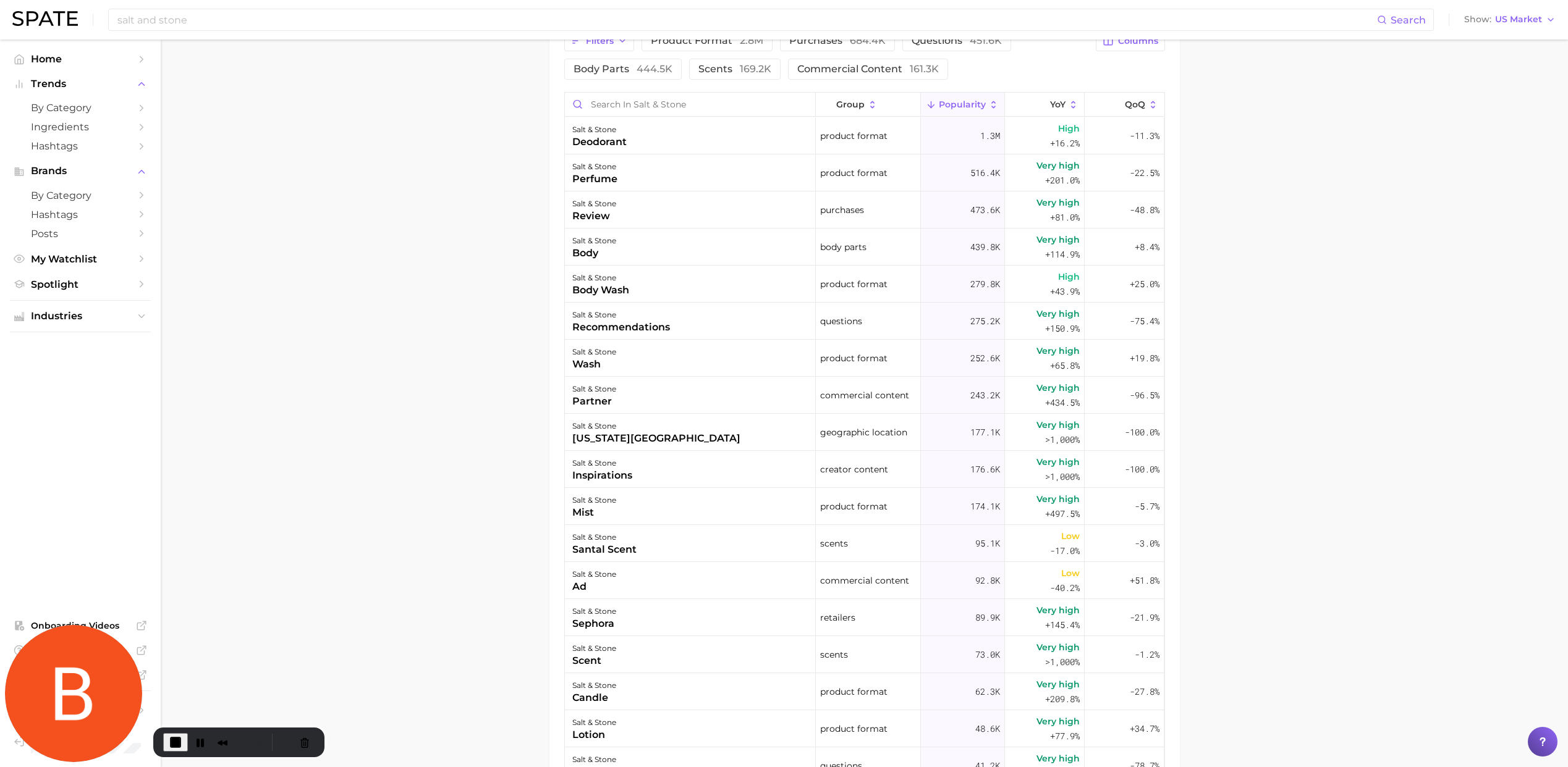
scroll to position [615, 0]
click at [94, 285] on span "Spotlight" at bounding box center [80, 284] width 99 height 12
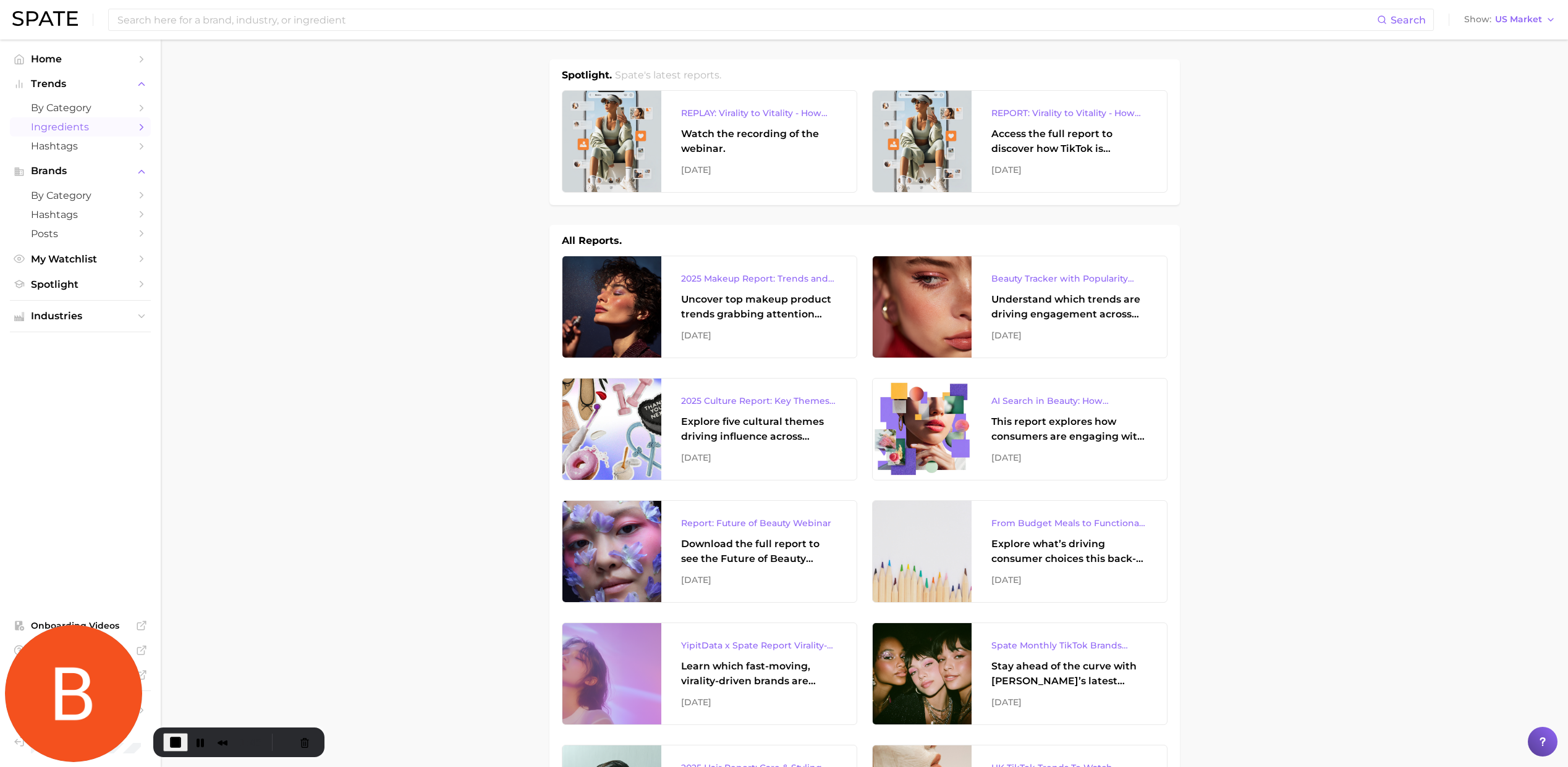
click at [79, 130] on span "Ingredients" at bounding box center [80, 127] width 99 height 12
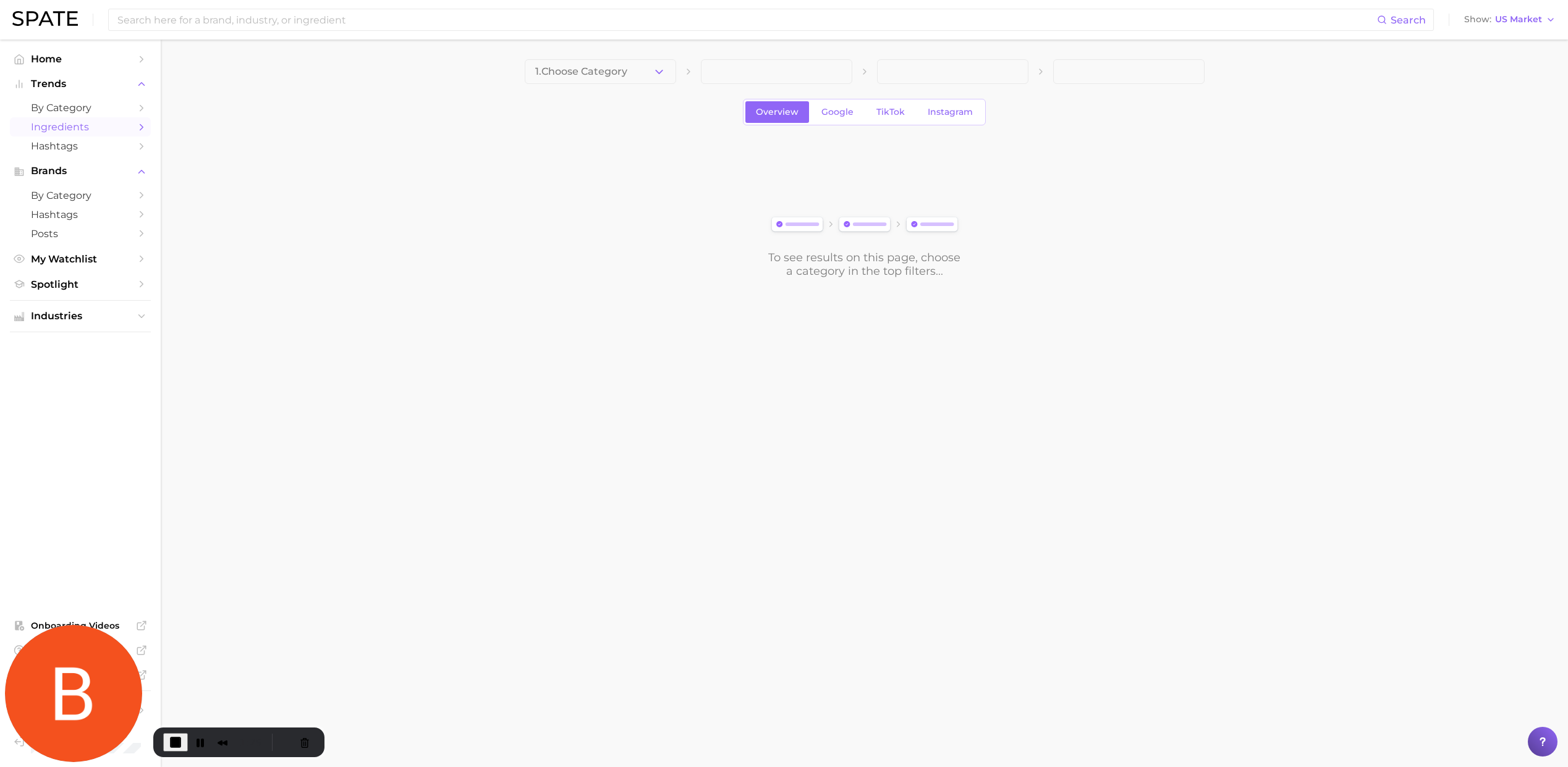
click at [655, 67] on icon "button" at bounding box center [659, 72] width 13 height 13
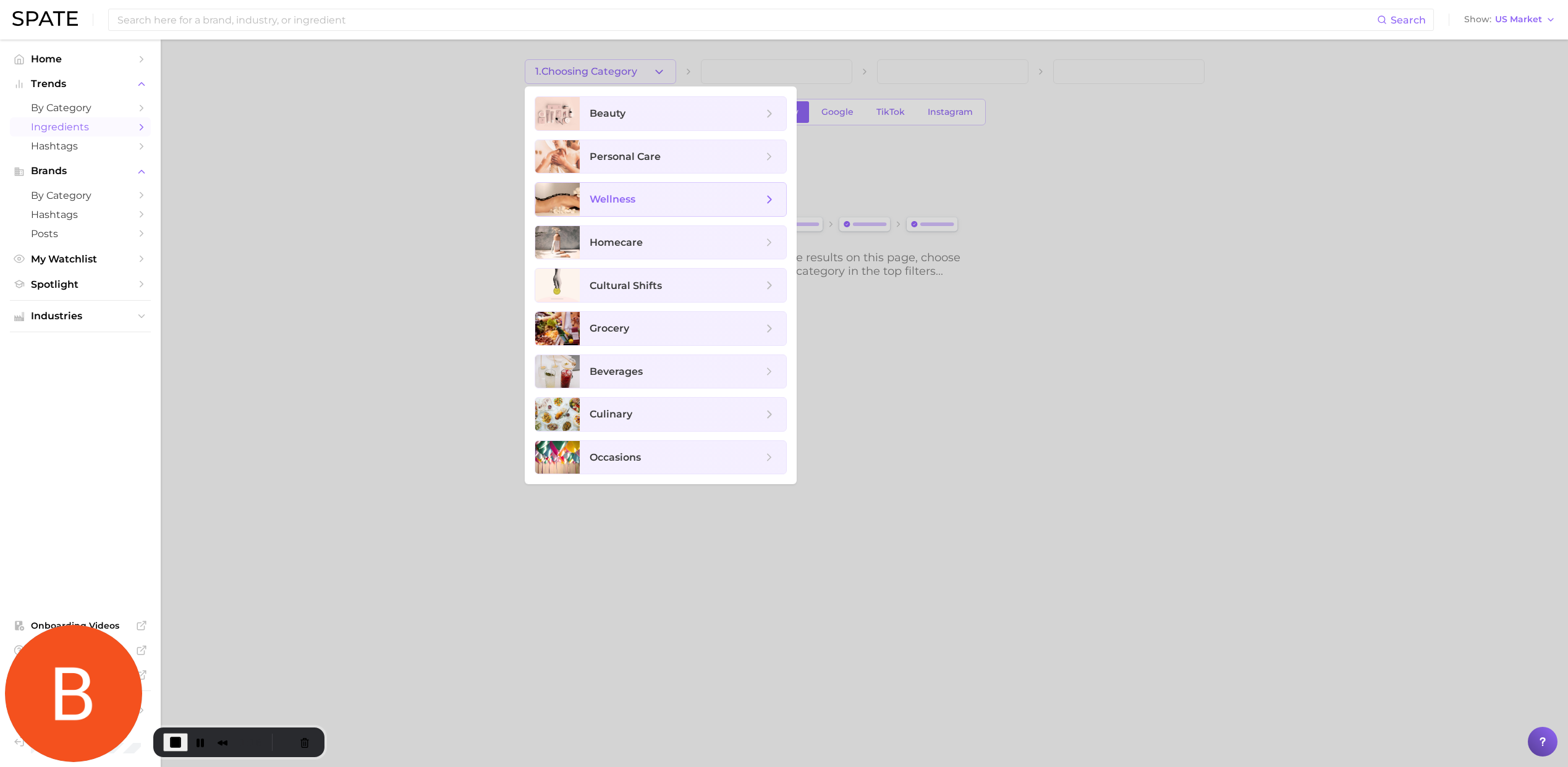
click at [637, 201] on span "wellness" at bounding box center [676, 199] width 173 height 13
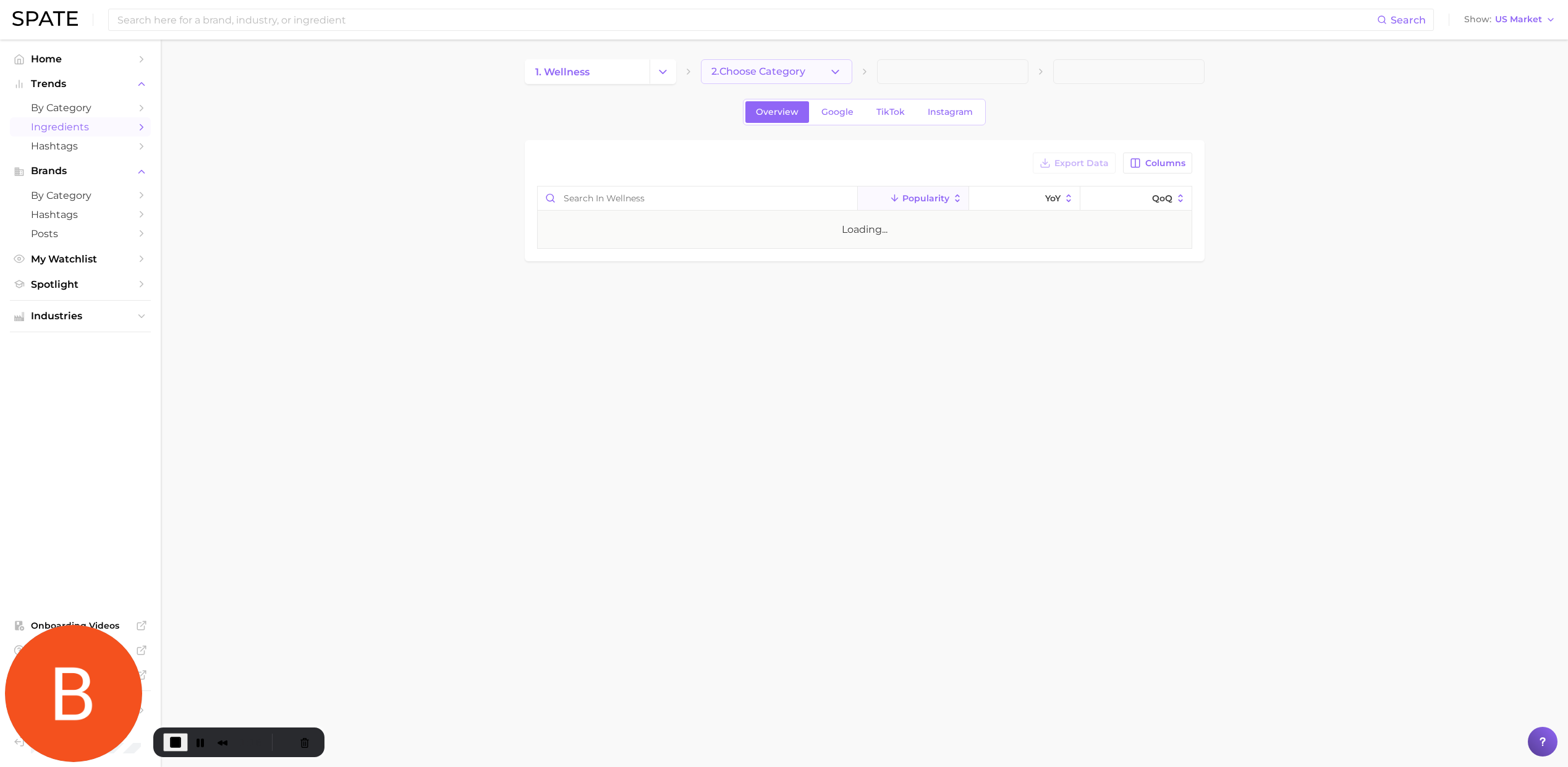
click at [751, 71] on span "2. Choose Category" at bounding box center [758, 72] width 94 height 11
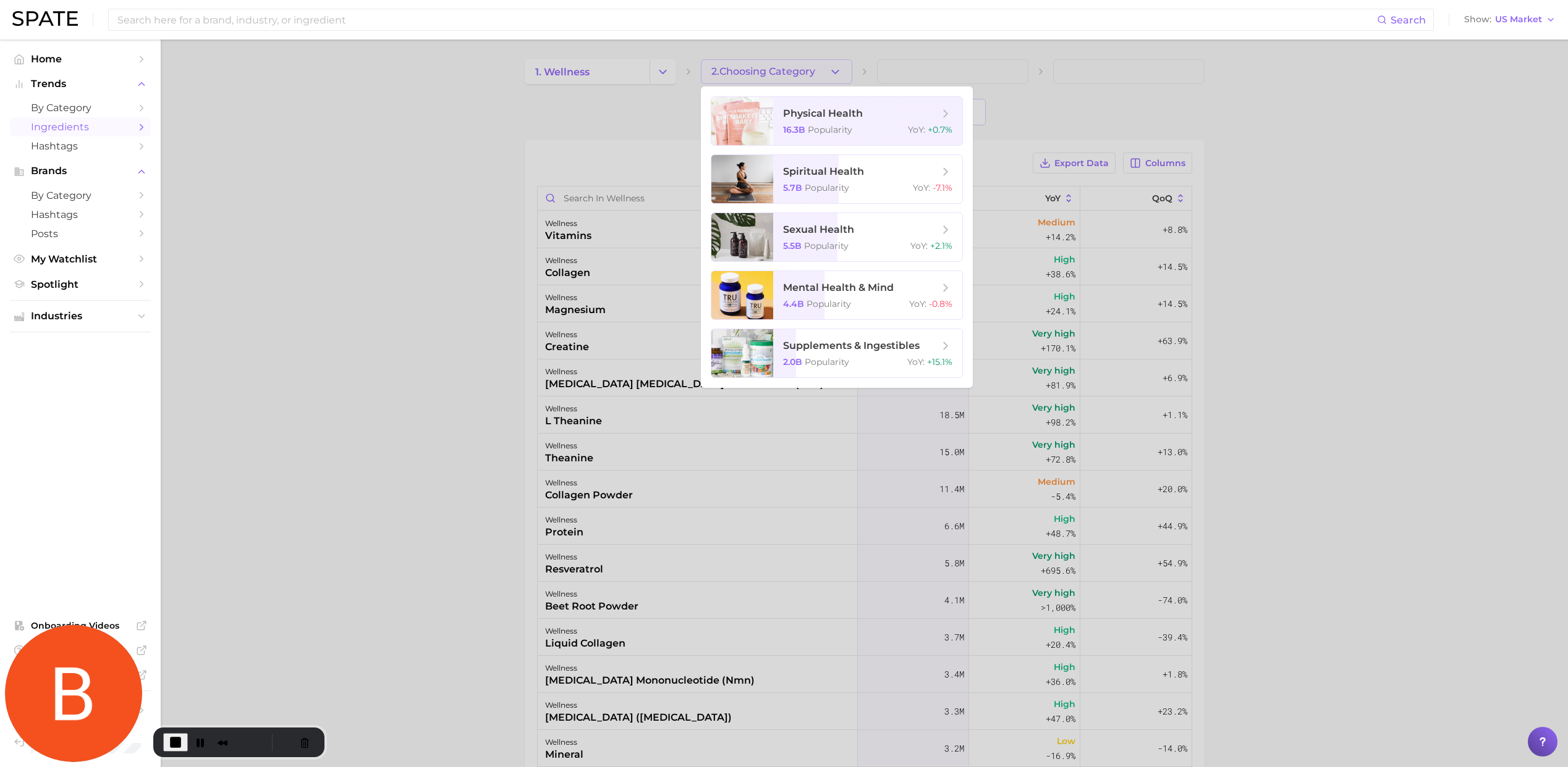
click at [1081, 99] on div at bounding box center [784, 384] width 1568 height 767
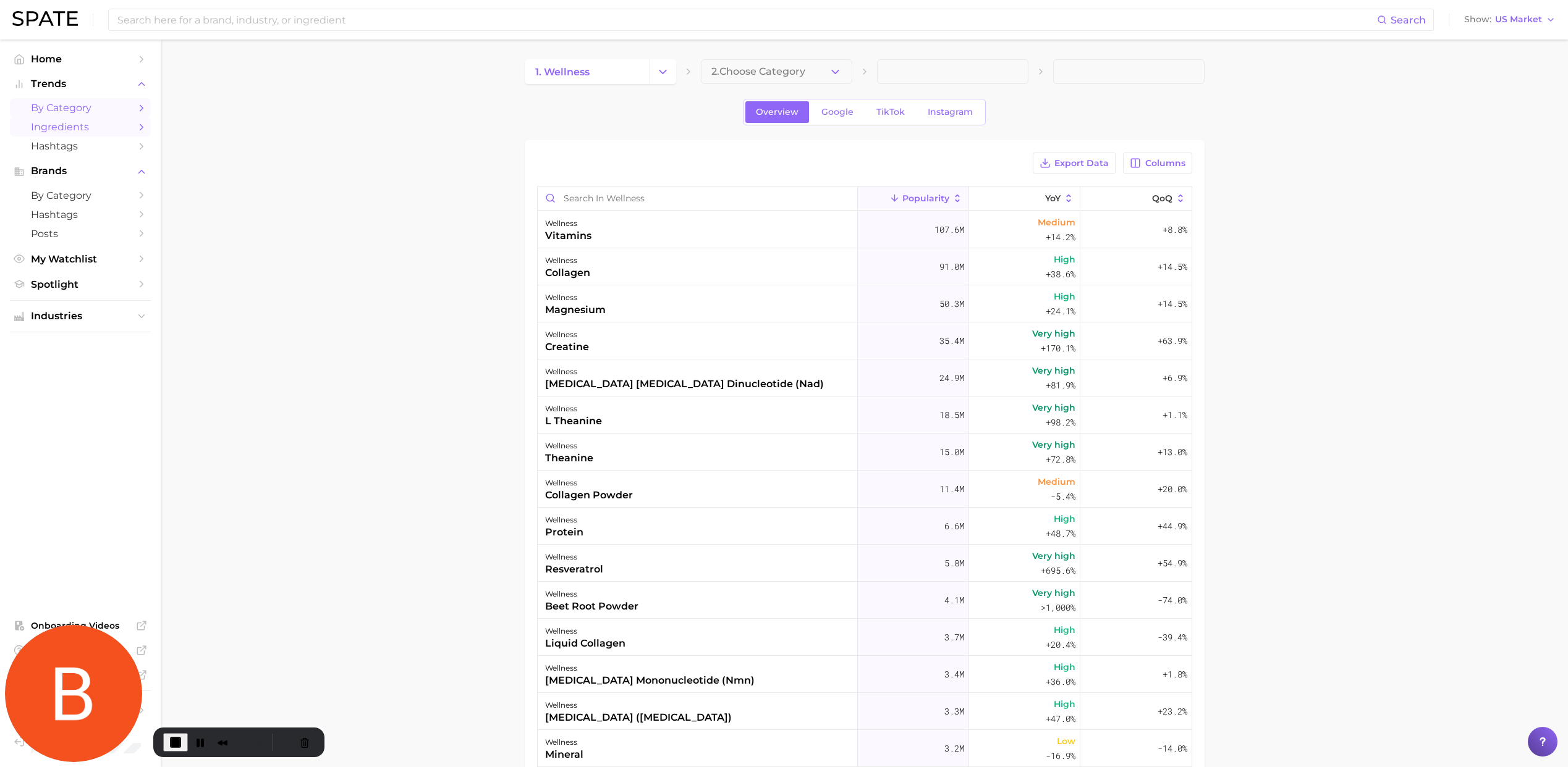
click at [108, 108] on span "by Category" at bounding box center [80, 108] width 99 height 12
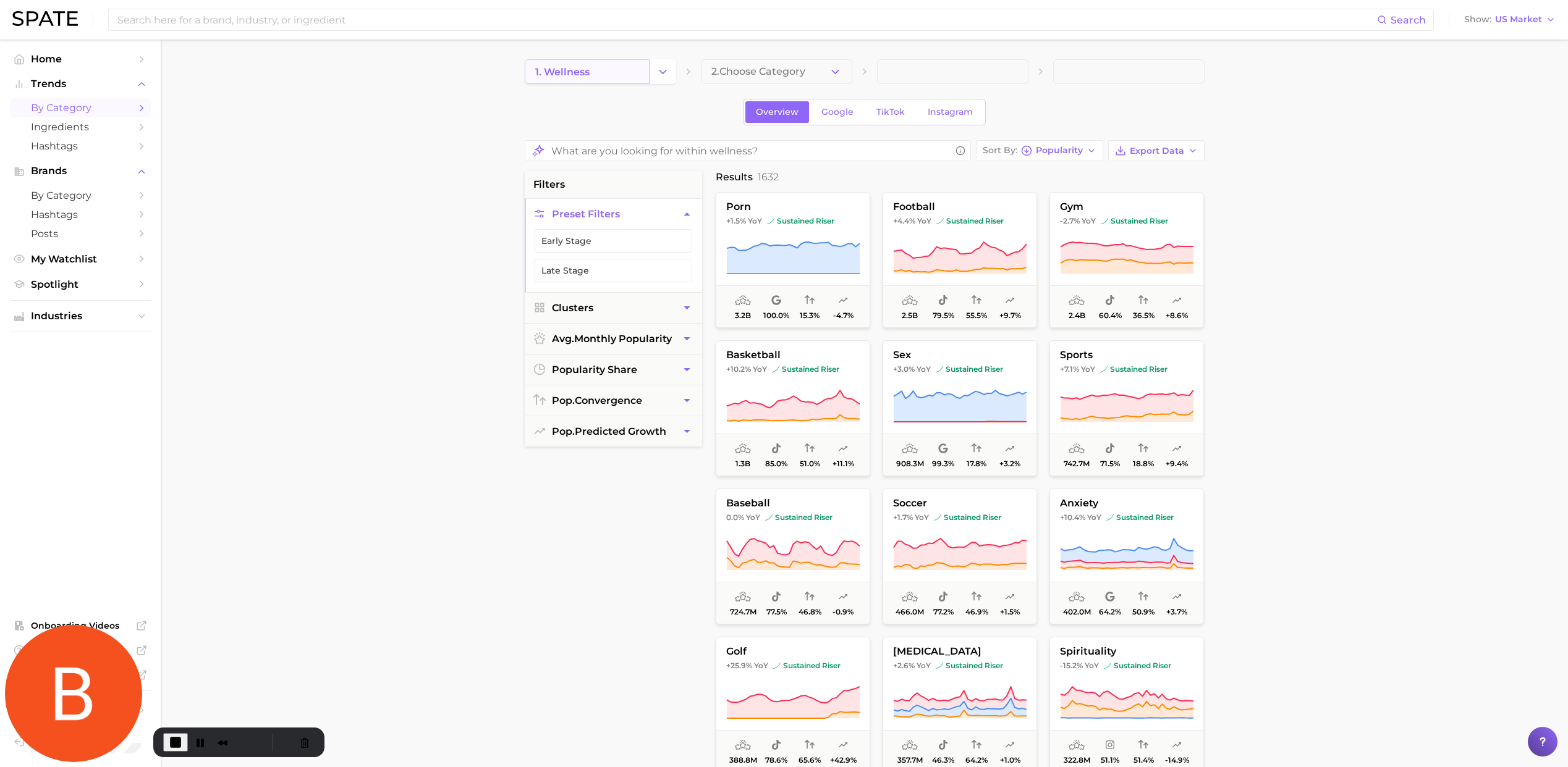
click at [620, 65] on link "1. wellness" at bounding box center [586, 71] width 125 height 24
click at [660, 79] on button "Change Category" at bounding box center [663, 71] width 27 height 24
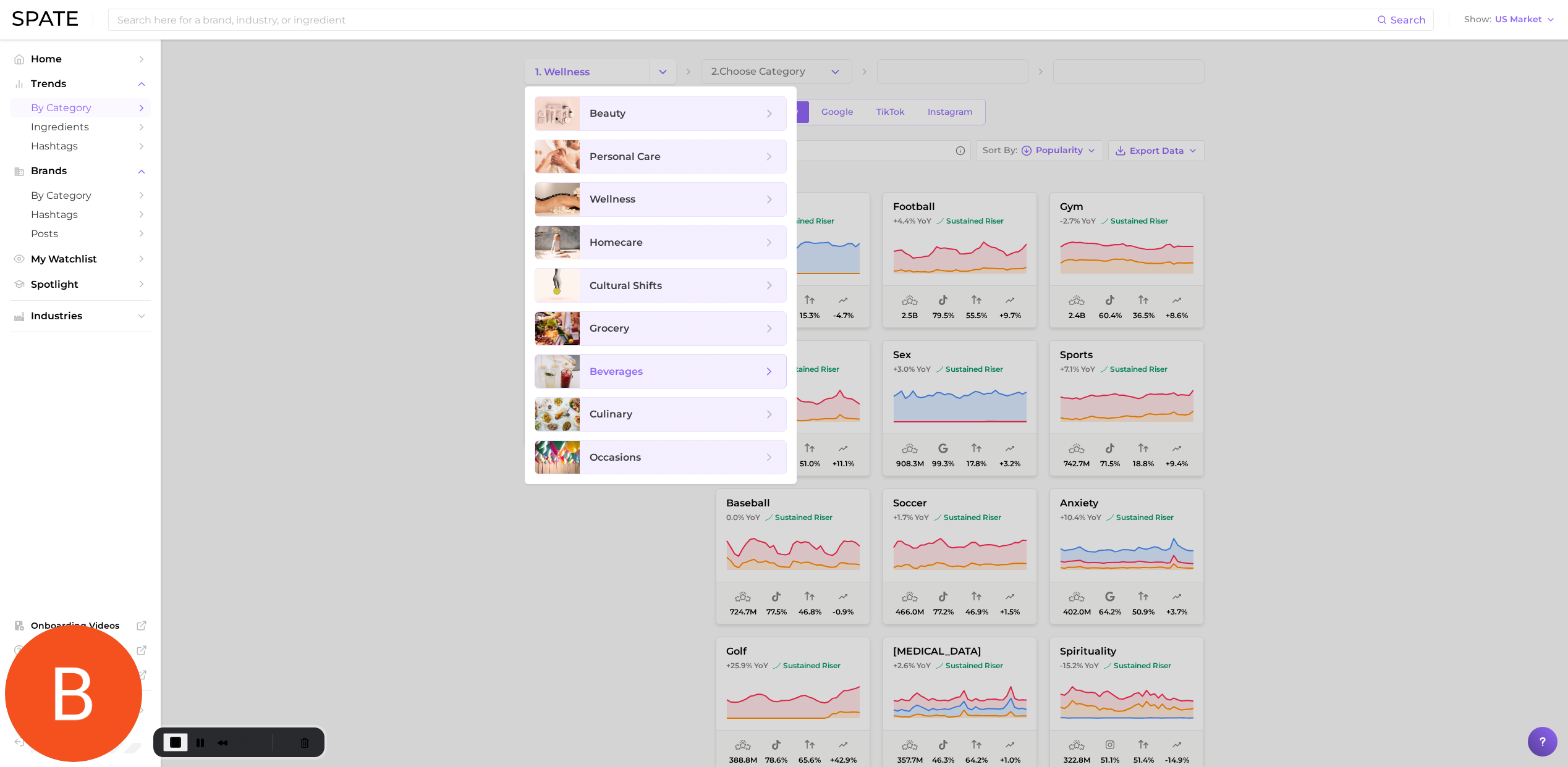
click at [626, 370] on span "beverages" at bounding box center [616, 371] width 53 height 12
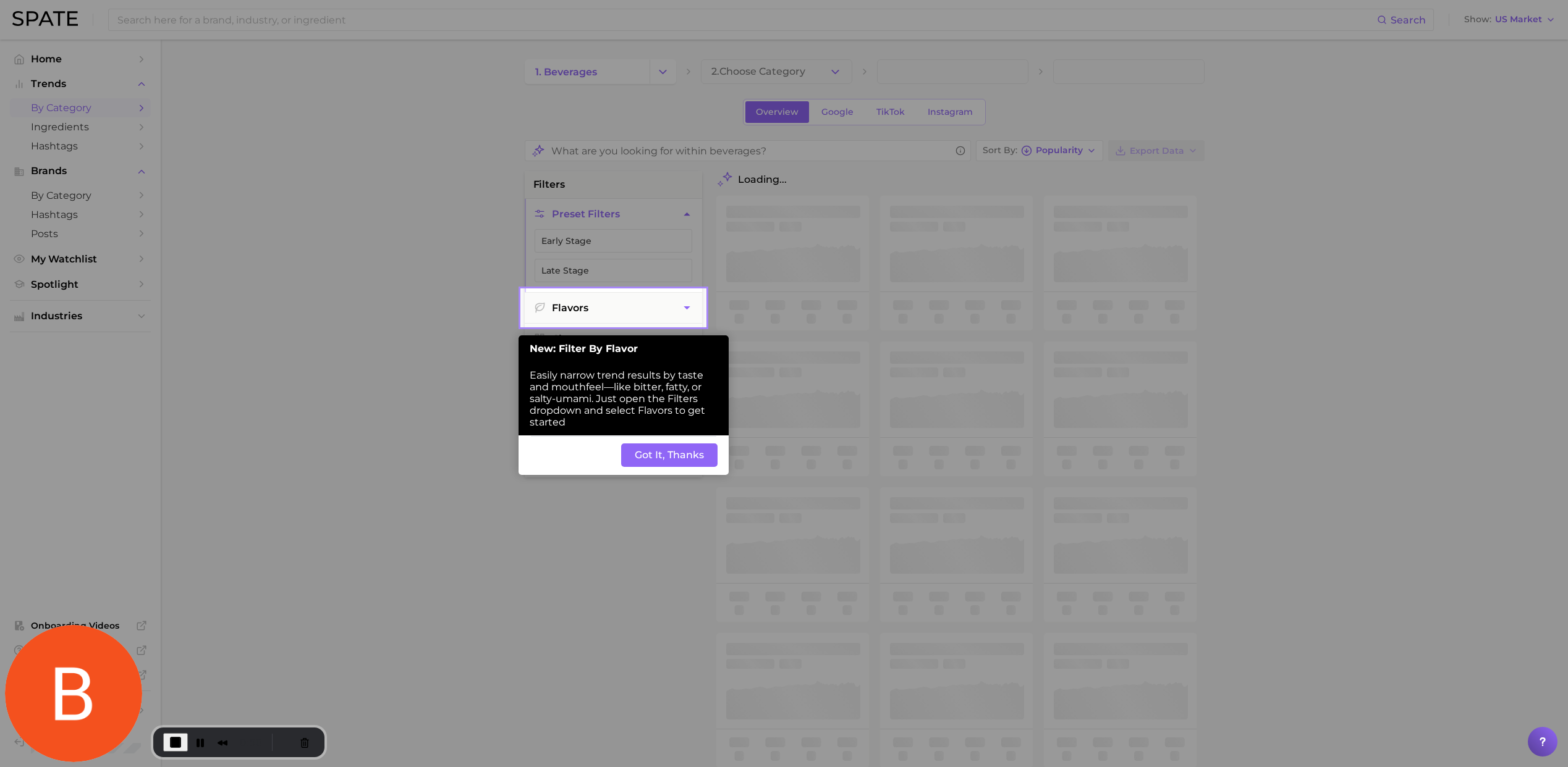
click at [226, 20] on div at bounding box center [261, 692] width 522 height 1383
click at [704, 454] on button "Got It, Thanks" at bounding box center [669, 456] width 97 height 24
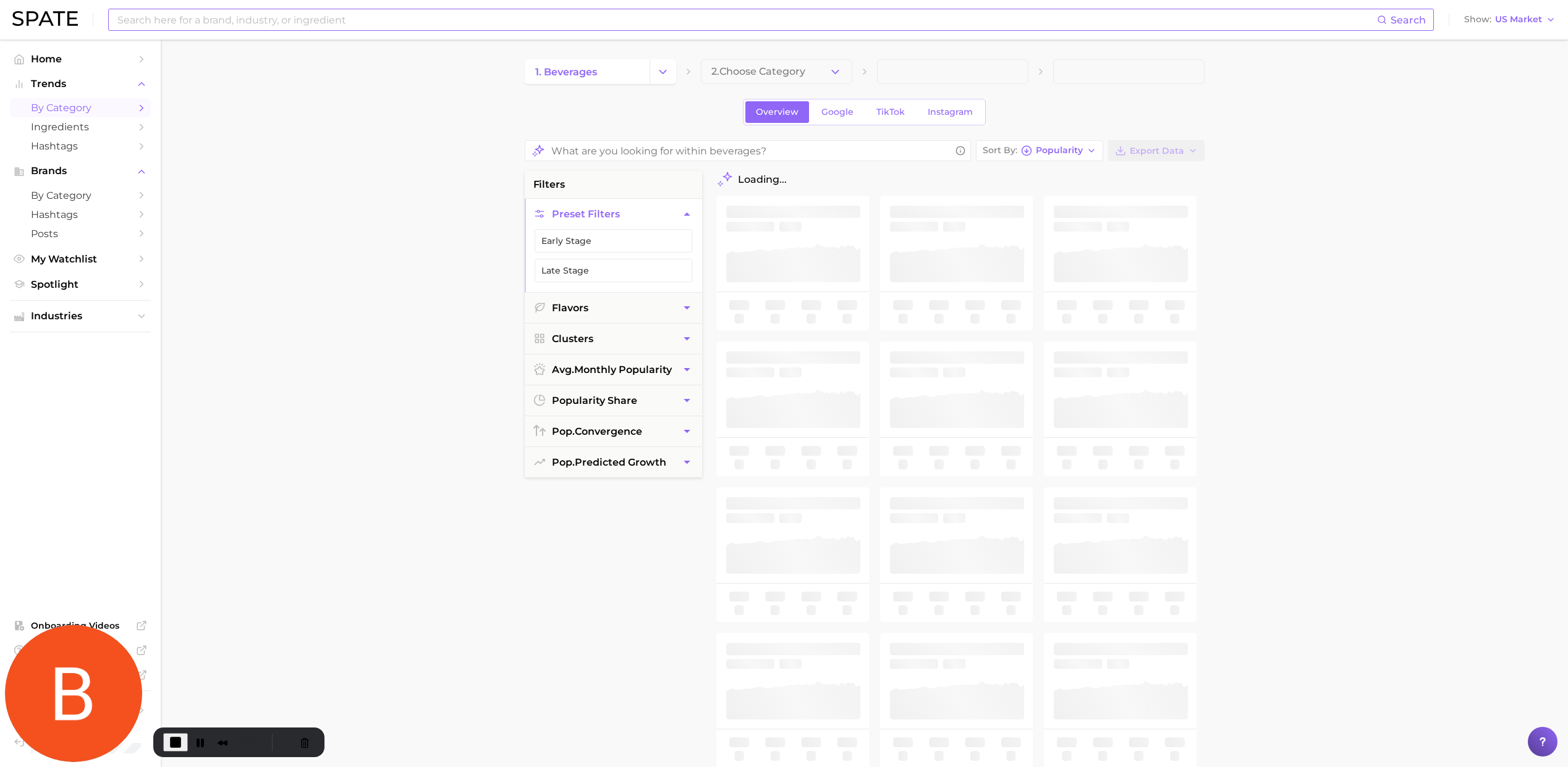
click at [320, 18] on input at bounding box center [747, 20] width 1261 height 21
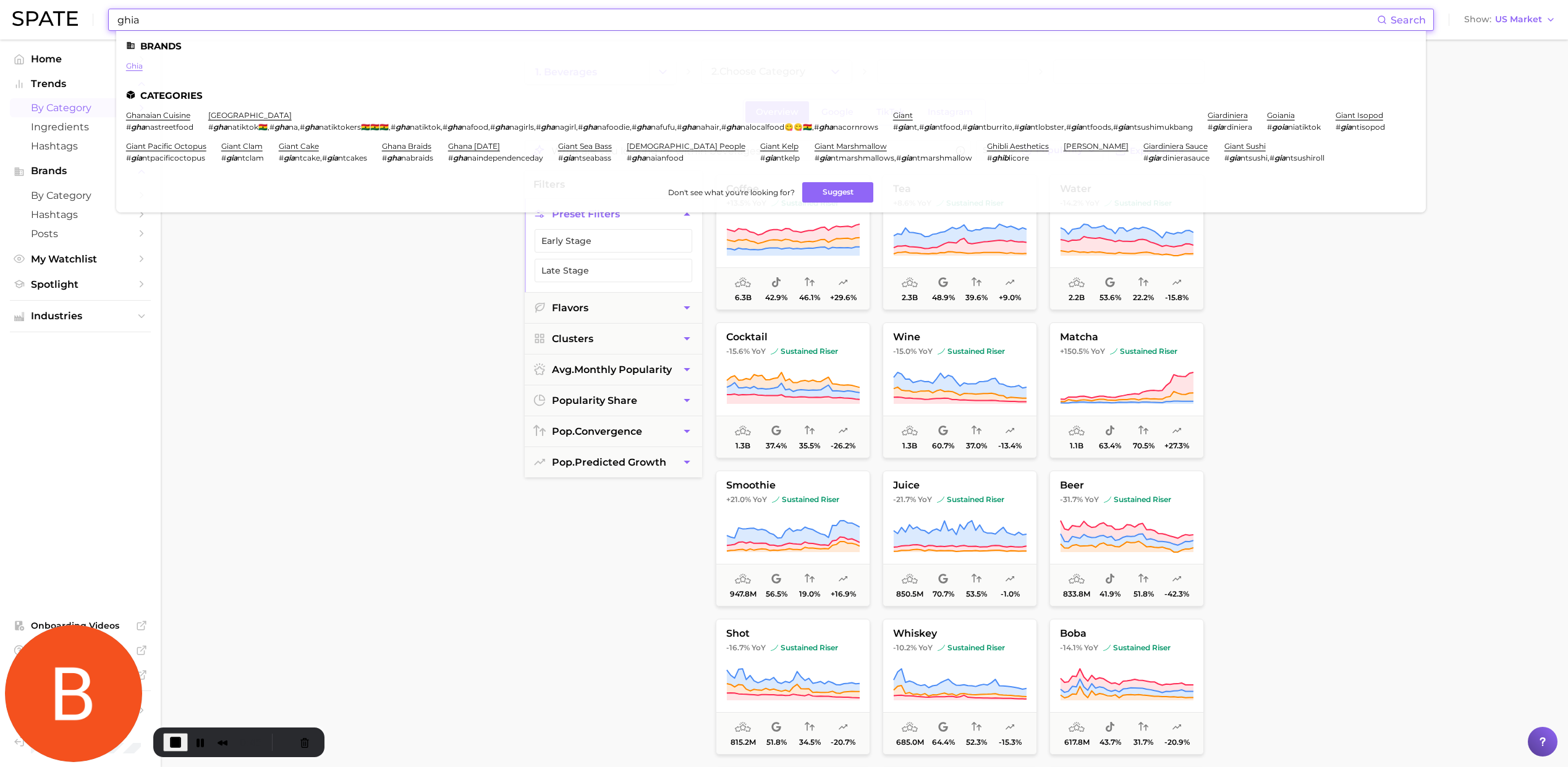
type input "ghia"
click at [134, 67] on link "ghia" at bounding box center [134, 66] width 17 height 9
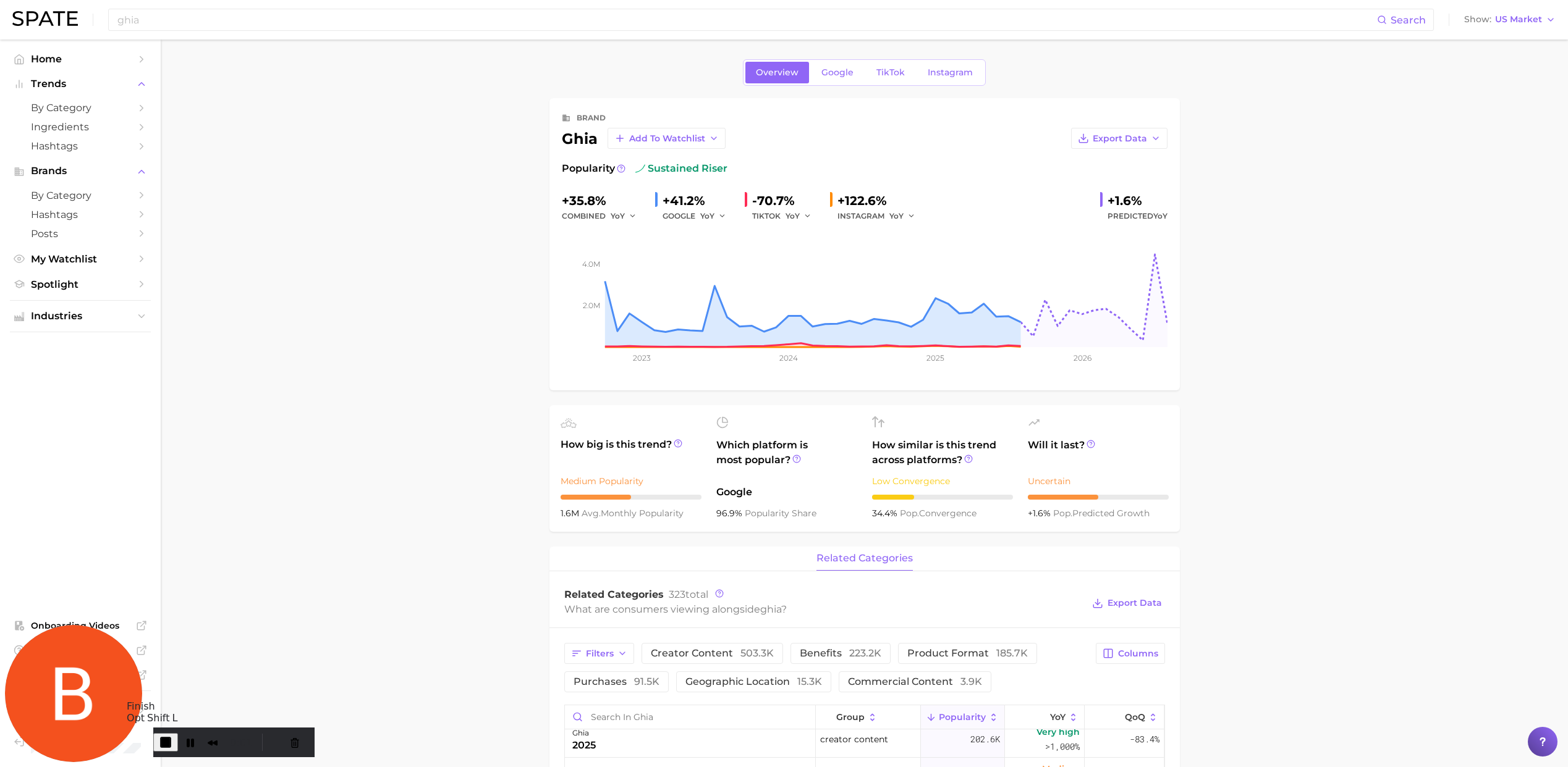
click at [173, 743] on span "End Recording" at bounding box center [165, 743] width 15 height 15
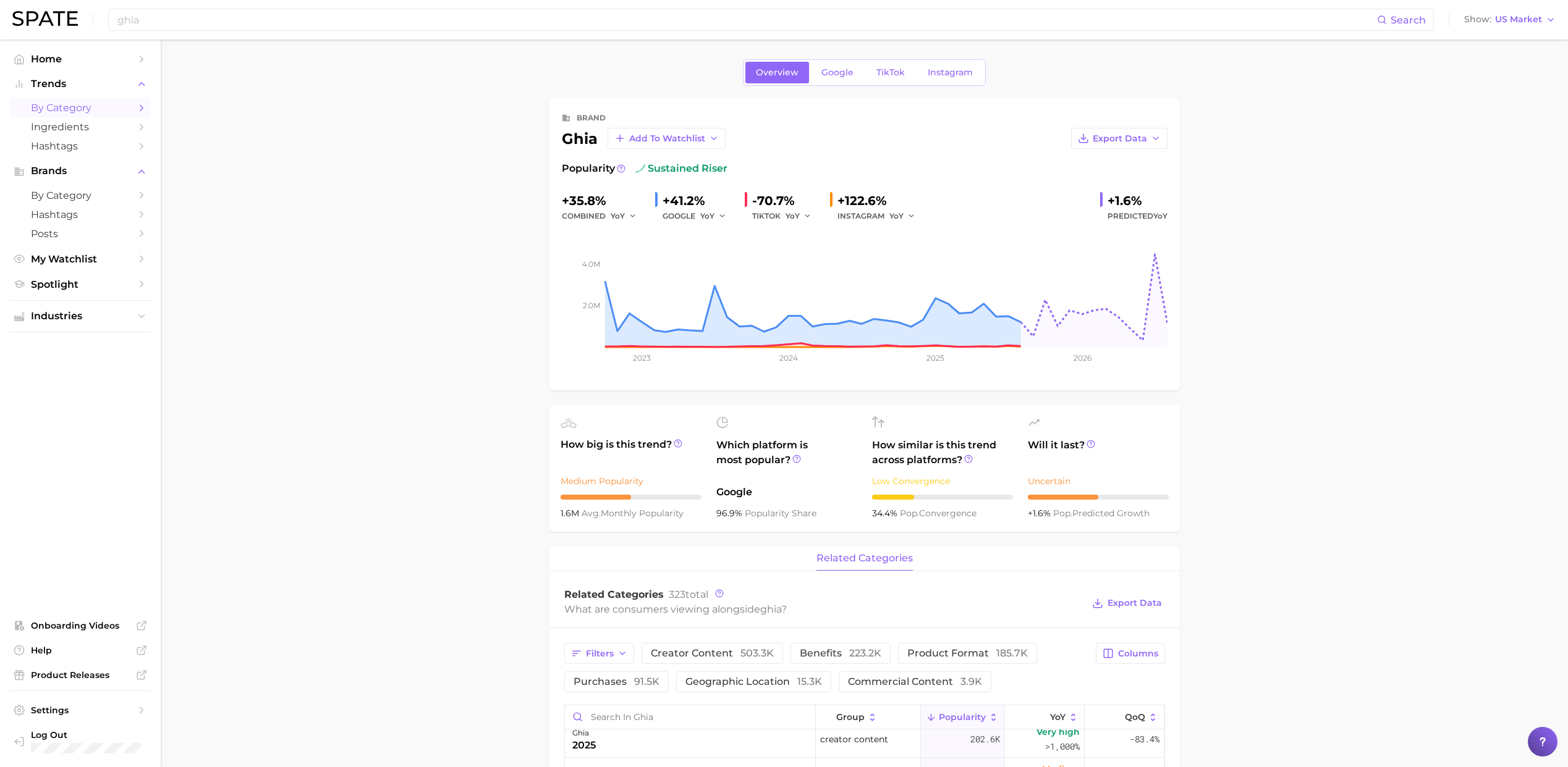
click at [57, 105] on span "by Category" at bounding box center [80, 108] width 99 height 12
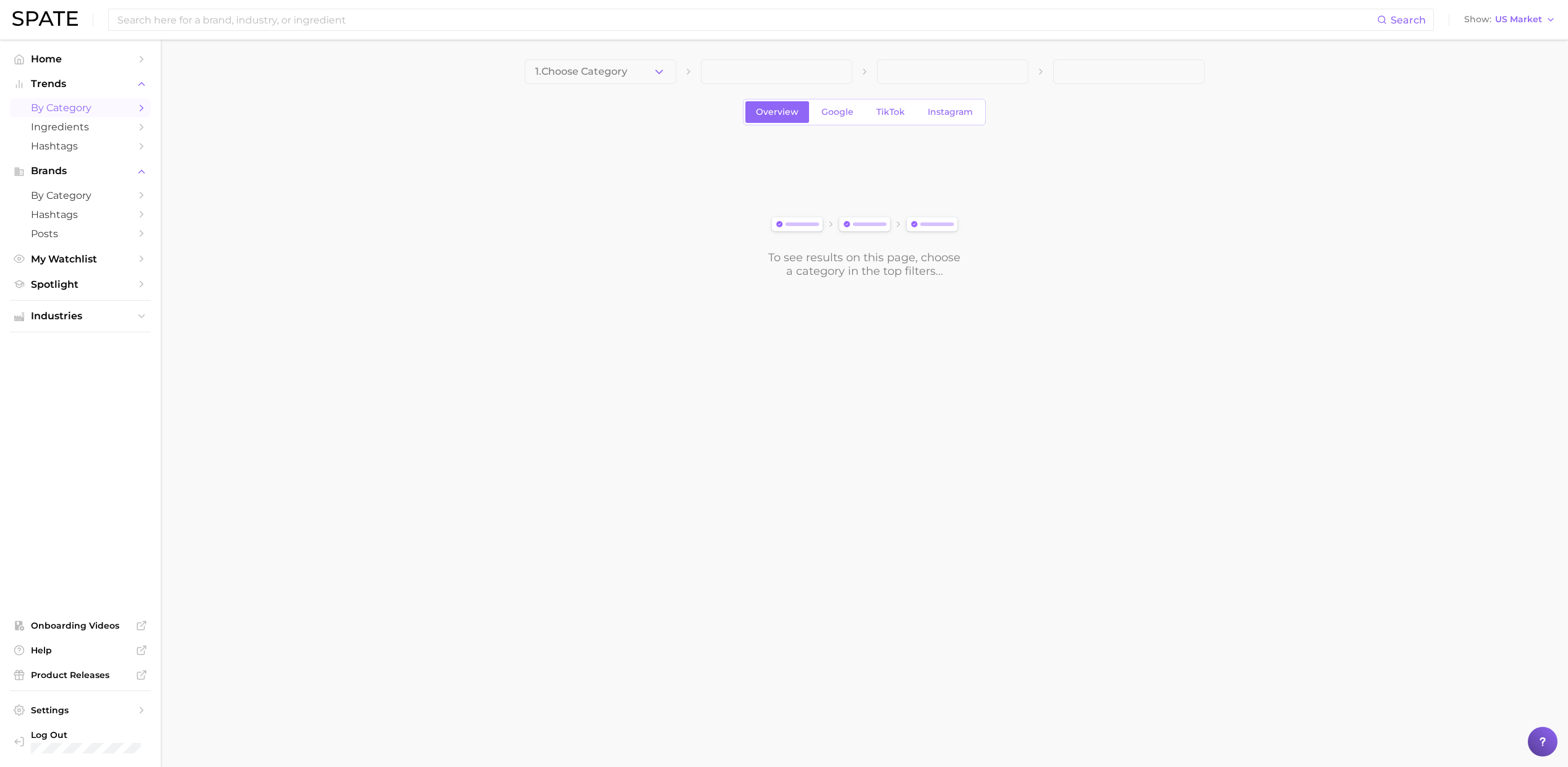
click at [582, 78] on button "1. Choose Category" at bounding box center [600, 71] width 152 height 24
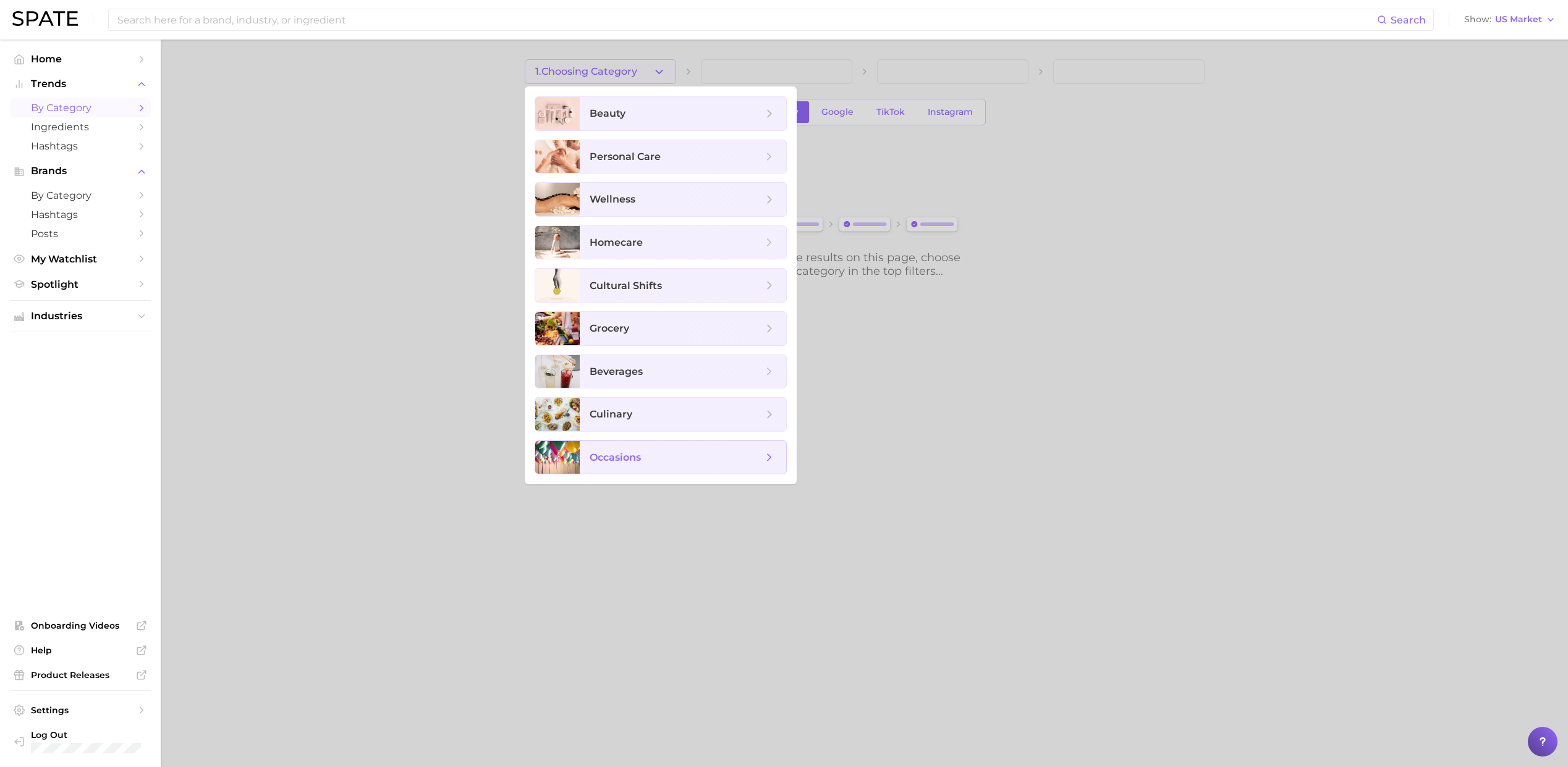
click at [620, 467] on span "occasions" at bounding box center [682, 457] width 207 height 33
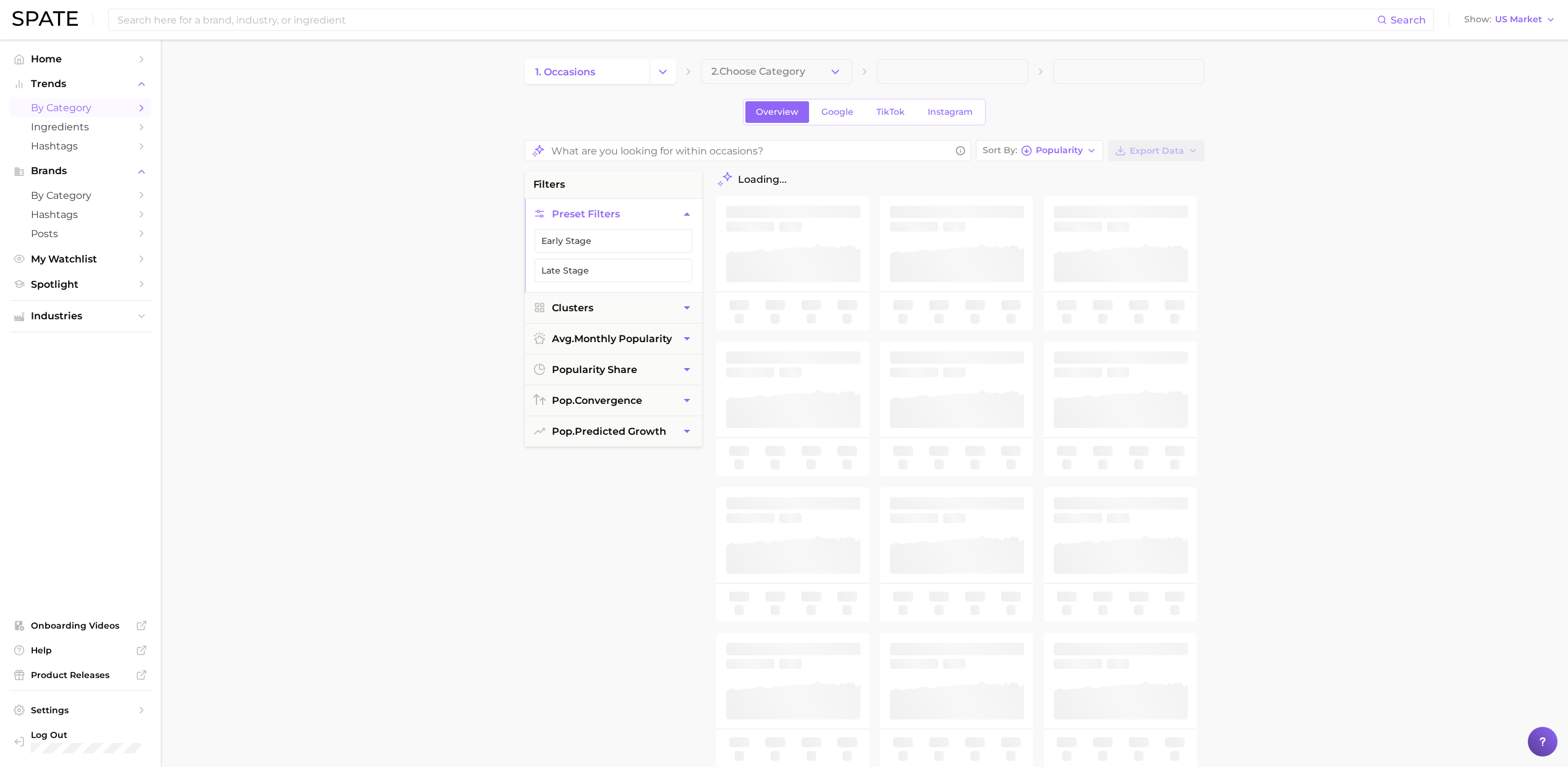
click at [754, 92] on div "1. occasions 2. Choose Category Overview Google TikTok Instagram Sort By Popula…" at bounding box center [864, 489] width 680 height 860
click at [750, 72] on span "2. Choose Category" at bounding box center [758, 72] width 94 height 11
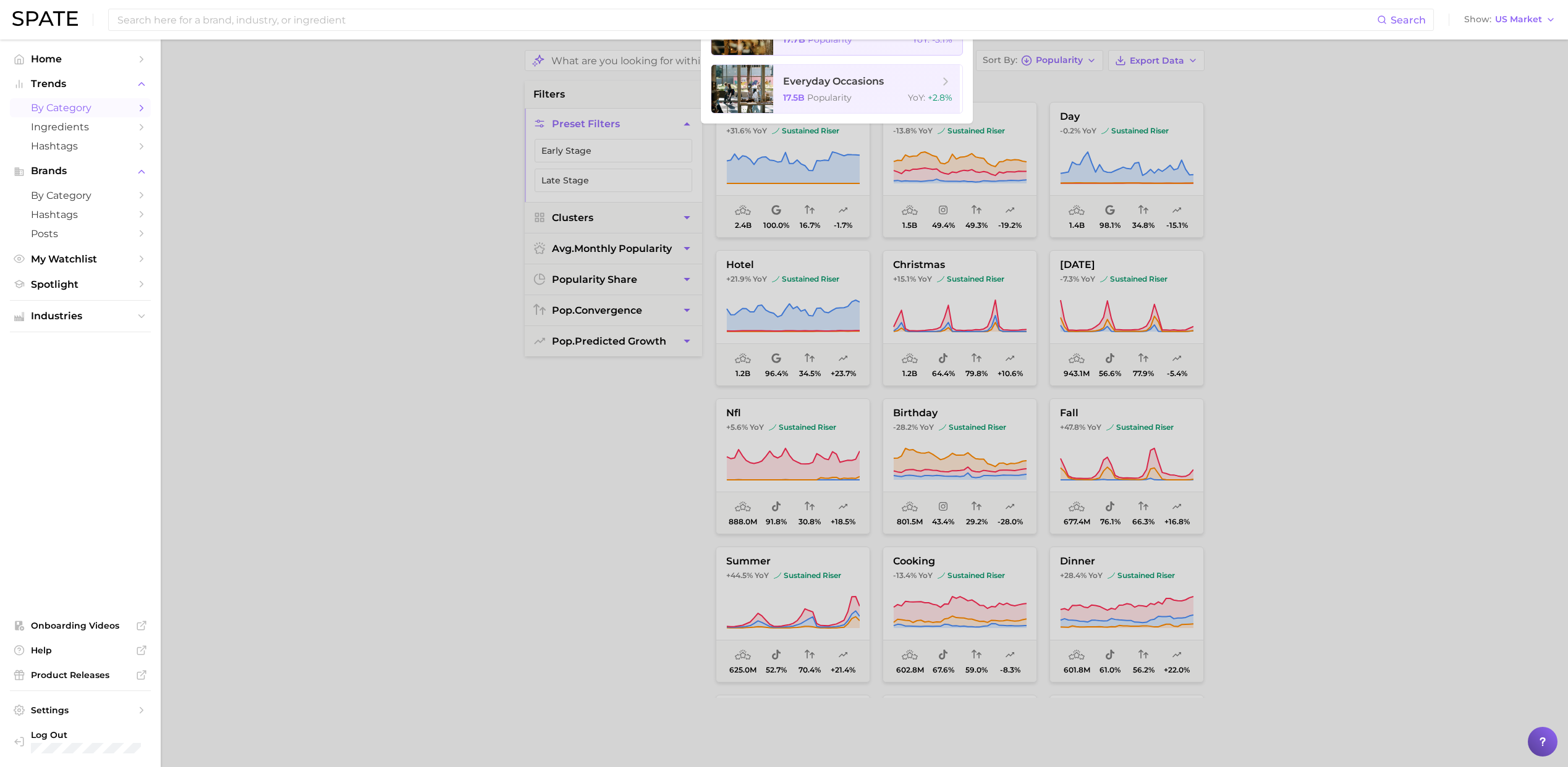
scroll to position [92, 0]
